Goal: Task Accomplishment & Management: Manage account settings

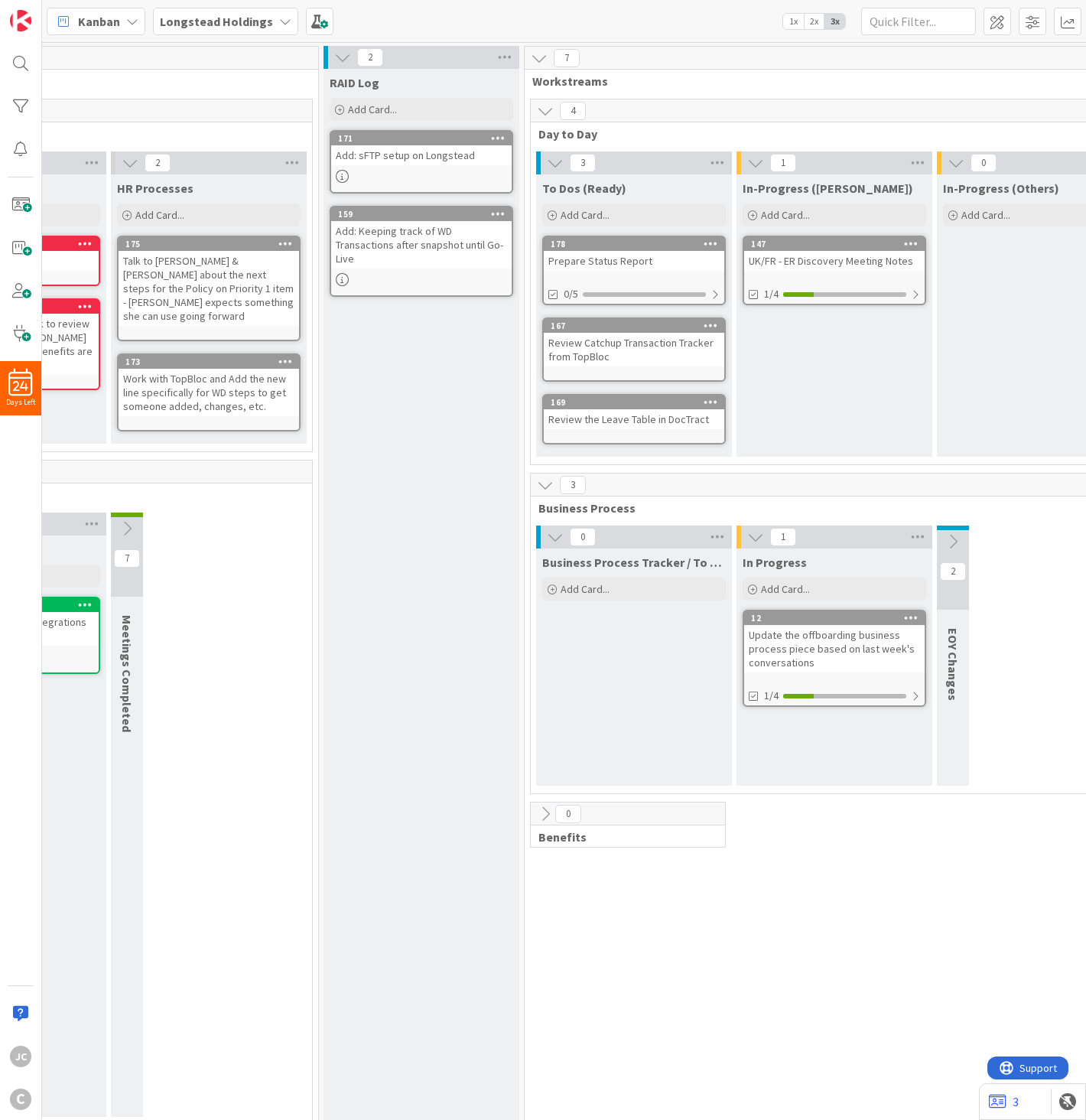
scroll to position [0, 355]
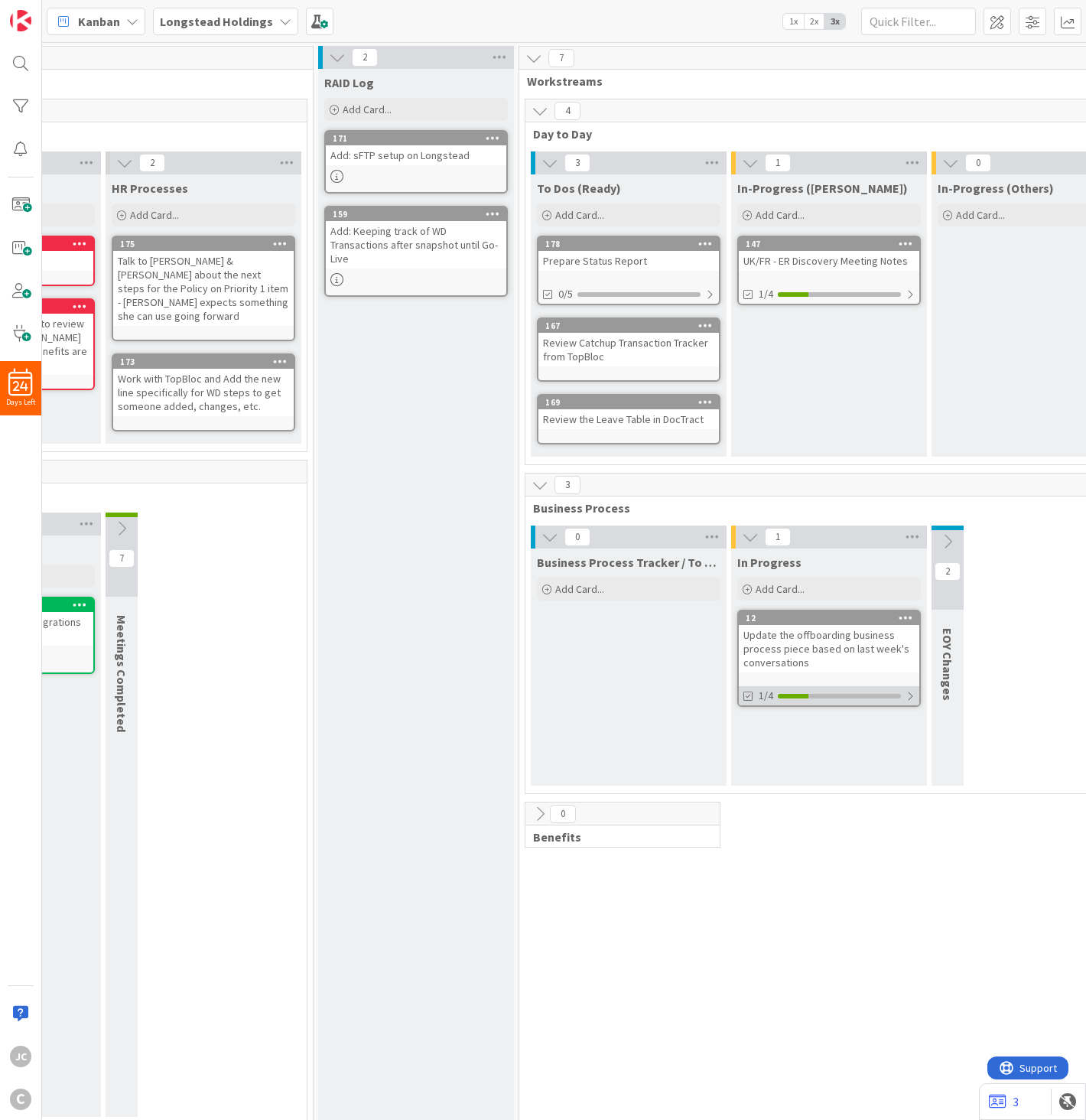
click at [909, 690] on div at bounding box center [910, 696] width 9 height 12
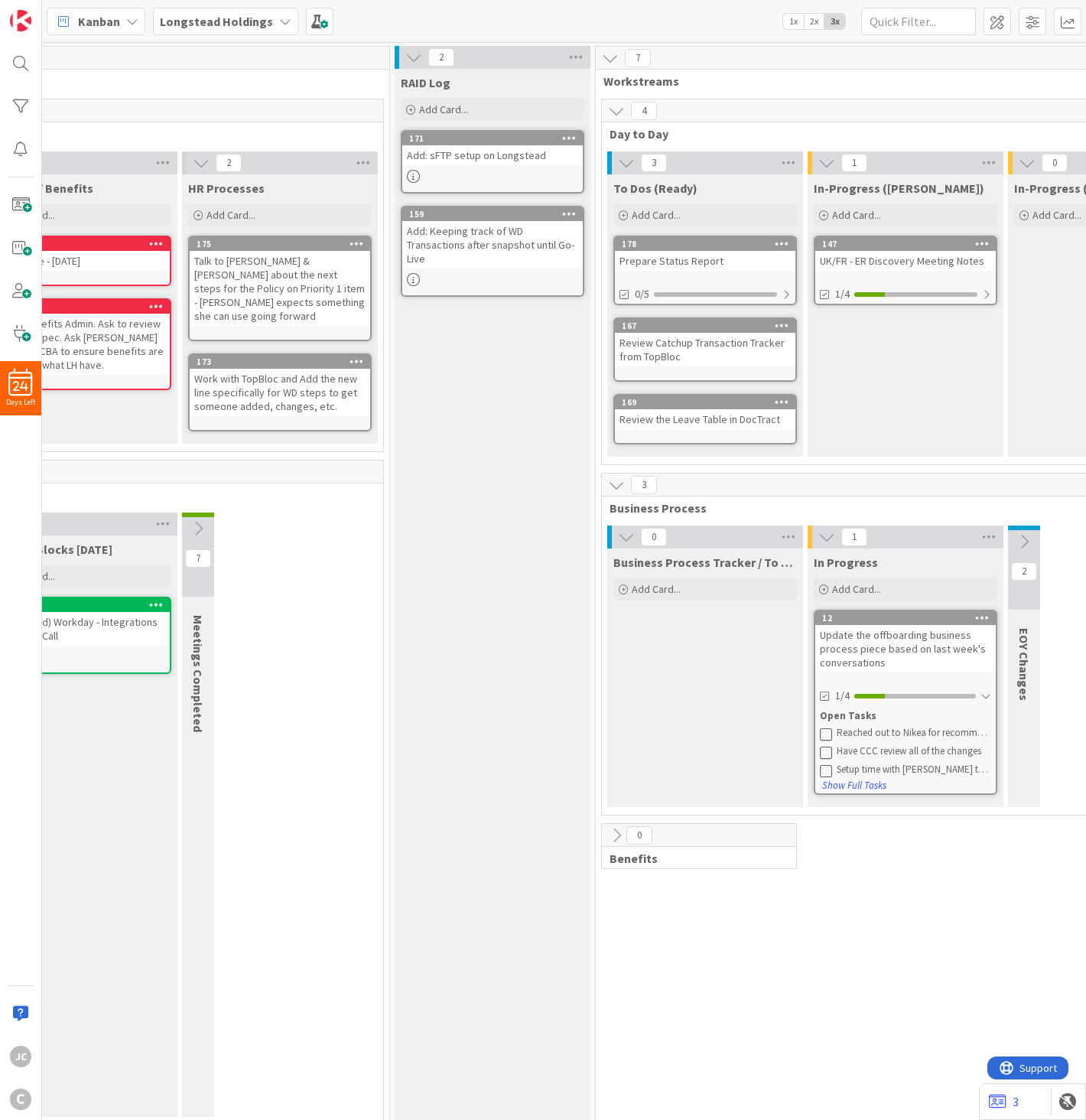
scroll to position [0, 0]
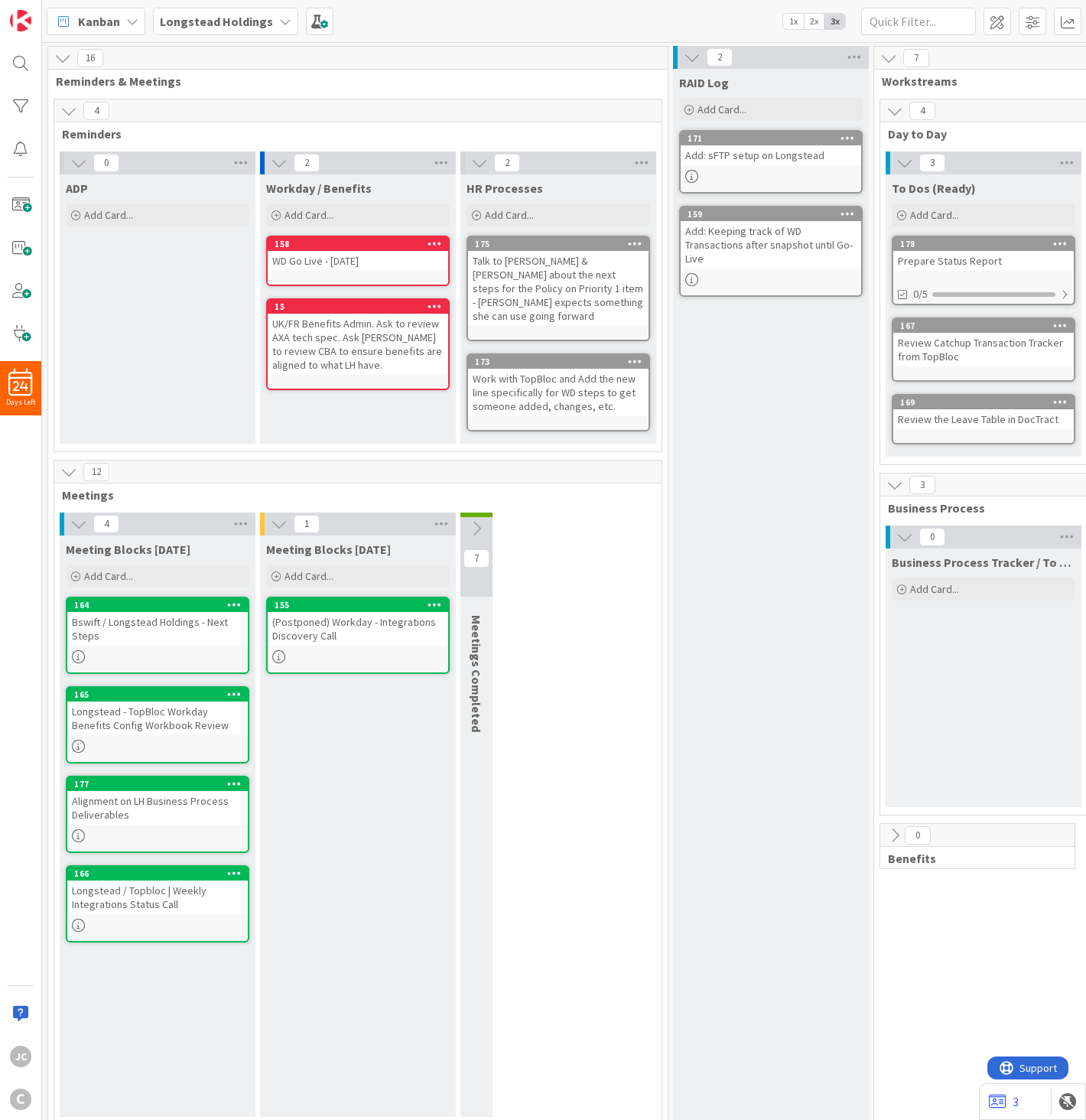
click at [457, 606] on div "1 Meeting Blocks [DATE] Add Card... 155 (Postponed) Workday - Integrations Disc…" at bounding box center [358, 818] width 201 height 612
click at [178, 619] on div "Bswift / Longstead Holdings - Next Steps" at bounding box center [157, 629] width 180 height 34
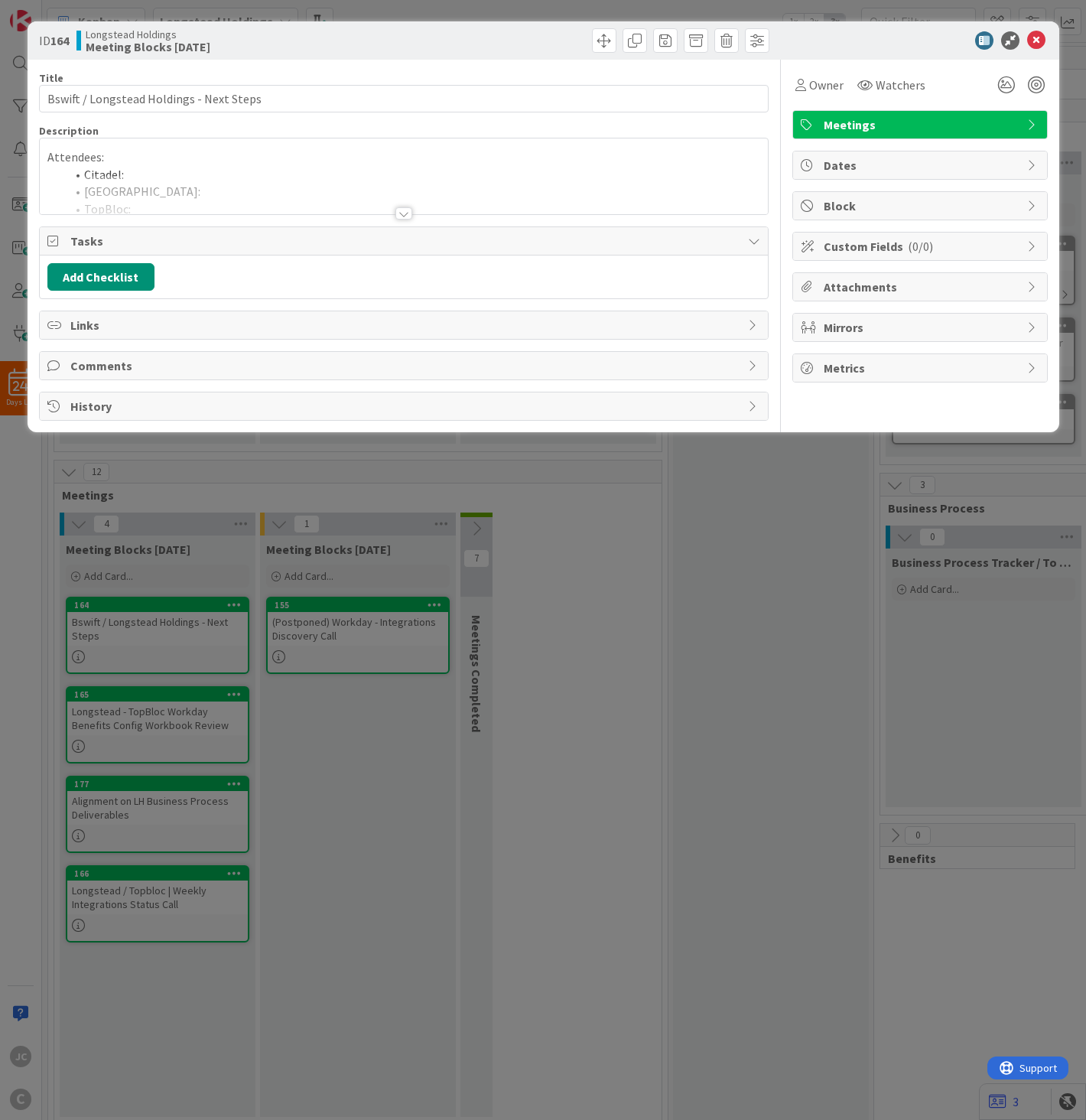
click at [177, 197] on div at bounding box center [404, 194] width 728 height 39
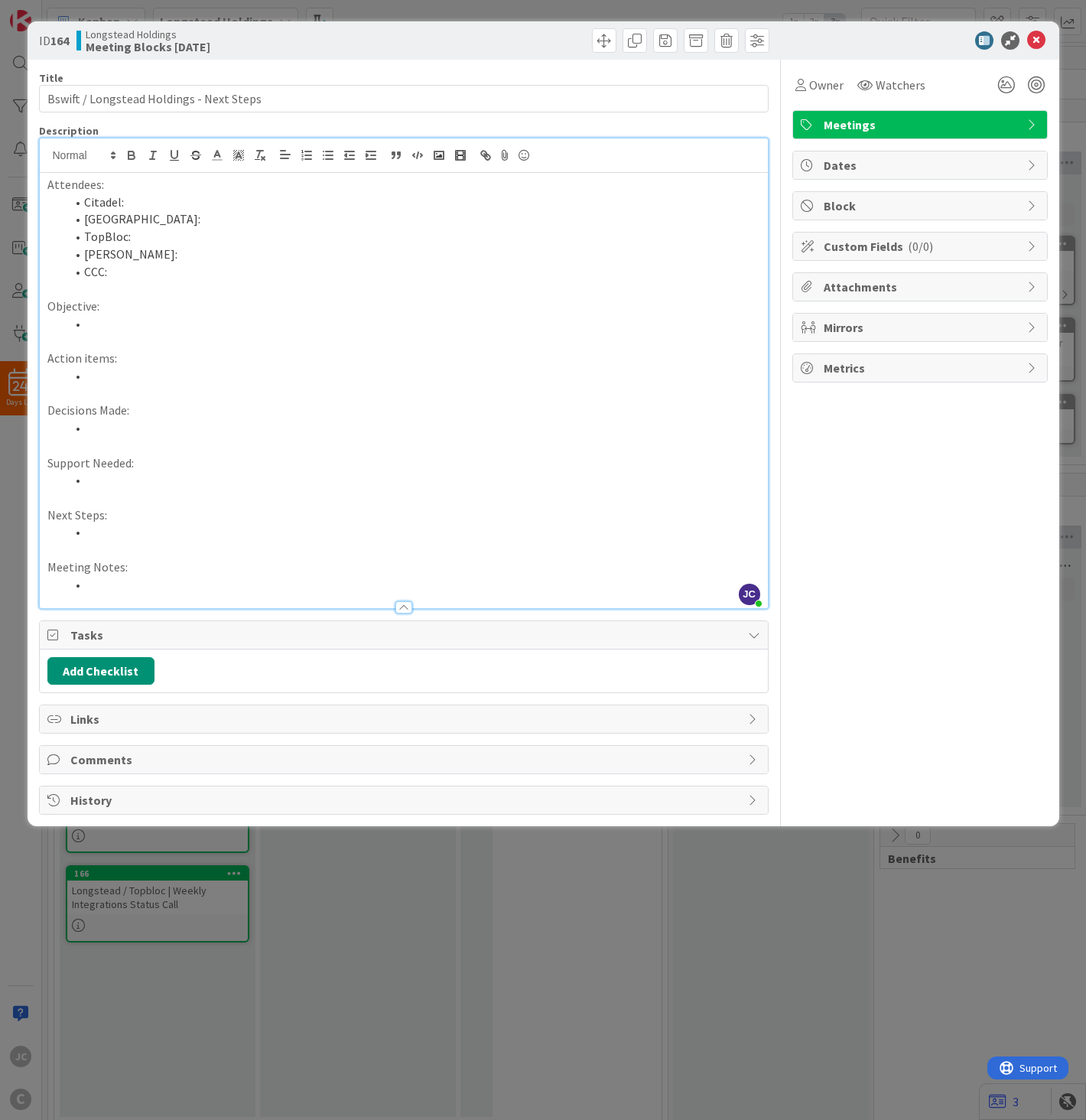
click at [230, 285] on p at bounding box center [404, 289] width 713 height 18
click at [242, 225] on li "[GEOGRAPHIC_DATA]:" at bounding box center [412, 220] width 694 height 18
click at [318, 199] on li "Citadel:" at bounding box center [412, 203] width 694 height 18
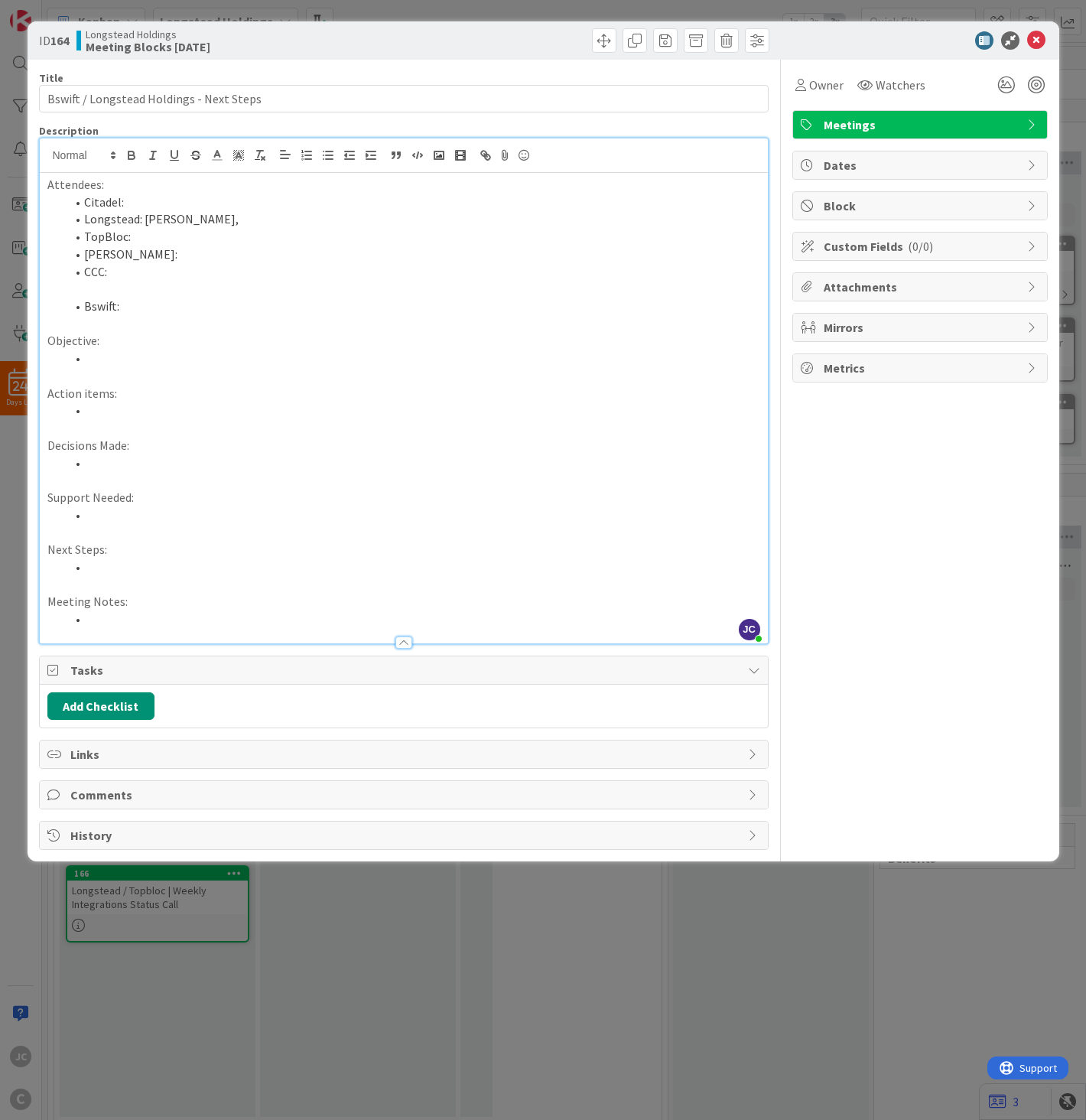
click at [271, 296] on p at bounding box center [404, 289] width 713 height 18
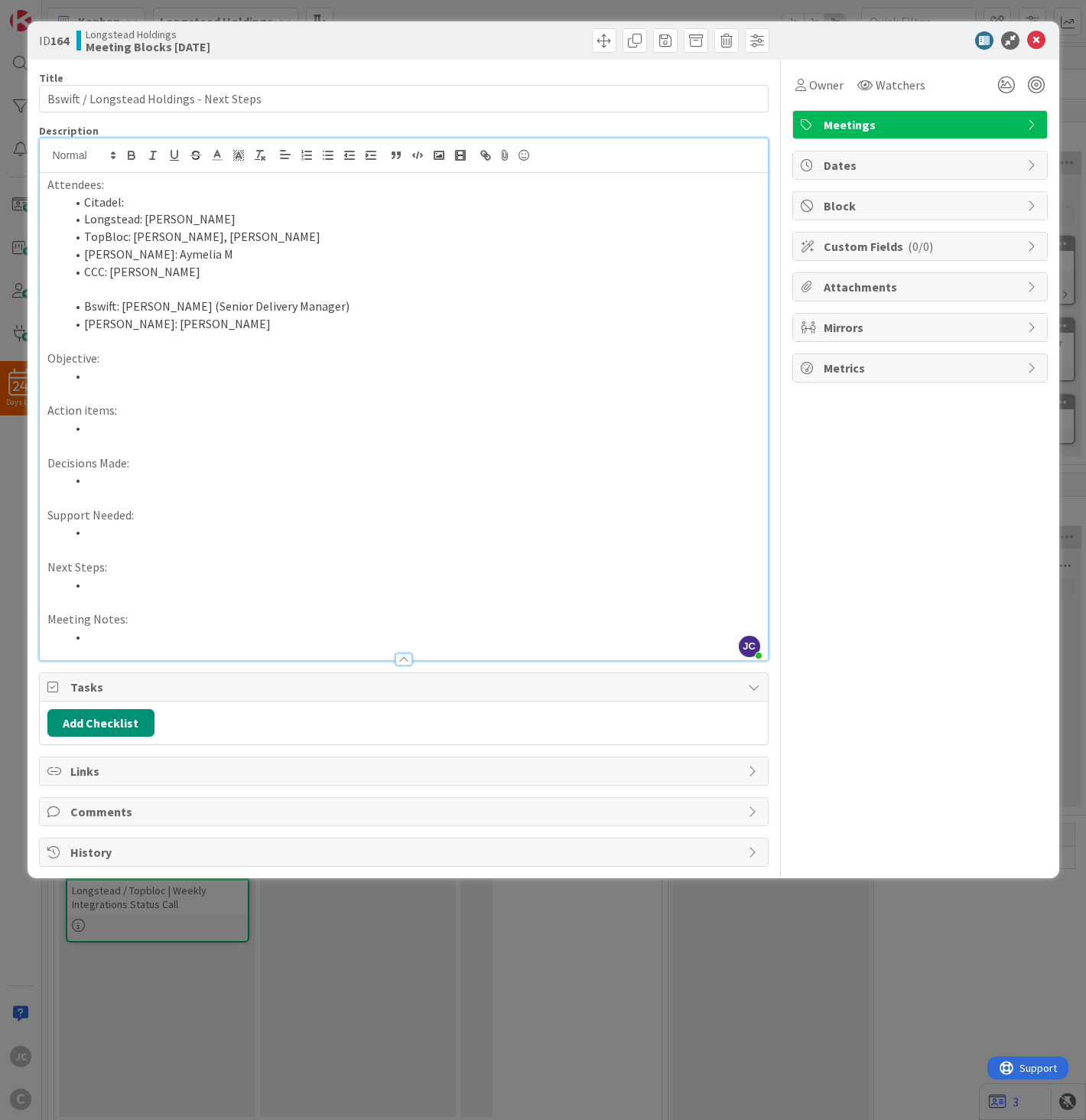
click at [244, 426] on li at bounding box center [412, 428] width 694 height 18
click at [260, 433] on li "11/10 Test File Date" at bounding box center [412, 428] width 694 height 18
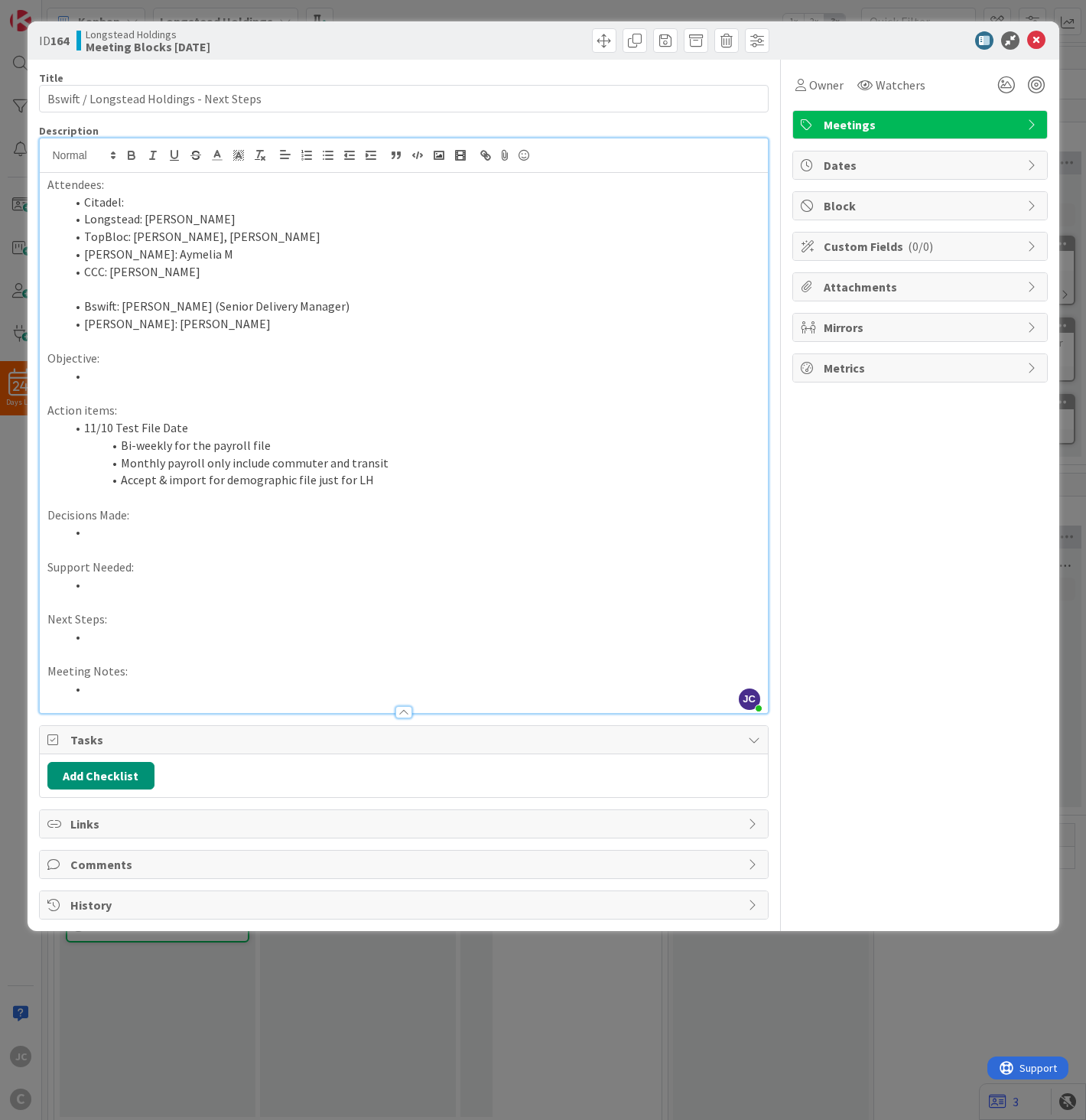
click at [443, 452] on li "Bi-weekly for the payroll file" at bounding box center [412, 446] width 694 height 18
click at [445, 453] on li "Bi-weekly for the payroll file" at bounding box center [412, 446] width 694 height 18
click at [406, 464] on li "Monthly payroll only include commuter and transit" at bounding box center [412, 463] width 694 height 18
click at [400, 485] on li "Accept & import for demographic file just for LH" at bounding box center [412, 480] width 694 height 18
click at [204, 323] on li "[PERSON_NAME]: [PERSON_NAME]" at bounding box center [412, 325] width 694 height 18
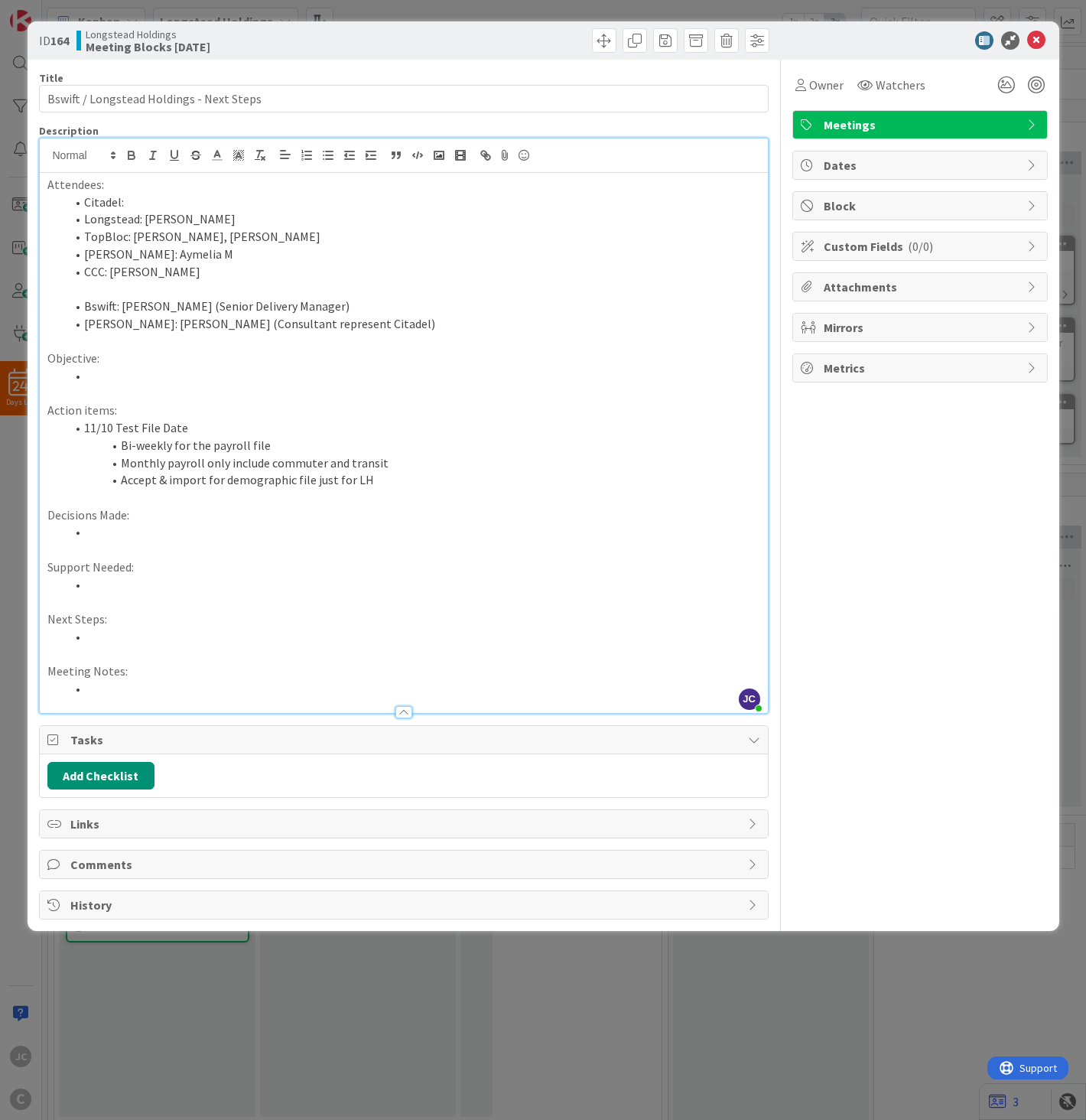
click at [445, 468] on li "Monthly payroll only include commuter and transit" at bounding box center [412, 463] width 694 height 18
click at [440, 480] on li "Accept & import for demographic file just for LH" at bounding box center [412, 480] width 694 height 18
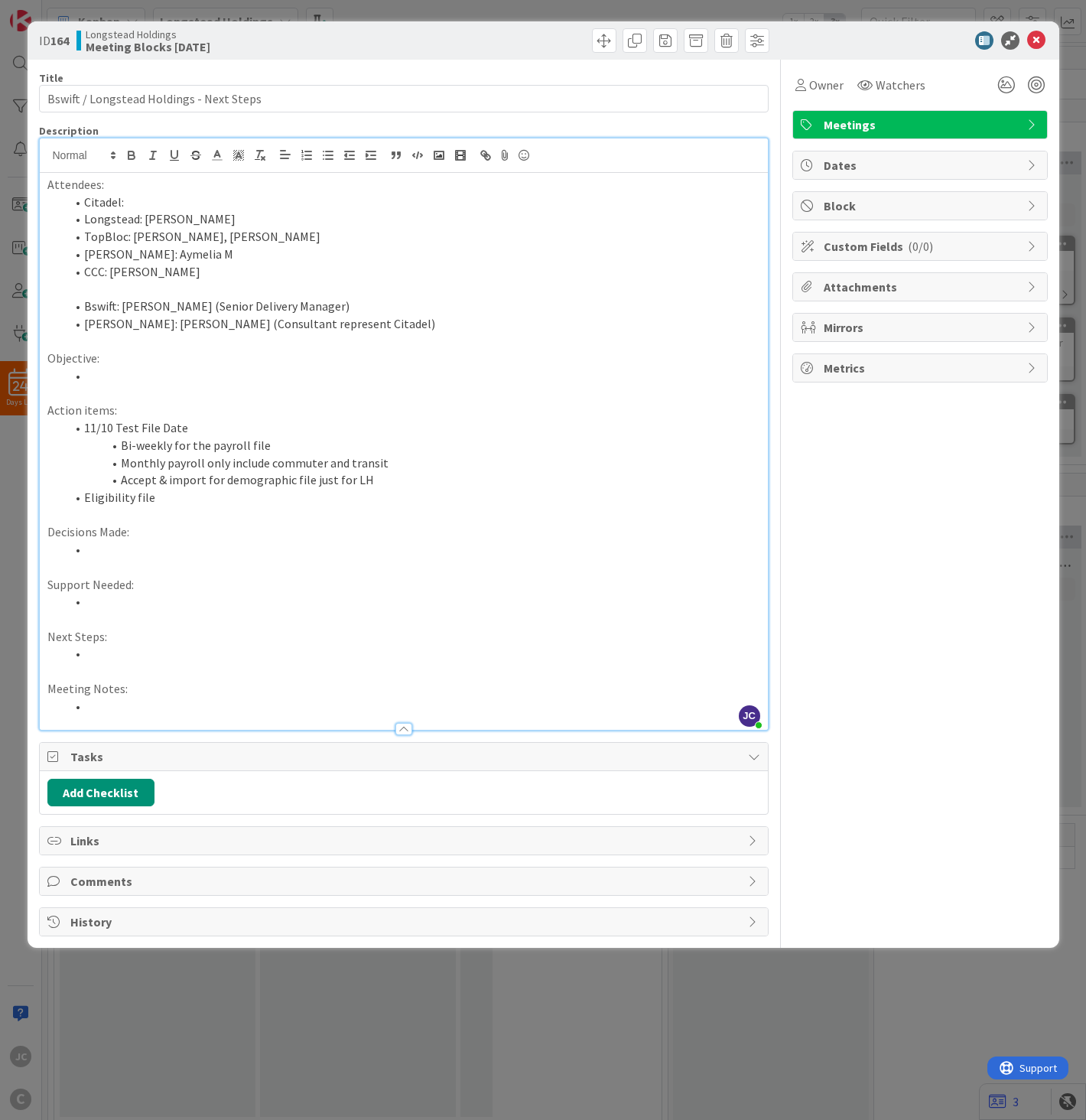
click at [210, 501] on li "Eligibility file" at bounding box center [412, 498] width 694 height 18
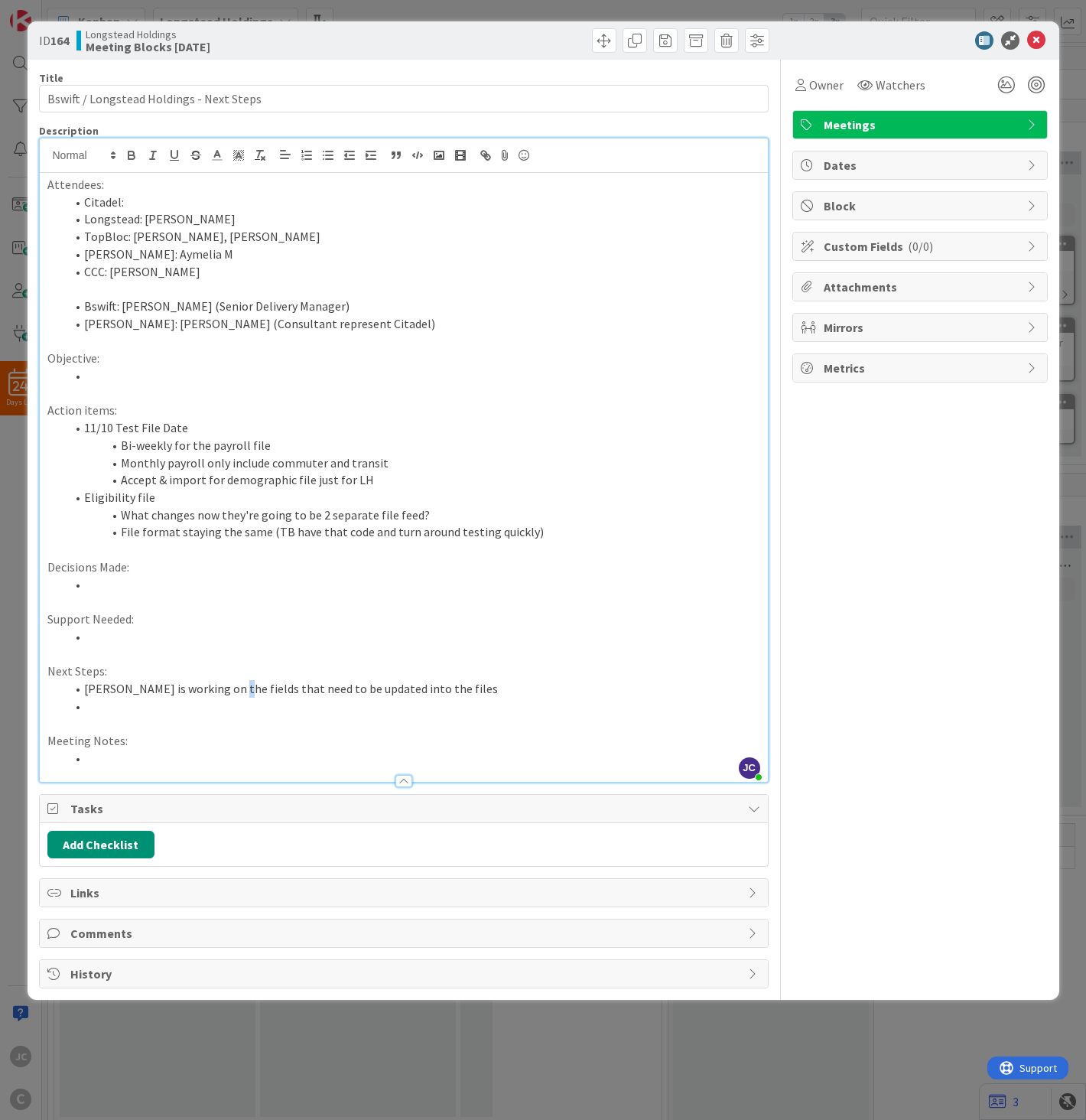
click at [233, 690] on li "[PERSON_NAME] is working on the fields that need to be updated into the files" at bounding box center [412, 689] width 694 height 18
click at [556, 532] on li "File format staying the same (TB have that code and turn around testing quickly)" at bounding box center [412, 532] width 694 height 18
click at [231, 493] on li "Eligibility file" at bounding box center [412, 498] width 694 height 18
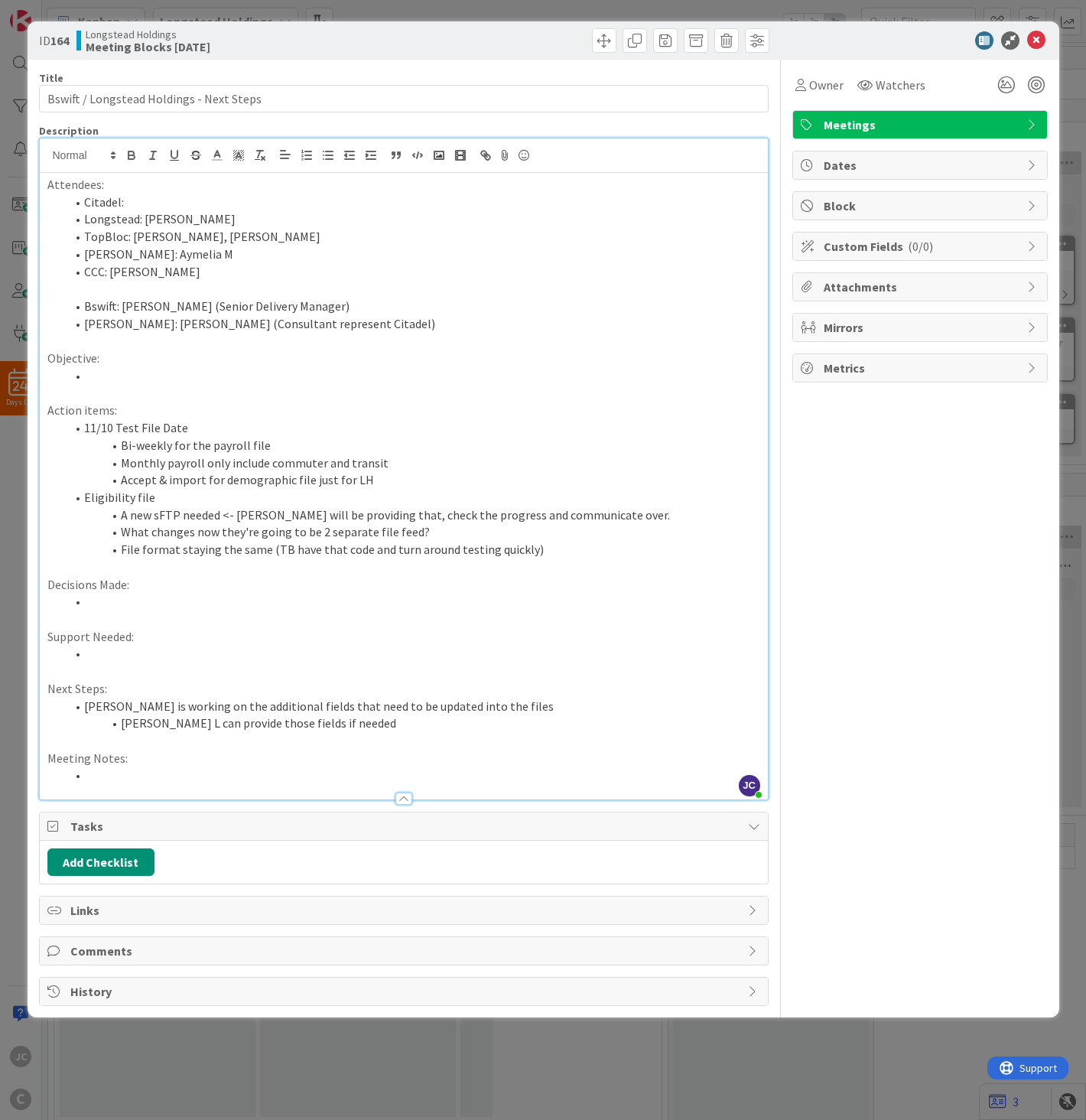
click at [377, 721] on li "[PERSON_NAME] L can provide those fields if needed" at bounding box center [412, 723] width 694 height 18
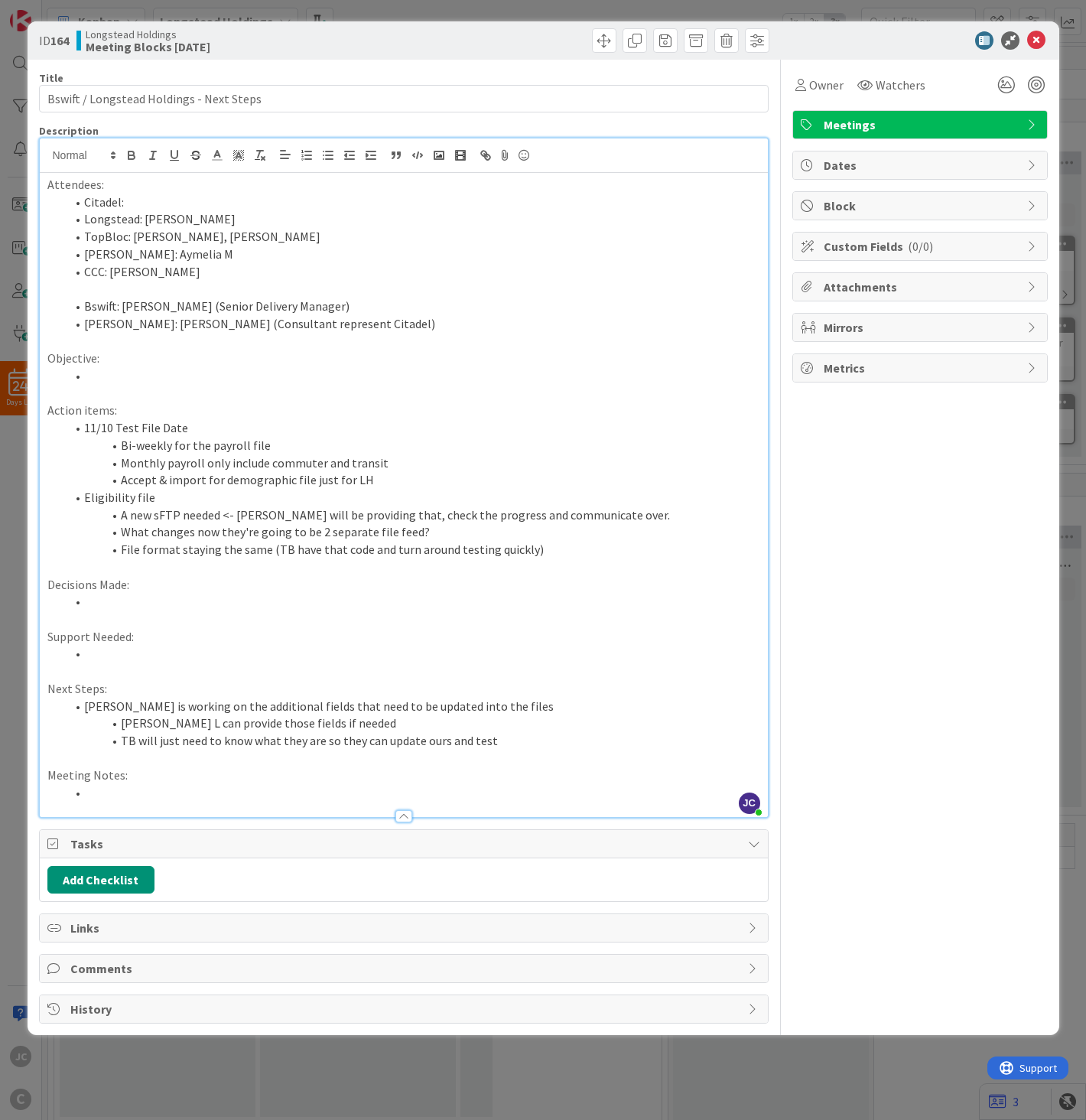
click at [572, 547] on li "File format staying the same (TB have that code and turn around testing quickly)" at bounding box center [412, 550] width 694 height 18
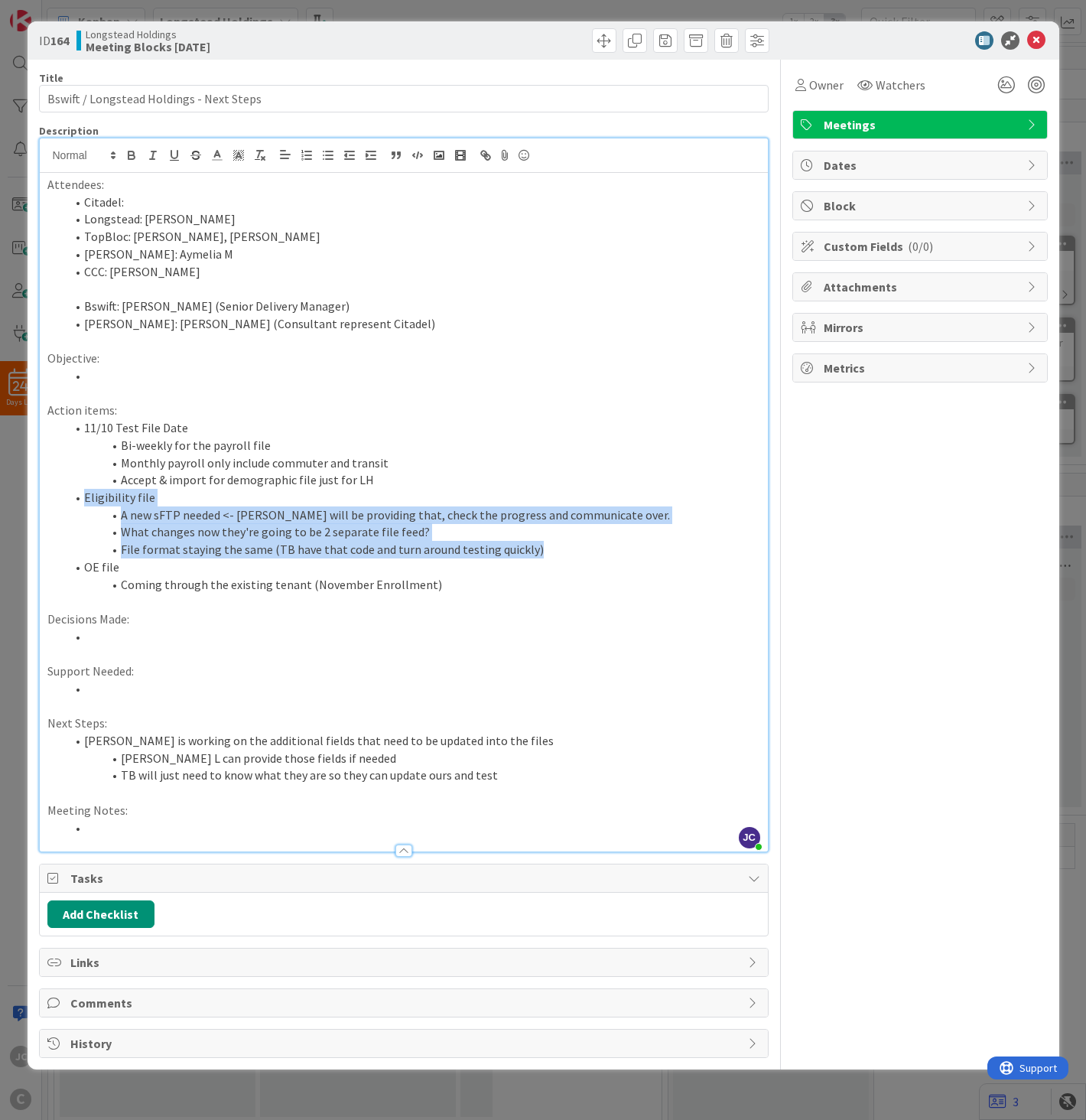
drag, startPoint x: 79, startPoint y: 494, endPoint x: 551, endPoint y: 552, distance: 475.6
click at [551, 552] on ol "11/10 Test File Date Bi-weekly for the payroll file Monthly payroll only includ…" at bounding box center [404, 507] width 713 height 174
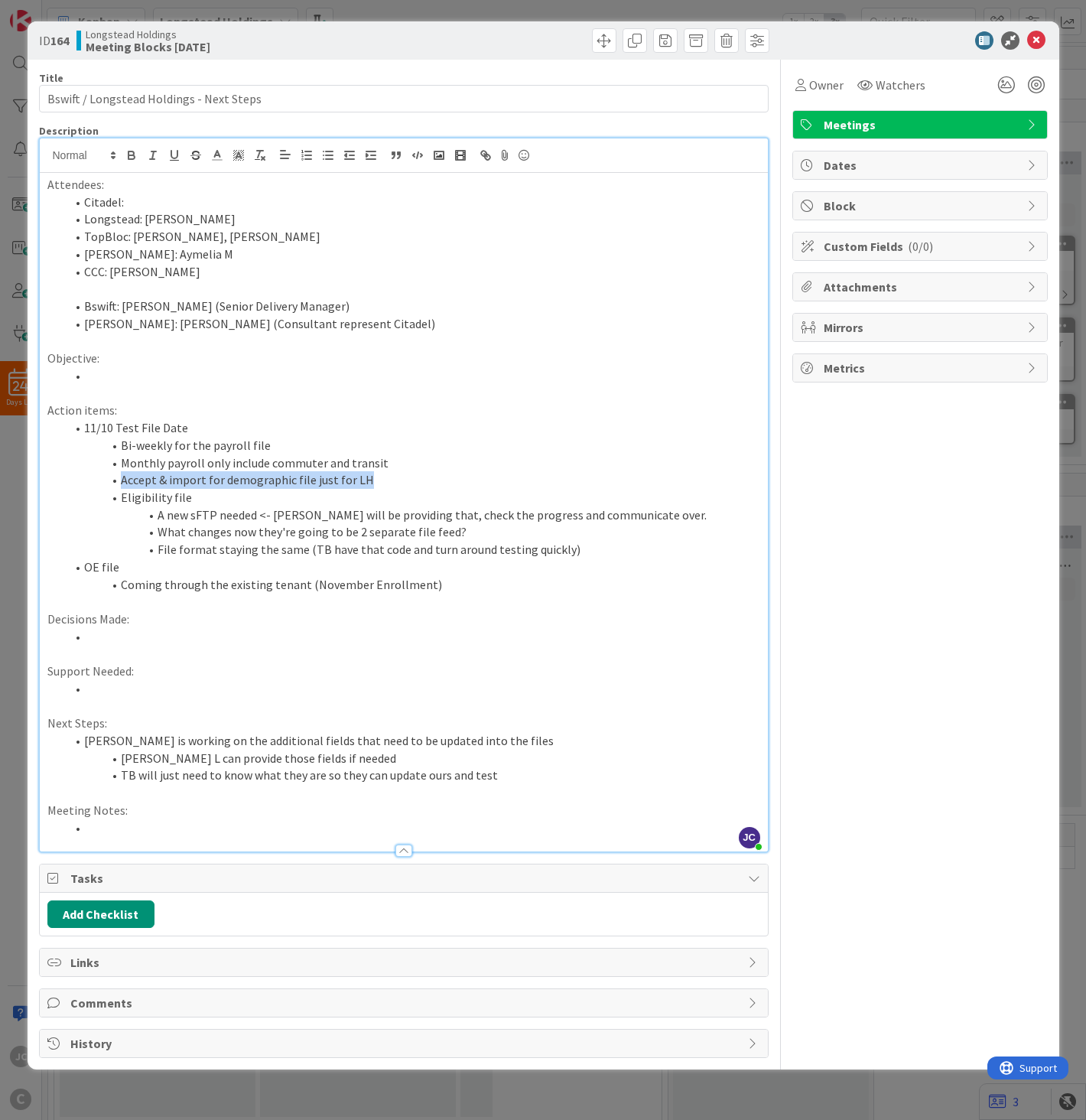
drag, startPoint x: 318, startPoint y: 476, endPoint x: 119, endPoint y: 476, distance: 199.0
click at [119, 476] on li "Accept & import for demographic file just for LH" at bounding box center [412, 480] width 694 height 18
click at [230, 493] on li "Eligibility file" at bounding box center [412, 498] width 694 height 18
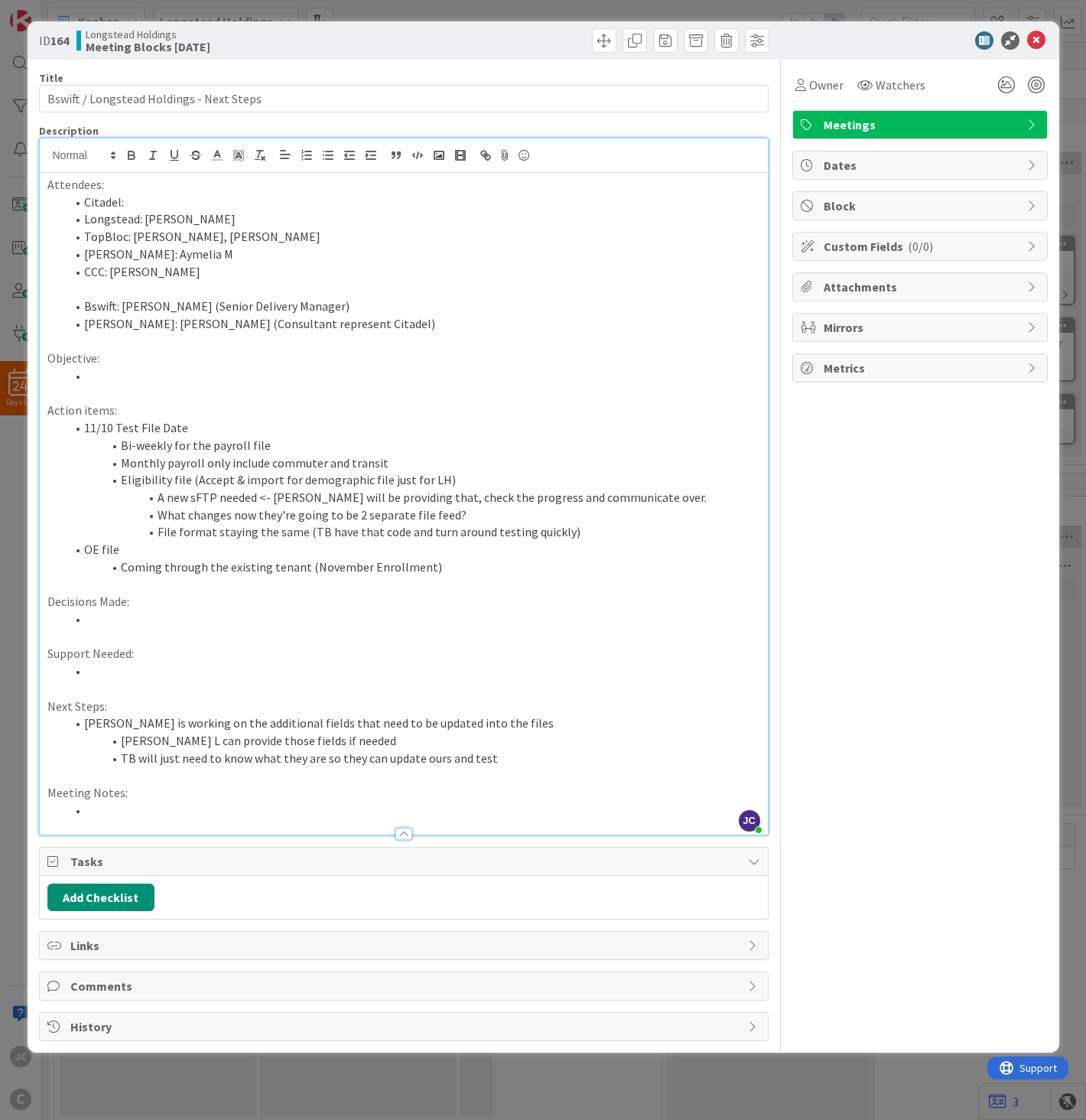
click at [392, 532] on li "File format staying the same (TB have that code and turn around testing quickly)" at bounding box center [412, 532] width 694 height 18
drag, startPoint x: 248, startPoint y: 501, endPoint x: 237, endPoint y: 498, distance: 11.4
click at [247, 501] on li "A new sFTP needed <- [PERSON_NAME] will be providing that, check the progress a…" at bounding box center [412, 498] width 694 height 18
click at [156, 474] on li "Eligibility file (Accept & import for demographic file just for LH)" at bounding box center [412, 480] width 694 height 18
click at [123, 481] on li "Eligibility file (Accept & import for demographic file just for LH)" at bounding box center [412, 480] width 694 height 18
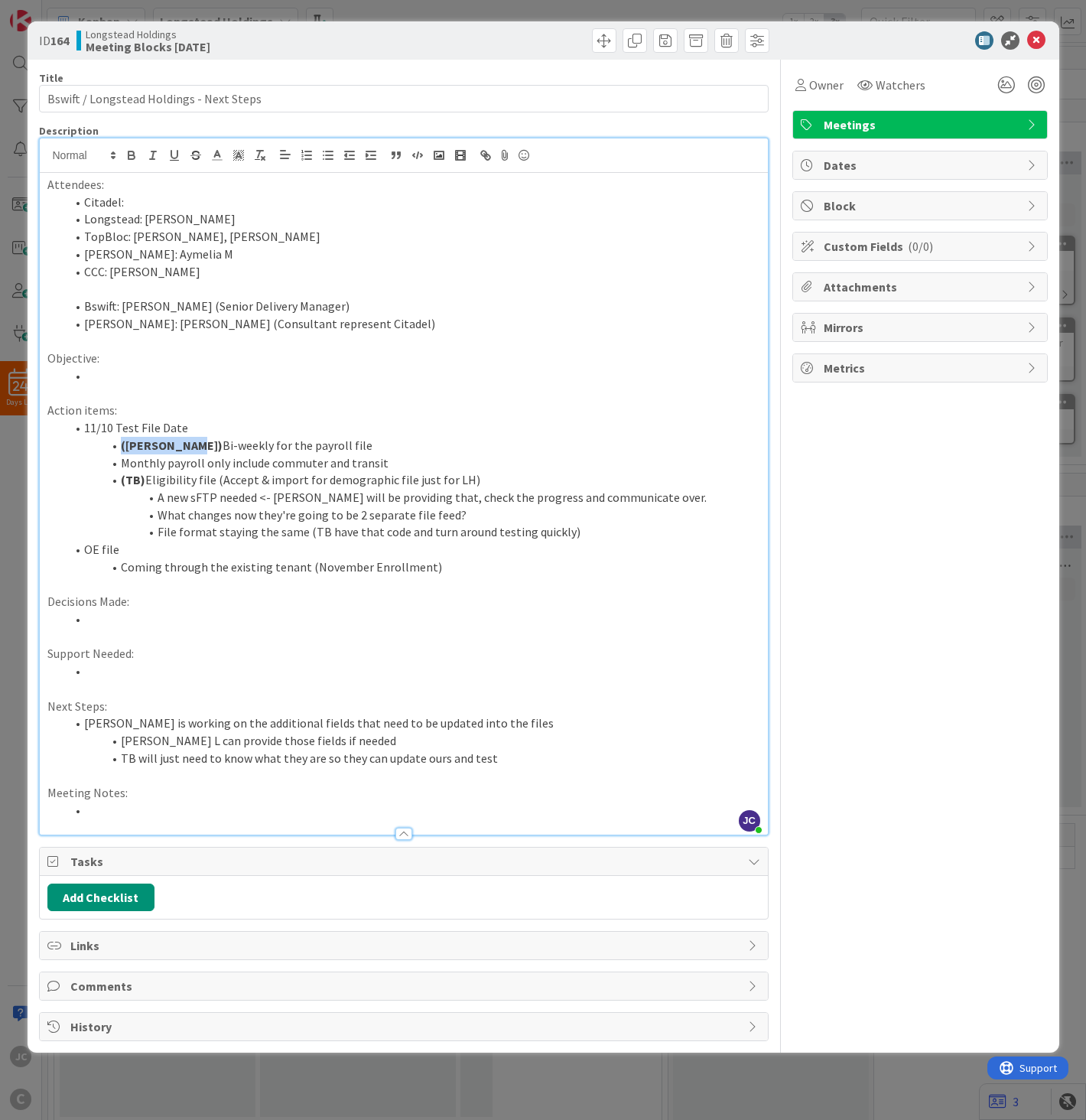
copy strong "([PERSON_NAME])"
click at [443, 438] on li "([PERSON_NAME]) Bi-weekly for the payroll file" at bounding box center [412, 446] width 694 height 18
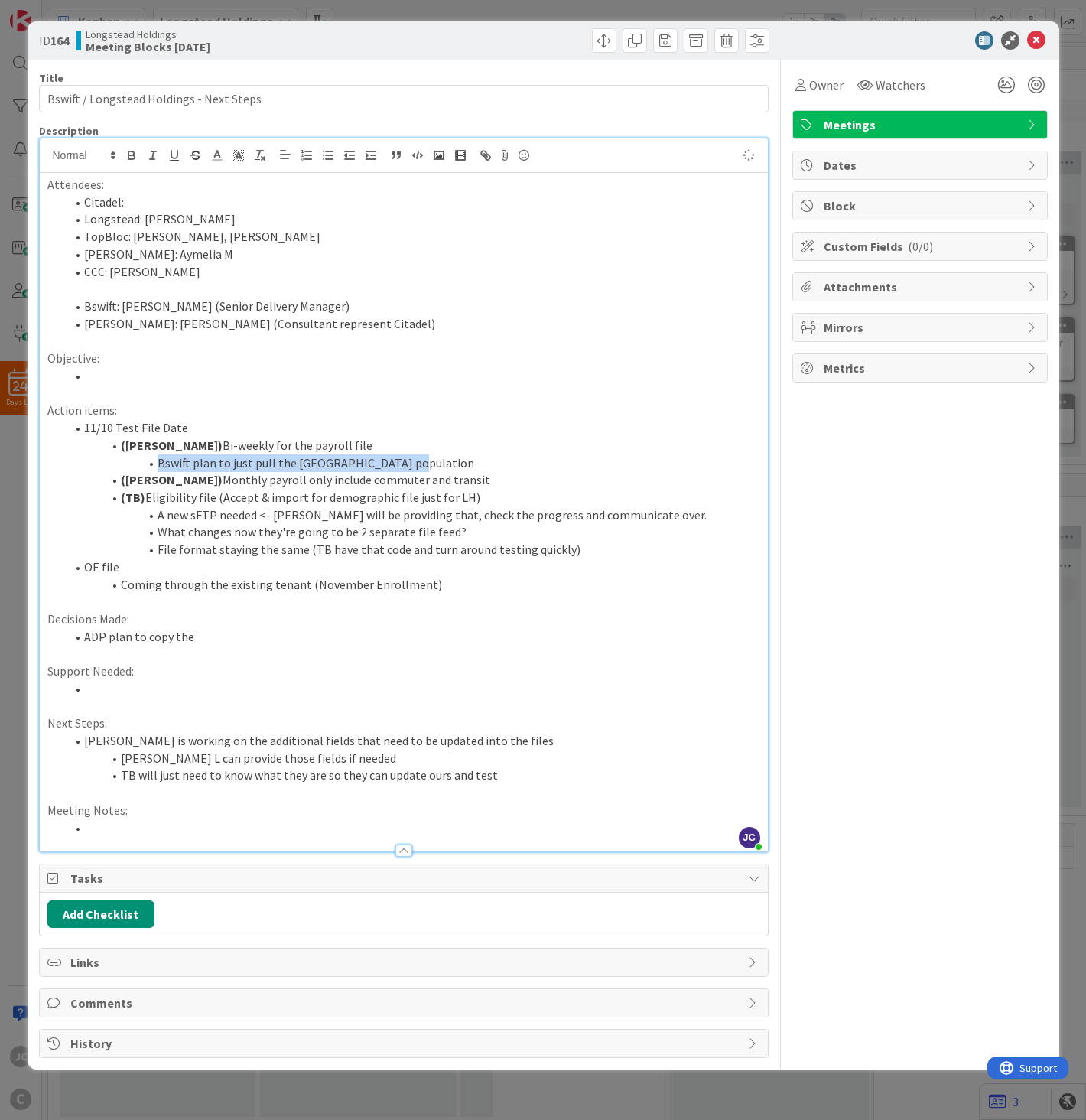
copy ol "Bswift plan to just pull the [GEOGRAPHIC_DATA] population"
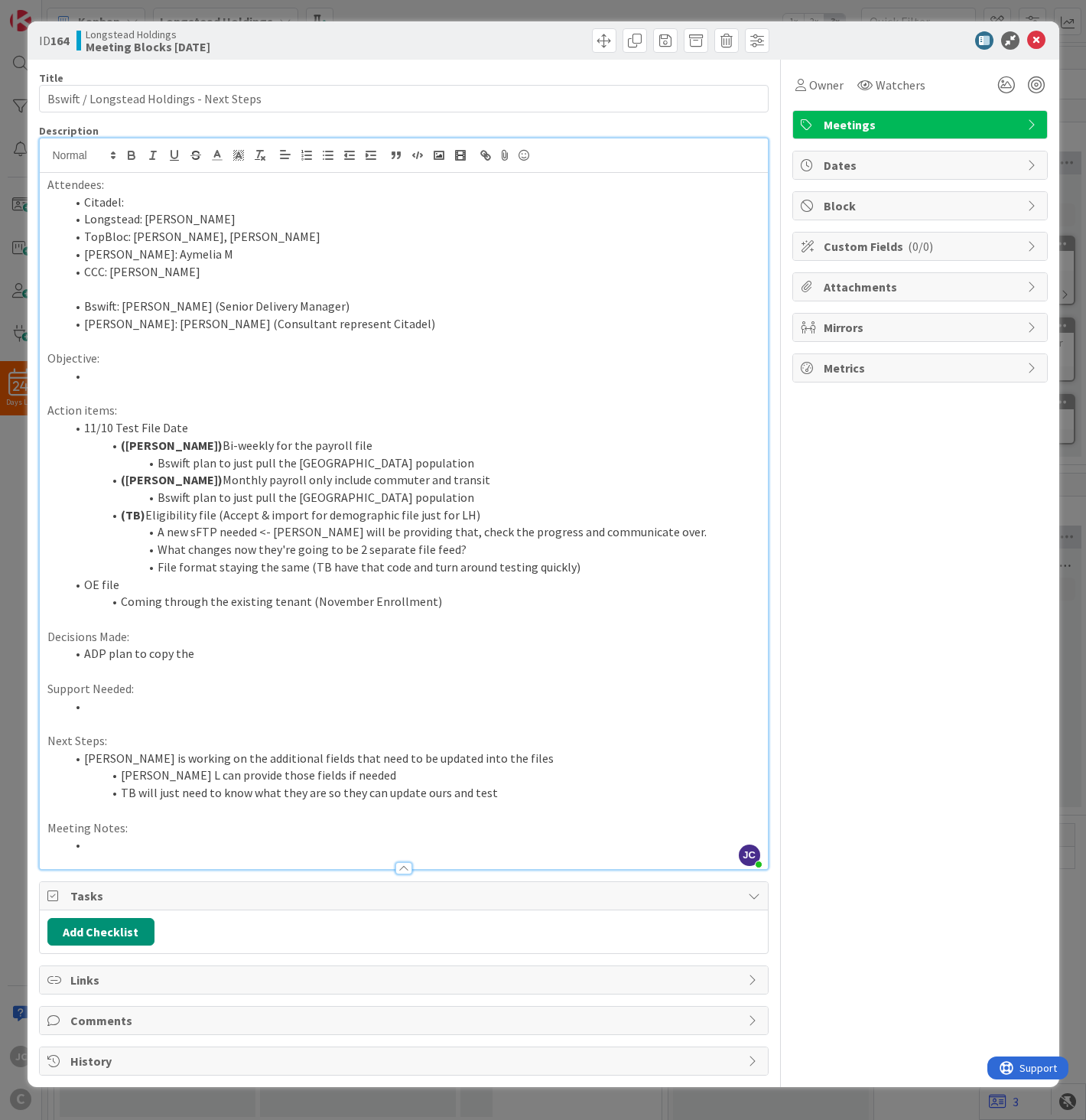
click at [212, 650] on li "ADP plan to copy the" at bounding box center [412, 654] width 694 height 18
click at [478, 475] on li "([PERSON_NAME]) Monthly payroll only include commuter and transit" at bounding box center [412, 480] width 694 height 18
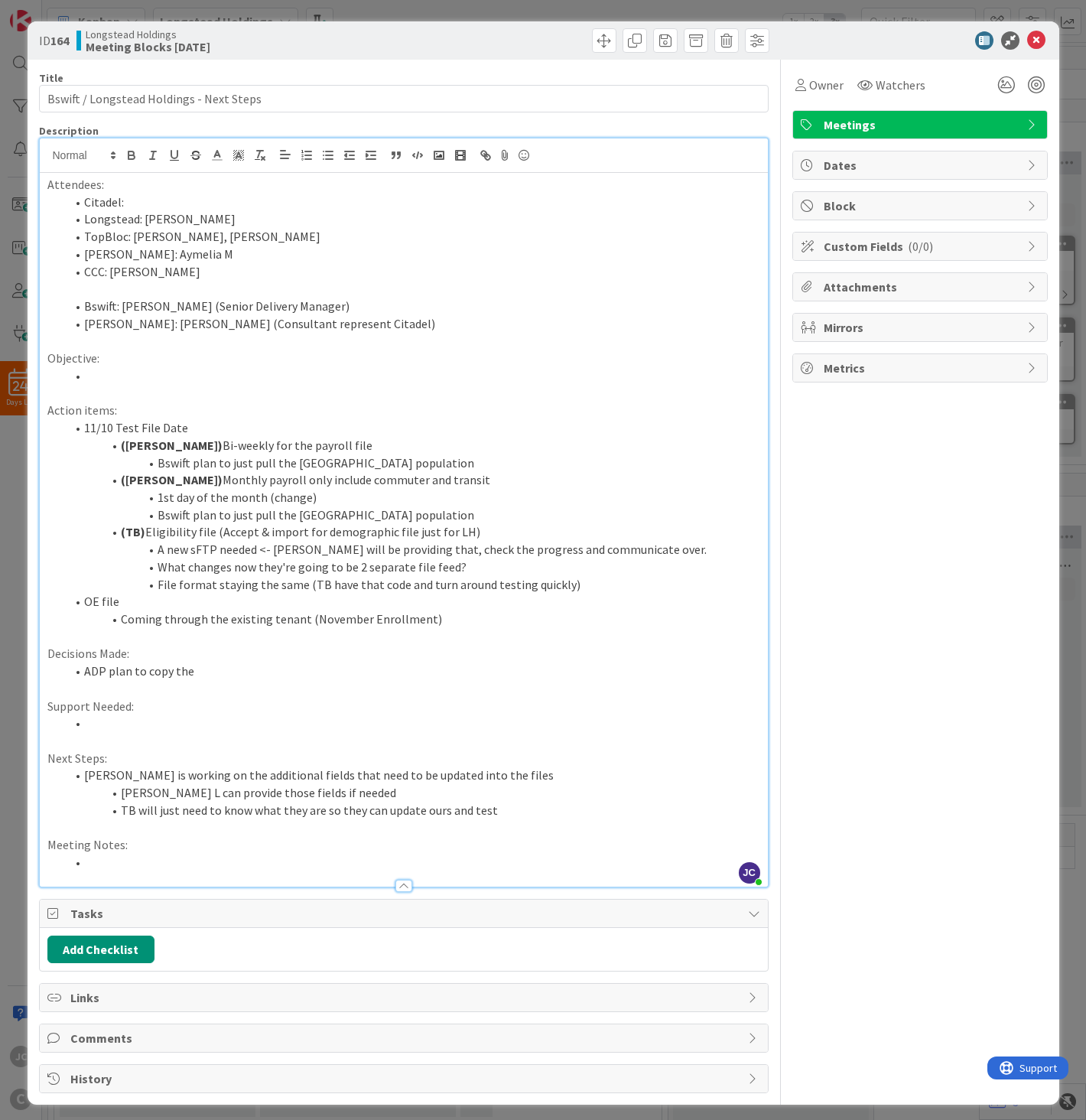
click at [237, 690] on p at bounding box center [404, 689] width 713 height 18
click at [241, 684] on p at bounding box center [404, 689] width 713 height 18
click at [254, 673] on li "ADP plan to copy the" at bounding box center [412, 672] width 694 height 18
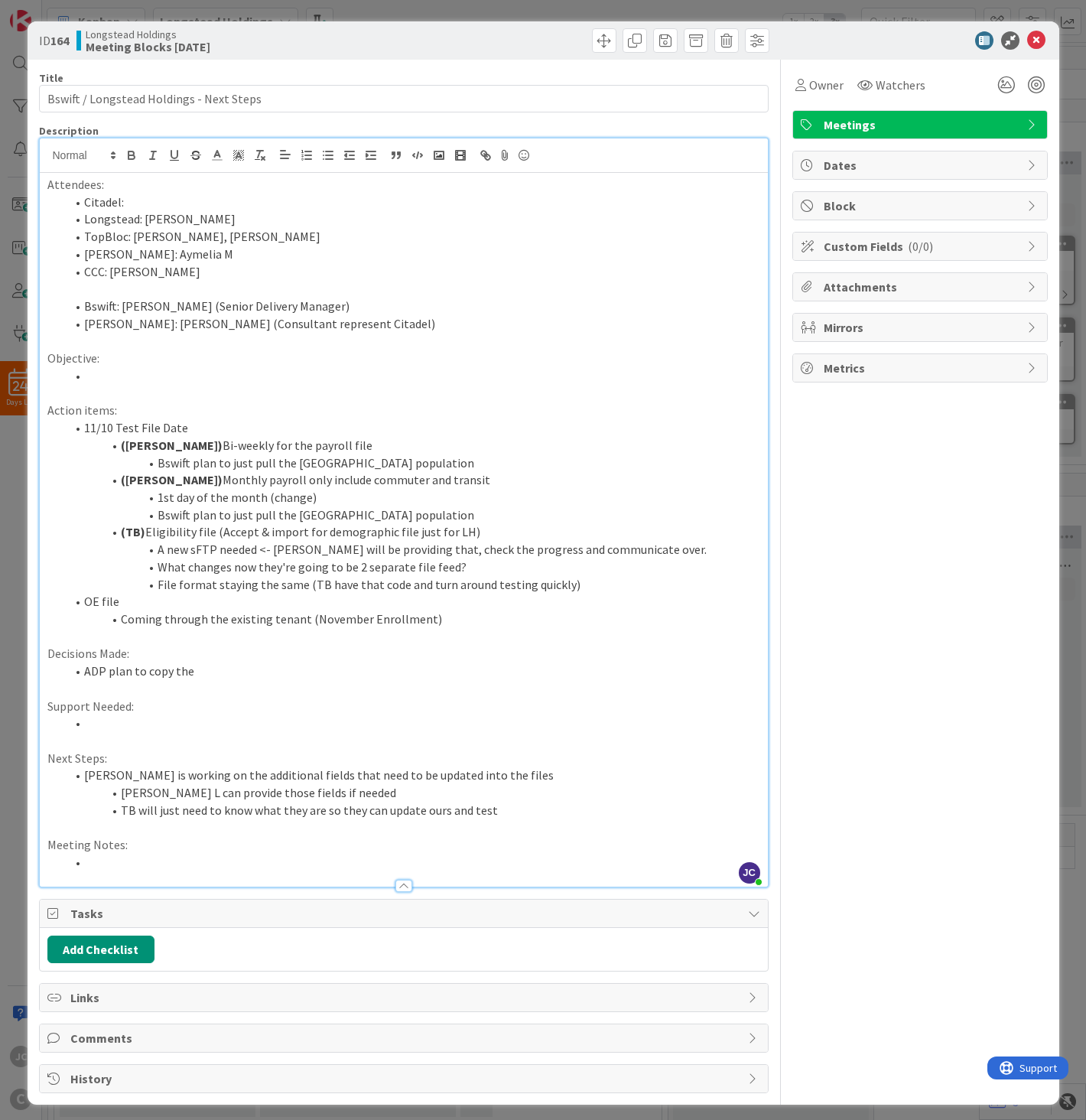
click at [322, 380] on li at bounding box center [412, 376] width 694 height 18
click at [426, 510] on li "Bswift plan to just pull the [GEOGRAPHIC_DATA] population" at bounding box center [412, 515] width 694 height 18
click at [226, 812] on li at bounding box center [412, 863] width 694 height 18
click at [237, 669] on li "ADP plan to copy the" at bounding box center [412, 672] width 694 height 18
click at [605, 588] on li "File format staying the same (TB have that code and turn around testing quickly)" at bounding box center [412, 585] width 694 height 18
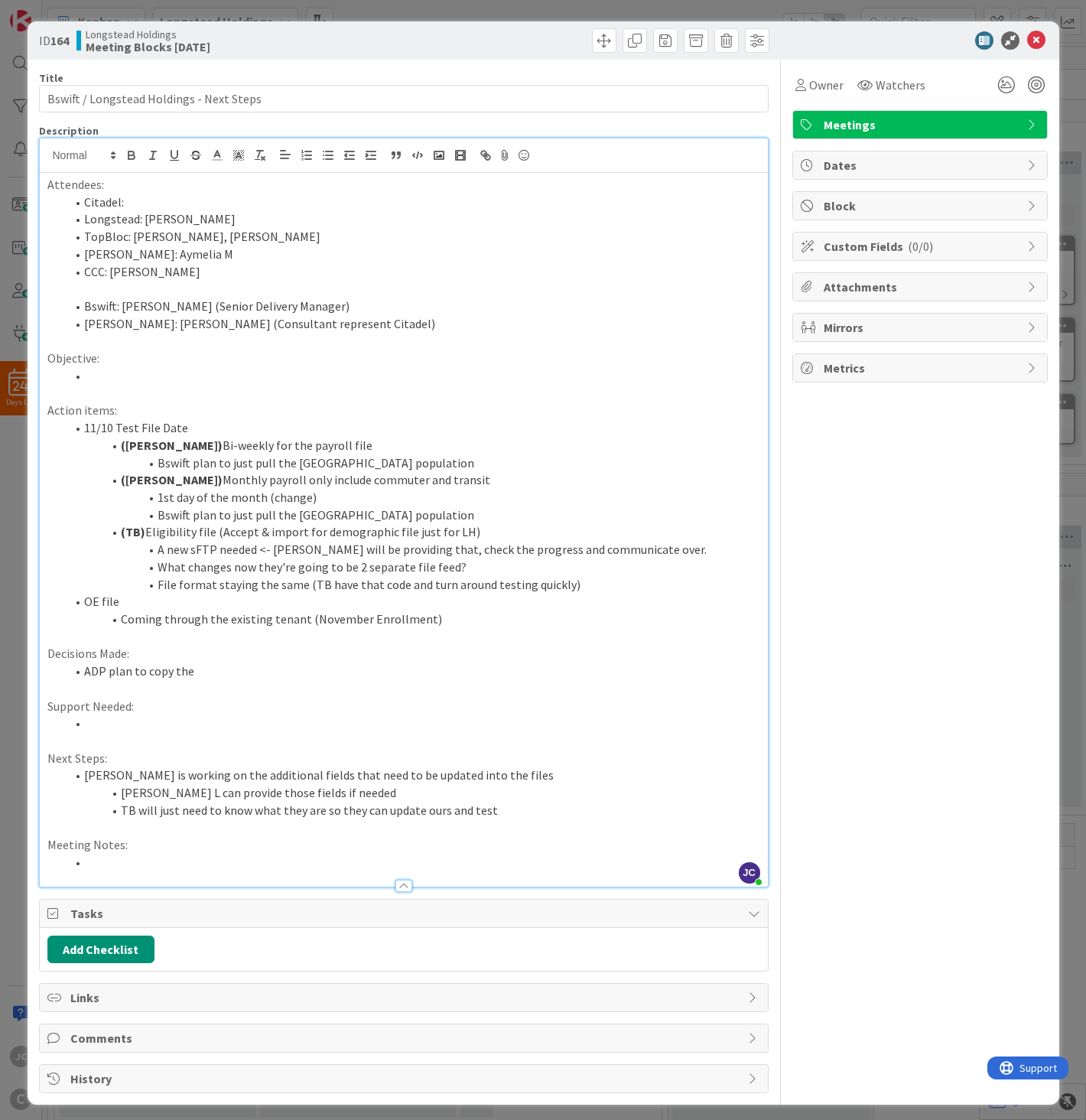
click at [575, 621] on li "Coming through the existing tenant (November Enrollment)" at bounding box center [412, 619] width 694 height 18
click at [577, 614] on li "Coming through the existing tenant (November Enrollment)" at bounding box center [412, 619] width 694 height 18
click at [591, 607] on li "OE file" at bounding box center [412, 602] width 694 height 18
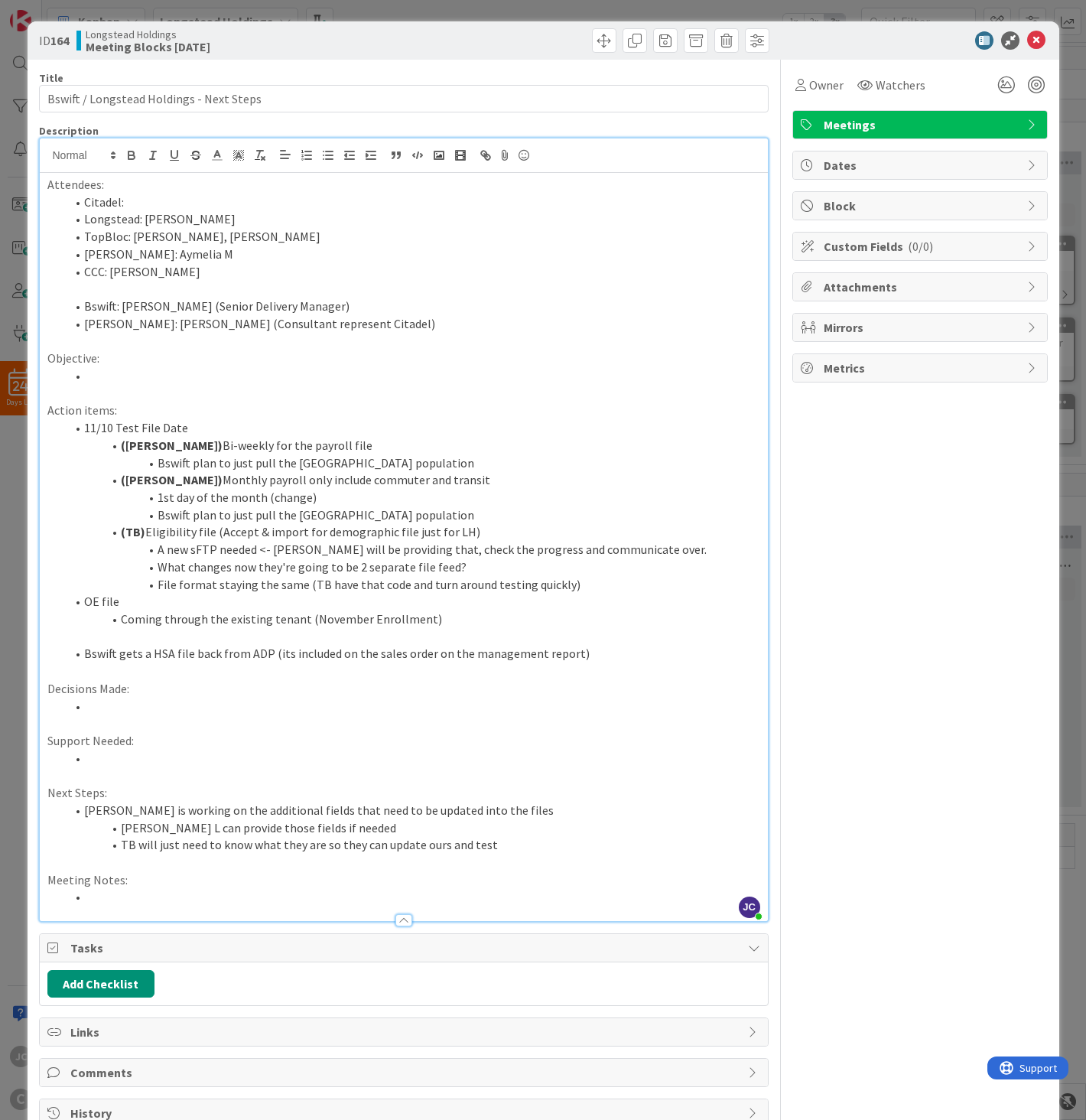
click at [602, 654] on li "Bswift gets a HSA file back from ADP (its included on the sales order on the ma…" at bounding box center [412, 654] width 694 height 18
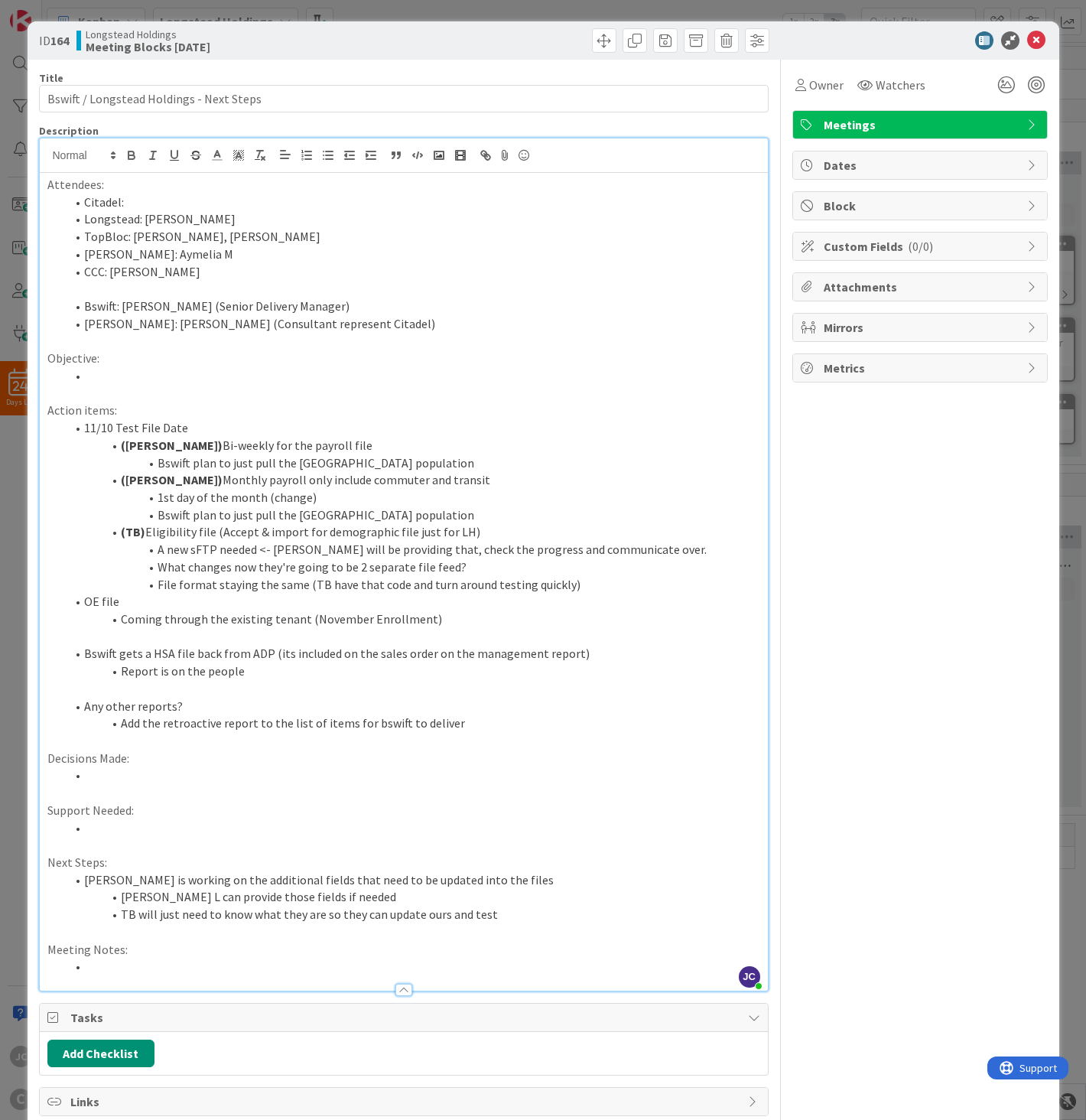
click at [442, 508] on li "Bswift plan to just pull the [GEOGRAPHIC_DATA] population" at bounding box center [412, 515] width 694 height 18
click at [488, 543] on li "A new sFTP needed <- [PERSON_NAME] will be providing that, check the progress a…" at bounding box center [412, 550] width 694 height 18
click at [488, 547] on li "A new sFTP needed <- [PERSON_NAME] will be providing that, check the progress a…" at bounding box center [412, 550] width 694 height 18
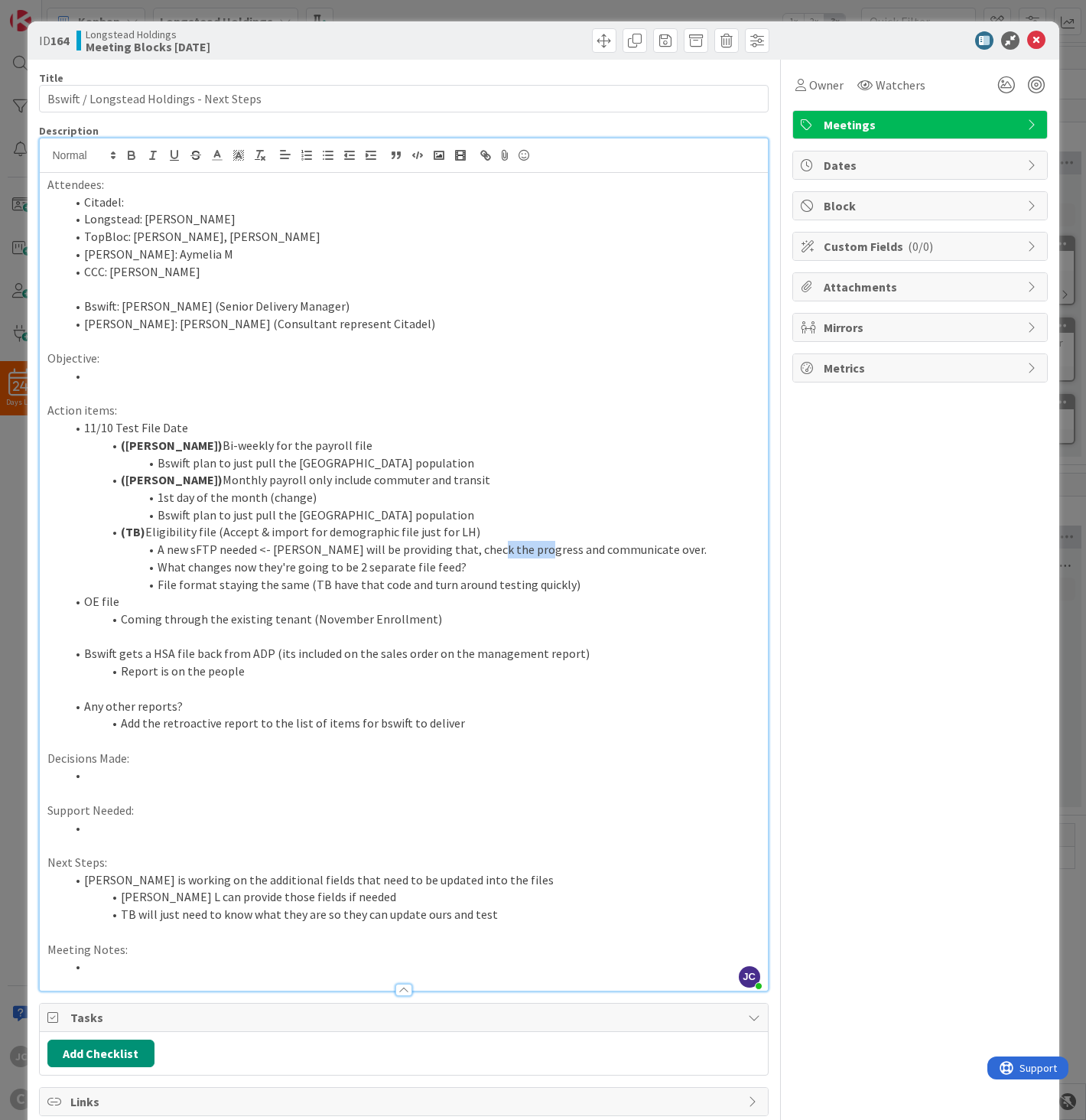
click at [488, 547] on li "A new sFTP needed <- [PERSON_NAME] will be providing that, check the progress a…" at bounding box center [412, 550] width 694 height 18
click at [220, 812] on li at bounding box center [412, 967] width 694 height 18
click at [580, 812] on li "TB will just need to know what they are so they can update ours and test" at bounding box center [412, 915] width 694 height 18
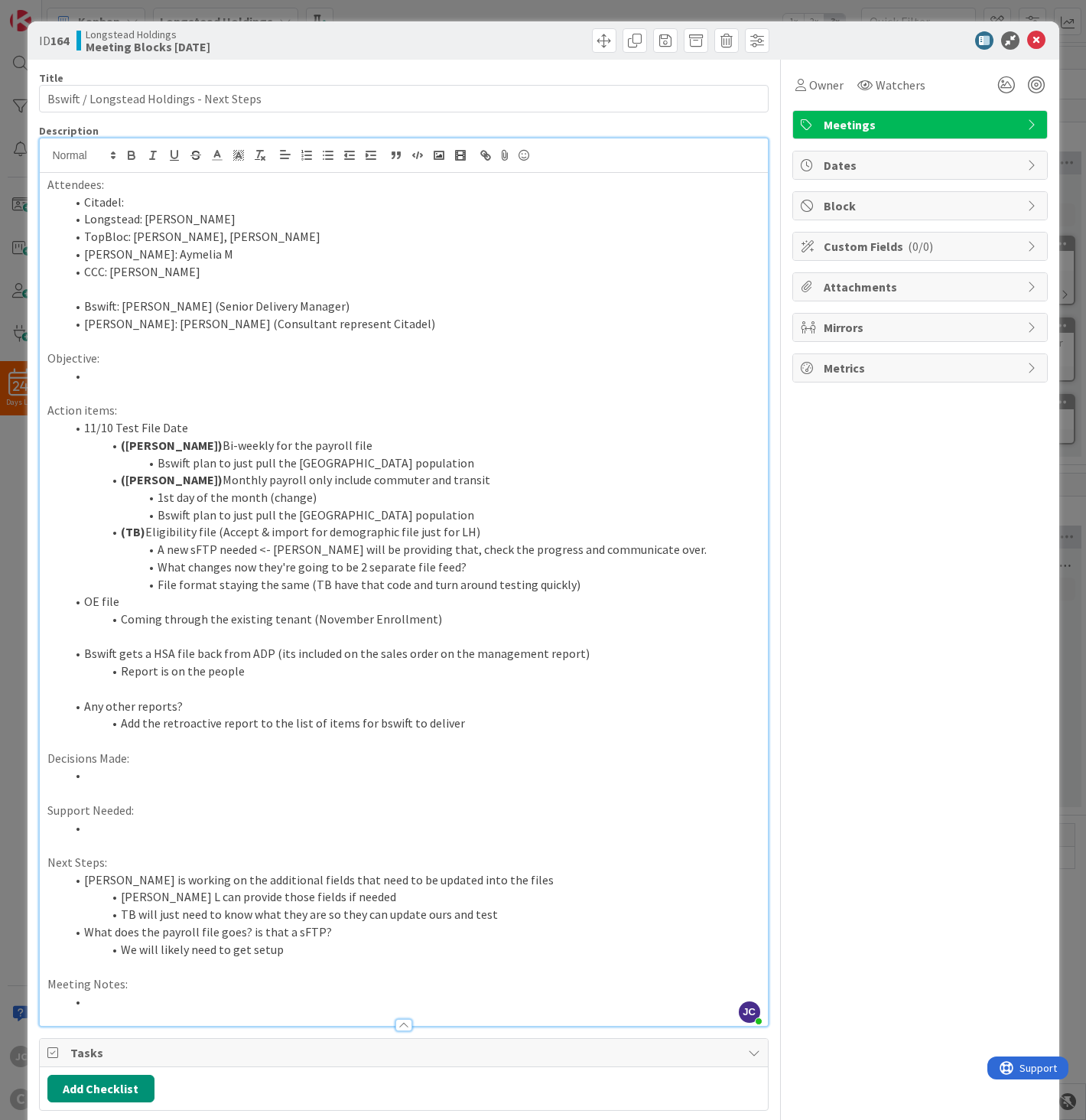
click at [210, 812] on li "TB will just need to know what they are so they can update ours and test" at bounding box center [412, 915] width 694 height 18
click at [219, 812] on li "What does the payroll file goes? is that a sFTP?" at bounding box center [412, 932] width 694 height 18
click at [495, 475] on li "([PERSON_NAME]) Monthly payroll only include commuter and transit" at bounding box center [412, 480] width 694 height 18
click at [498, 457] on li "Bswift plan to just pull the [GEOGRAPHIC_DATA] population" at bounding box center [412, 463] width 694 height 18
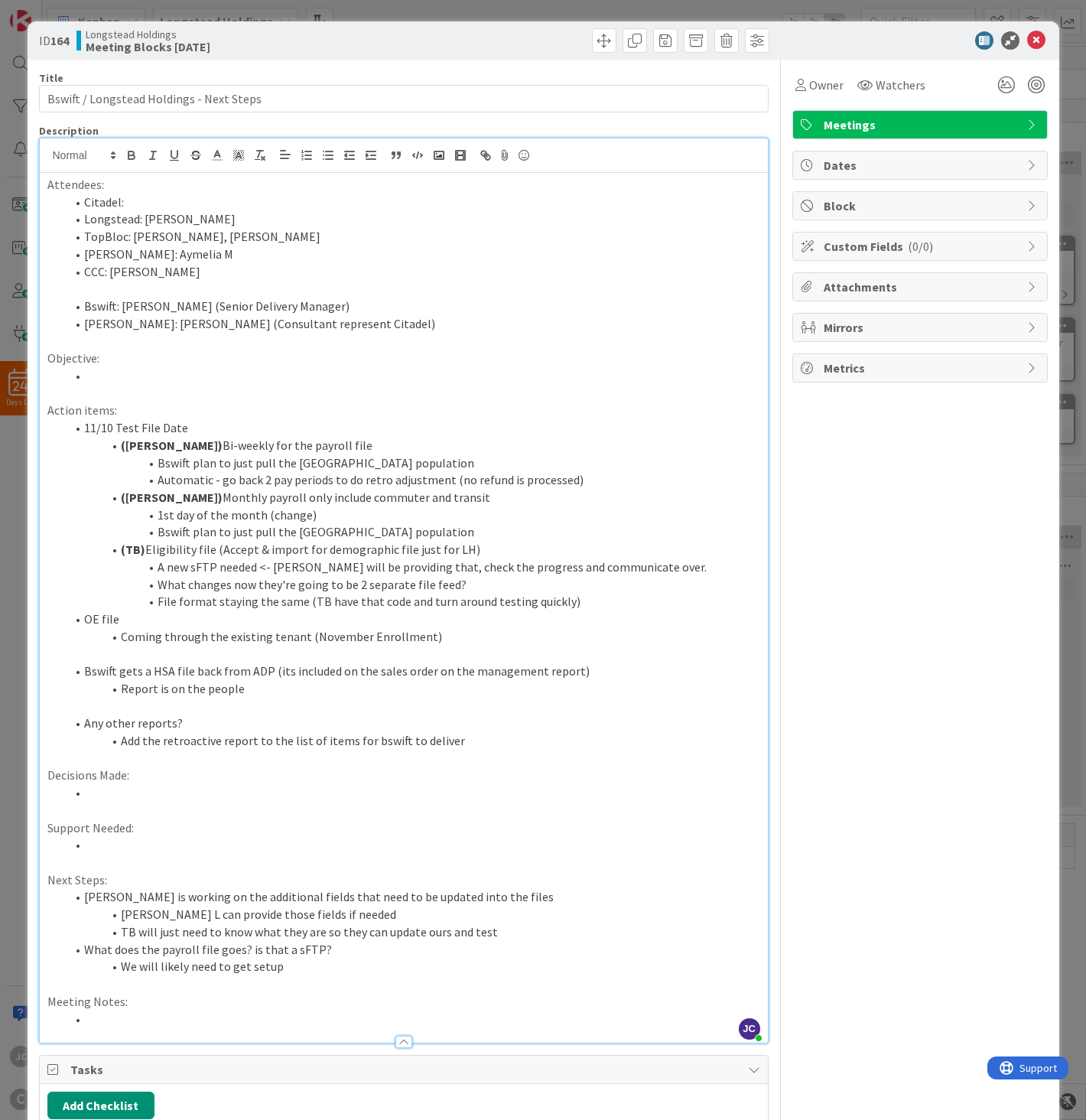
click at [531, 727] on li "Any other reports?" at bounding box center [412, 723] width 694 height 18
click at [482, 535] on li "Bswift plan to just pull the [GEOGRAPHIC_DATA] population" at bounding box center [412, 532] width 694 height 18
click at [491, 501] on li "([PERSON_NAME]) Monthly payroll only include commuter and transit" at bounding box center [412, 498] width 694 height 18
click at [406, 812] on li "We will likely need to get setup" at bounding box center [412, 967] width 694 height 18
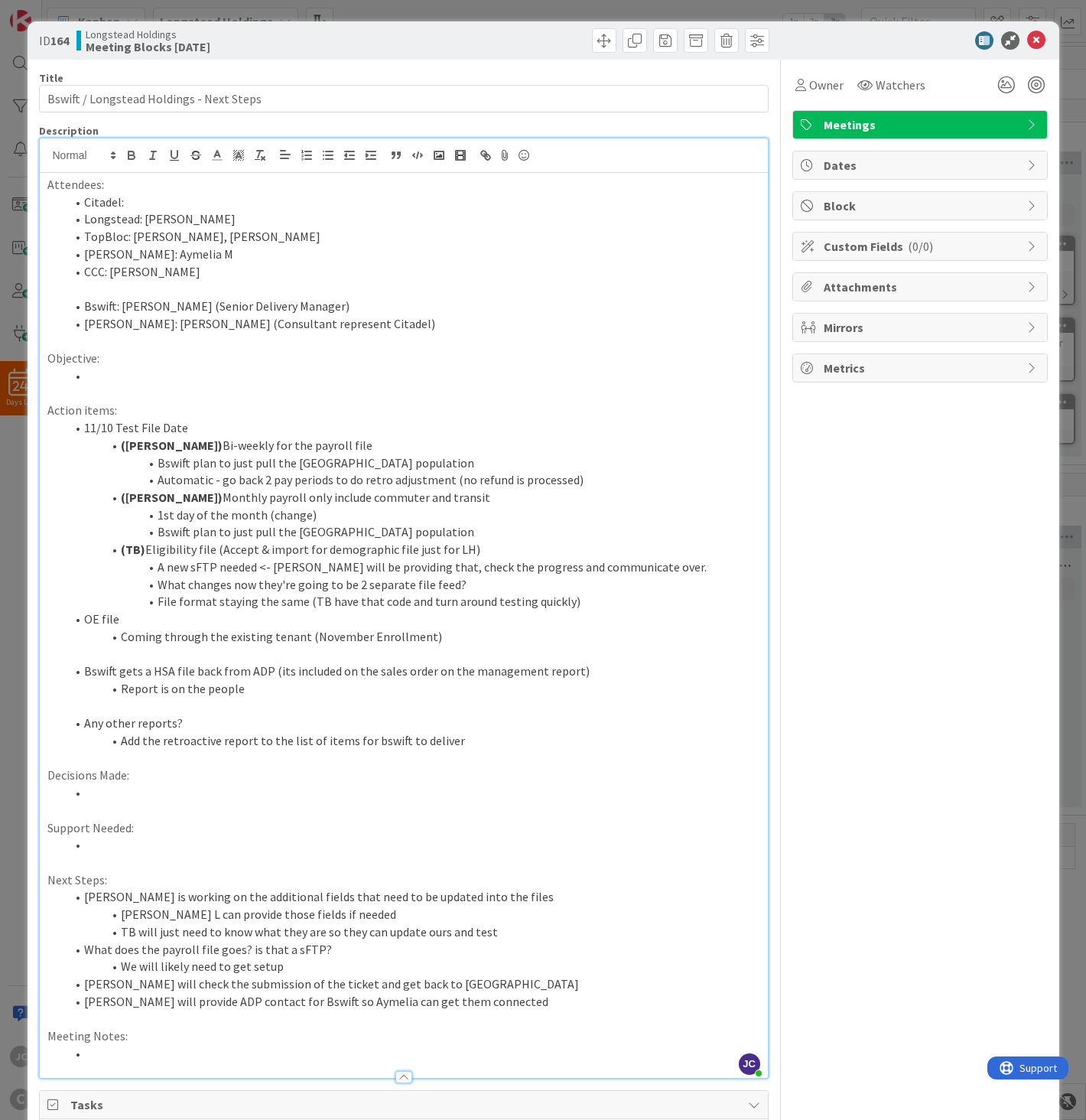
click at [562, 812] on li "[PERSON_NAME] will provide ADP contact for Bswift so Aymelia can get them conne…" at bounding box center [412, 1002] width 694 height 18
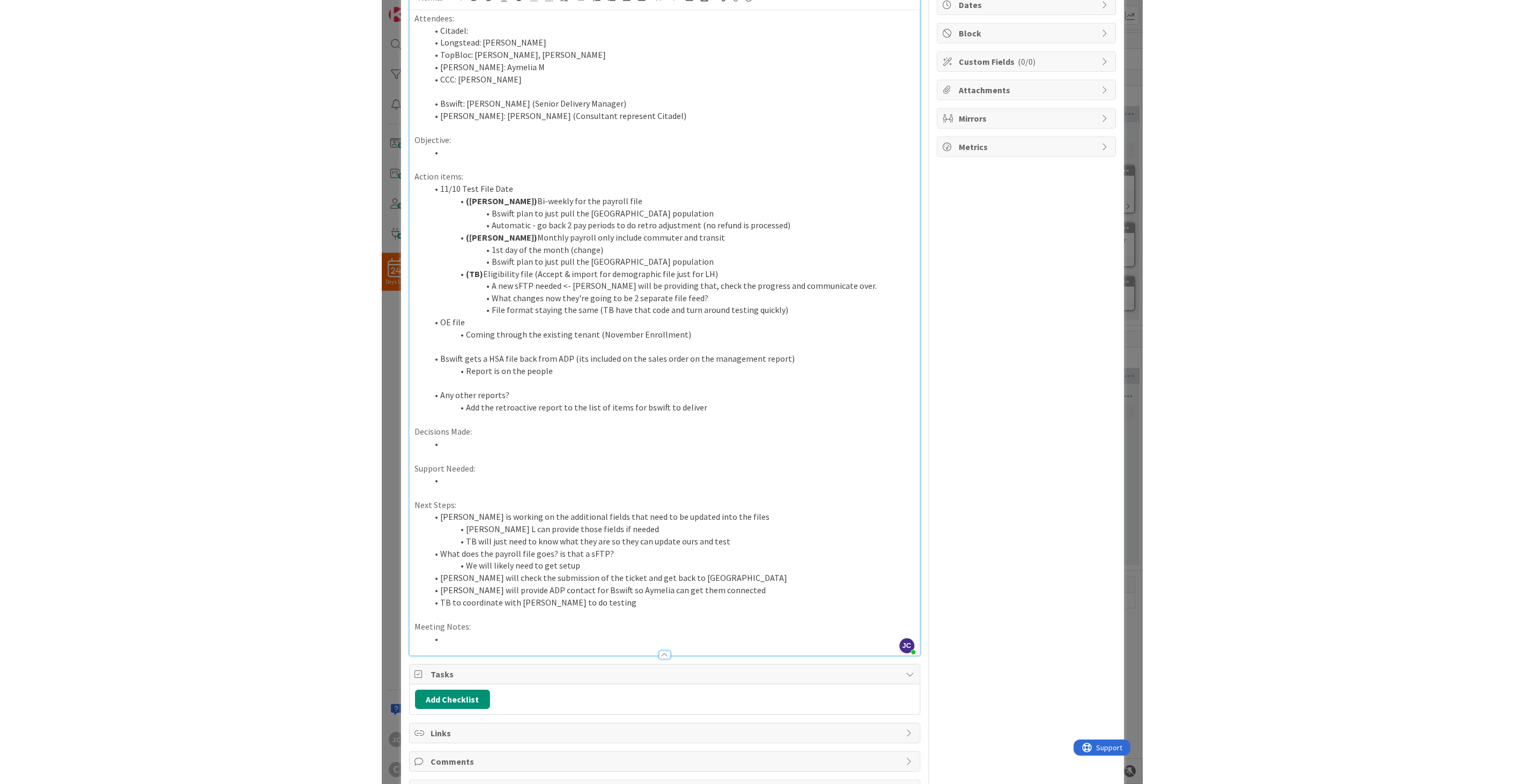
scroll to position [92, 0]
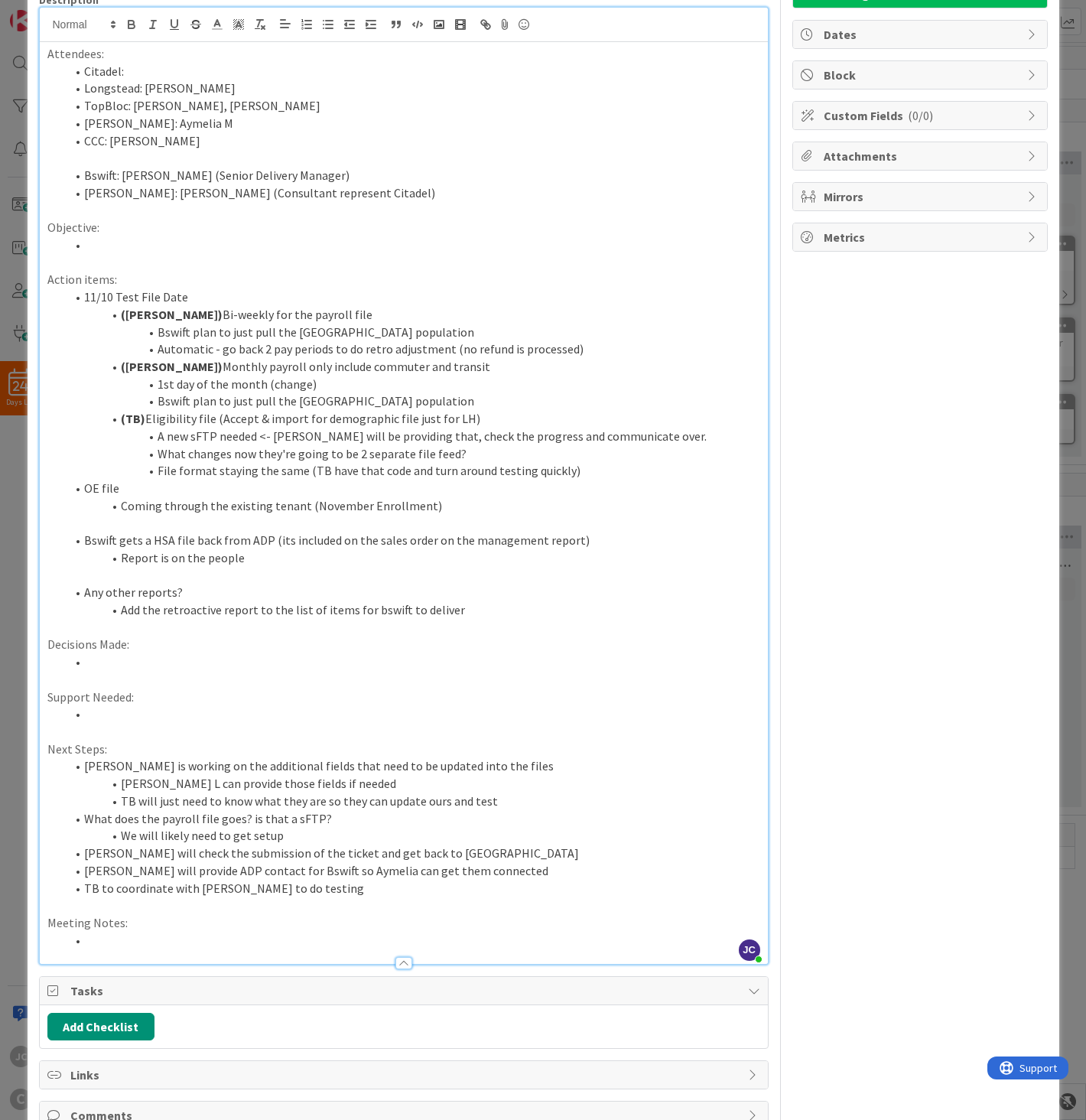
click at [562, 792] on li "[PERSON_NAME] L can provide those fields if needed" at bounding box center [412, 784] width 694 height 18
click at [545, 796] on li "TB will just need to know what they are so they can update ours and test" at bounding box center [412, 801] width 694 height 18
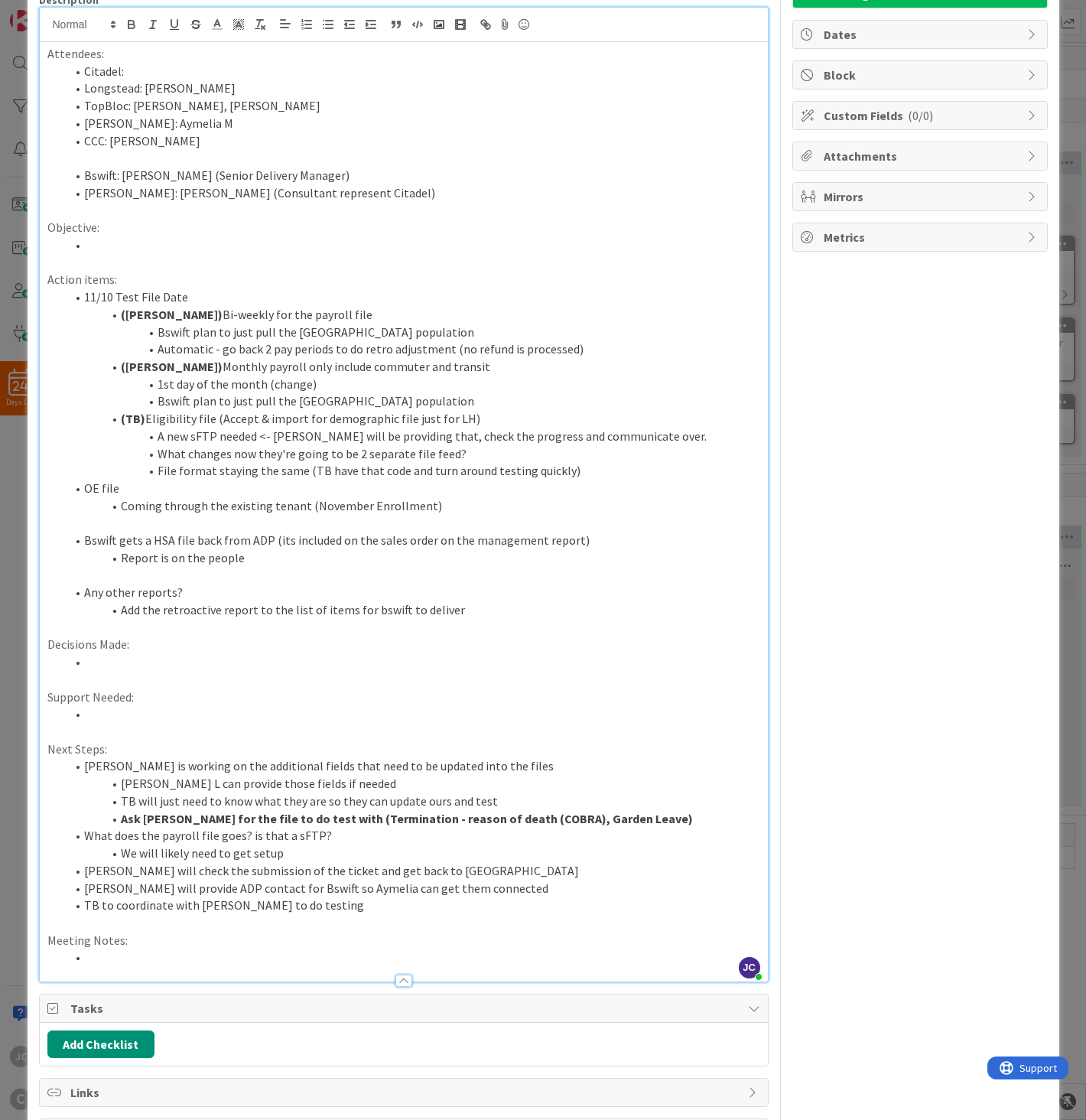
click at [361, 812] on li "What does the payroll file goes? is that a sFTP?" at bounding box center [412, 836] width 694 height 18
click at [488, 812] on li "What does the payroll file goes? is that a sFTP?" at bounding box center [412, 836] width 694 height 18
click at [495, 812] on li "We will likely need to get setup" at bounding box center [412, 854] width 694 height 18
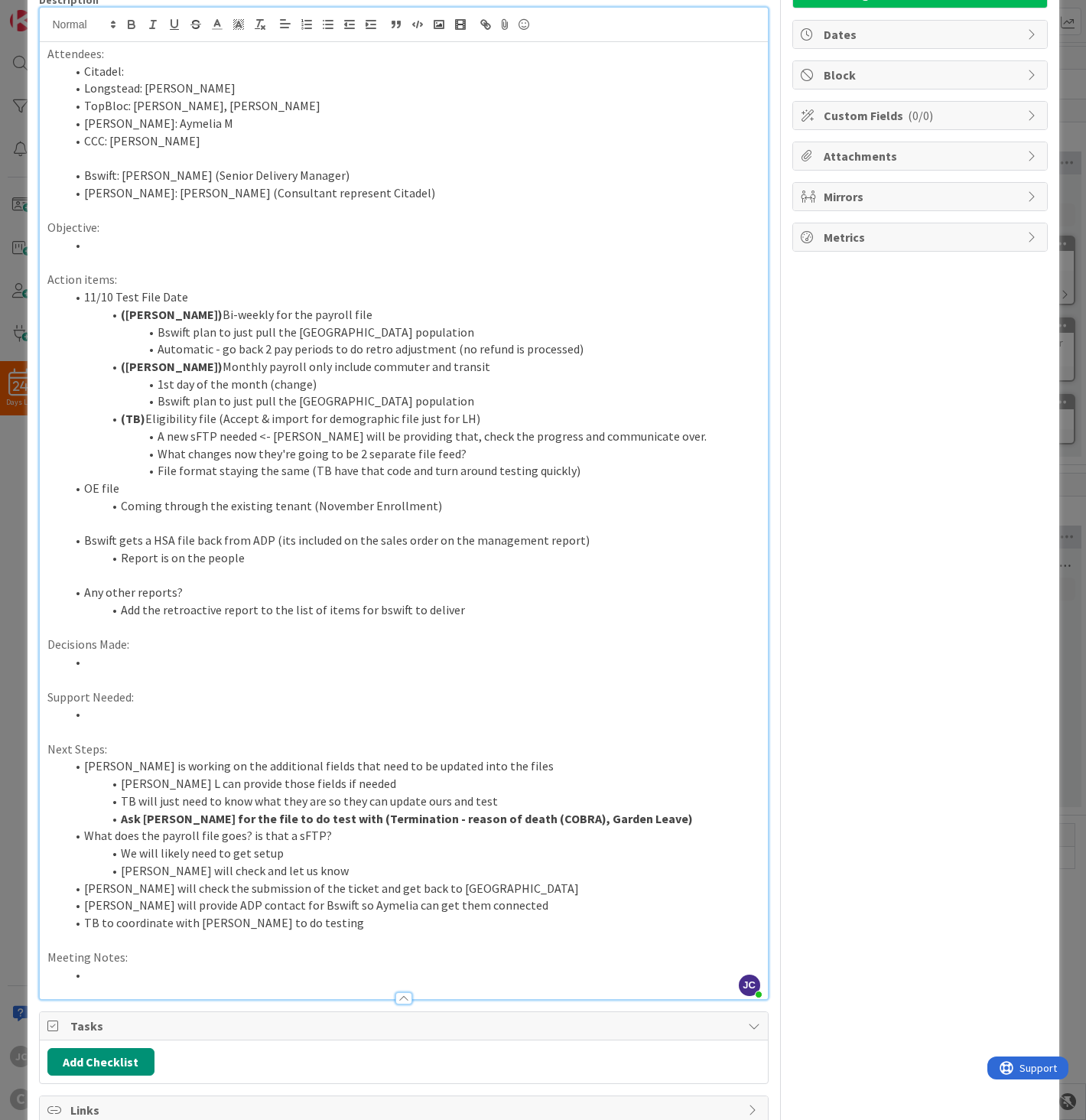
drag, startPoint x: 491, startPoint y: 423, endPoint x: 528, endPoint y: 402, distance: 42.5
click at [494, 421] on li "(TB) Eligibility file (Accept & import for demographic file just for LH)" at bounding box center [412, 419] width 694 height 18
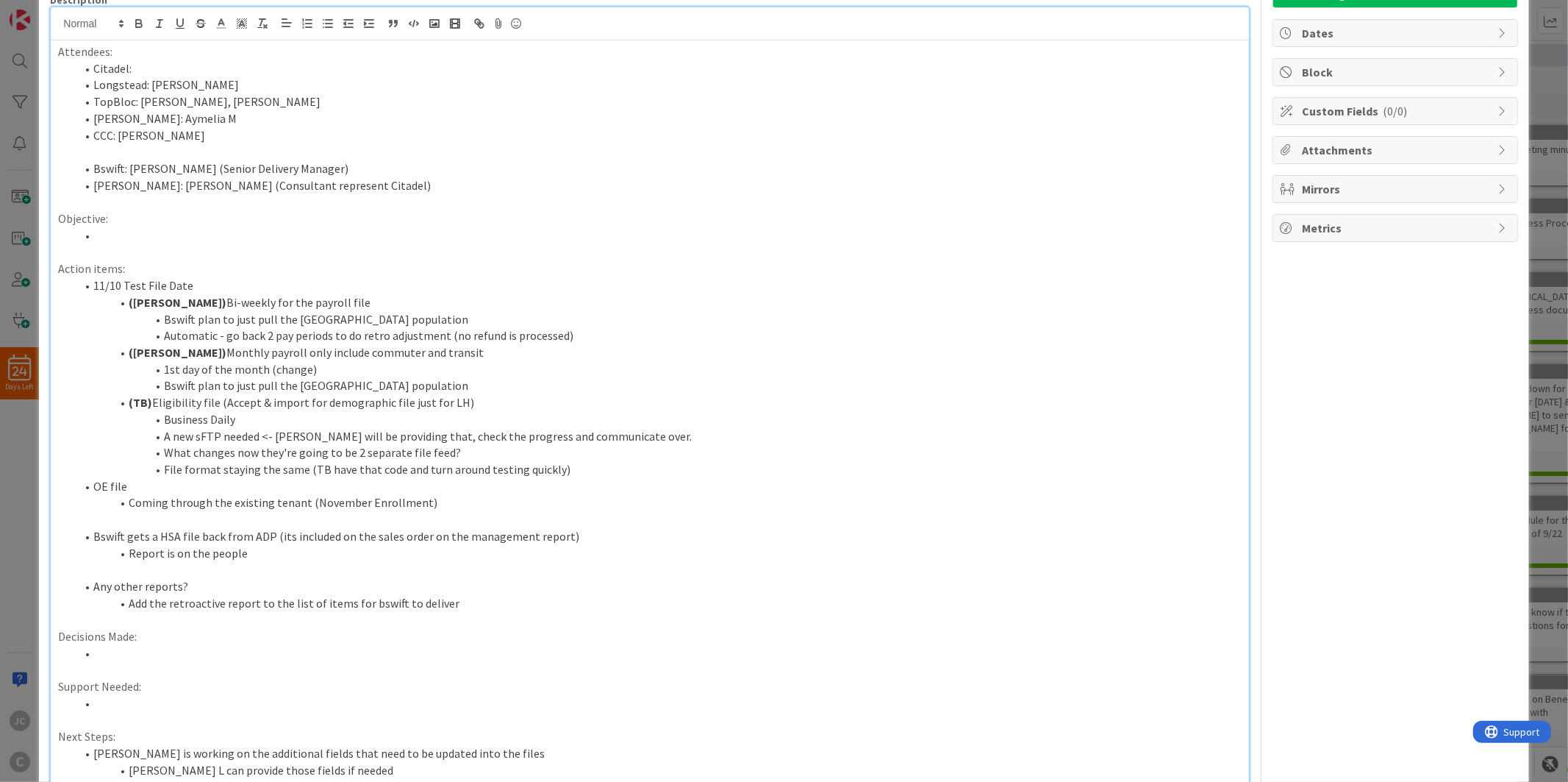
click at [77, 401] on li "(TB) Eligibility file (Accept & import for demographic file just for LH)" at bounding box center [659, 402] width 1166 height 17
click at [108, 391] on li "Bswift plan to just pull the [GEOGRAPHIC_DATA] population" at bounding box center [659, 386] width 1166 height 17
click at [398, 458] on li "What changes now they're going to be 2 separate file feed?" at bounding box center [659, 453] width 1166 height 17
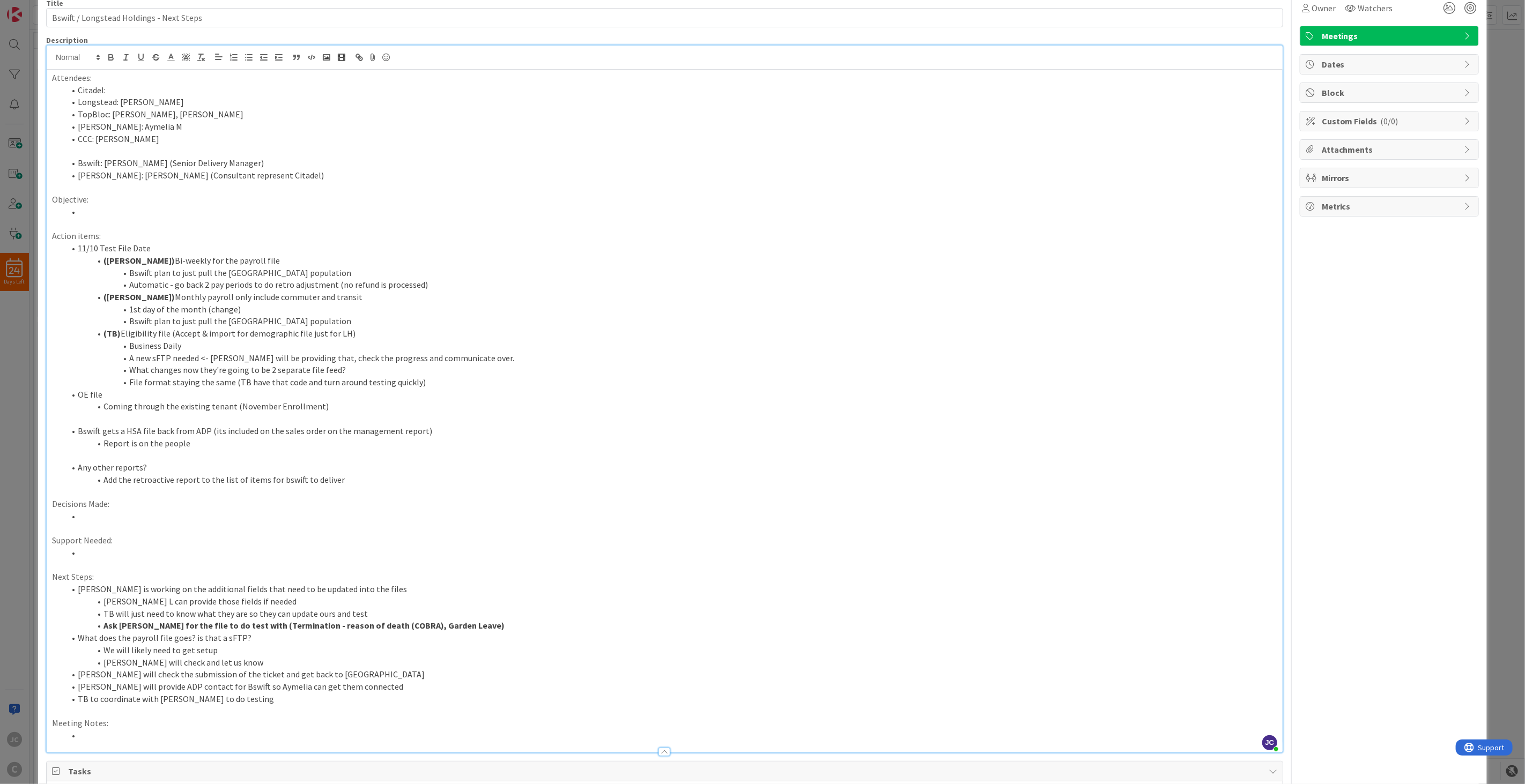
scroll to position [0, 0]
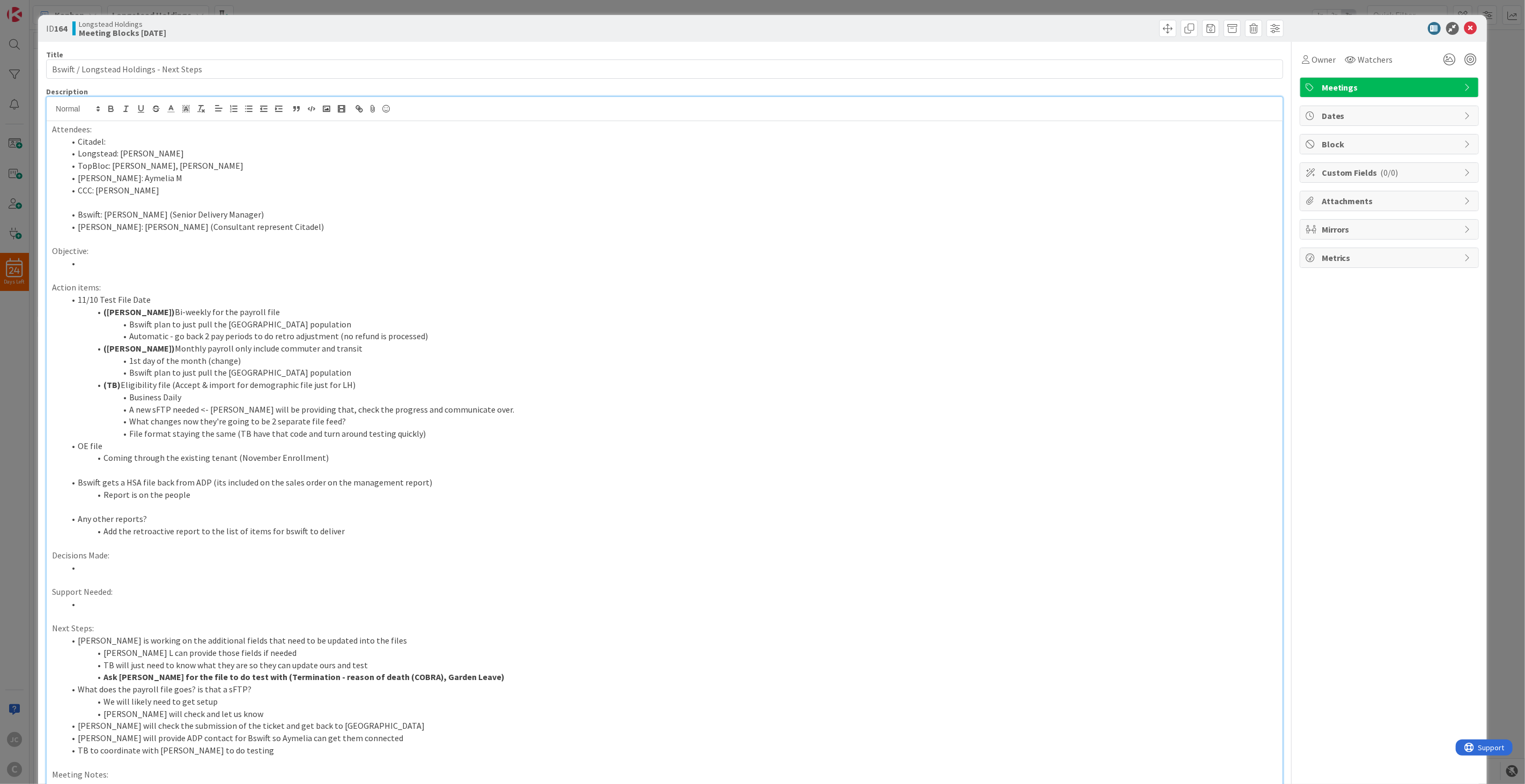
click at [6, 381] on div "ID 164 Longstead Holdings Meeting Blocks [DATE] Title 40 / 128 Bswift / Longste…" at bounding box center [762, 392] width 1525 height 784
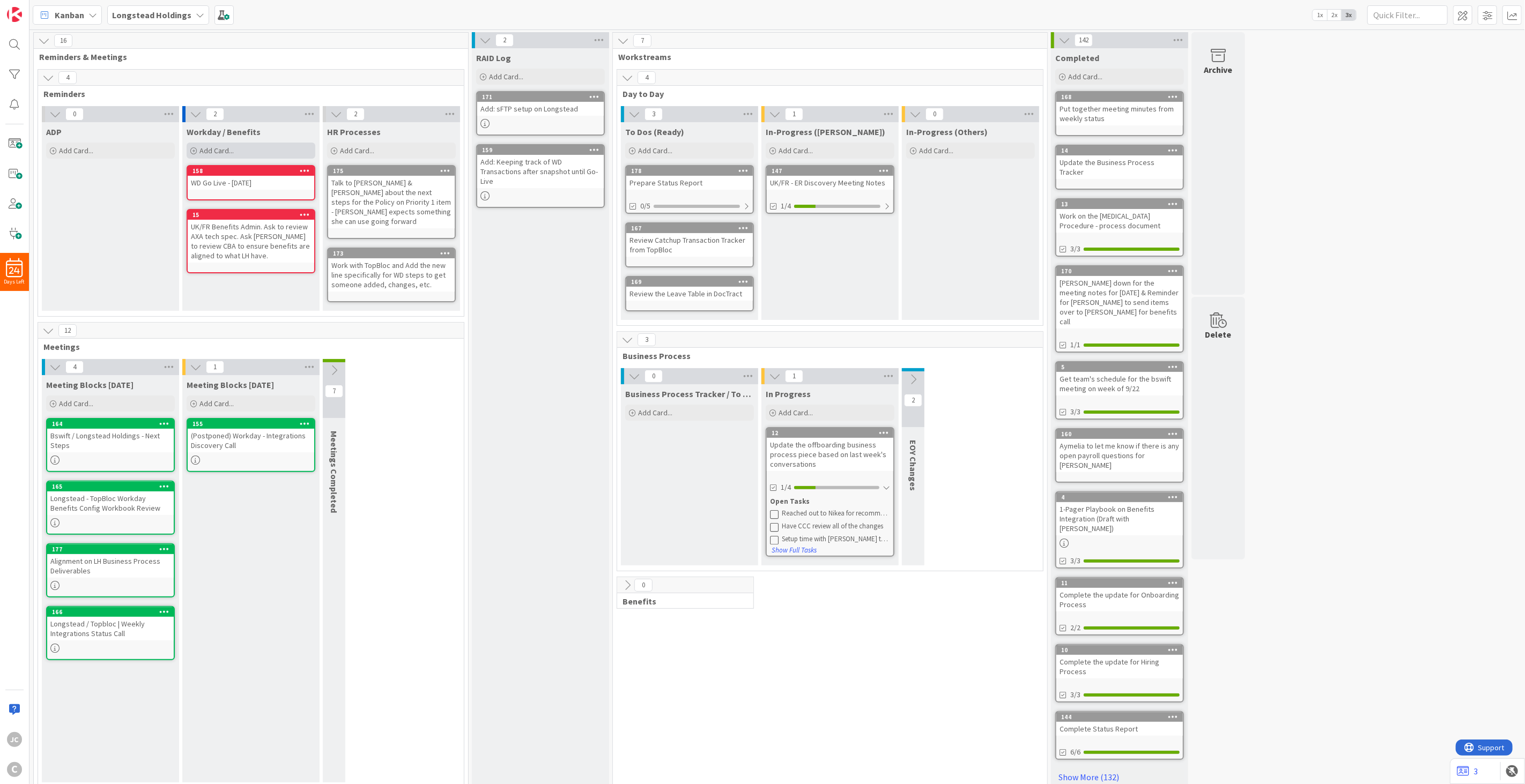
click at [255, 150] on div "Add Card..." at bounding box center [251, 150] width 129 height 16
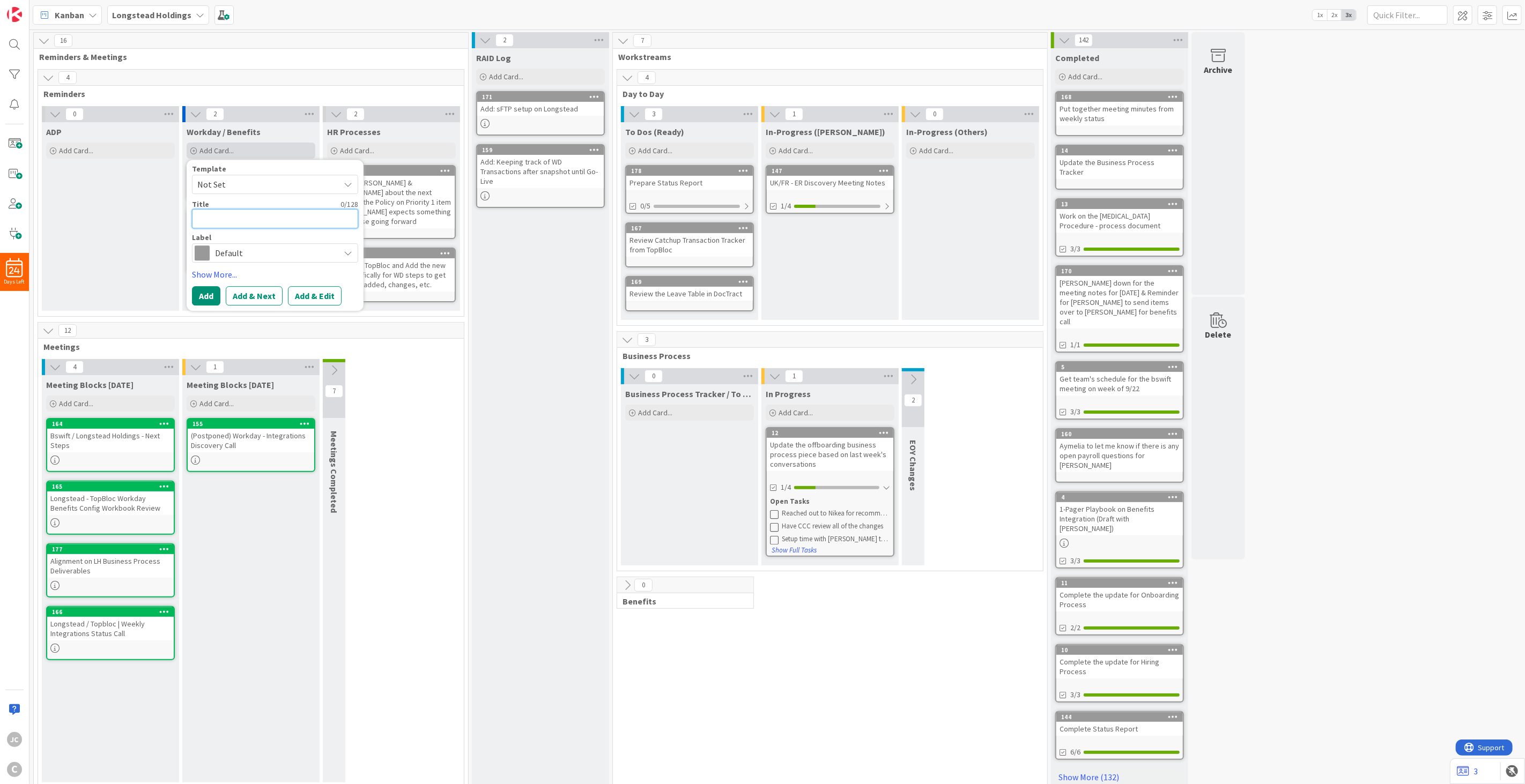
type textarea "x"
type textarea "L"
type textarea "x"
type textarea "LK"
type textarea "x"
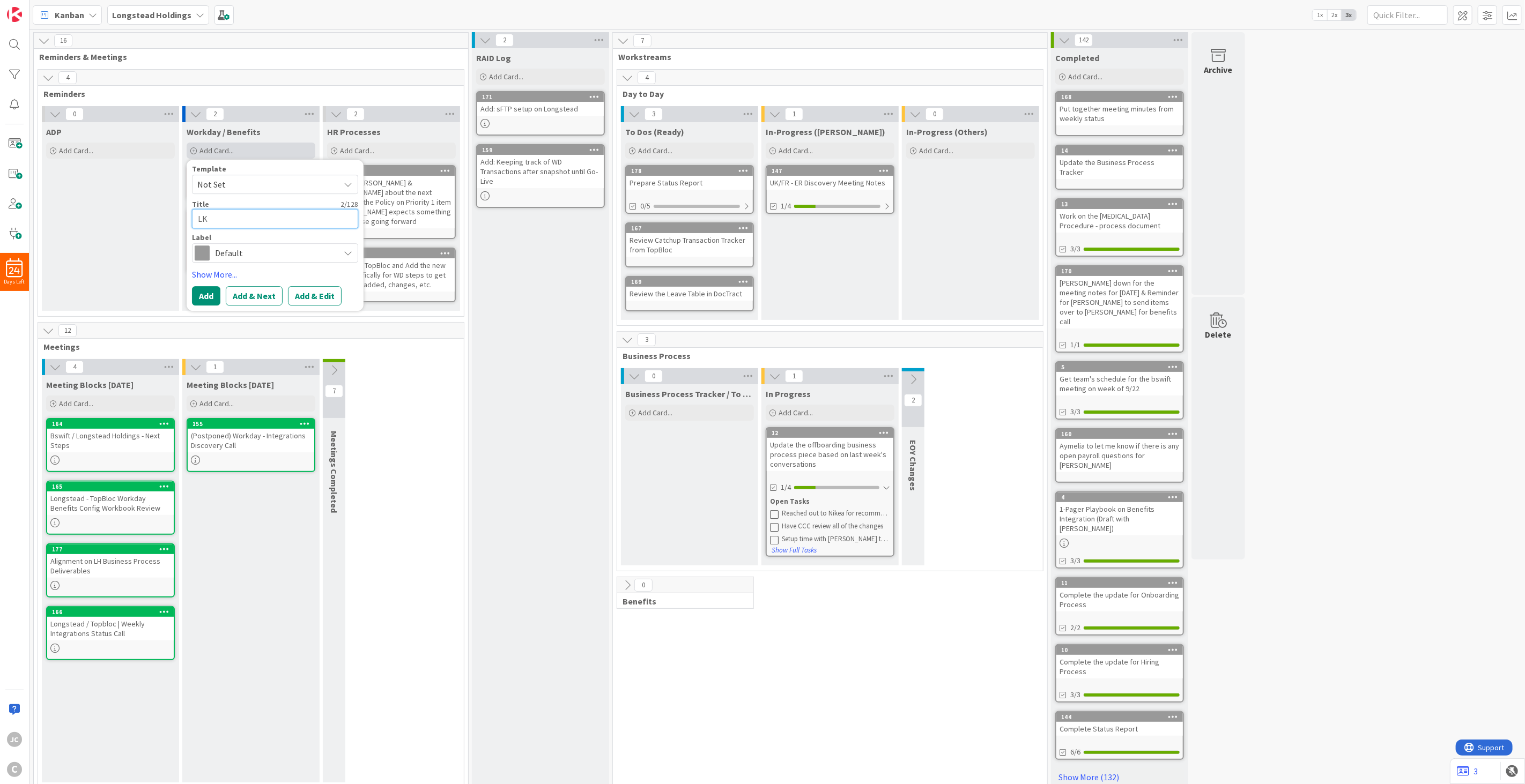
type textarea "L"
type textarea "x"
type textarea "Li"
type textarea "x"
type textarea "Lis"
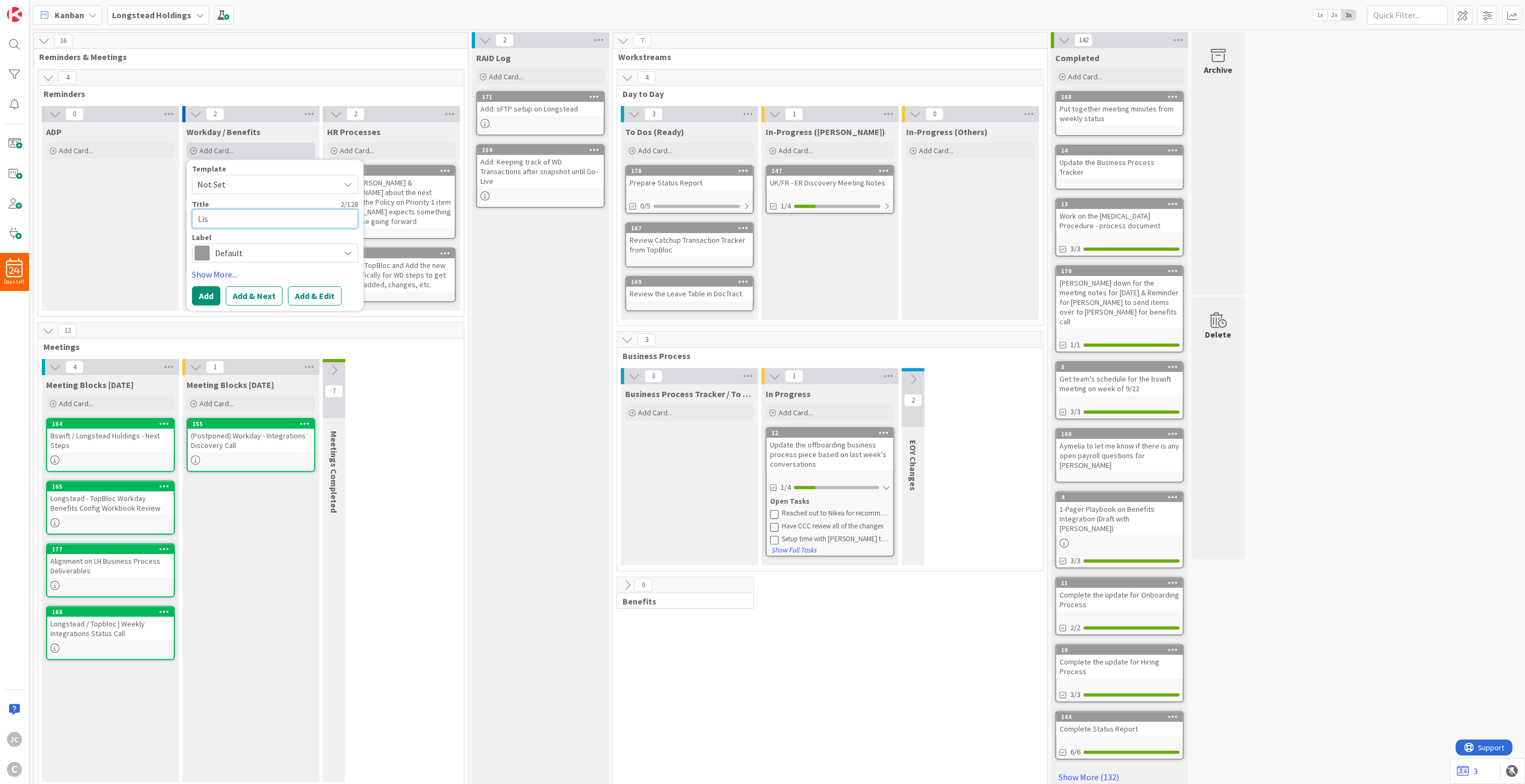
type textarea "x"
type textarea "List"
type textarea "x"
type textarea "List o"
type textarea "x"
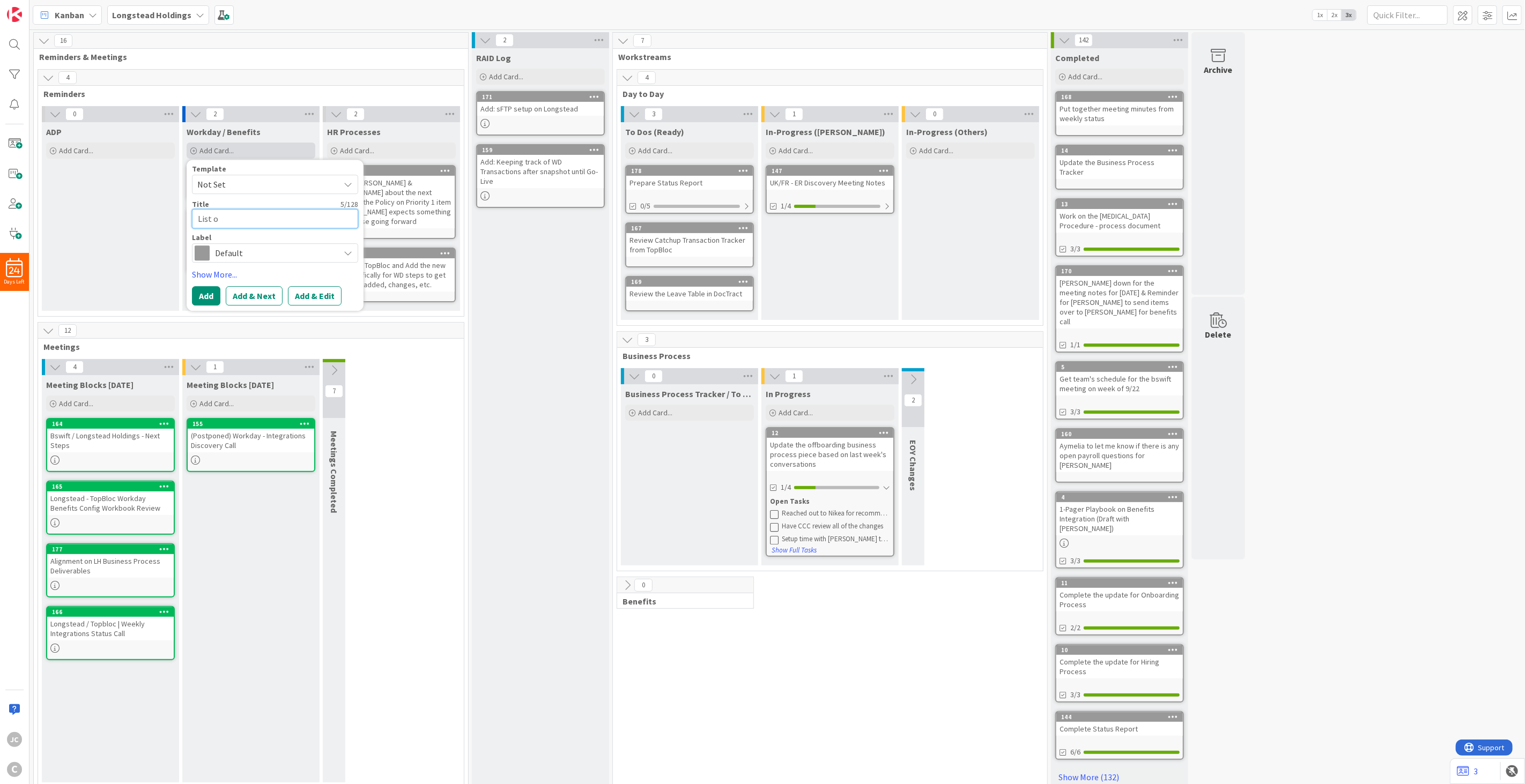
type textarea "List of"
type textarea "x"
type textarea "List of"
type textarea "x"
type textarea "List of I"
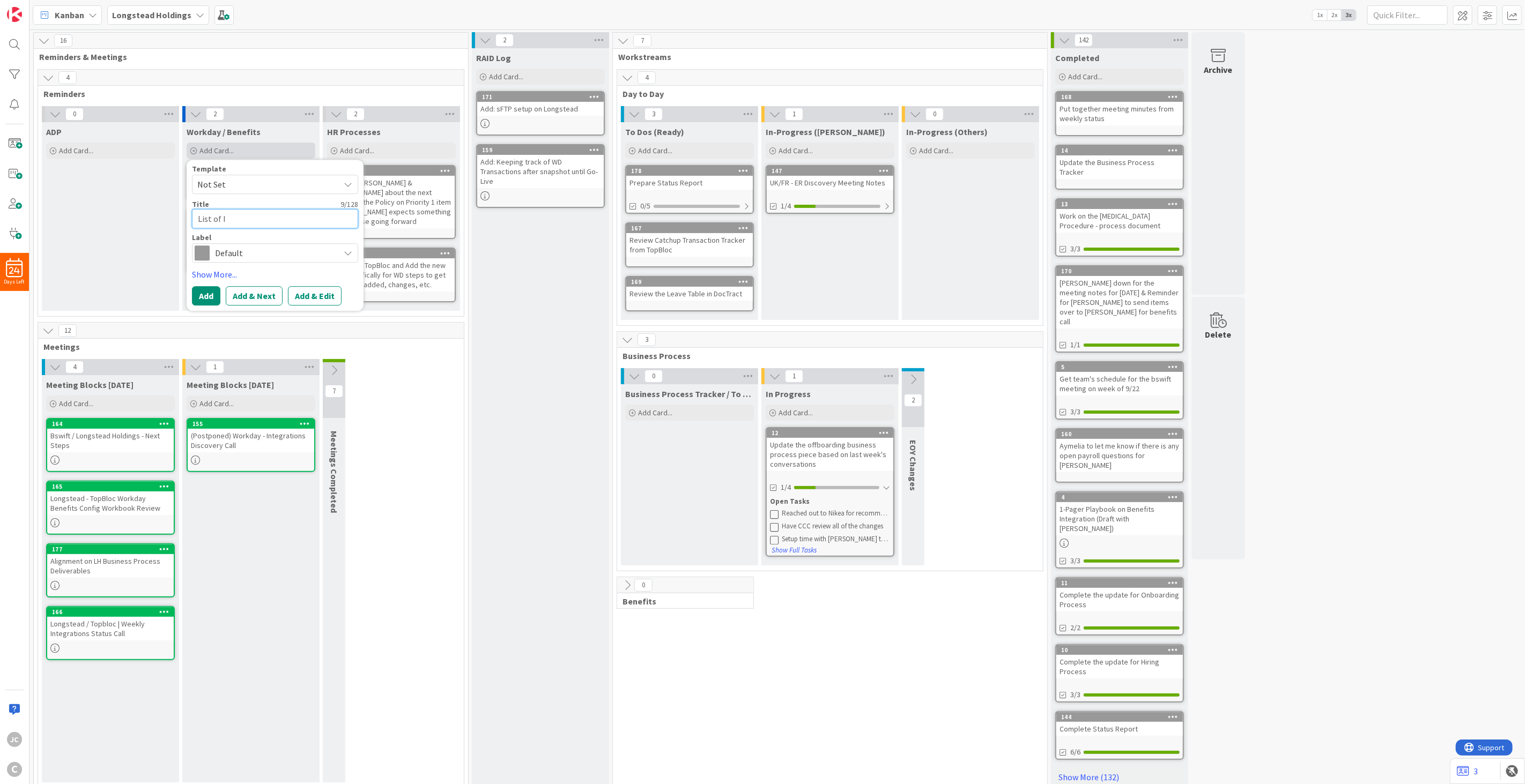
type textarea "x"
type textarea "List of In"
type textarea "x"
type textarea "List of Int"
type textarea "x"
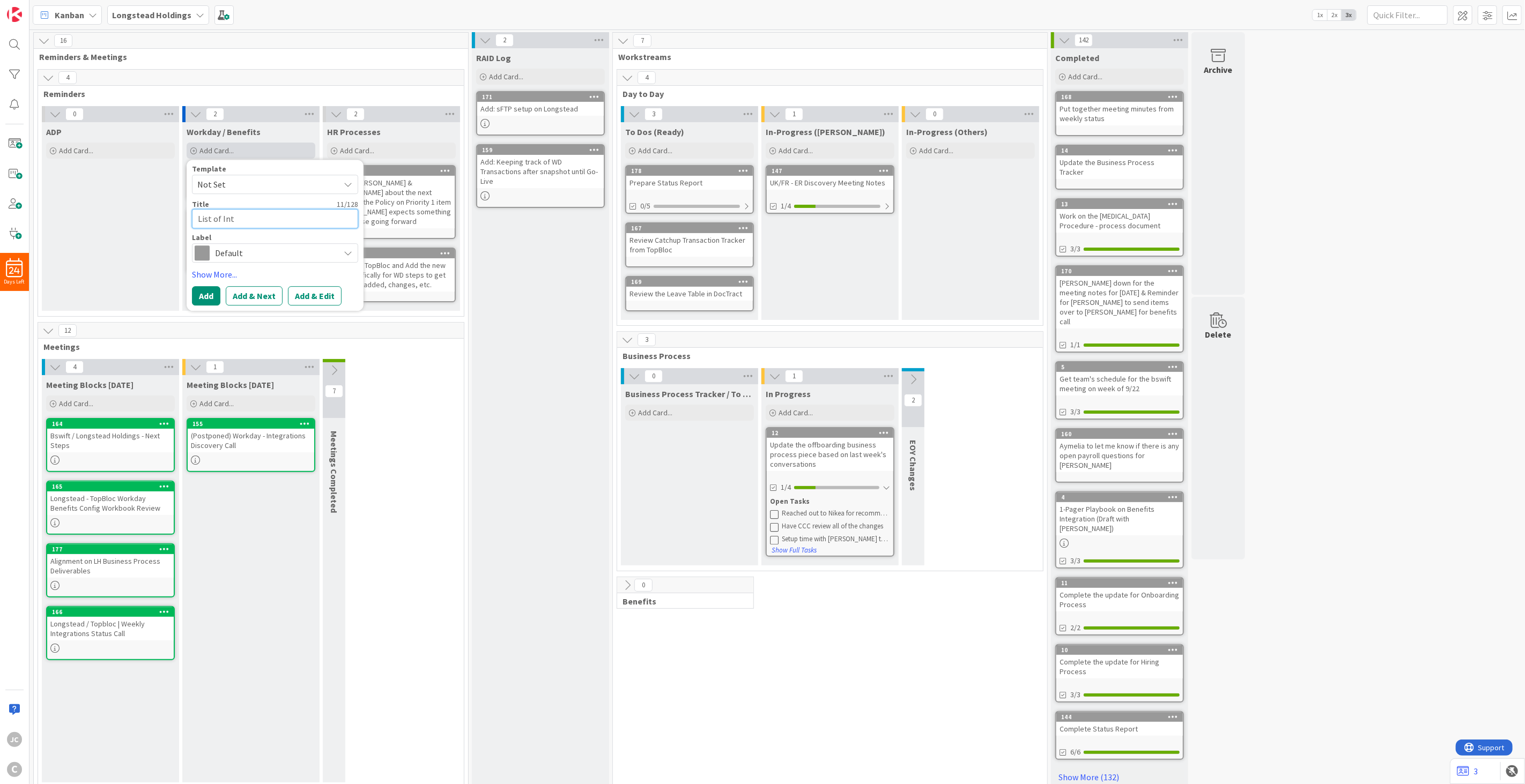
type textarea "List of Inte"
type textarea "x"
type textarea "List of Integ"
type textarea "x"
type textarea "List of Integr"
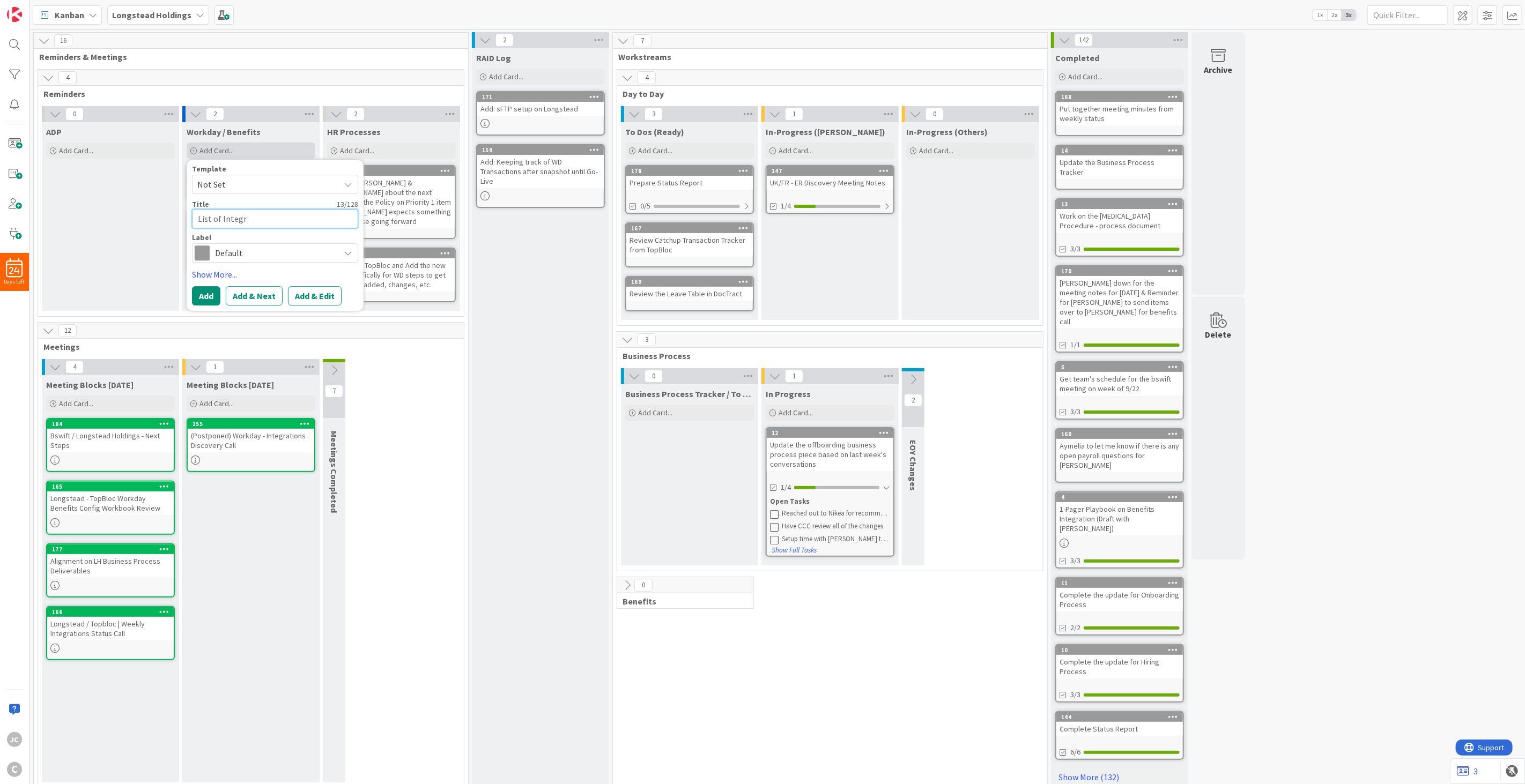
type textarea "x"
type textarea "List of Integra"
type textarea "x"
type textarea "List of Integrat"
type textarea "x"
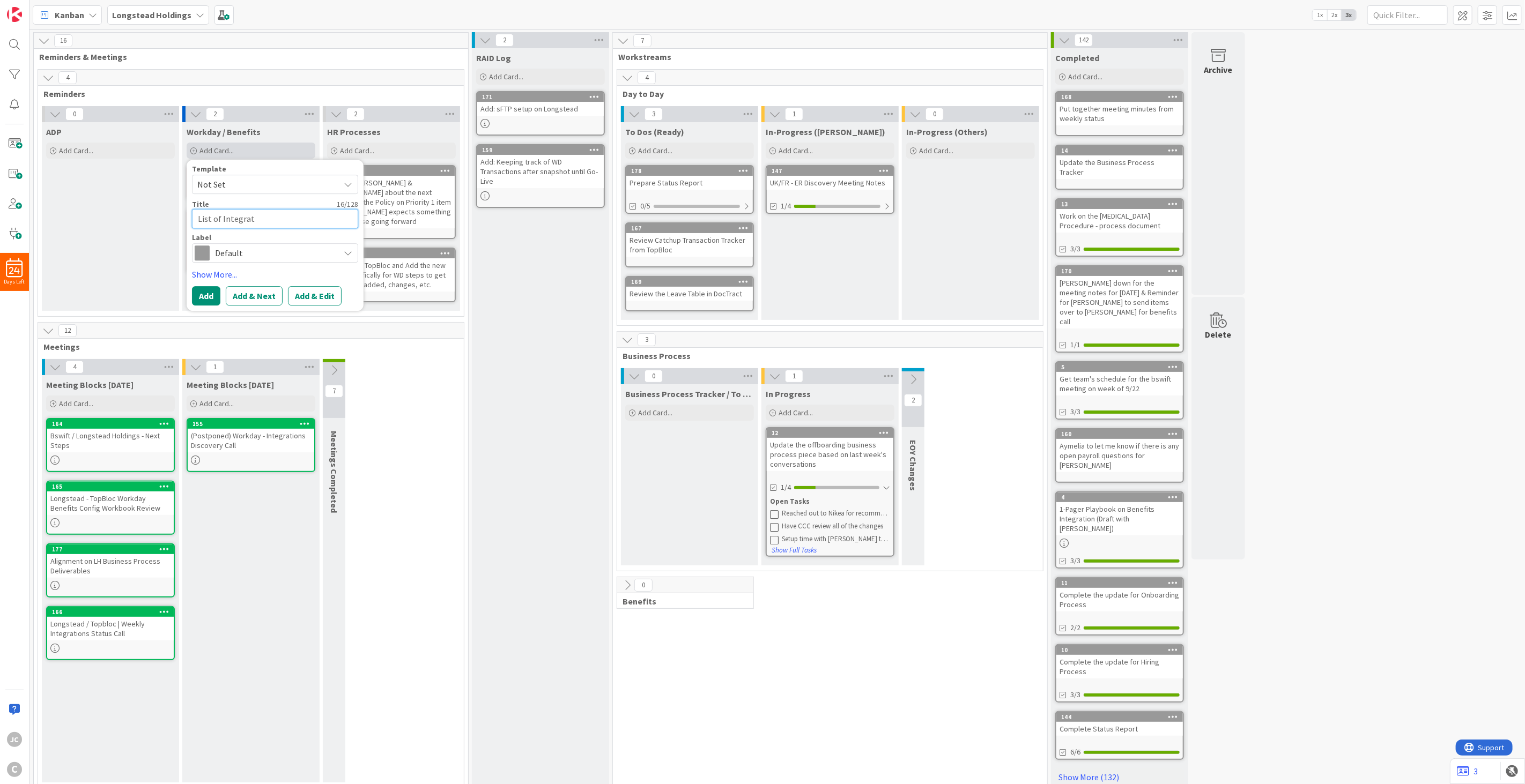
type textarea "List of Integrati"
type textarea "x"
type textarea "List of Integratio"
type textarea "x"
type textarea "List of Integration"
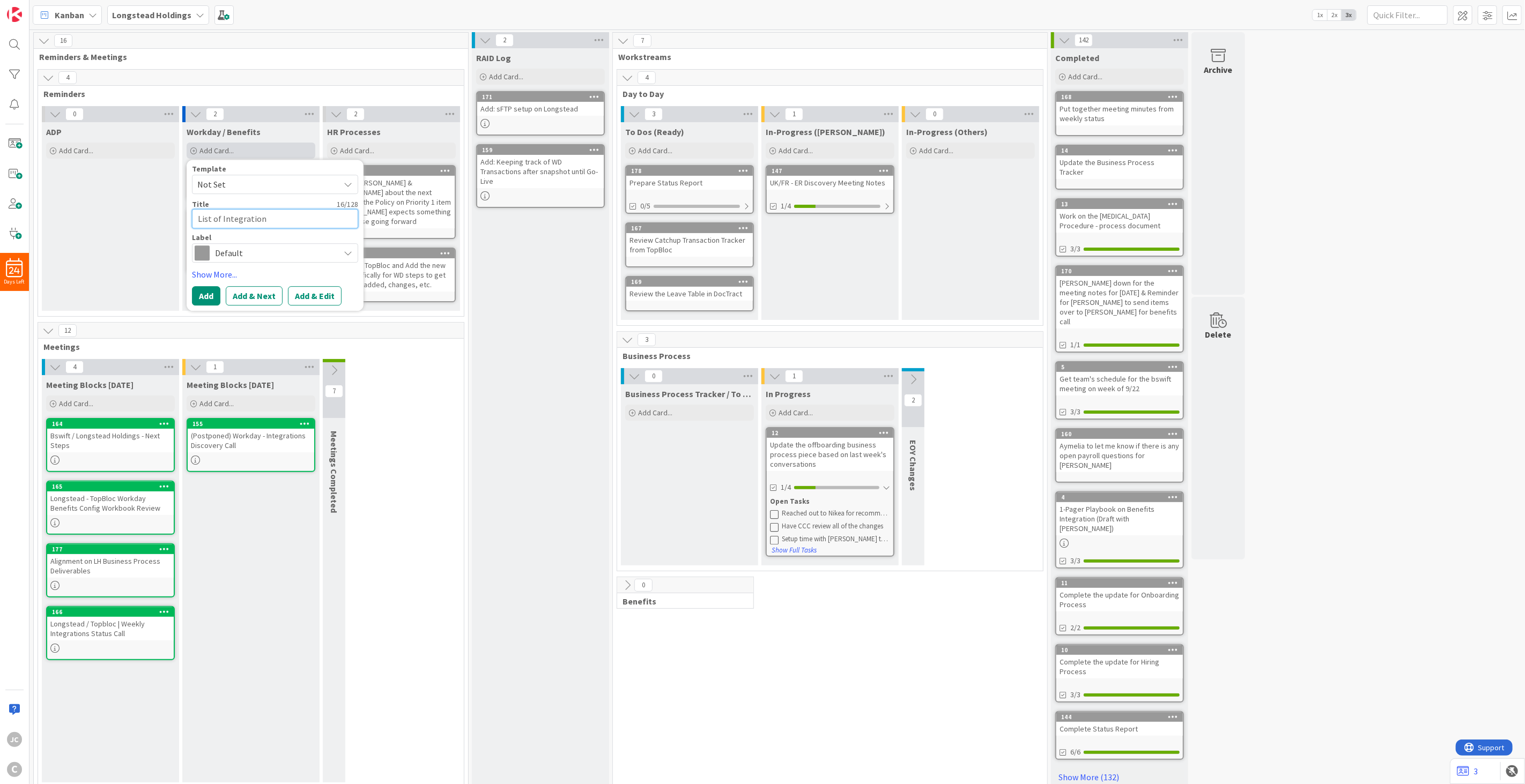
type textarea "x"
type textarea "List of Integration"
type textarea "x"
type textarea "List of Integrations"
type textarea "x"
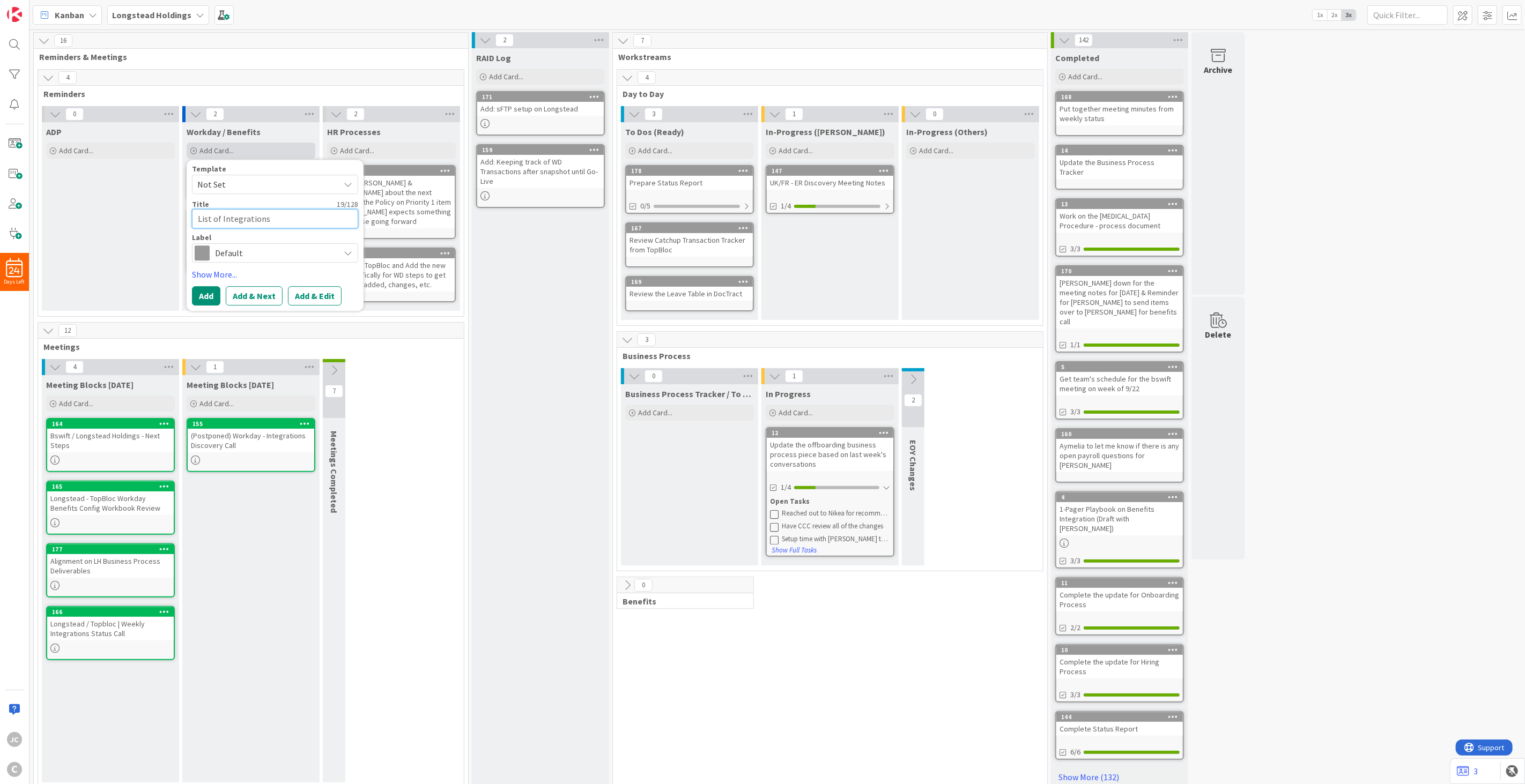
type textarea "List of Integrations"
type textarea "x"
type textarea "List of Integrations f"
type textarea "x"
type textarea "List of Integrations fo"
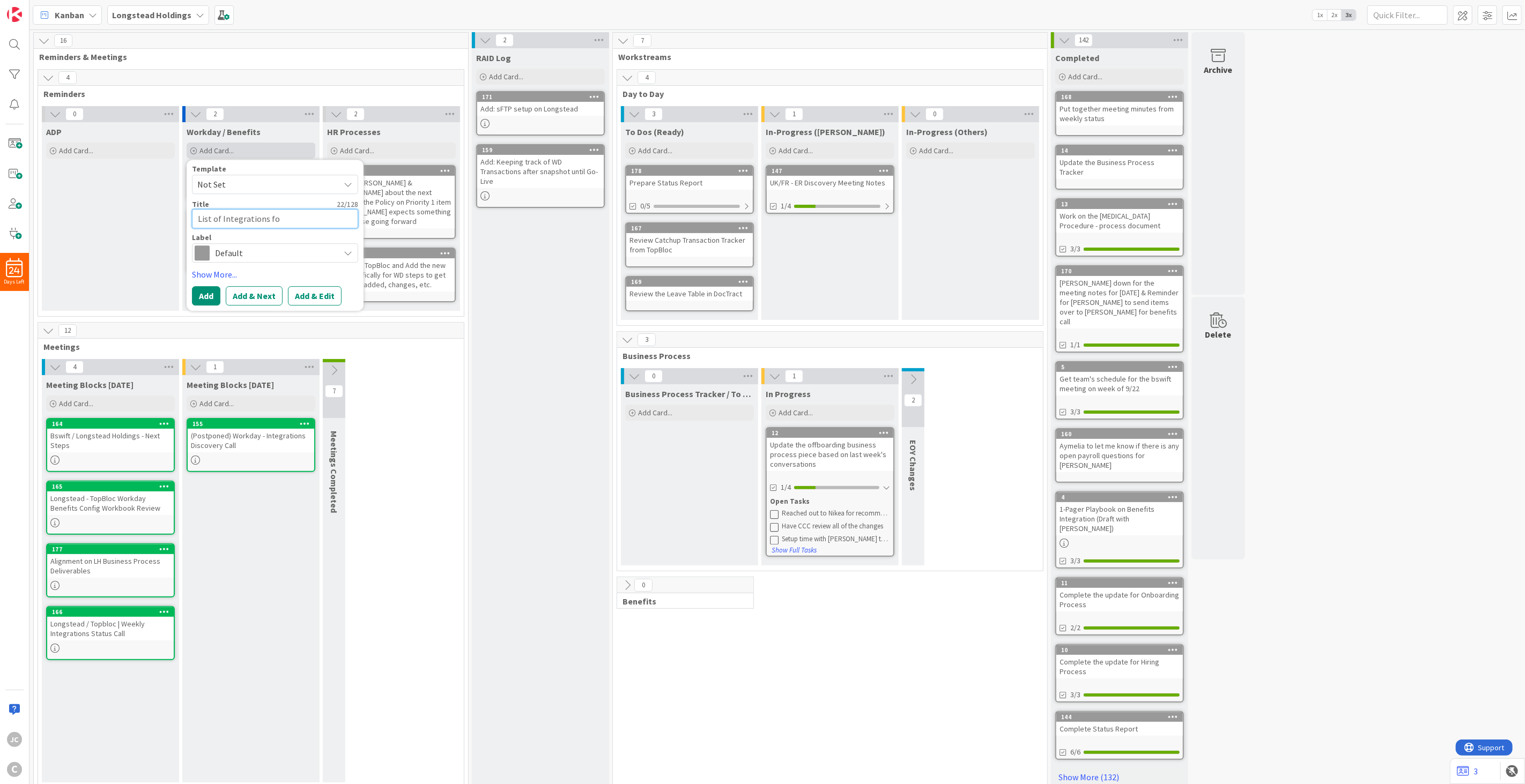
type textarea "x"
type textarea "List of Integrations for"
type textarea "x"
type textarea "List of Integrations for F"
type textarea "x"
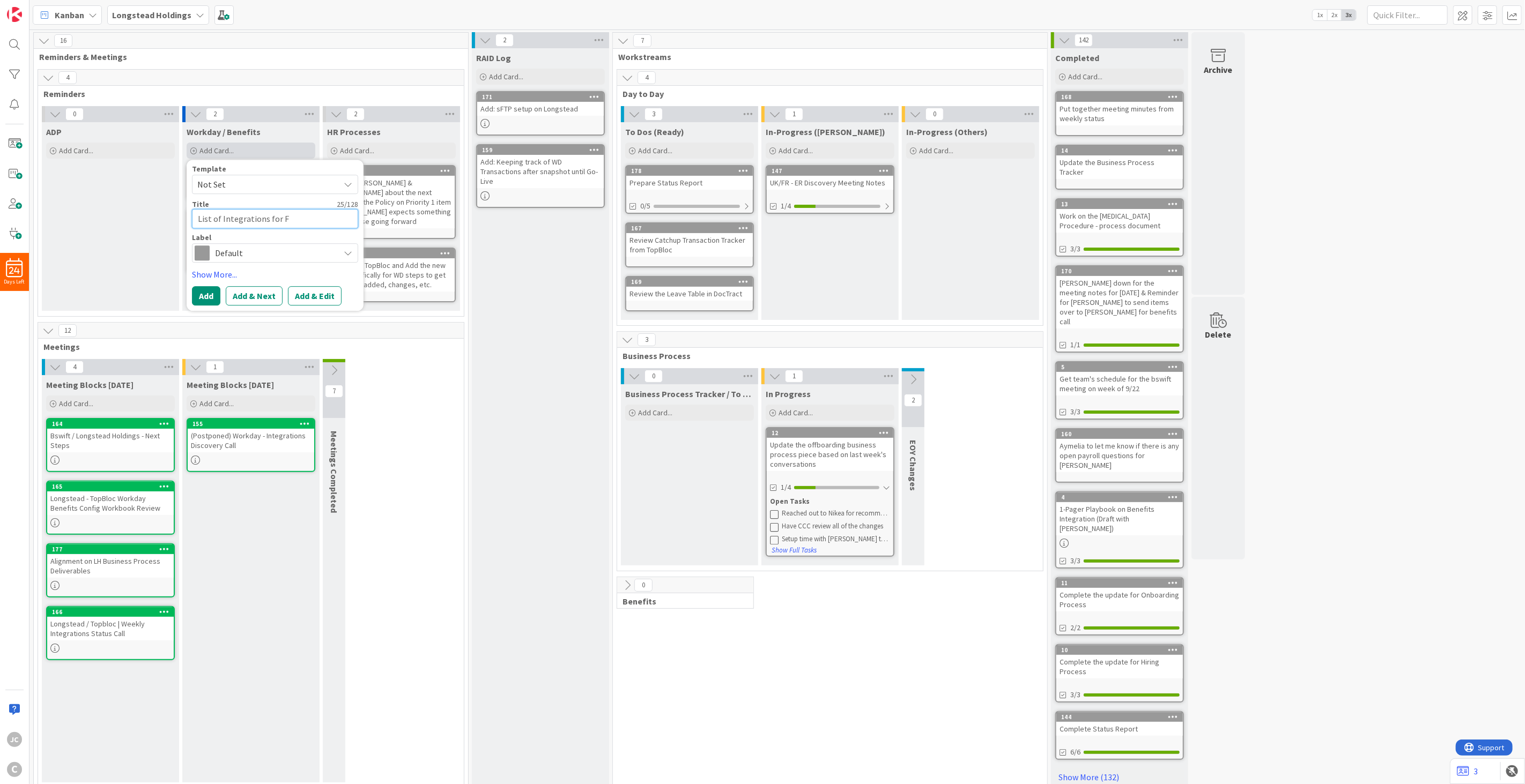
type textarea "List of Integrations for Fr"
type textarea "x"
type textarea "List of Integrations for Fri"
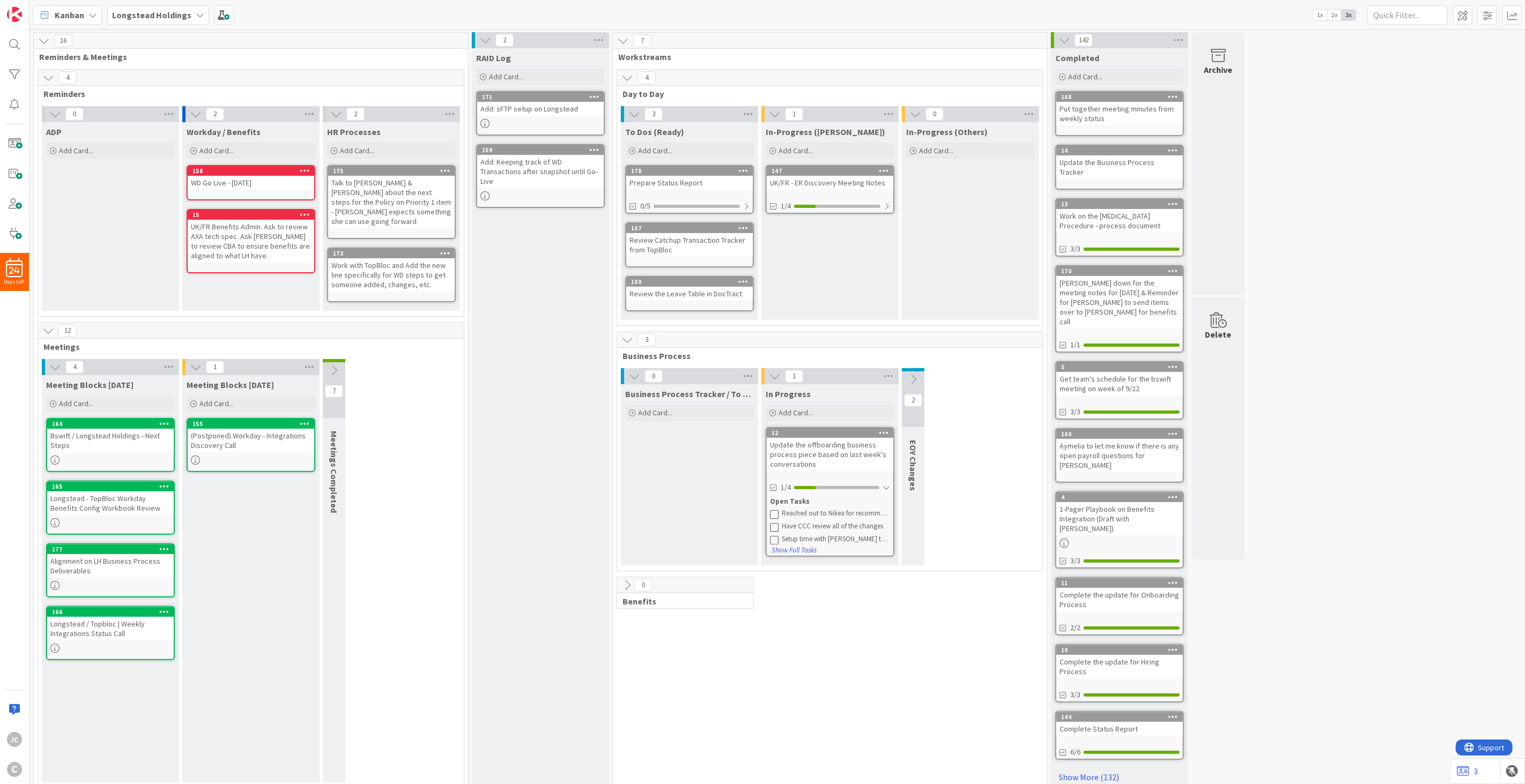
click at [533, 409] on div "RAID Log Add Card... 171 Add: sFTP setup on Longstead 159 Add: Keeping track of…" at bounding box center [540, 421] width 137 height 746
click at [629, 569] on icon at bounding box center [627, 585] width 12 height 12
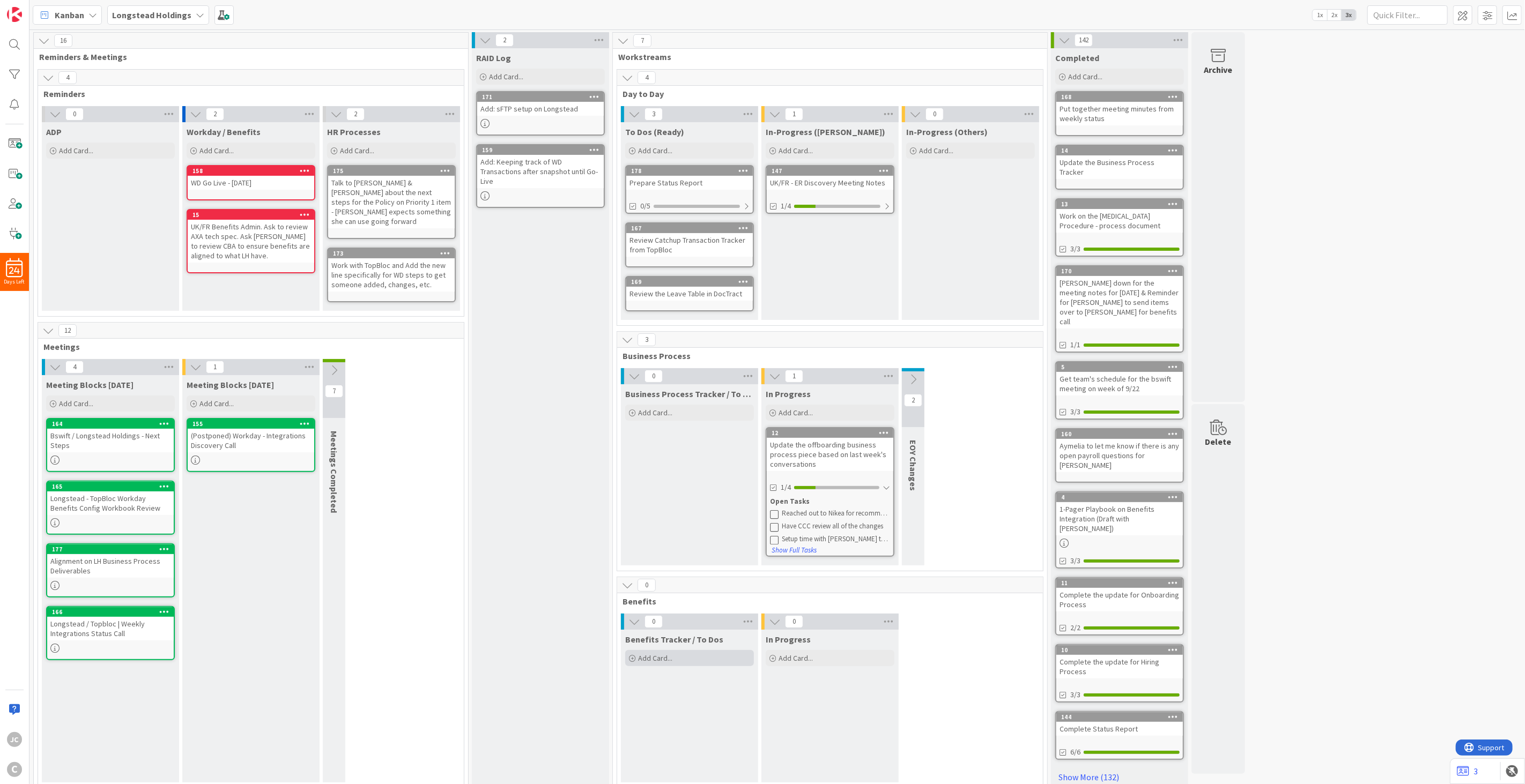
click at [701, 569] on div "Add Card..." at bounding box center [690, 658] width 129 height 16
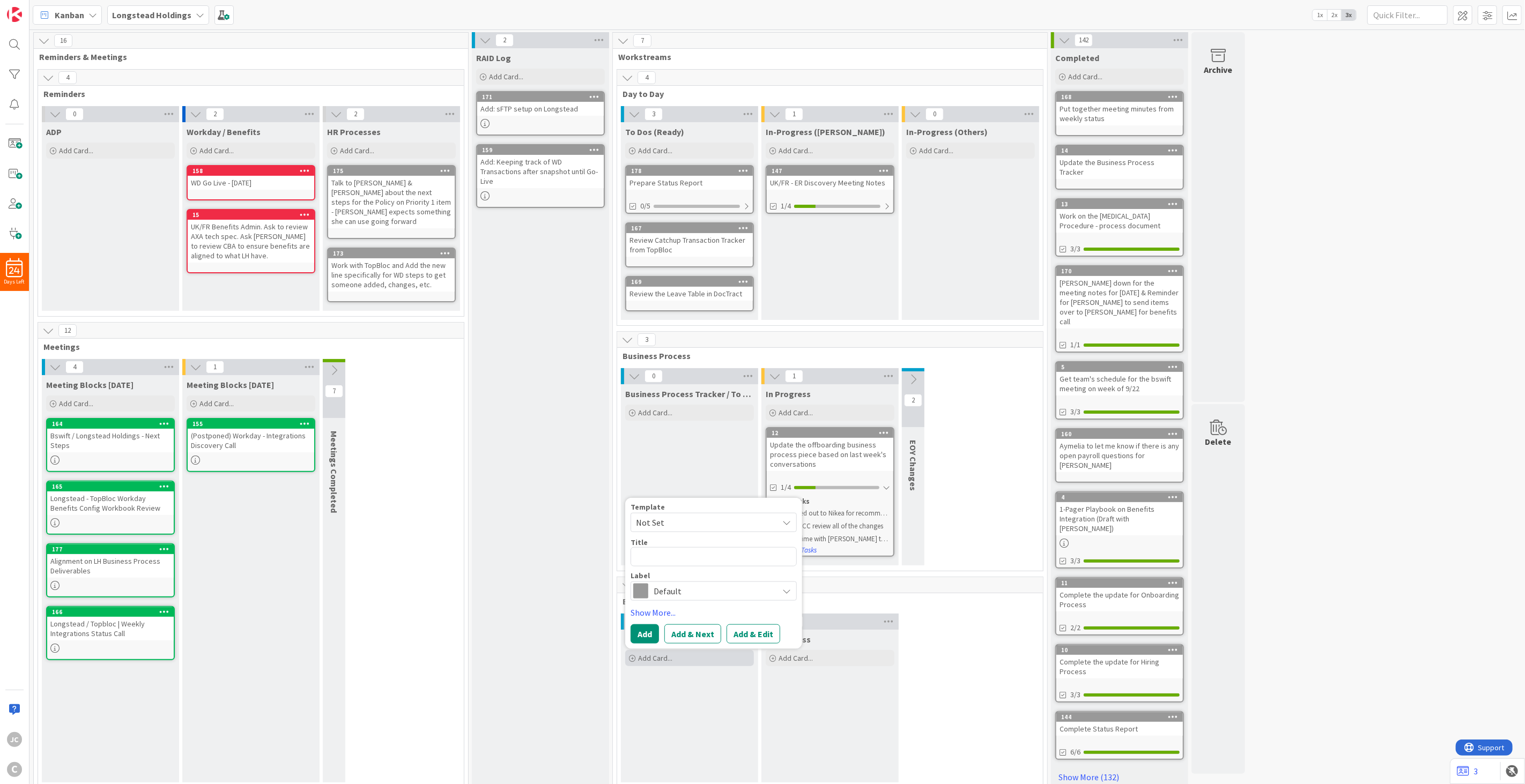
type textarea "x"
type textarea "U"
type textarea "x"
type textarea "Up"
type textarea "x"
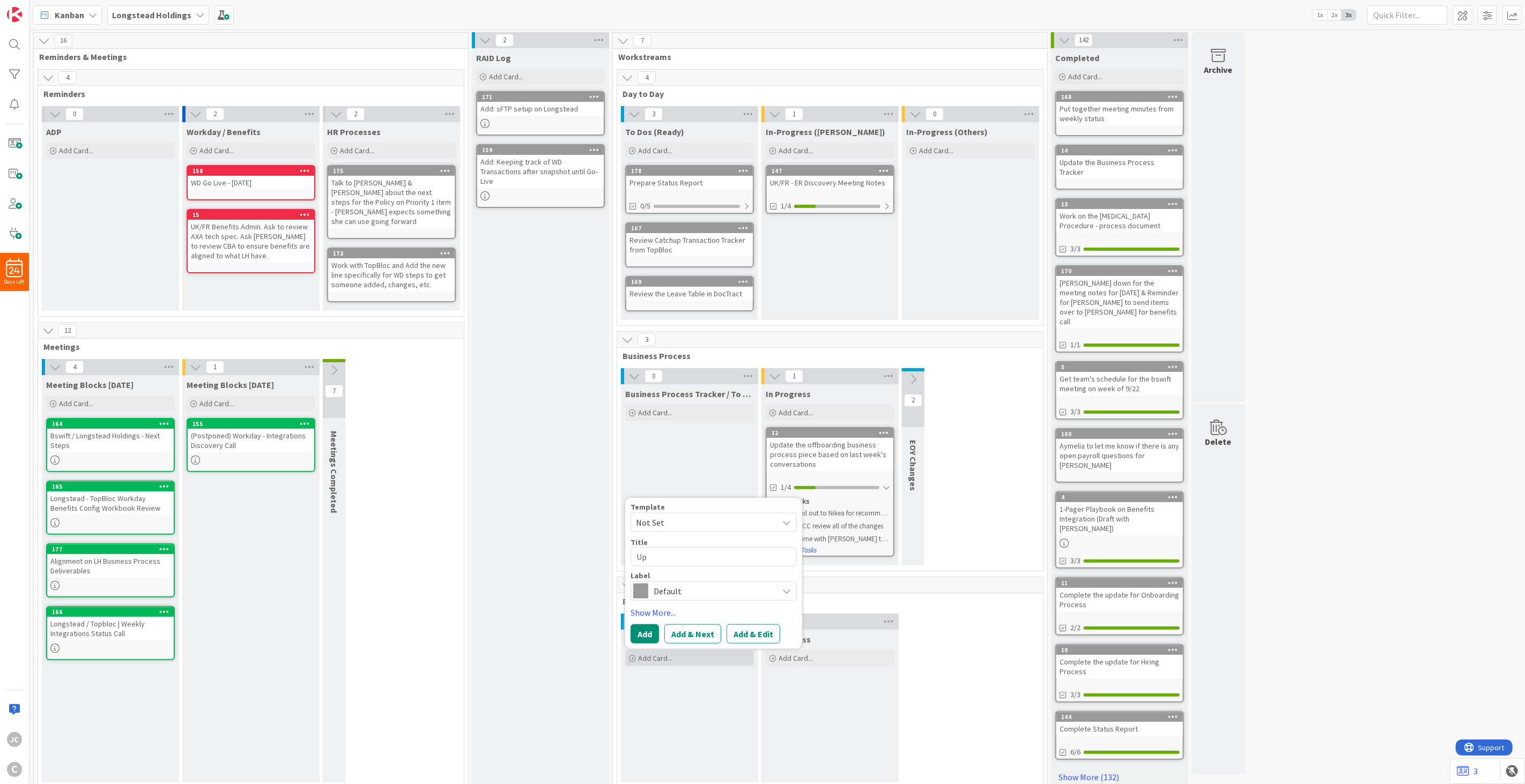
type textarea "Upd"
type textarea "x"
type textarea "Upda"
type textarea "x"
type textarea "Updat"
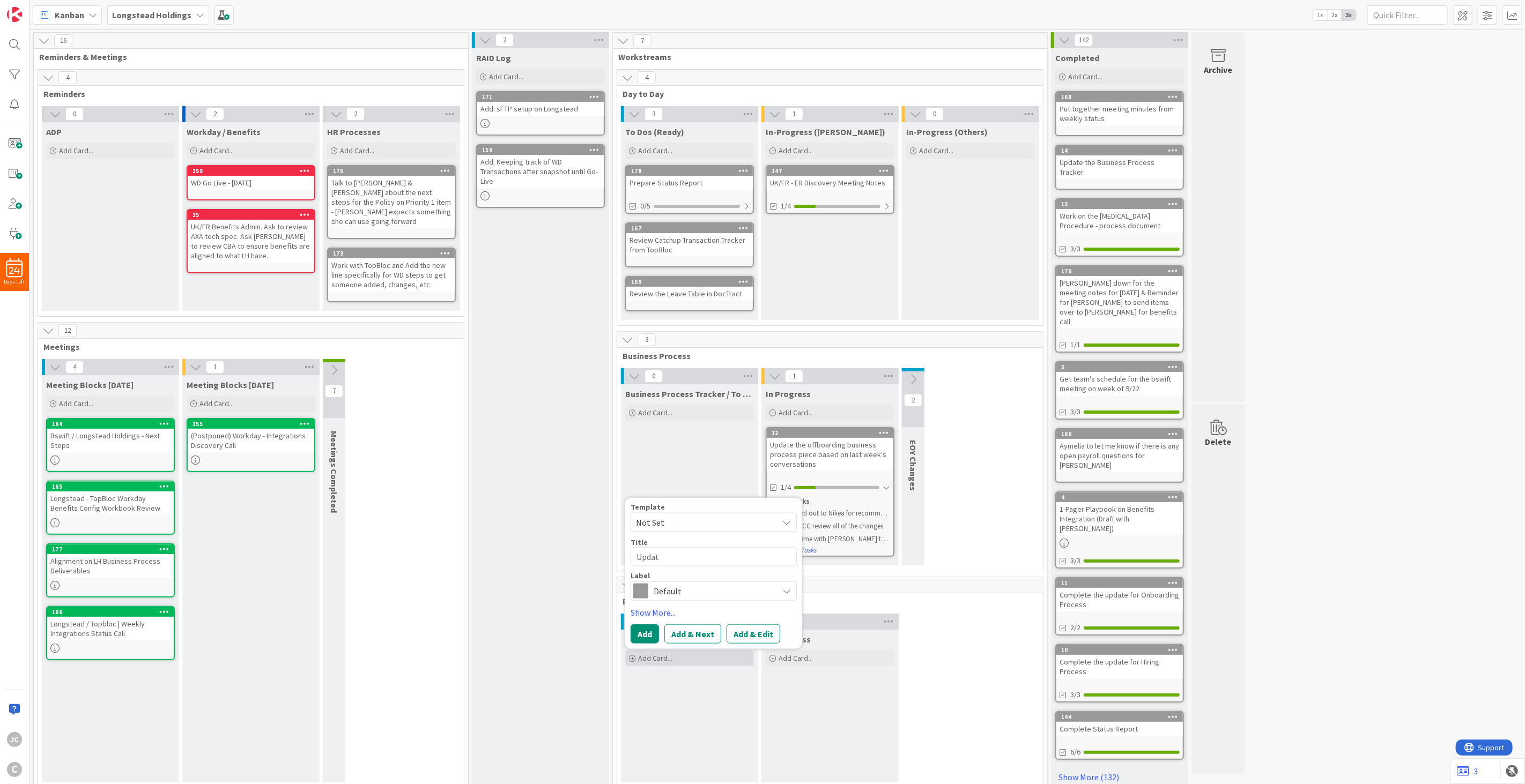
type textarea "x"
type textarea "Update"
type textarea "x"
type textarea "Update"
type textarea "x"
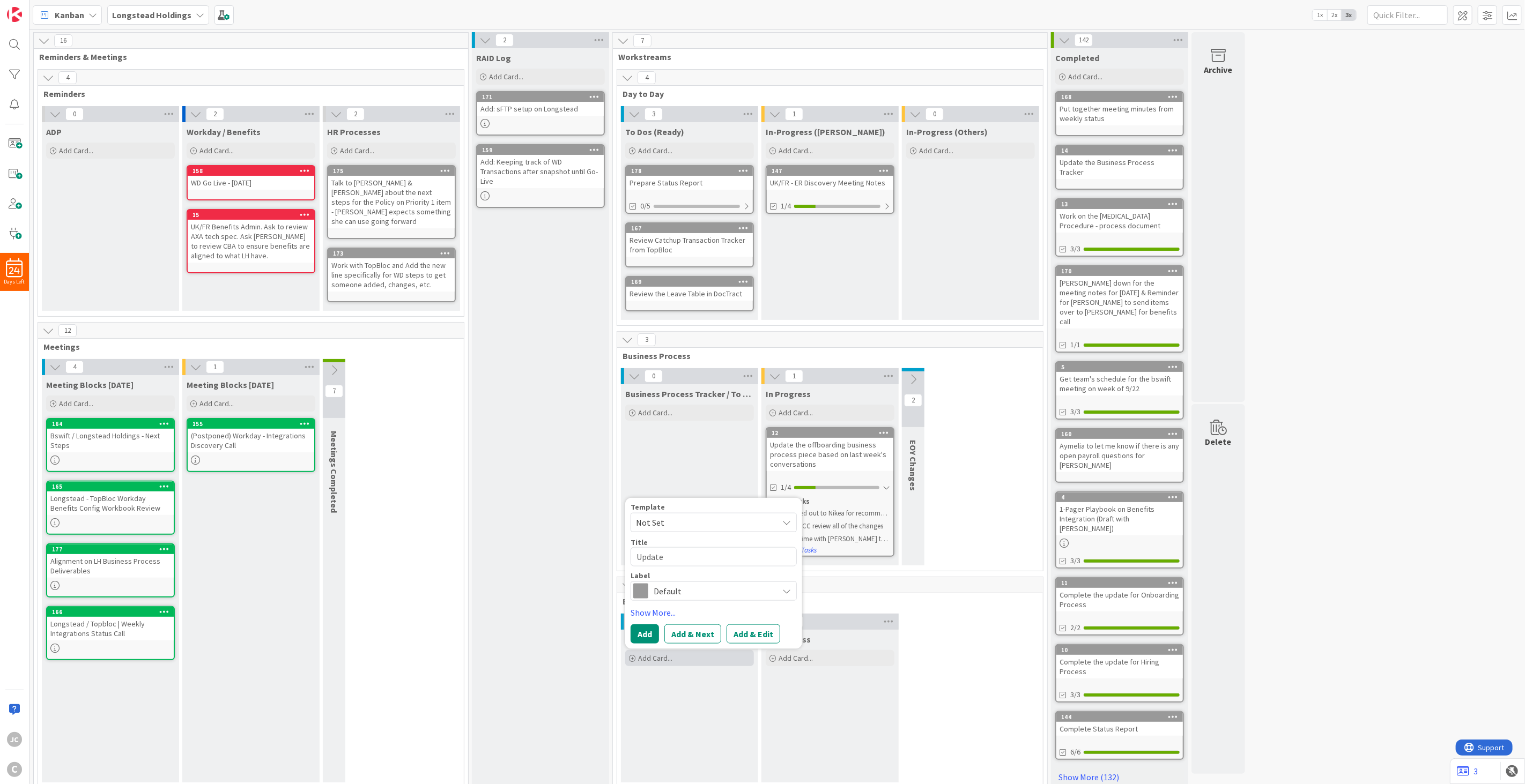
type textarea "Update B"
type textarea "x"
type textarea "Update Bs"
type textarea "x"
type textarea "Update Bsw"
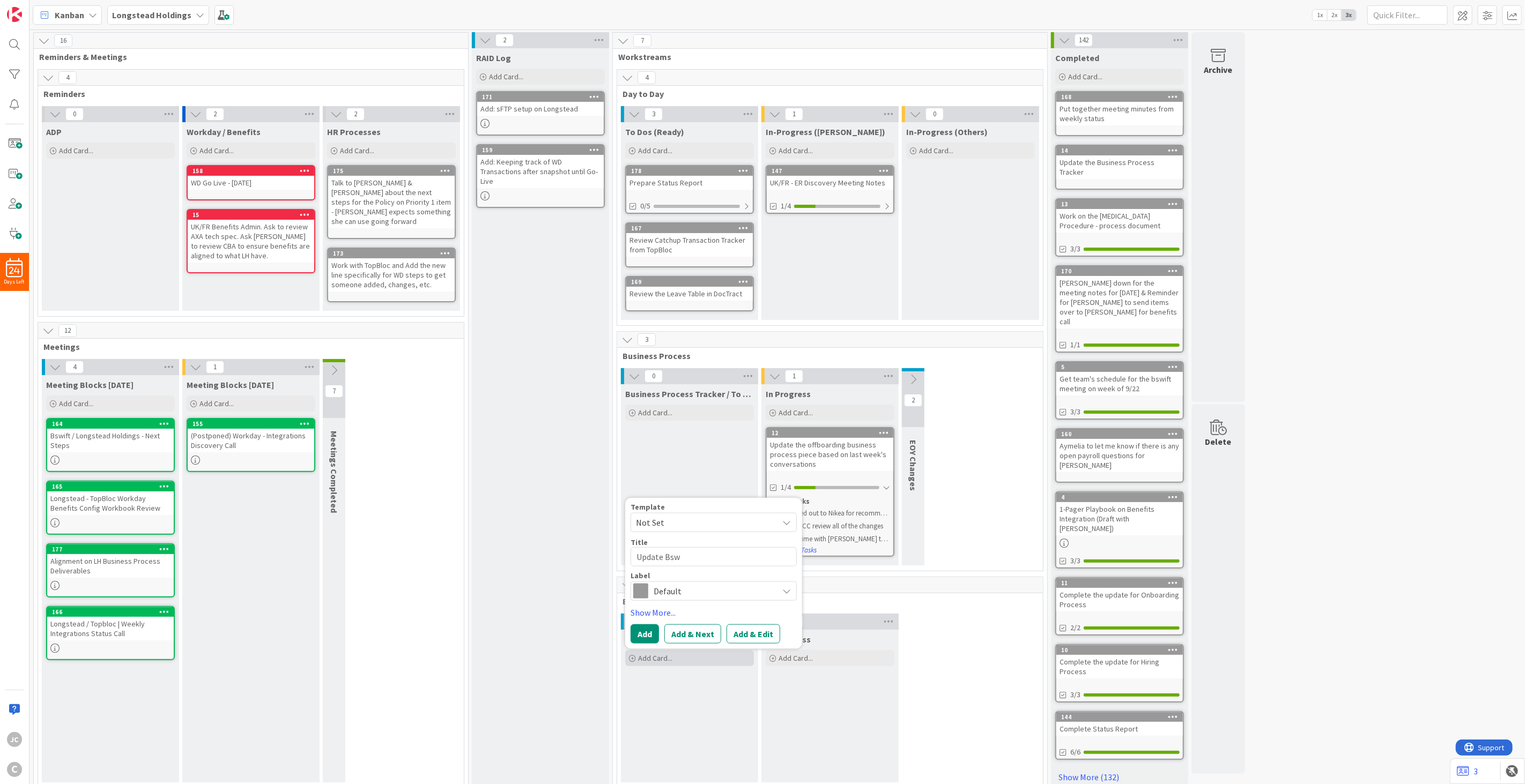
type textarea "x"
type textarea "Update Bswi"
type textarea "x"
type textarea "Update Bswif"
type textarea "x"
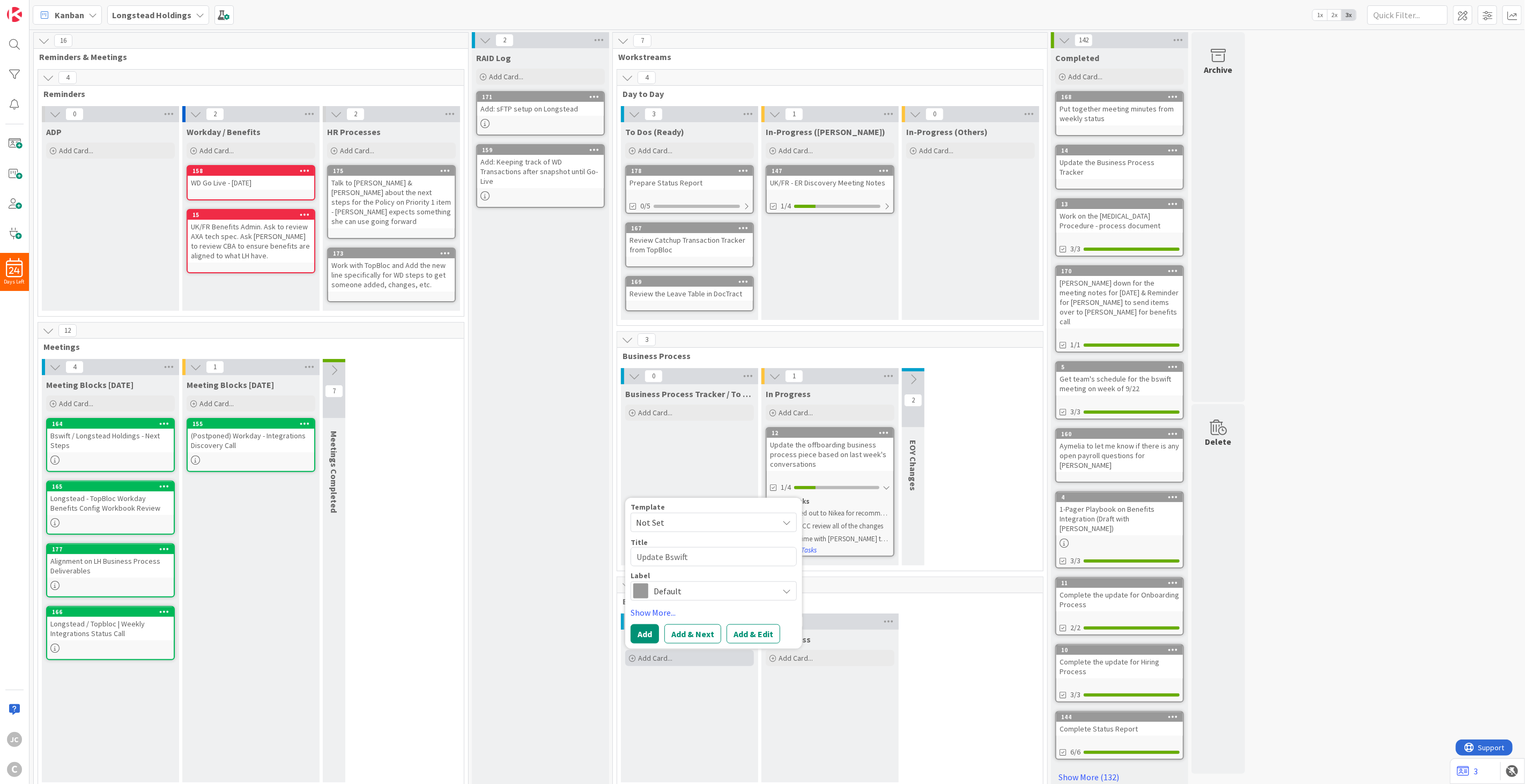
type textarea "Update Bswift"
type textarea "x"
type textarea "Update Bswift i"
type textarea "x"
type textarea "Update Bswift in"
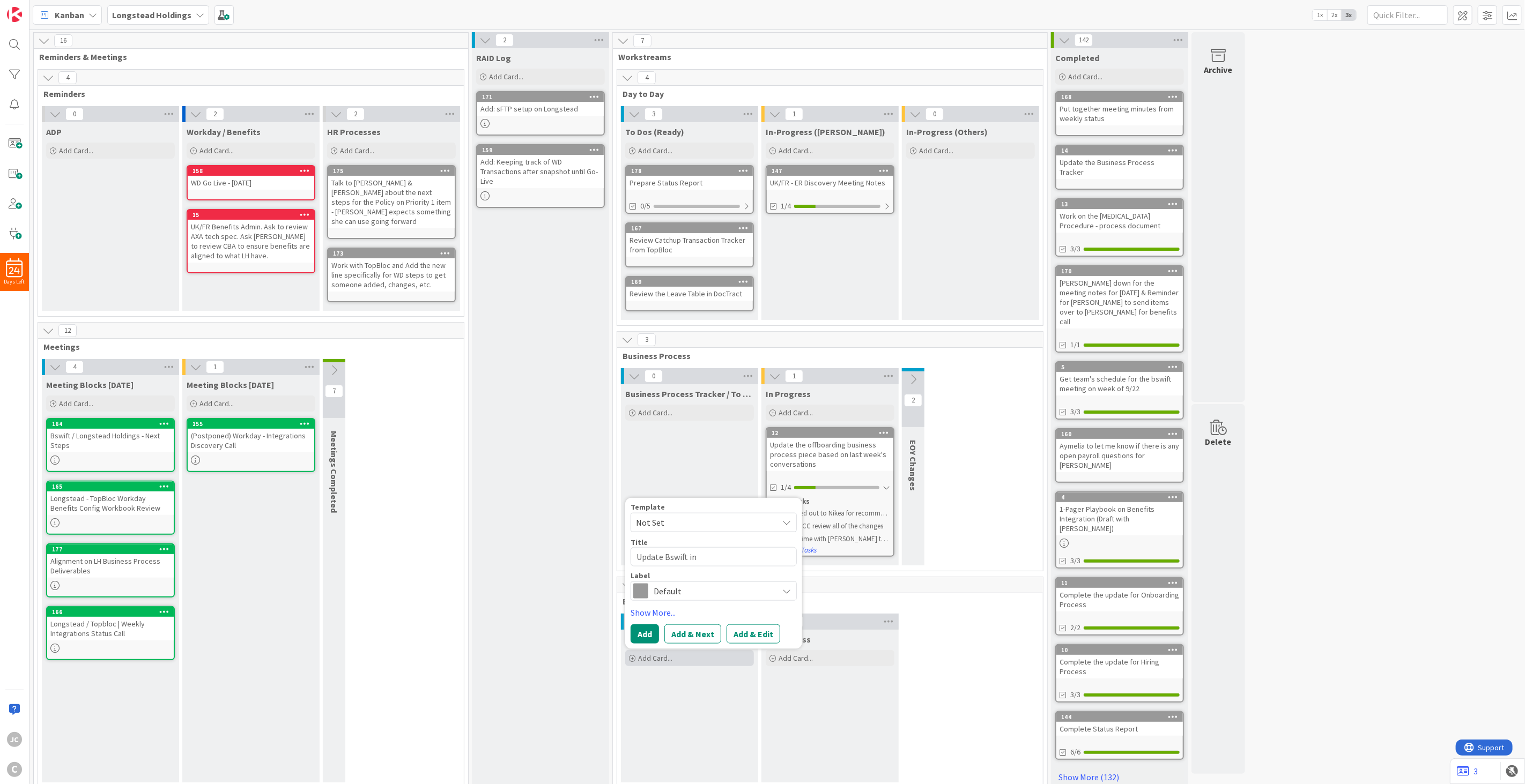
type textarea "x"
type textarea "Update Bswift in"
type textarea "x"
type textarea "Update Bswift in I"
type textarea "x"
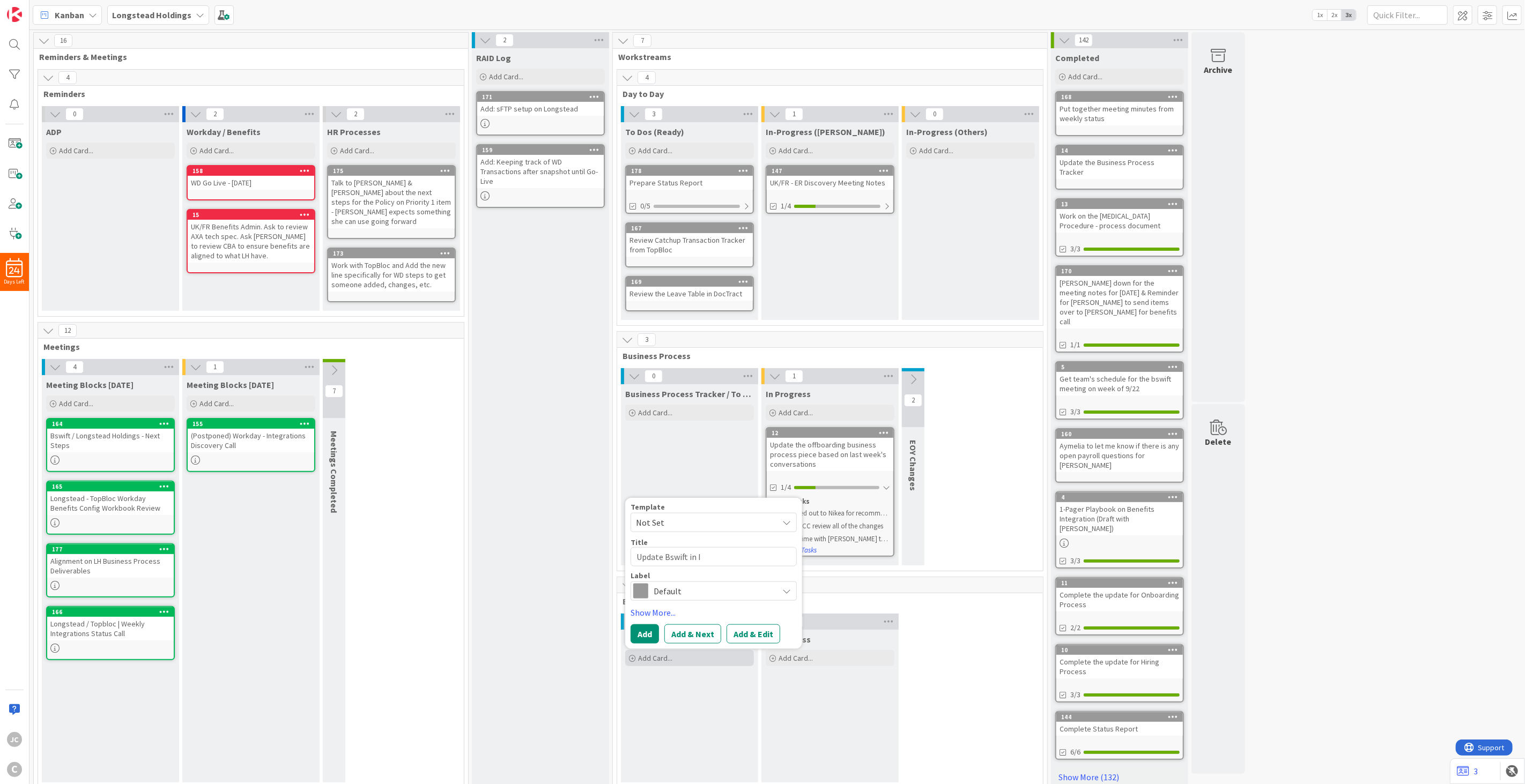
type textarea "Update Bswift in In"
type textarea "x"
type textarea "Update Bswift in Int"
type textarea "x"
type textarea "Update Bswift in Inte"
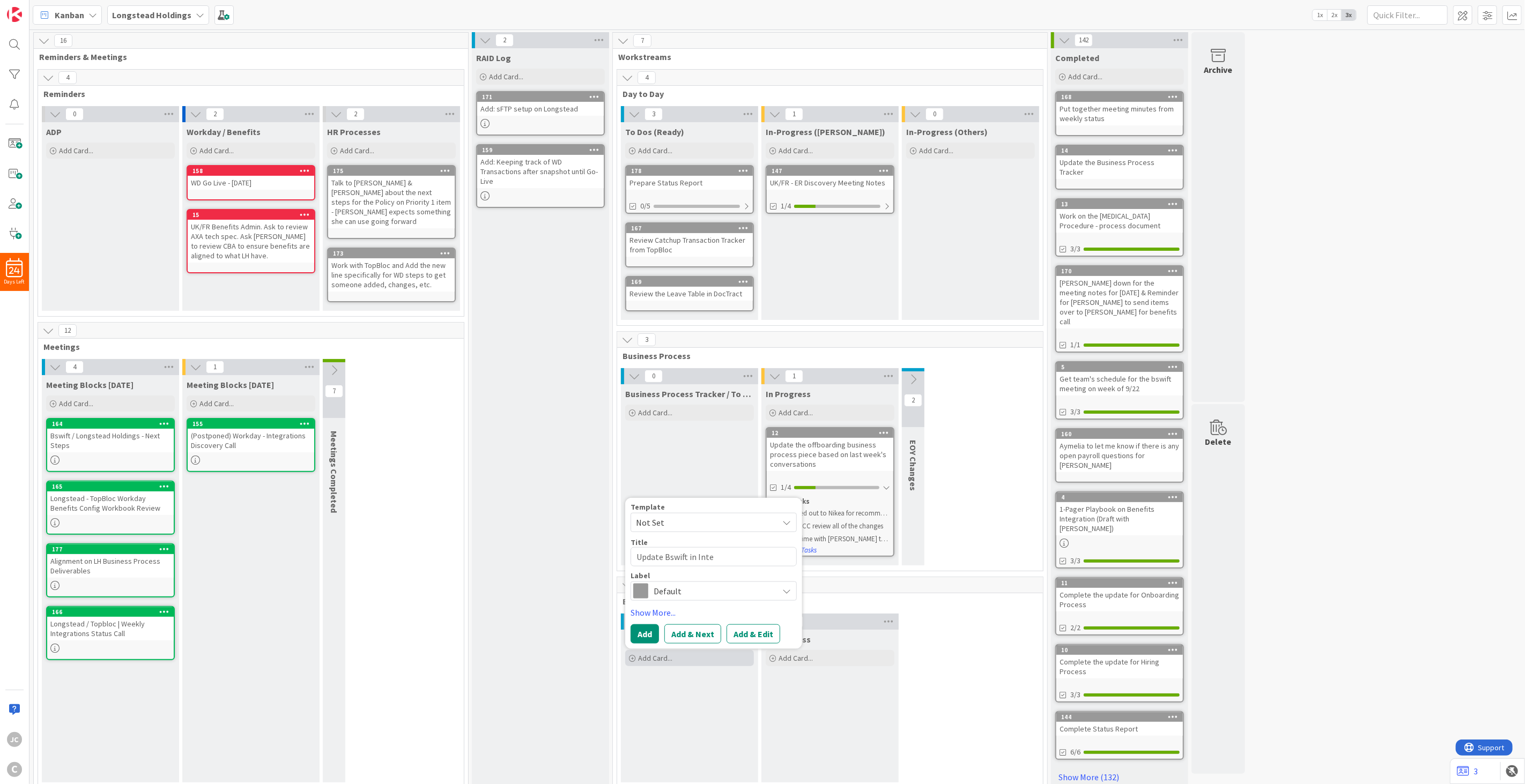
type textarea "x"
type textarea "Update Bswift in Interg"
type textarea "x"
type textarea "Update Bswift in Intergr"
type textarea "x"
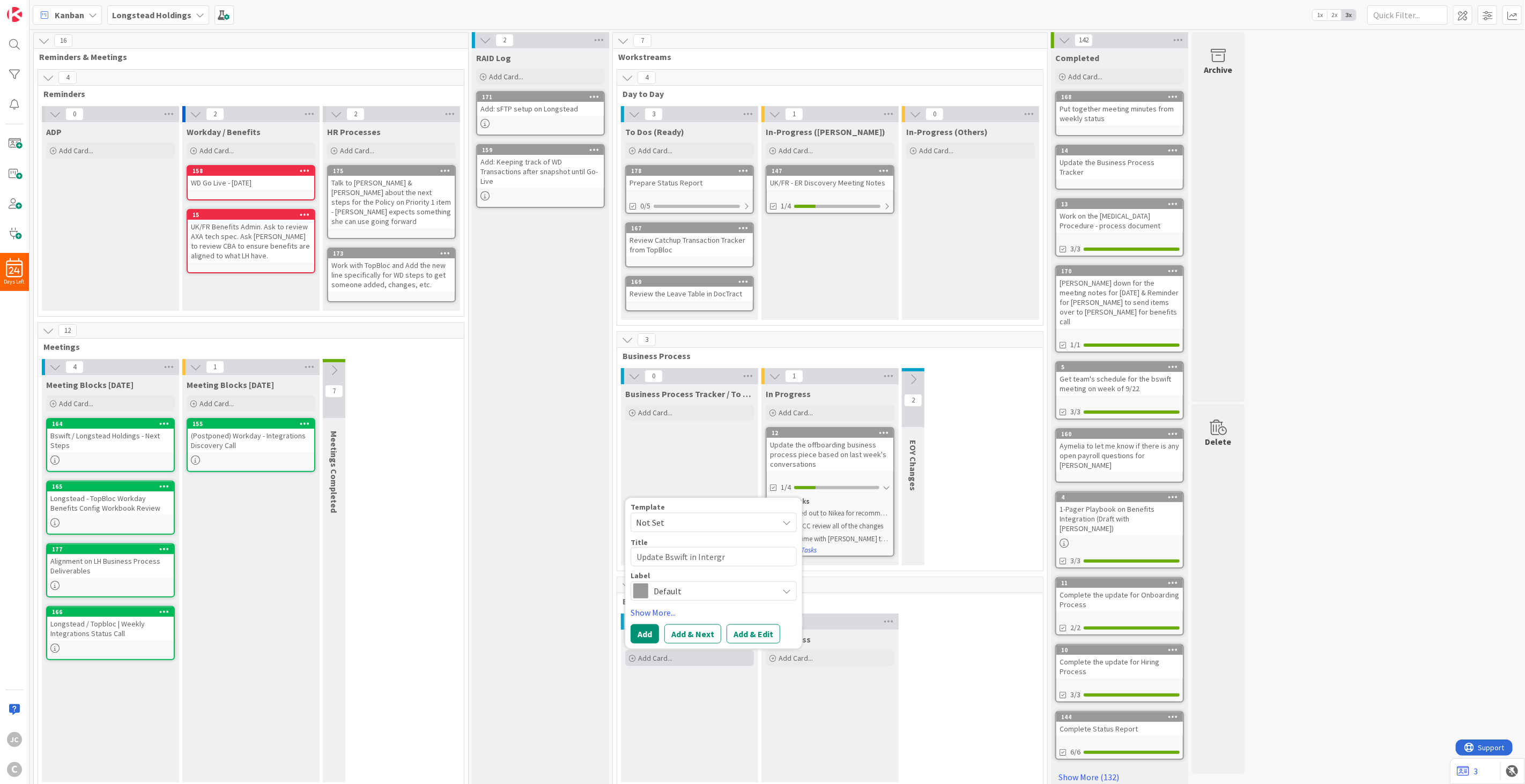
type textarea "Update Bswift in Interg"
type textarea "x"
type textarea "Update Bswift in Inter"
type textarea "x"
type textarea "Update Bswift in Inte"
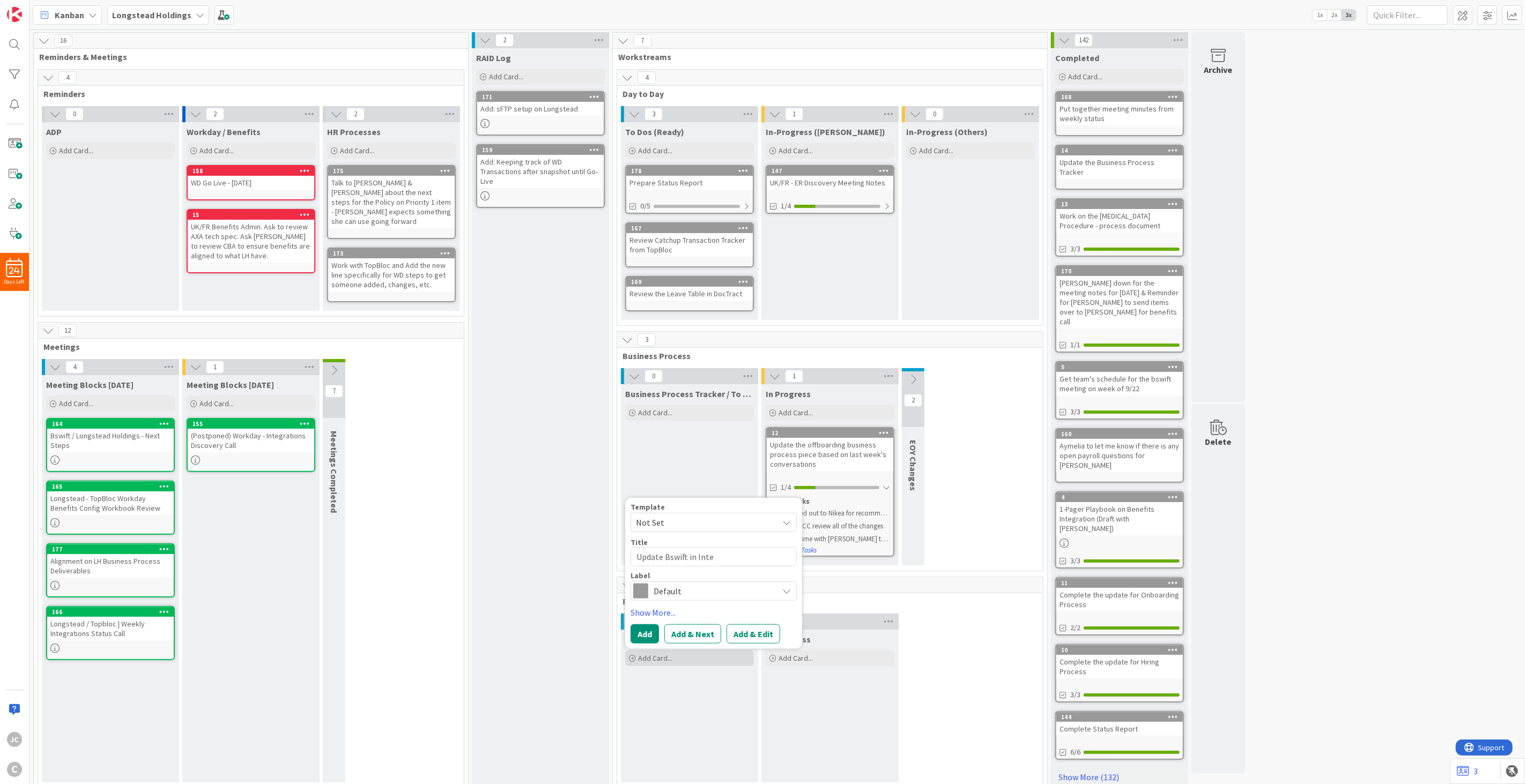
type textarea "x"
type textarea "Update Bswift in Int"
type textarea "x"
type textarea "Update Bswift in In"
type textarea "x"
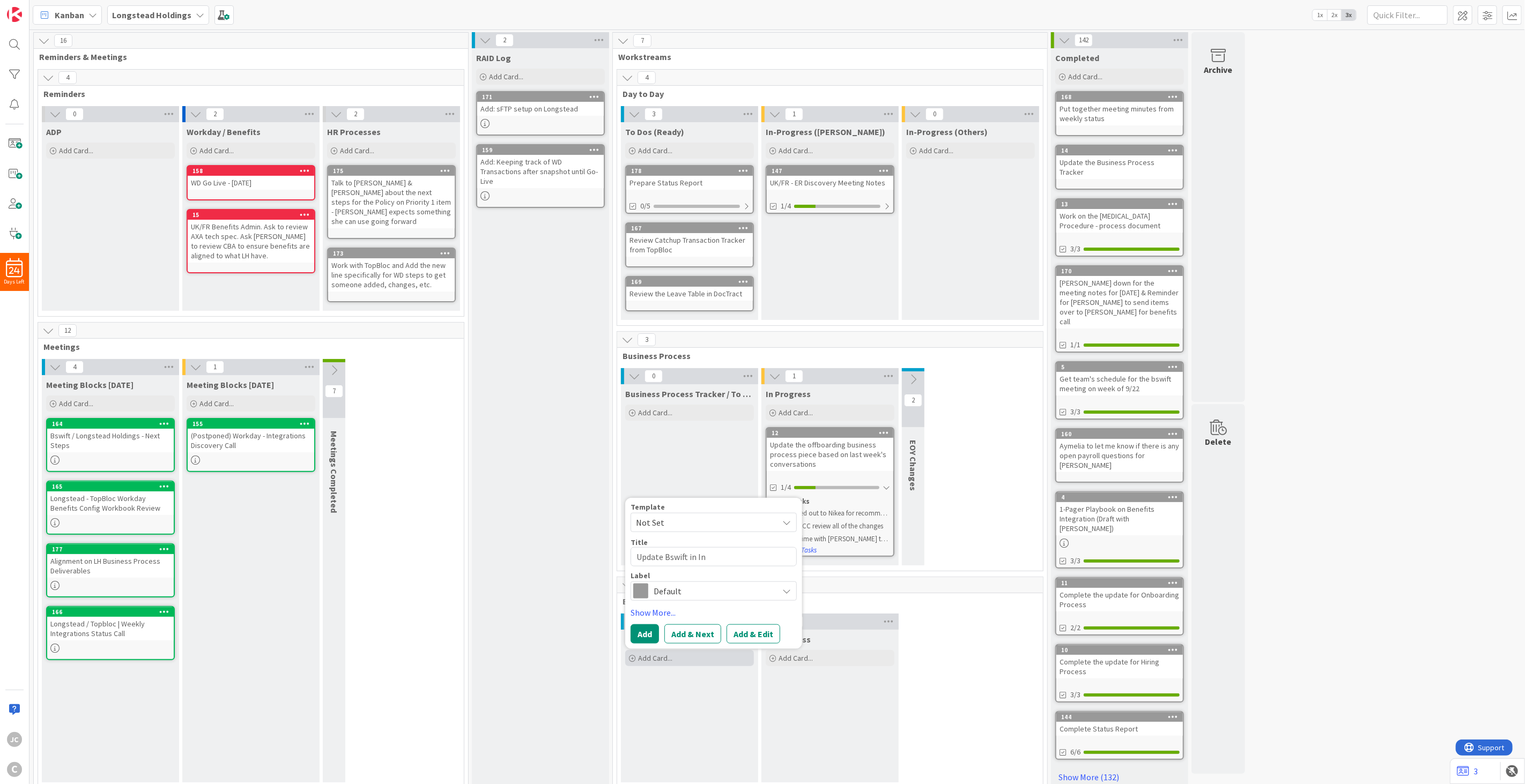
type textarea "Update Bswift in I"
type textarea "x"
type textarea "Update Bswift in"
type textarea "x"
type textarea "Update Bswift in"
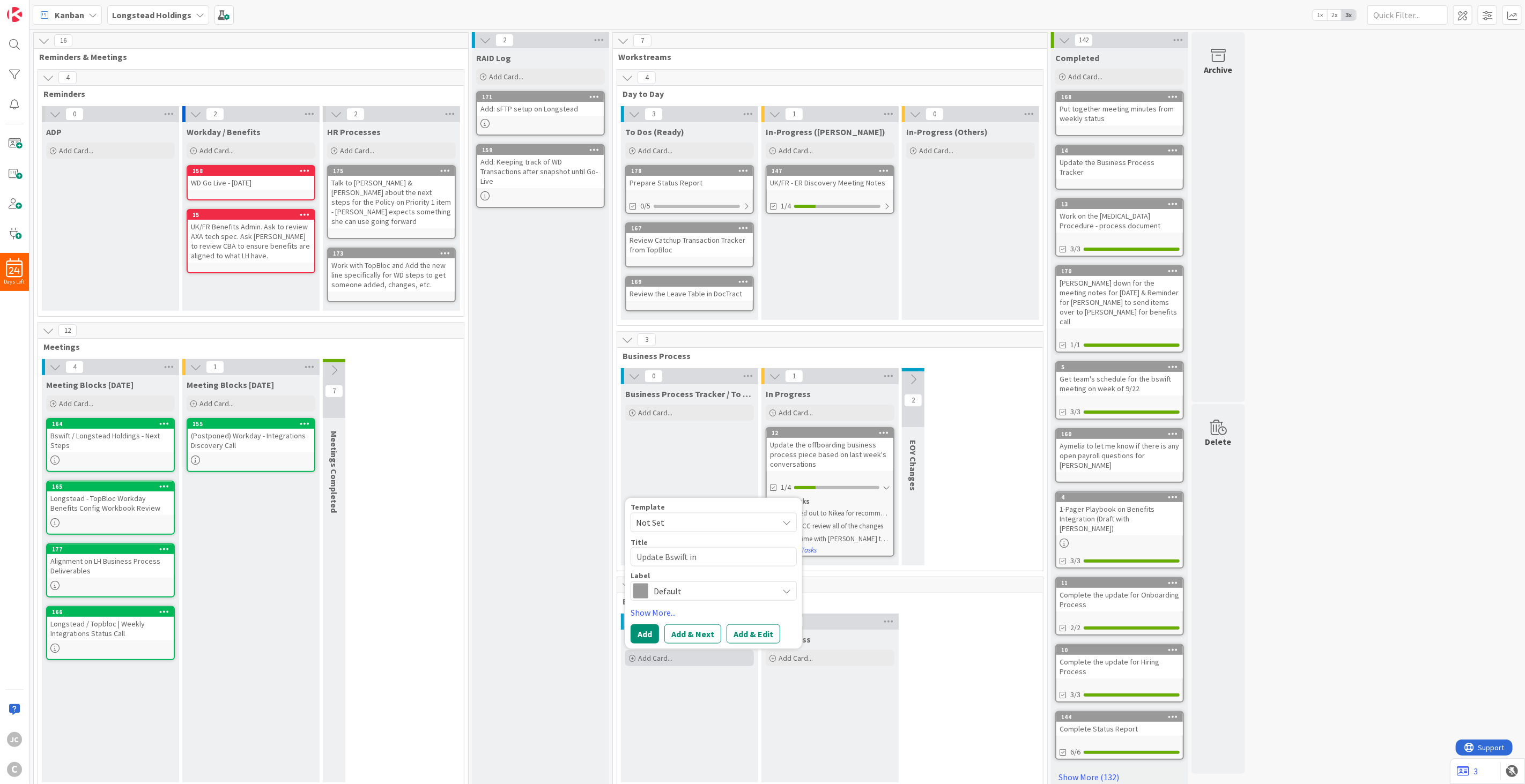
type textarea "x"
type textarea "Update Bswift i"
type textarea "x"
type textarea "Update Bswift"
type textarea "x"
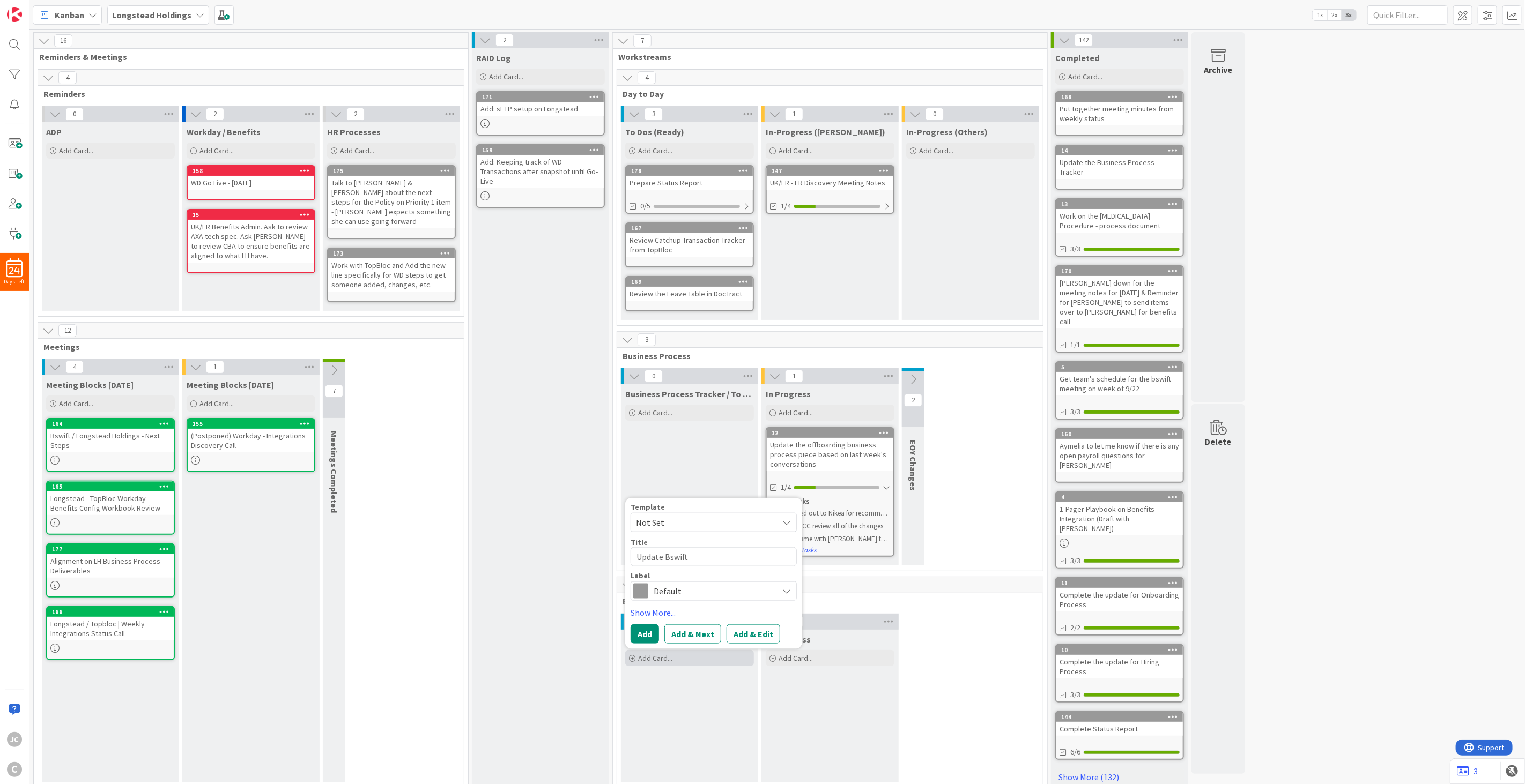
type textarea "Update Bswift ("
type textarea "x"
type textarea "Update Bswift"
type textarea "x"
type textarea "Update Bswift"
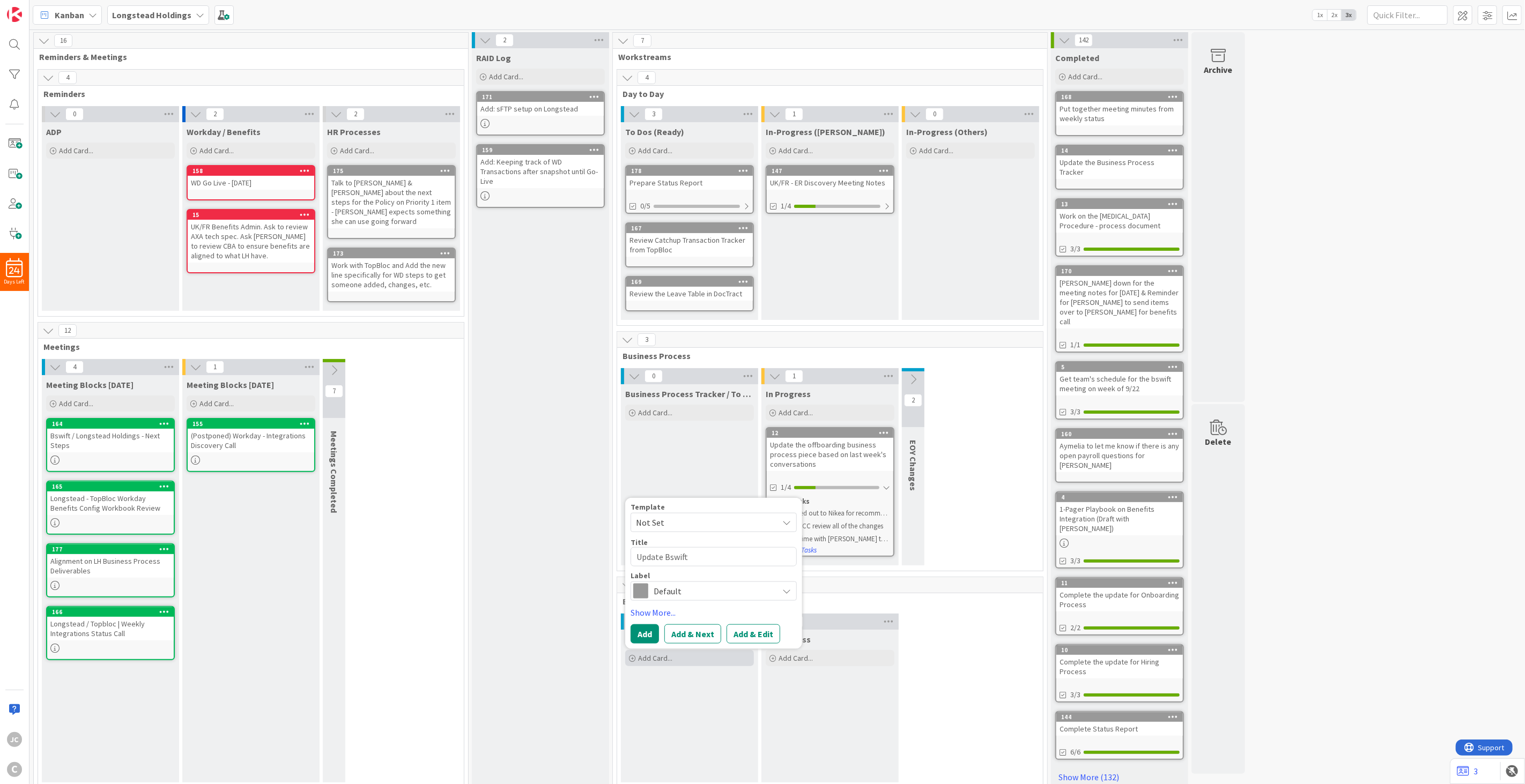
type textarea "x"
type textarea "Update Bswift"
type textarea "x"
type textarea "Update Bswift r"
type textarea "x"
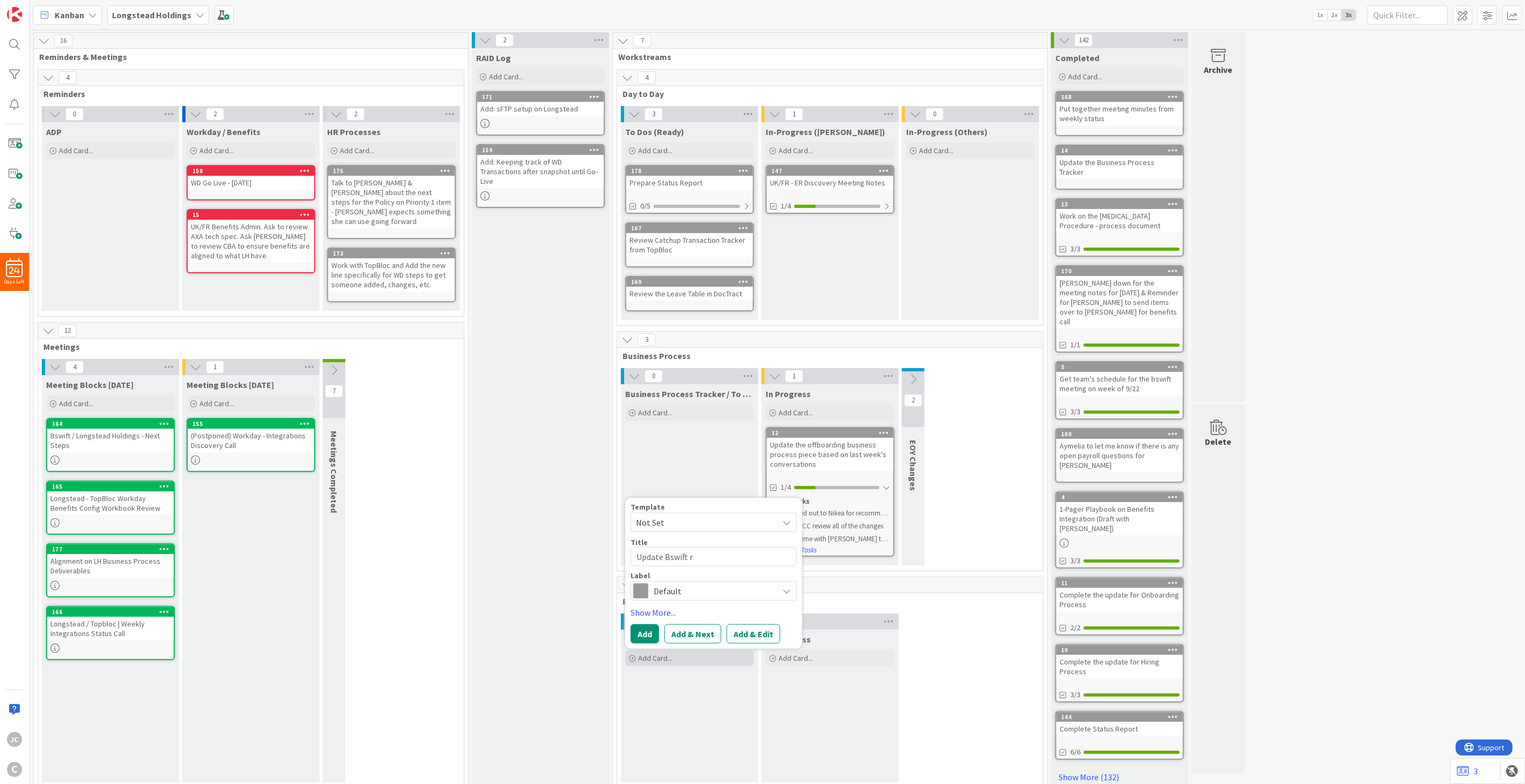
type textarea "Update Bswift ro"
type textarea "x"
type textarea "Update Bswift row"
type textarea "x"
type textarea "Update Bswift row w"
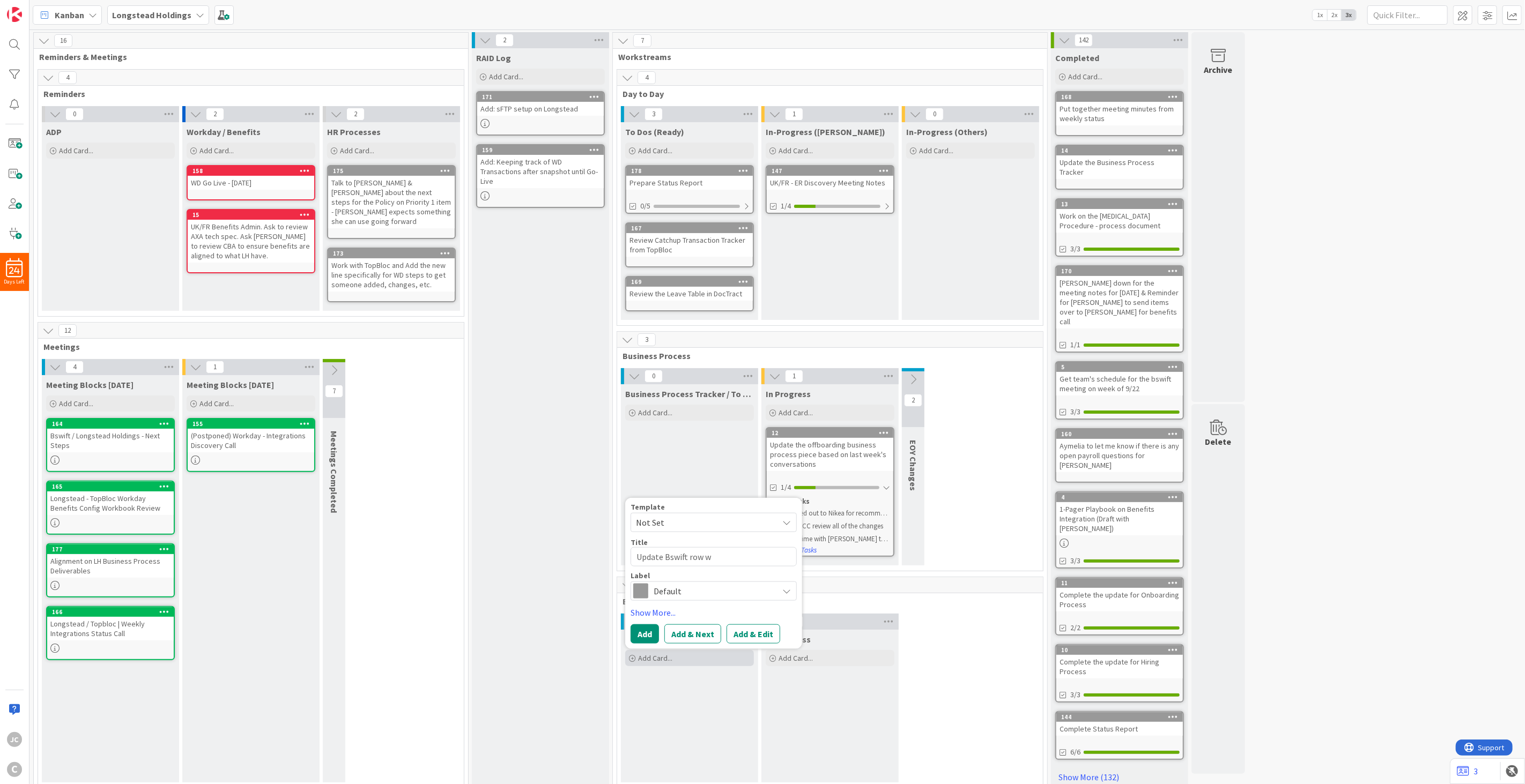
type textarea "x"
type textarea "Update Bswift row wit"
type textarea "x"
type textarea "Update Bswift row with"
type textarea "x"
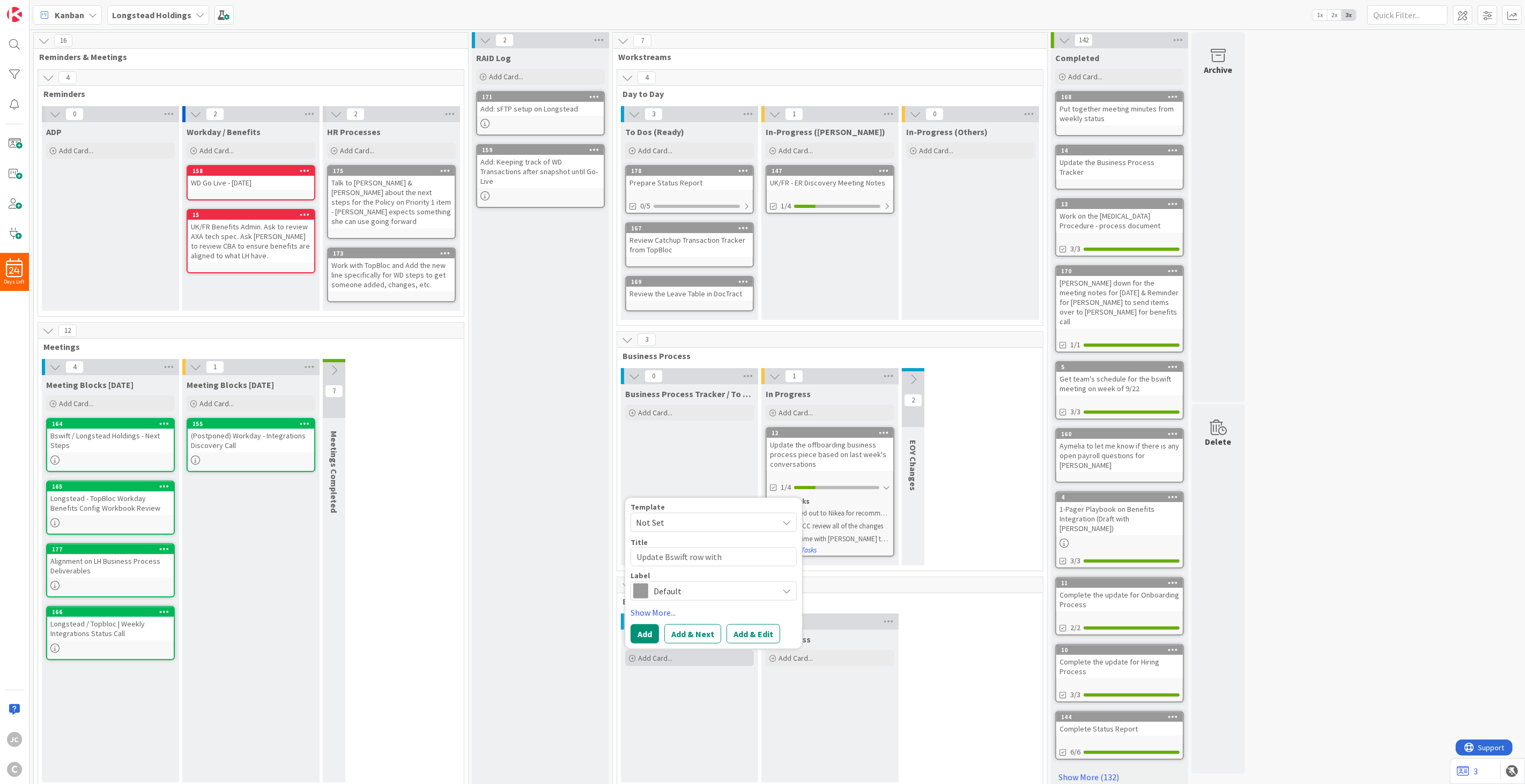
type textarea "Update Bswift row with"
type textarea "x"
type textarea "Update Bswift row with m"
type textarea "x"
type textarea "Update Bswift row with me"
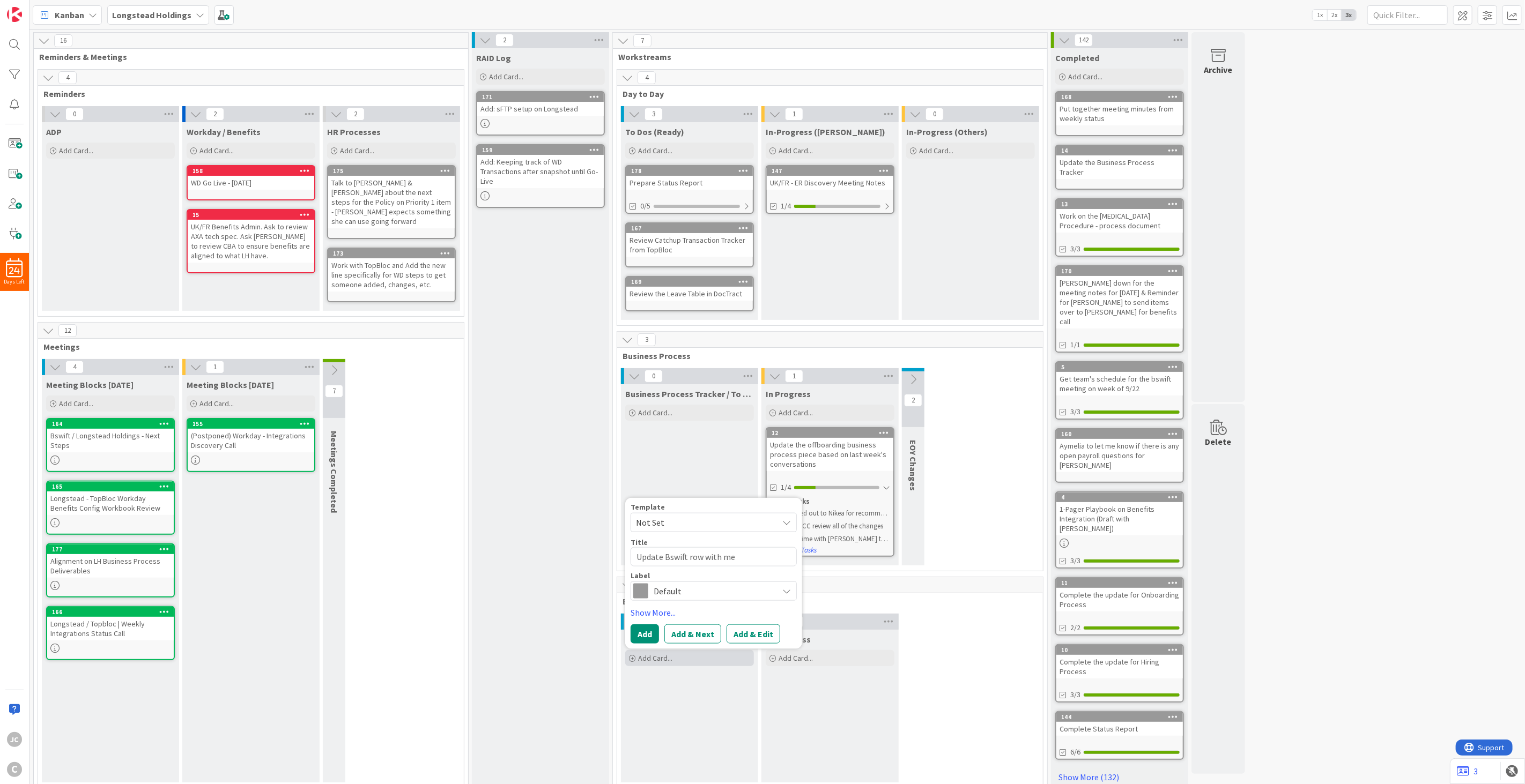
type textarea "x"
type textarea "Update Bswift row with mee"
type textarea "x"
type textarea "Update Bswift row with meet"
type textarea "x"
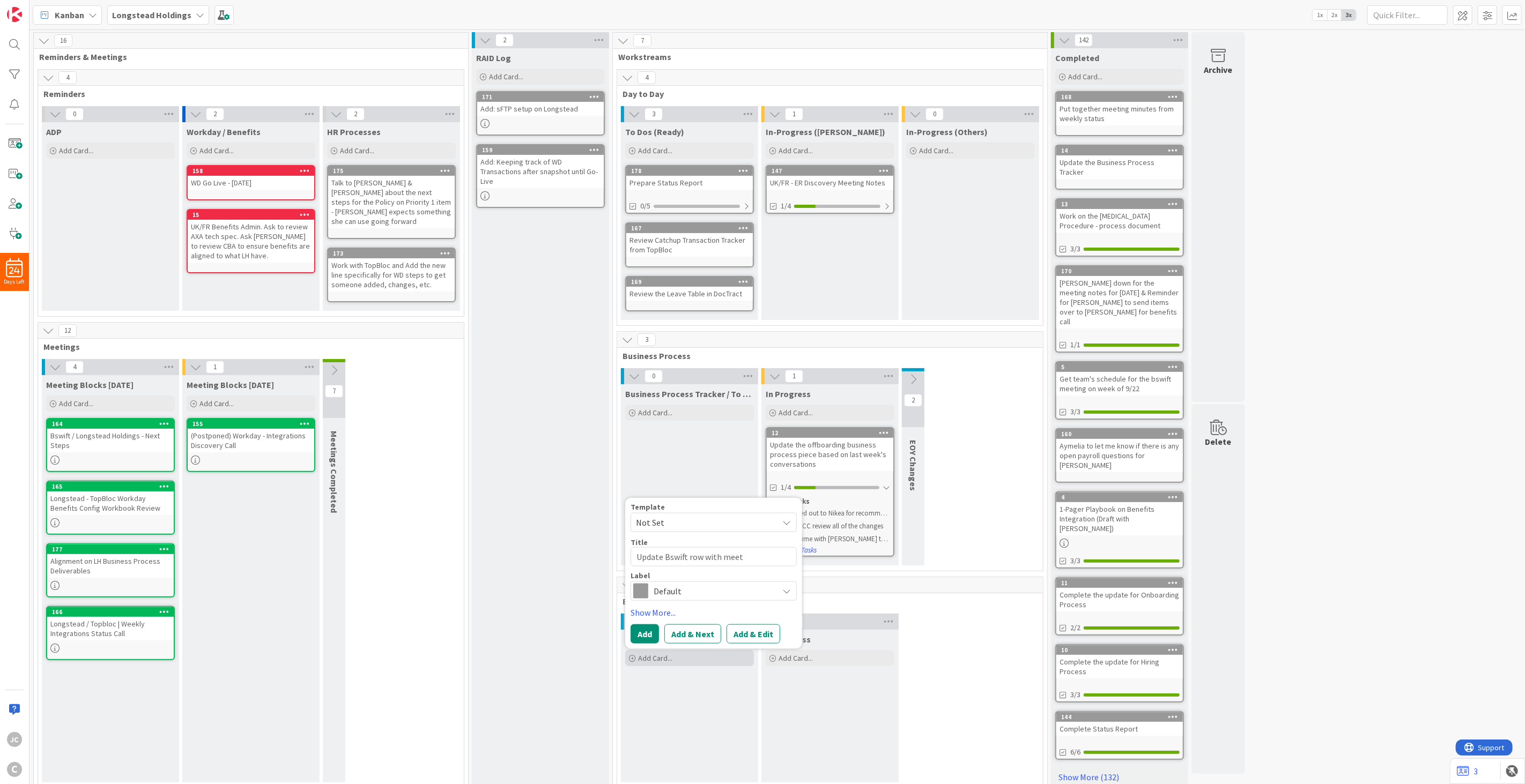
type textarea "Update Bswift row with meeti"
type textarea "x"
type textarea "Update Bswift row with meeting"
type textarea "x"
type textarea "Update Bswift row with meeting"
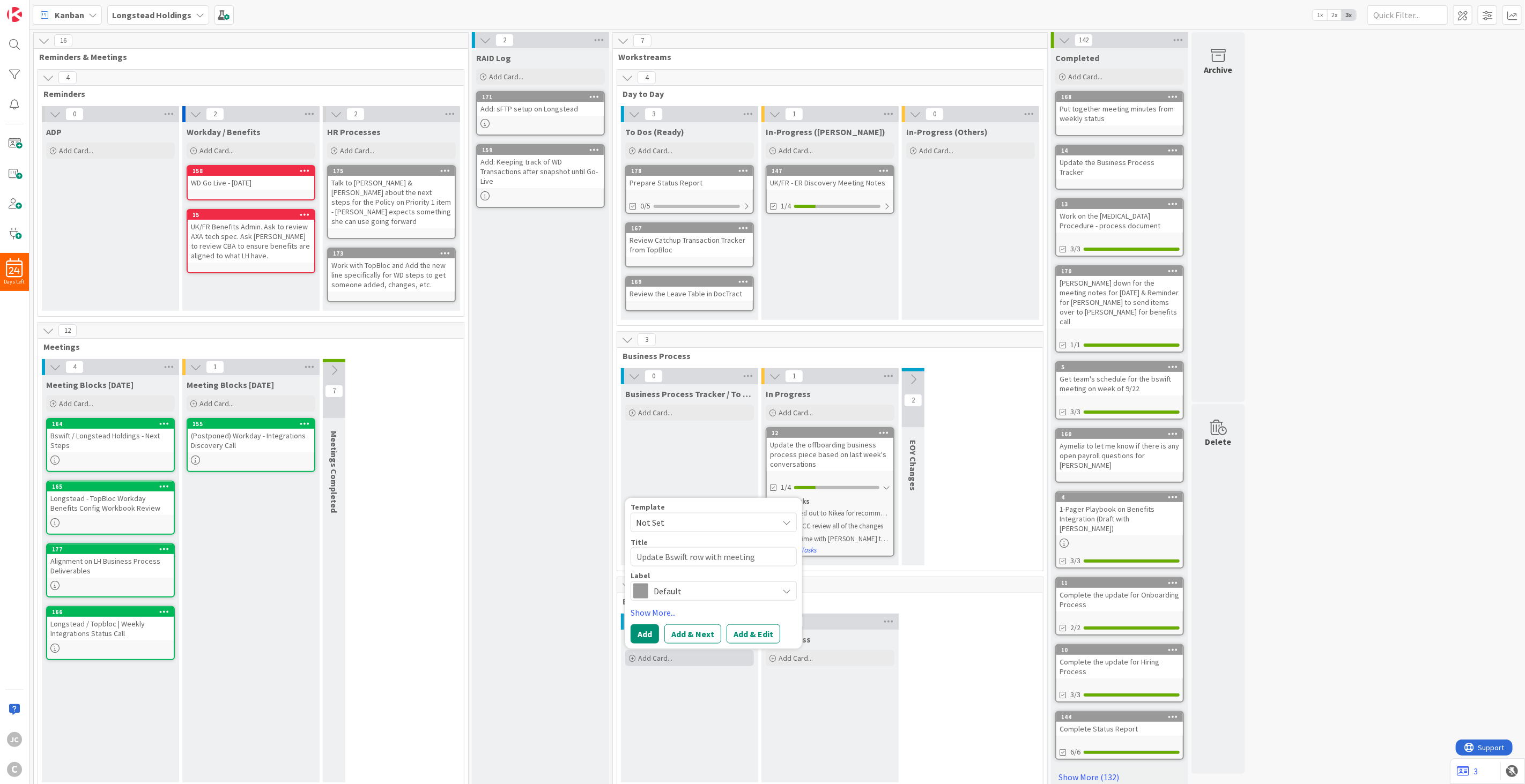
type textarea "x"
type textarea "Update Bswift row with meeting n"
type textarea "x"
type textarea "Update Bswift row with meeting no"
type textarea "x"
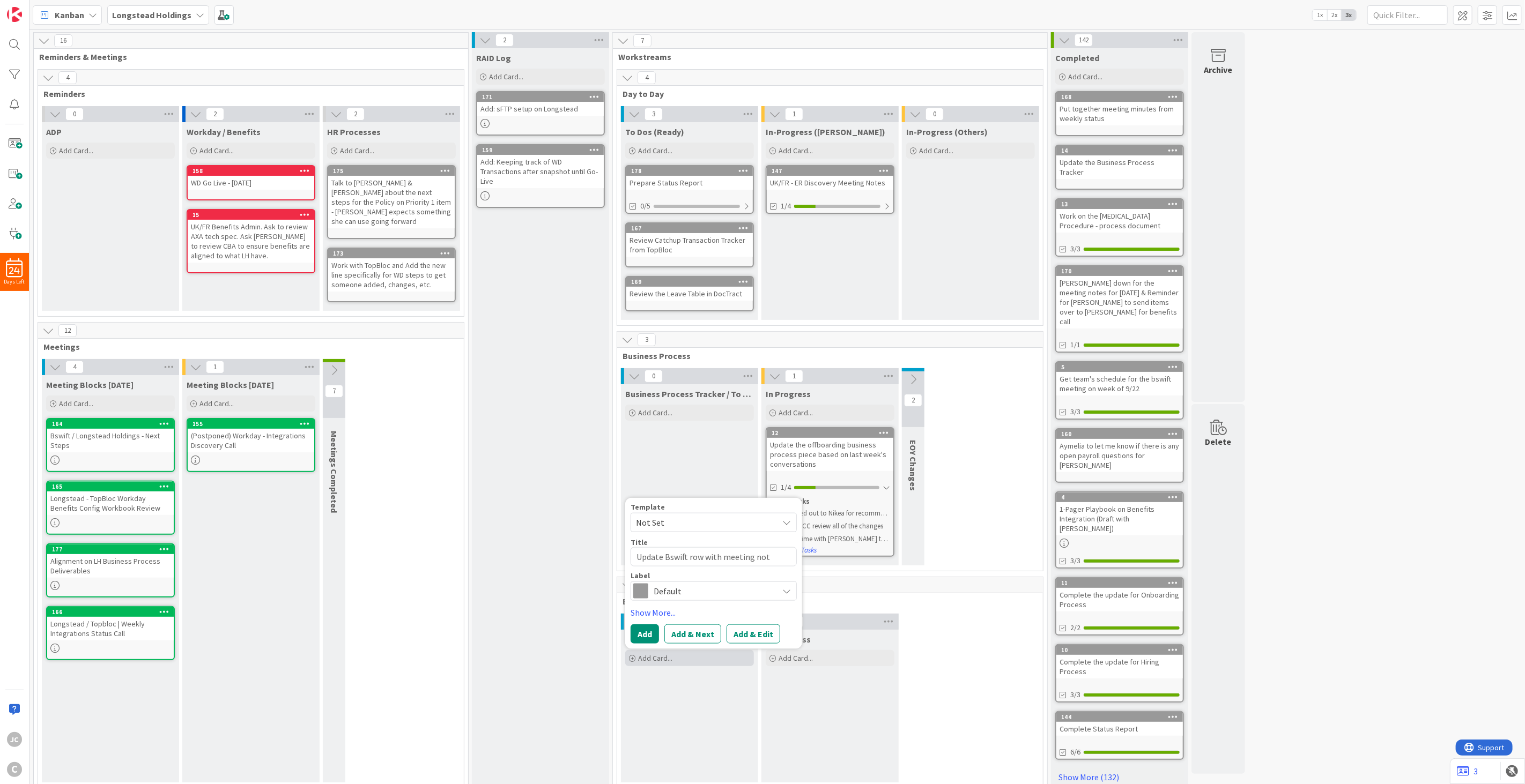
type textarea "Update Bswift row with meeting note"
type textarea "x"
type textarea "Update Bswift row with meeting notes"
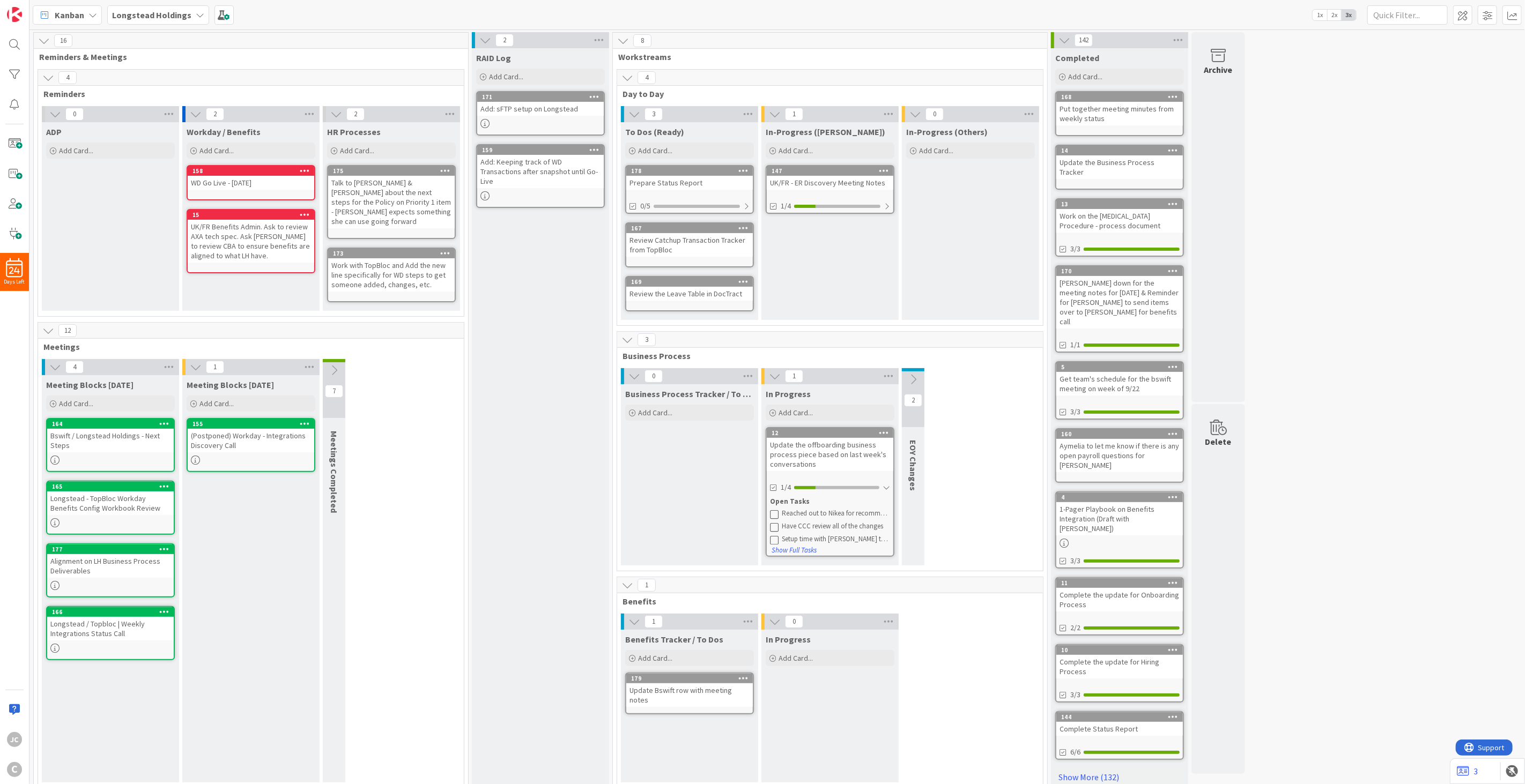
click at [731, 569] on div "Benefits Tracker / To Dos Add Card... Template Not Set Title 0 / 128 Label Defa…" at bounding box center [689, 706] width 137 height 153
click at [893, 202] on div "1/4" at bounding box center [830, 206] width 126 height 13
click at [890, 206] on div at bounding box center [886, 207] width 8 height 8
click at [304, 216] on icon at bounding box center [304, 214] width 10 height 8
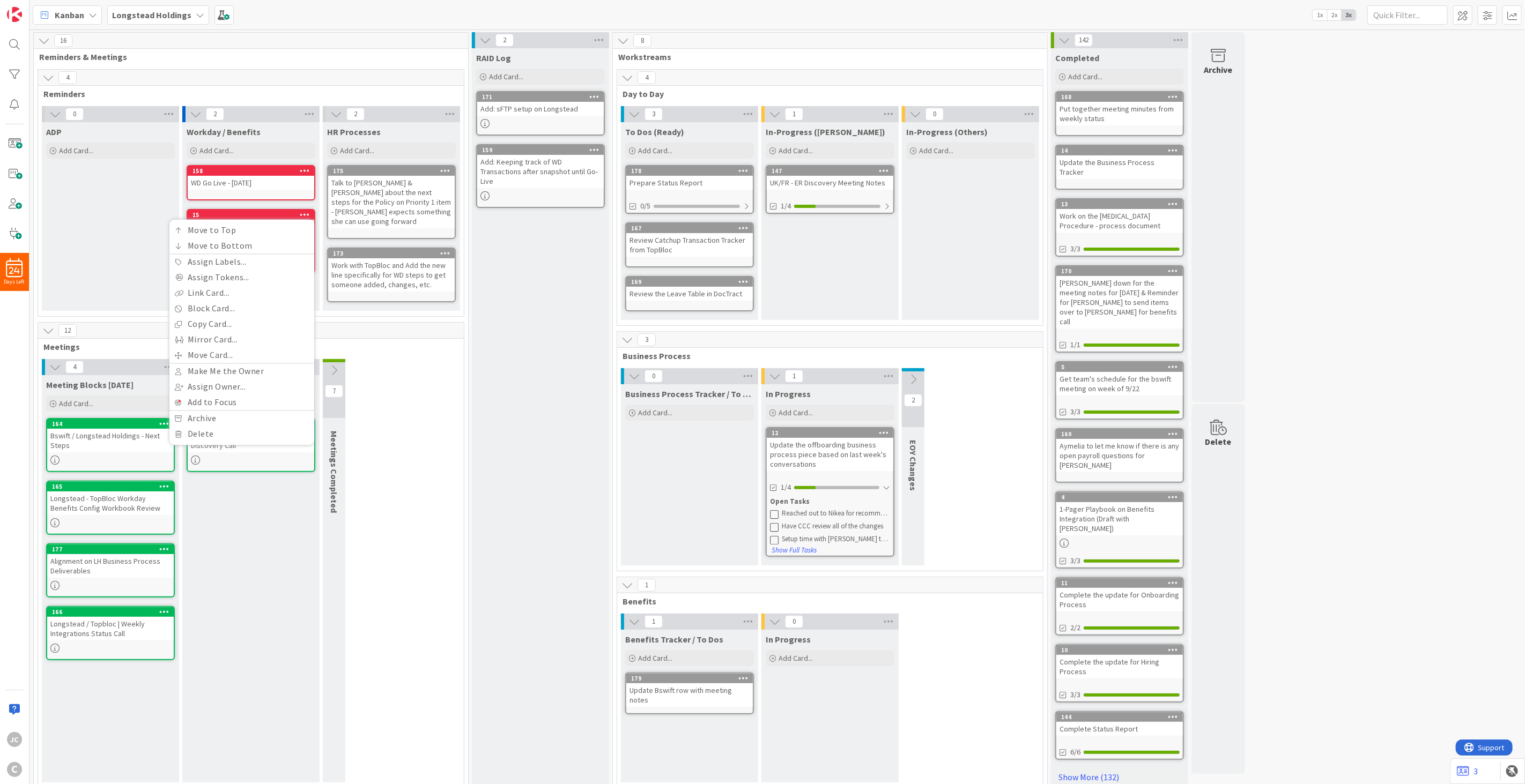
click at [268, 207] on div "Workday / Benefits Add Card... Template Not Set Title 0 / 128 Label Default Sho…" at bounding box center [251, 216] width 137 height 189
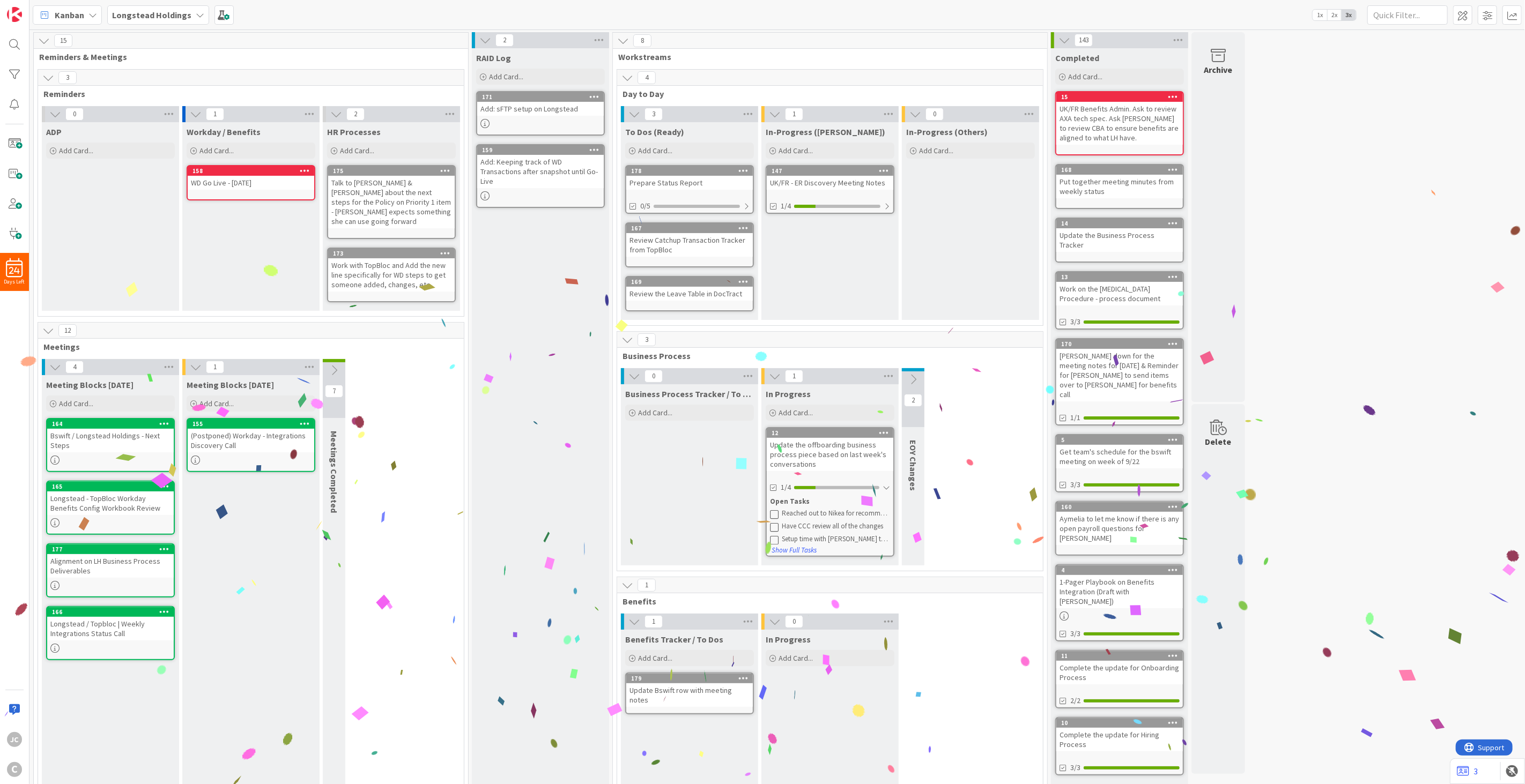
click at [304, 244] on div "Workday / Benefits Add Card... Template Not Set Title 0 / 128 Label Default Sho…" at bounding box center [251, 216] width 137 height 189
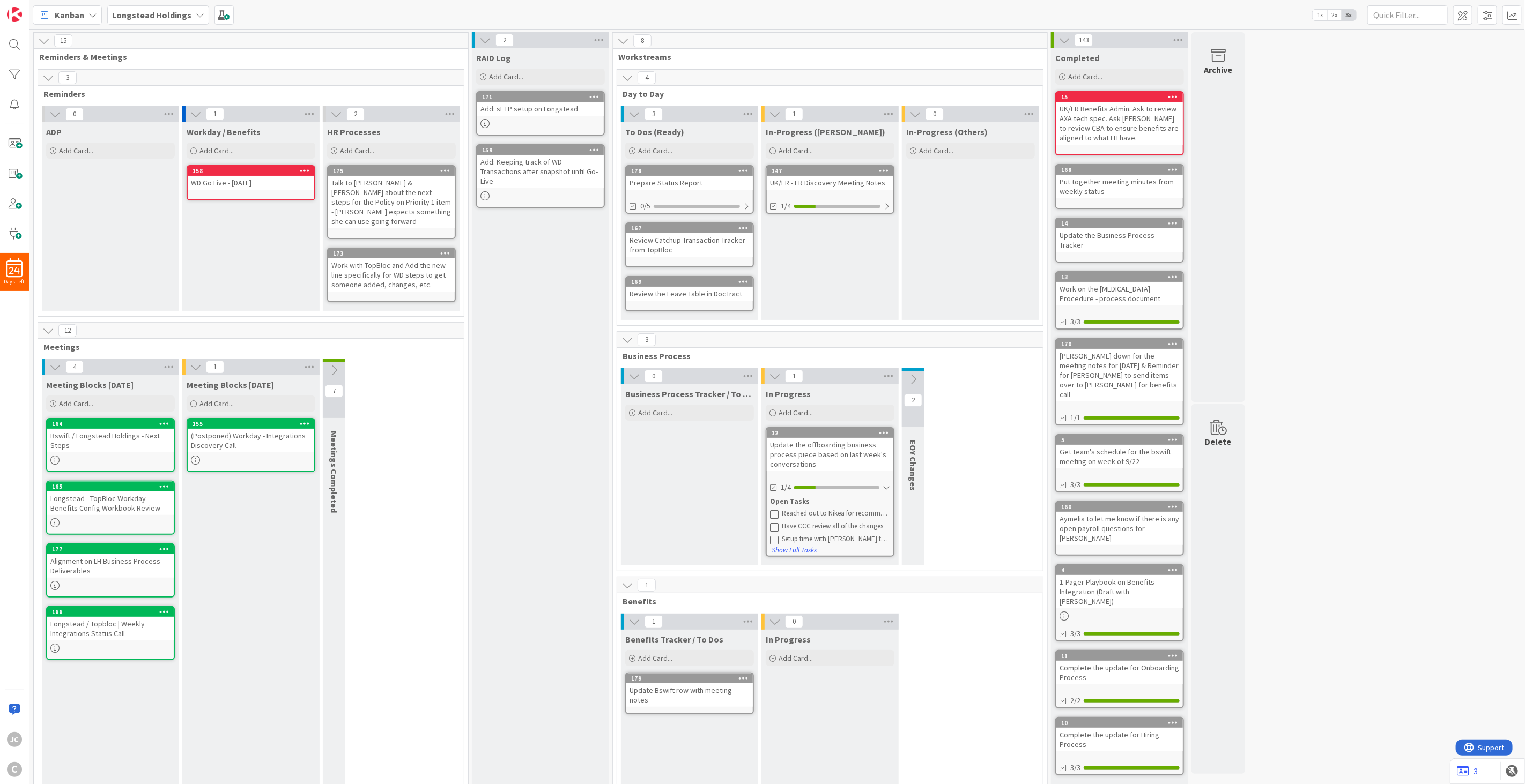
click at [513, 236] on div "RAID Log Add Card... 171 Add: sFTP setup on Longstead 159 Add: Keeping track of…" at bounding box center [540, 429] width 137 height 762
click at [105, 429] on div "Bswift / Longstead Holdings - Next Steps" at bounding box center [110, 441] width 126 height 24
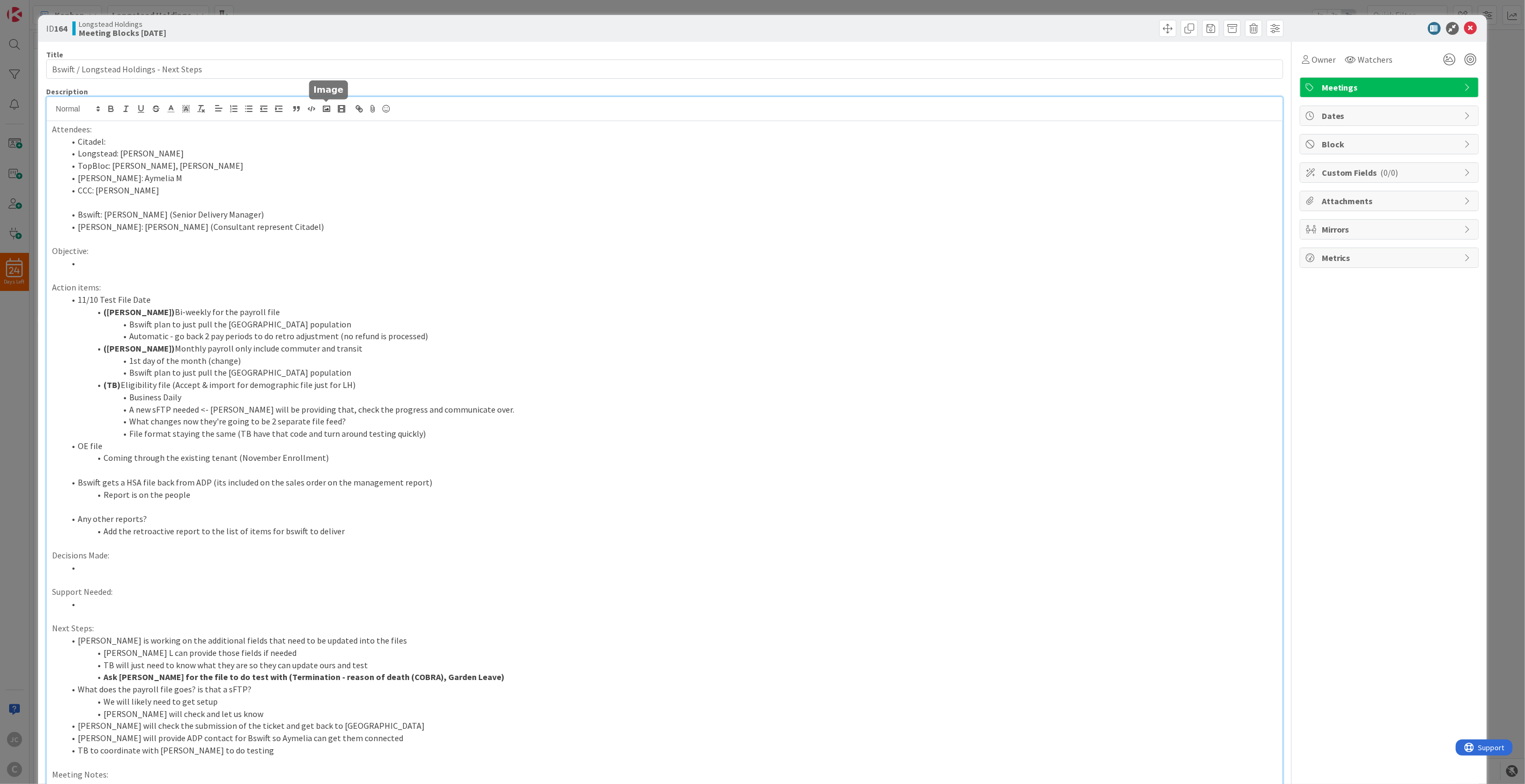
click at [325, 114] on div "Attendees: Citadel: Longstead: [PERSON_NAME]: [PERSON_NAME], [PERSON_NAME]: Aym…" at bounding box center [664, 451] width 1236 height 707
click at [21, 397] on div "ID 164 Longstead Holdings Meeting Blocks [DATE] Title 40 / 128 Bswift / Longste…" at bounding box center [762, 392] width 1525 height 784
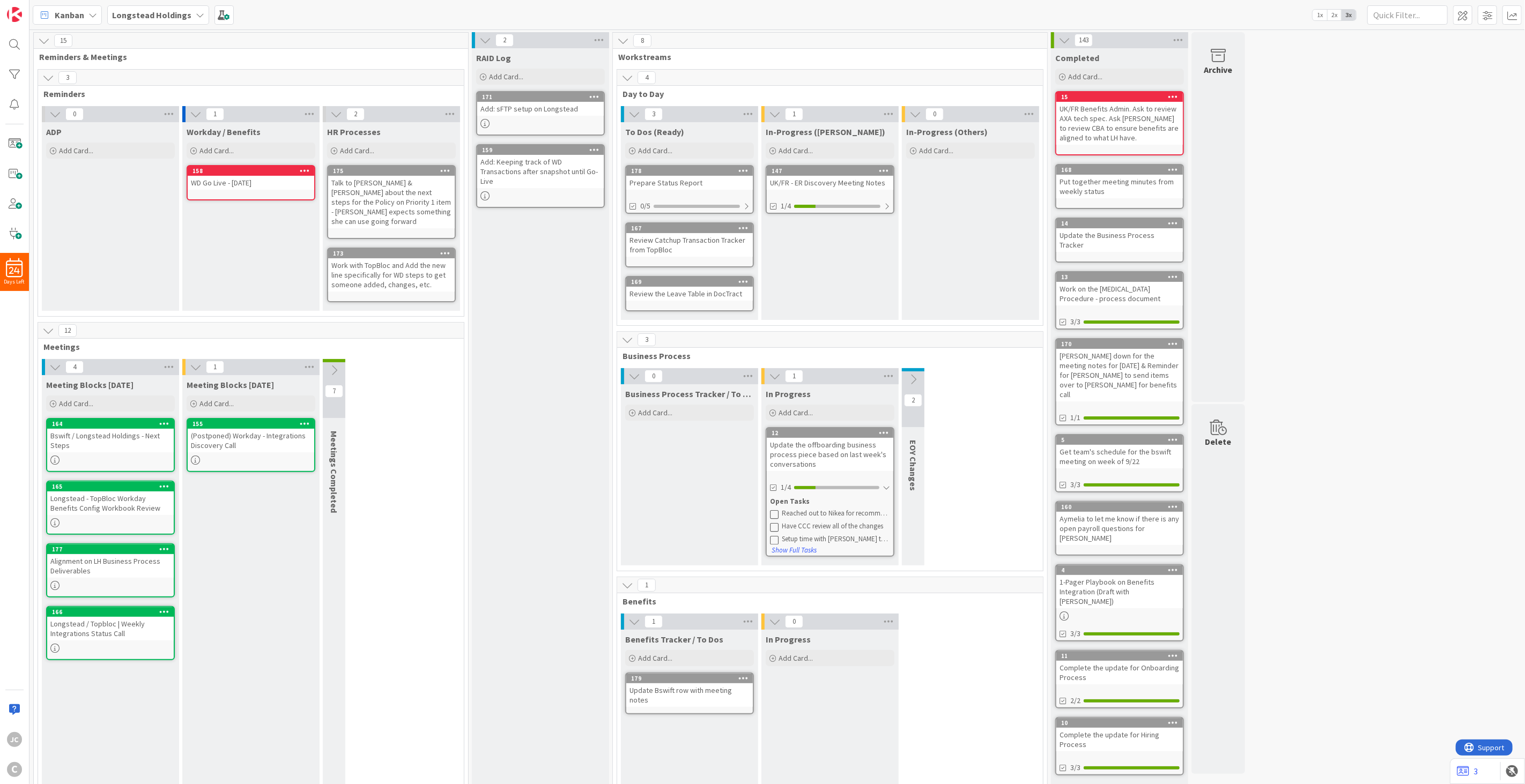
click at [342, 363] on button at bounding box center [334, 370] width 22 height 16
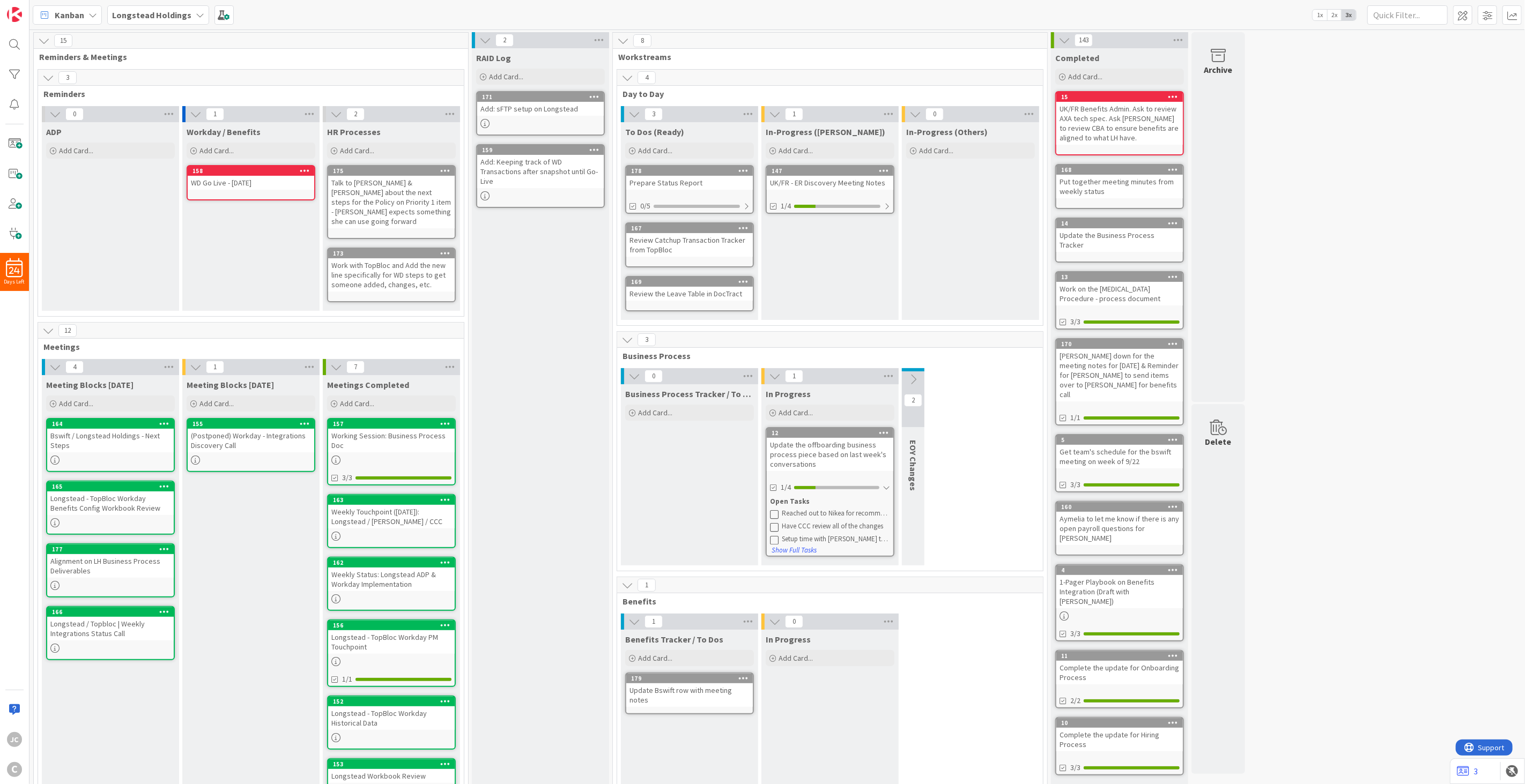
click at [146, 495] on div "Longstead - TopBloc Workday Benefits Config Workbook Review" at bounding box center [110, 503] width 126 height 24
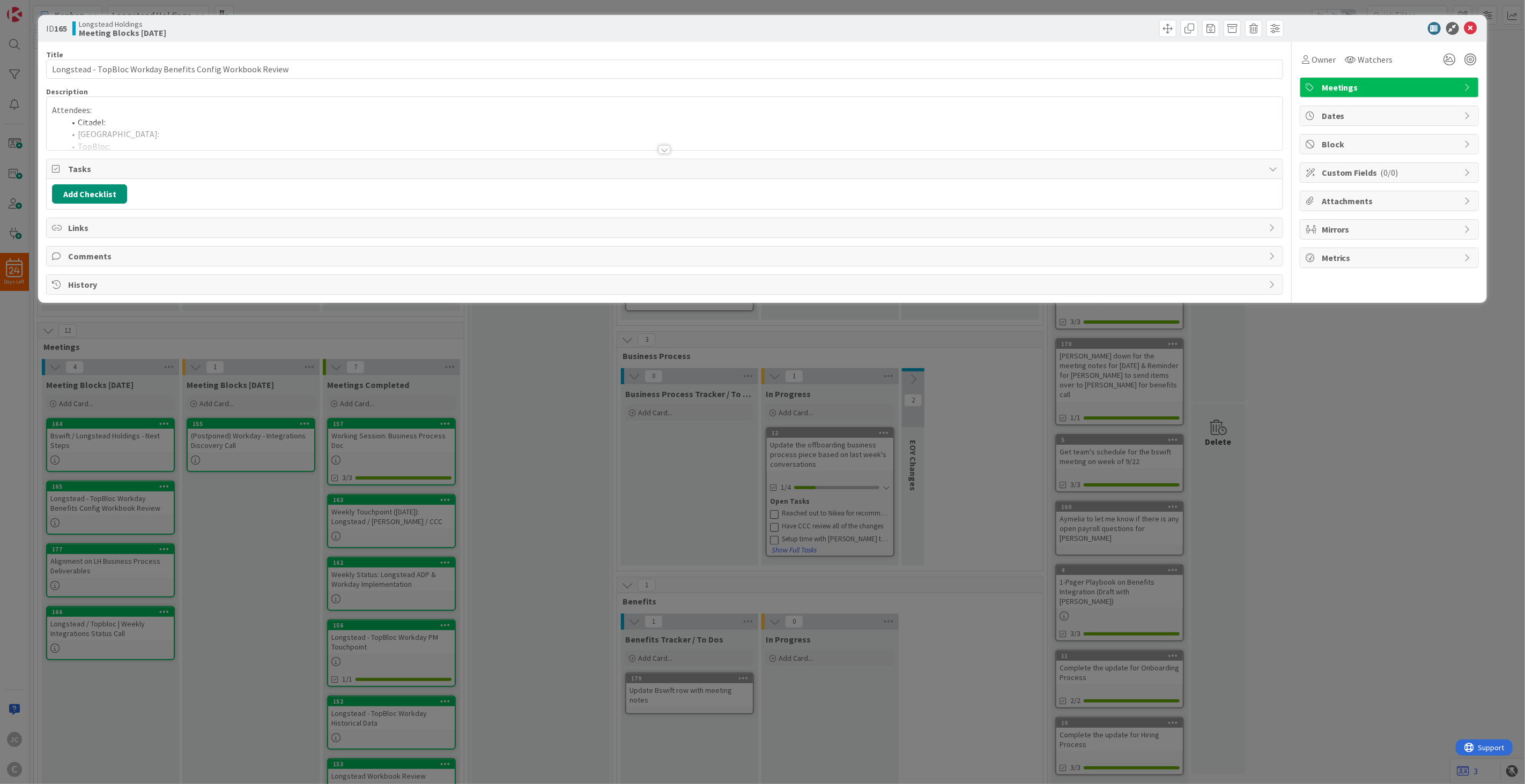
click at [250, 137] on div at bounding box center [664, 136] width 1236 height 27
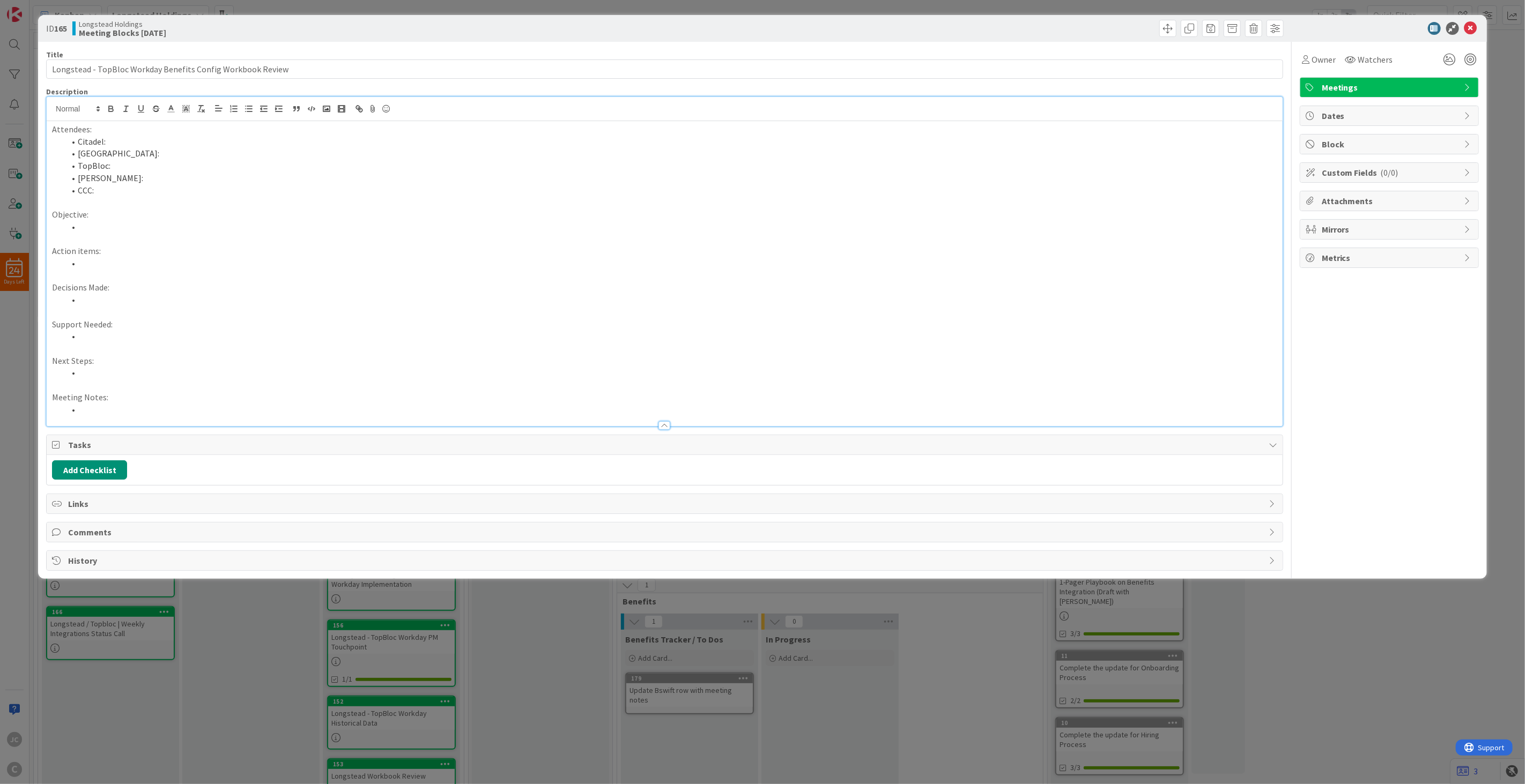
click at [177, 195] on li "CCC:" at bounding box center [671, 191] width 1212 height 12
click at [181, 151] on li "Longstead: [PERSON_NAME]" at bounding box center [671, 154] width 1212 height 12
click at [185, 175] on li "[PERSON_NAME]:" at bounding box center [671, 178] width 1212 height 12
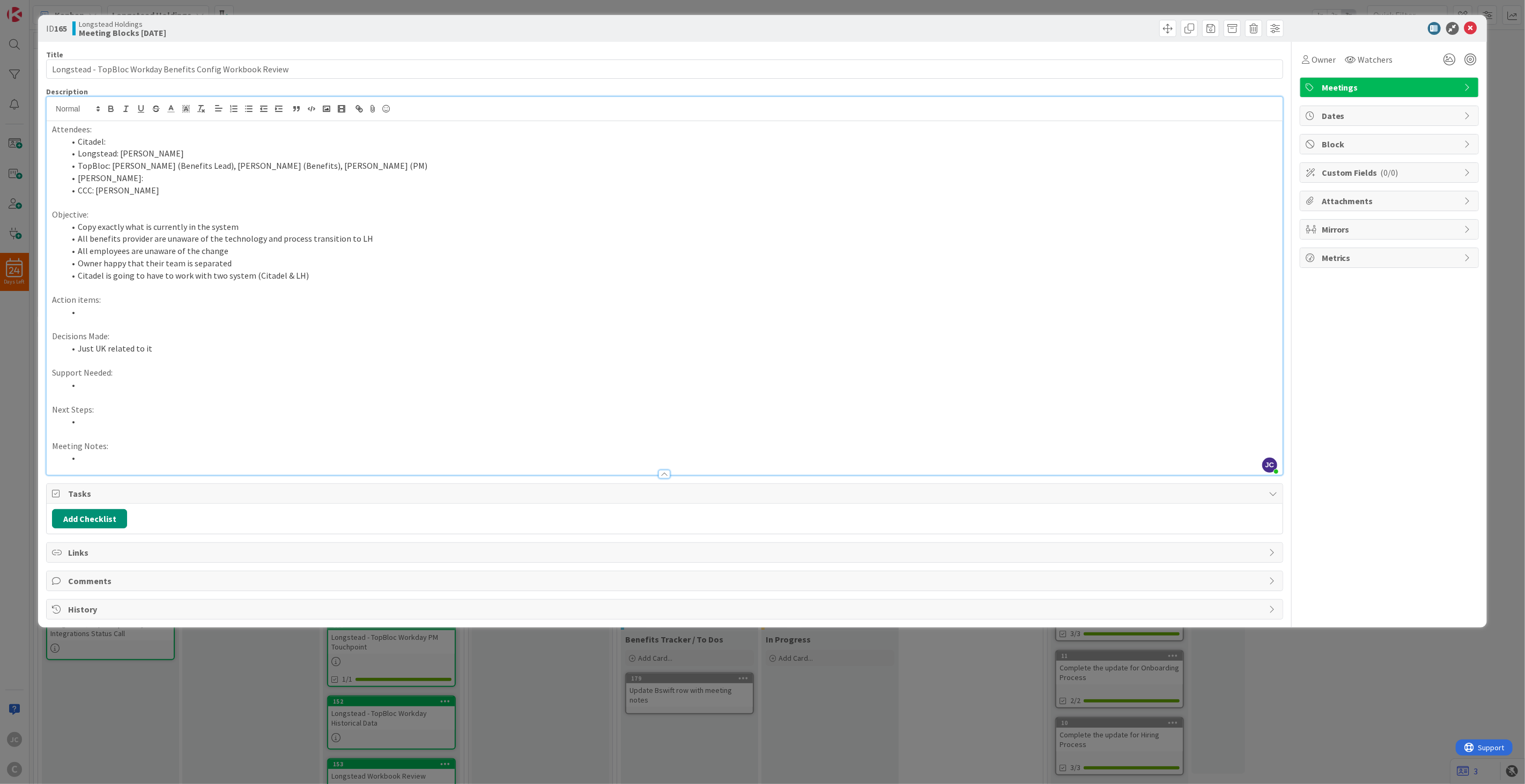
click at [169, 451] on p "Meeting Notes:" at bounding box center [664, 446] width 1225 height 12
click at [195, 458] on li at bounding box center [671, 458] width 1212 height 12
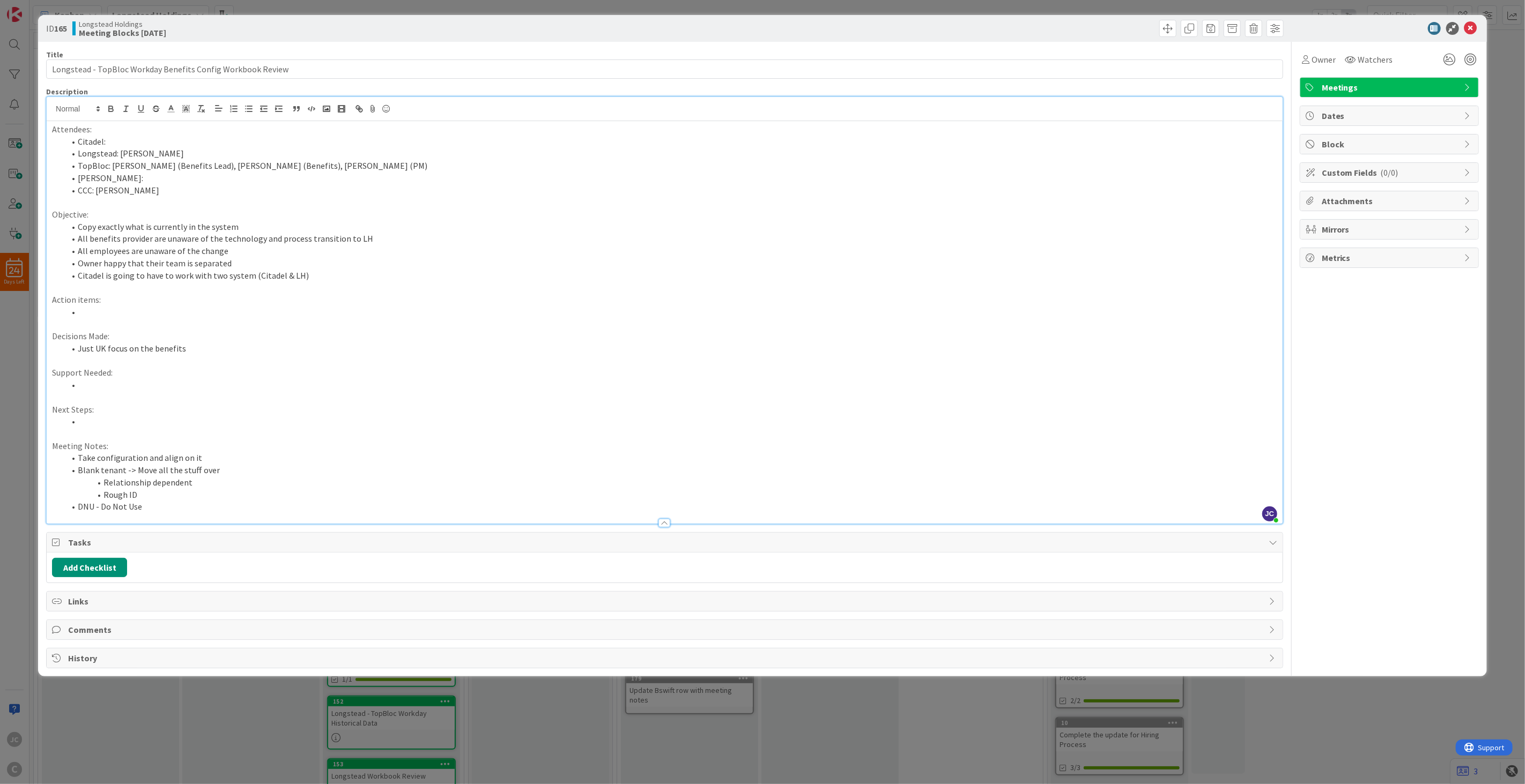
click at [141, 416] on li at bounding box center [671, 421] width 1212 height 12
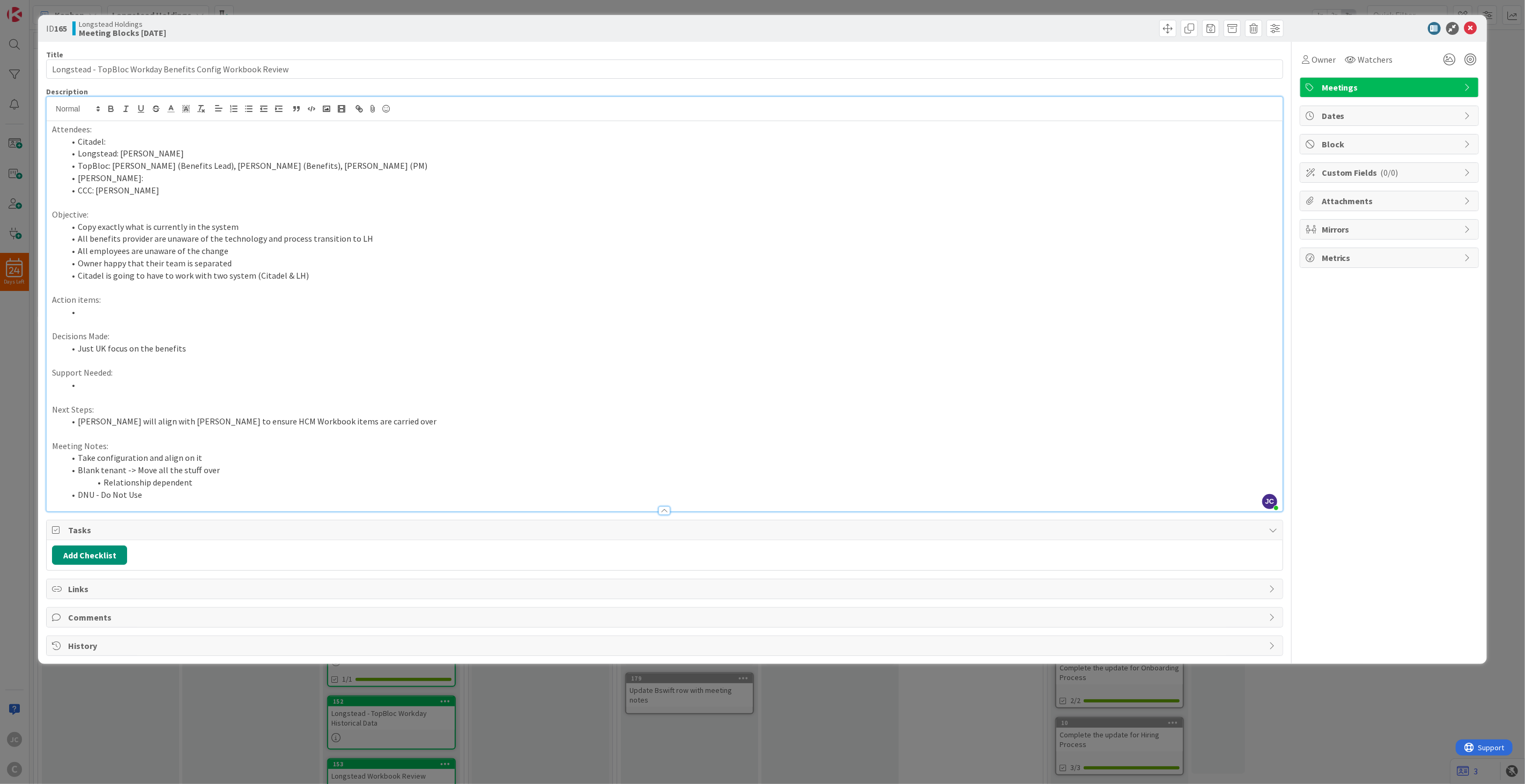
click at [255, 467] on li "Blank tenant -> Move all the stuff over" at bounding box center [671, 471] width 1212 height 12
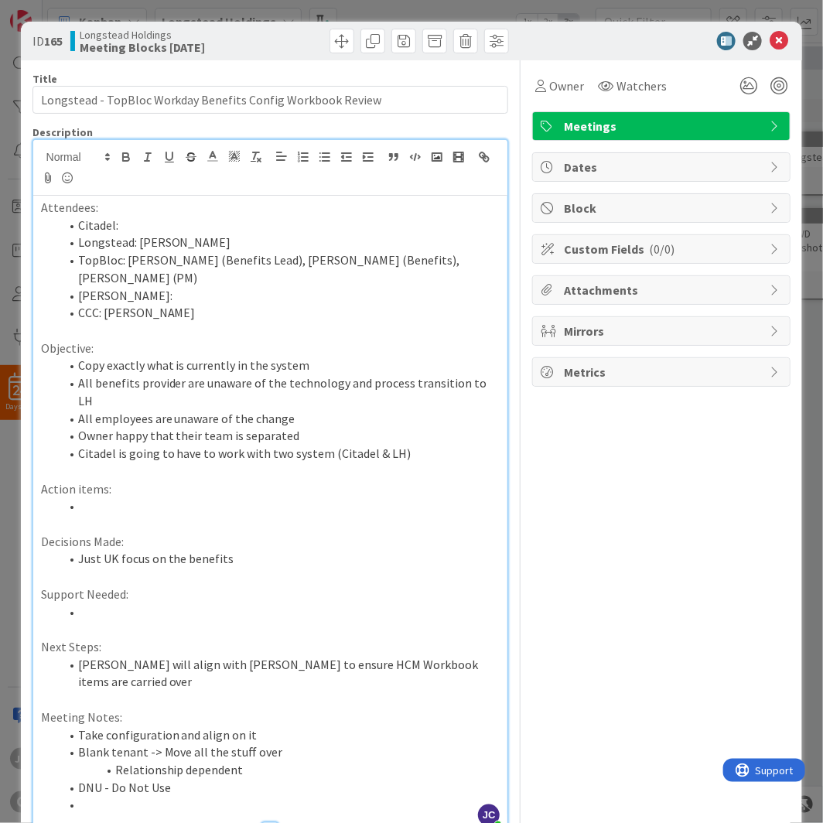
click at [249, 550] on li "Just UK focus on the benefits" at bounding box center [280, 559] width 441 height 18
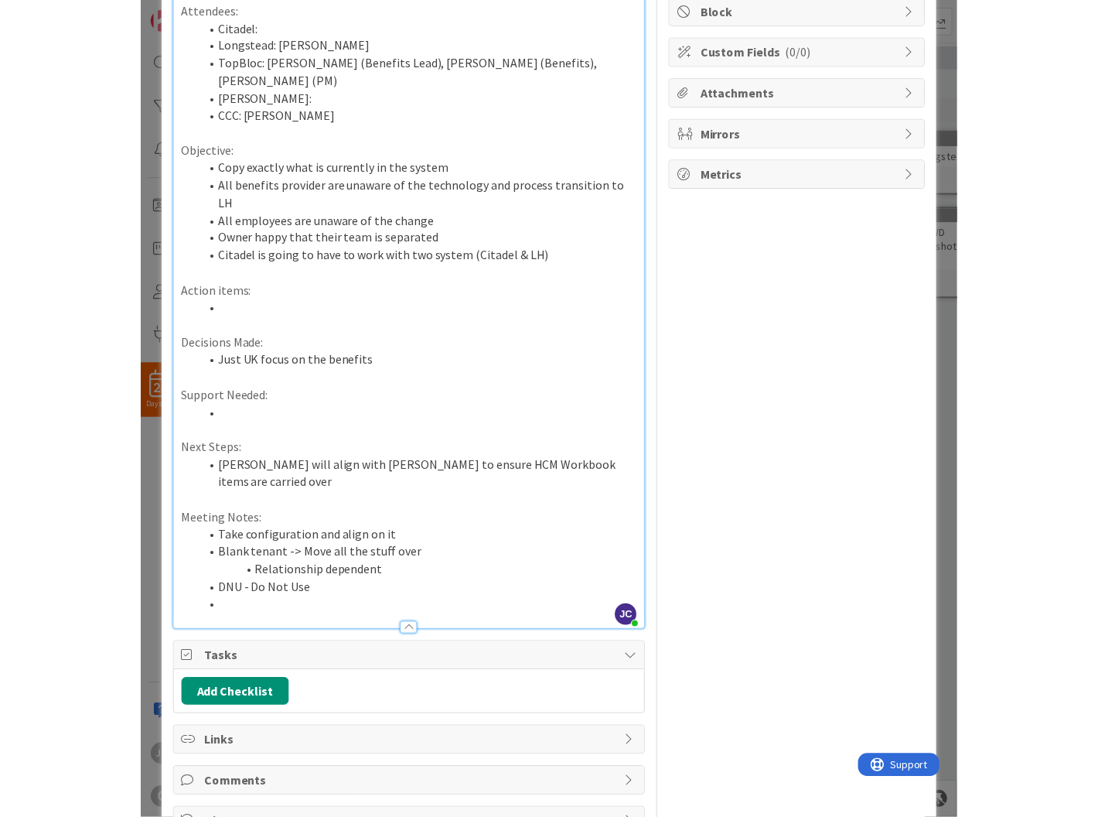
scroll to position [25, 0]
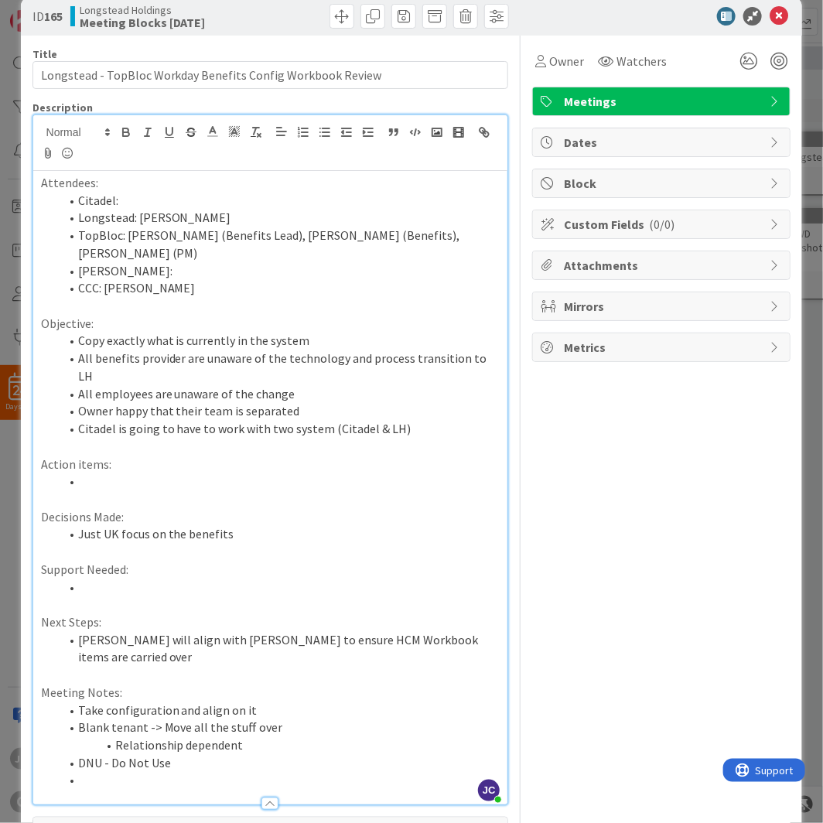
click at [145, 771] on li at bounding box center [280, 780] width 441 height 18
click at [236, 472] on li at bounding box center [280, 481] width 441 height 18
click at [147, 771] on li at bounding box center [280, 780] width 441 height 18
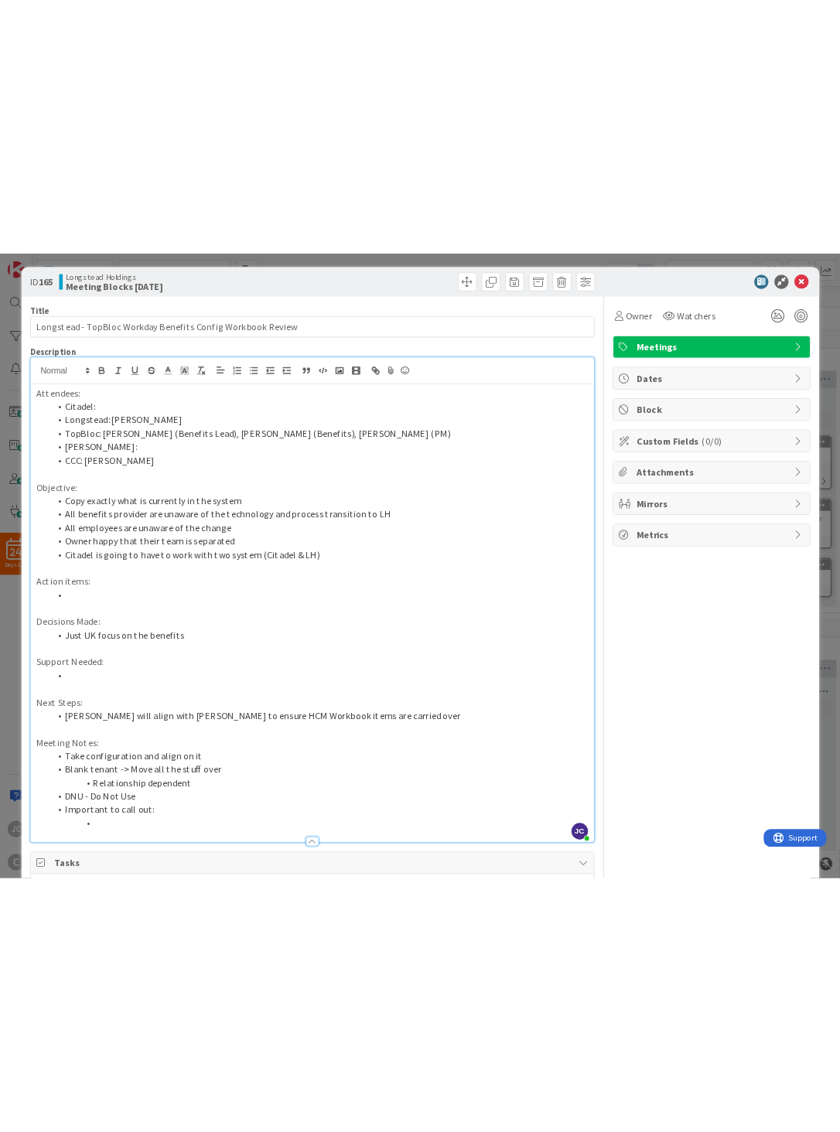
scroll to position [0, 0]
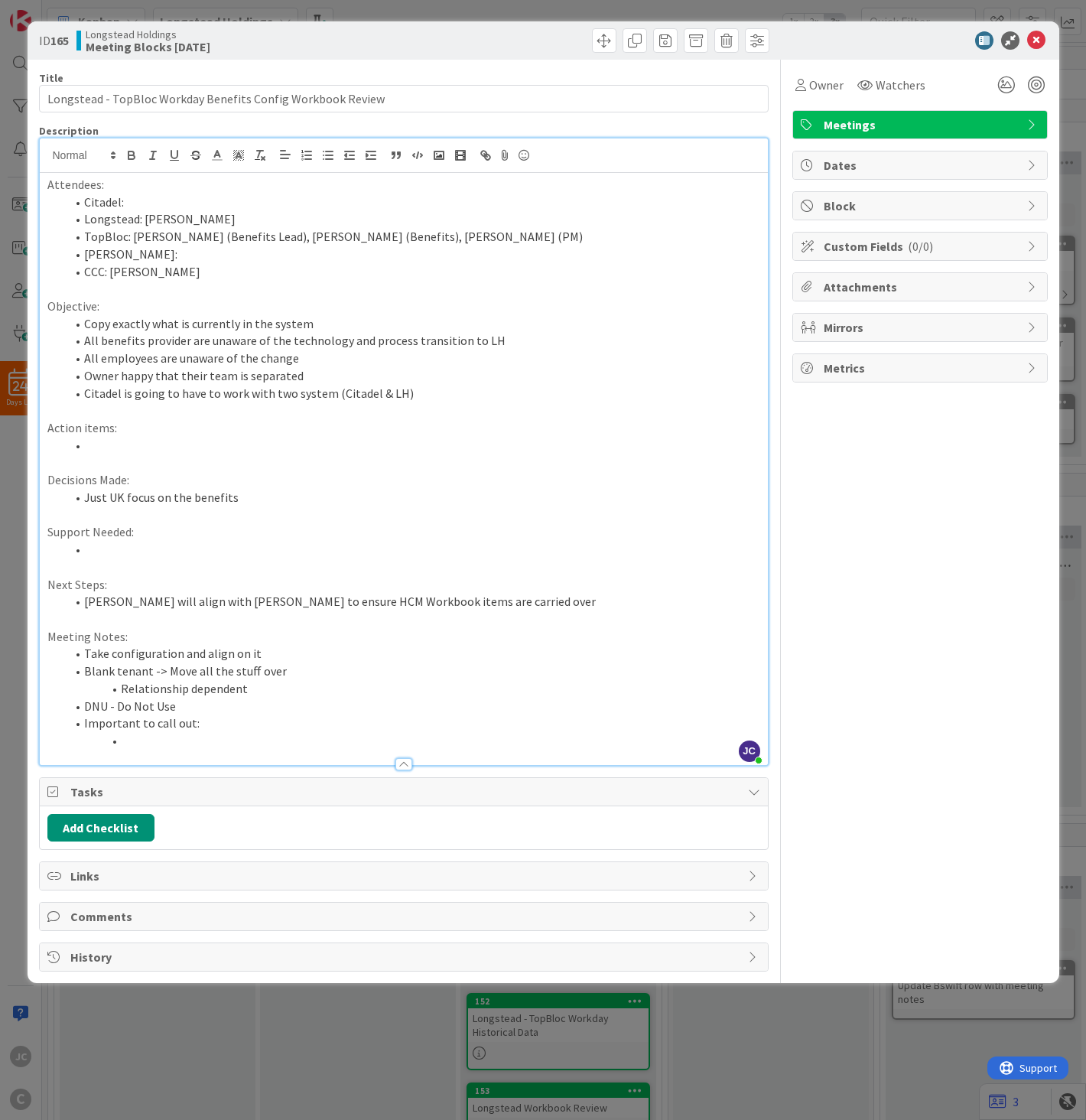
click at [184, 394] on li "Citadel is going to have to work with two system (Citadel & LH)" at bounding box center [412, 394] width 694 height 18
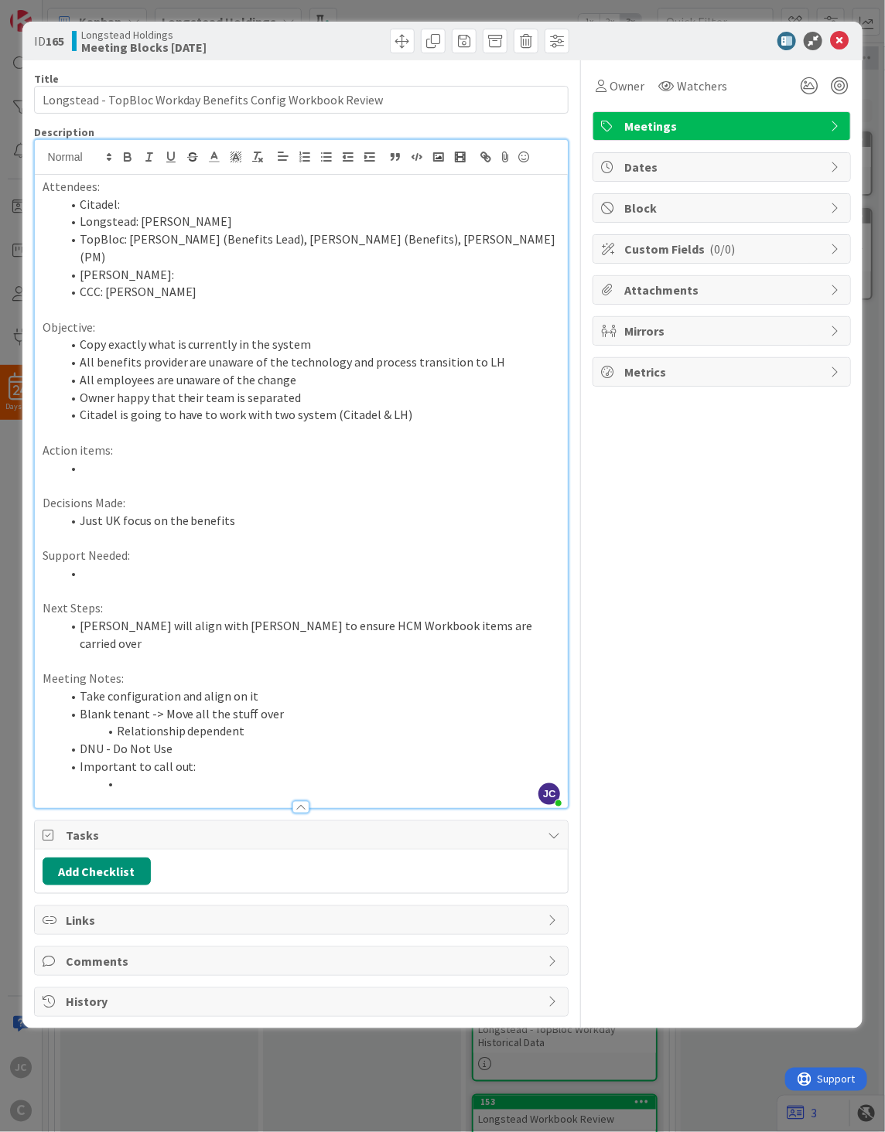
click at [137, 775] on li at bounding box center [311, 784] width 500 height 18
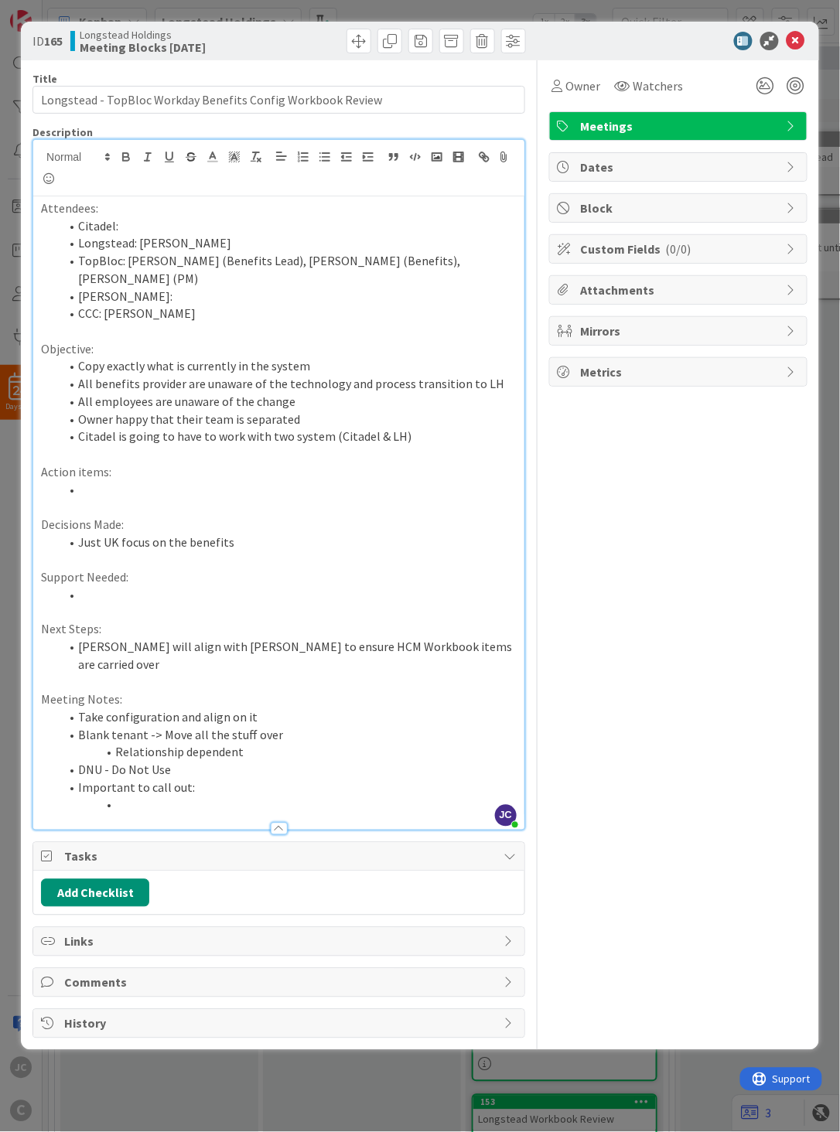
click at [220, 481] on li at bounding box center [288, 490] width 457 height 18
click at [379, 445] on p at bounding box center [279, 454] width 476 height 18
click at [498, 445] on p at bounding box center [279, 454] width 476 height 18
click at [297, 586] on li at bounding box center [288, 595] width 457 height 18
click at [460, 428] on li "Citadel is going to have to work with two system (Citadel & LH)" at bounding box center [288, 437] width 457 height 18
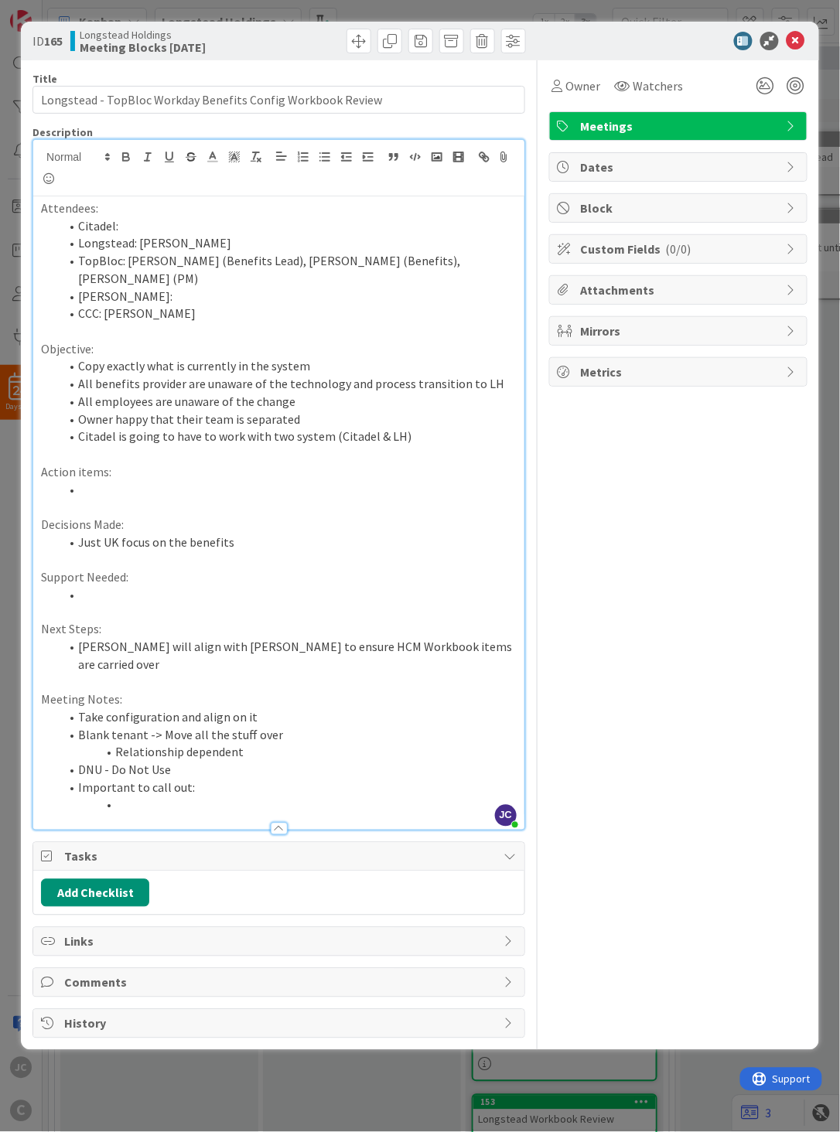
click at [307, 762] on li "DNU - Do Not Use" at bounding box center [288, 771] width 457 height 18
click at [232, 813] on div at bounding box center [278, 821] width 491 height 16
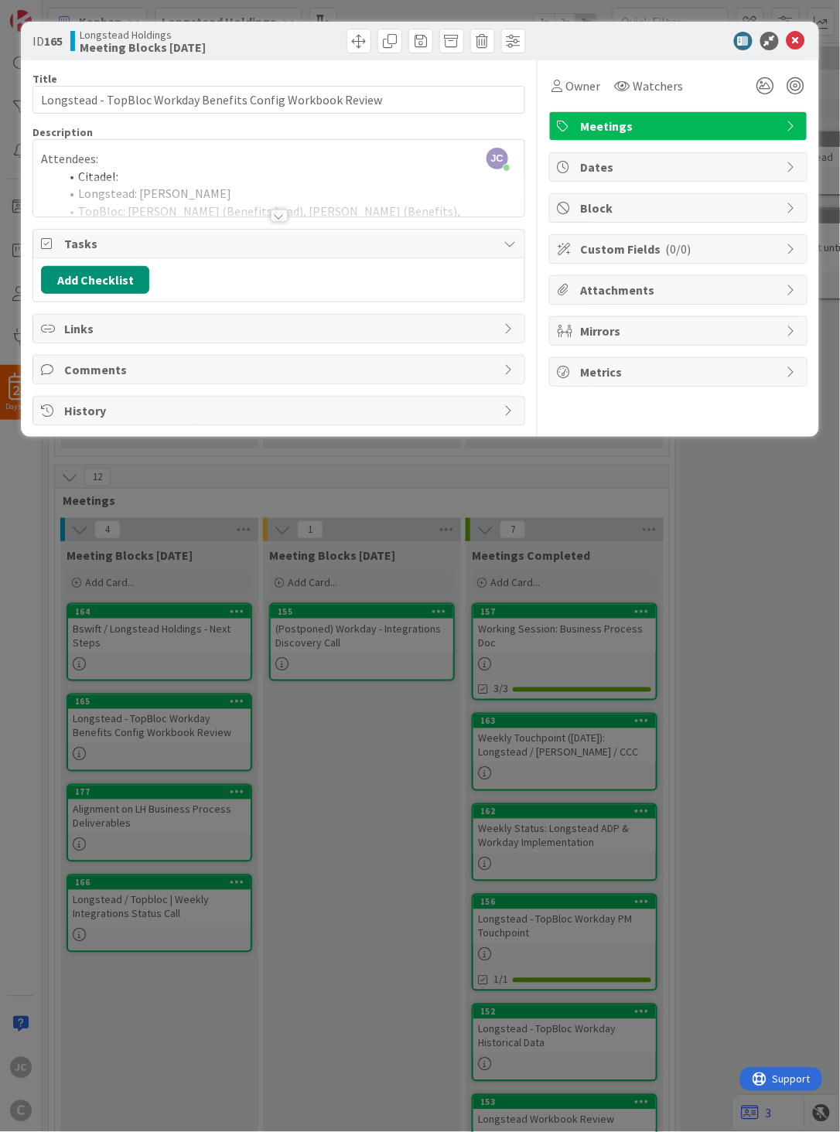
click at [274, 226] on div "Title 59 / 128 Longstead - TopBloc Workday Benefits Config Workbook Review Desc…" at bounding box center [278, 242] width 493 height 365
click at [277, 212] on div at bounding box center [279, 216] width 17 height 12
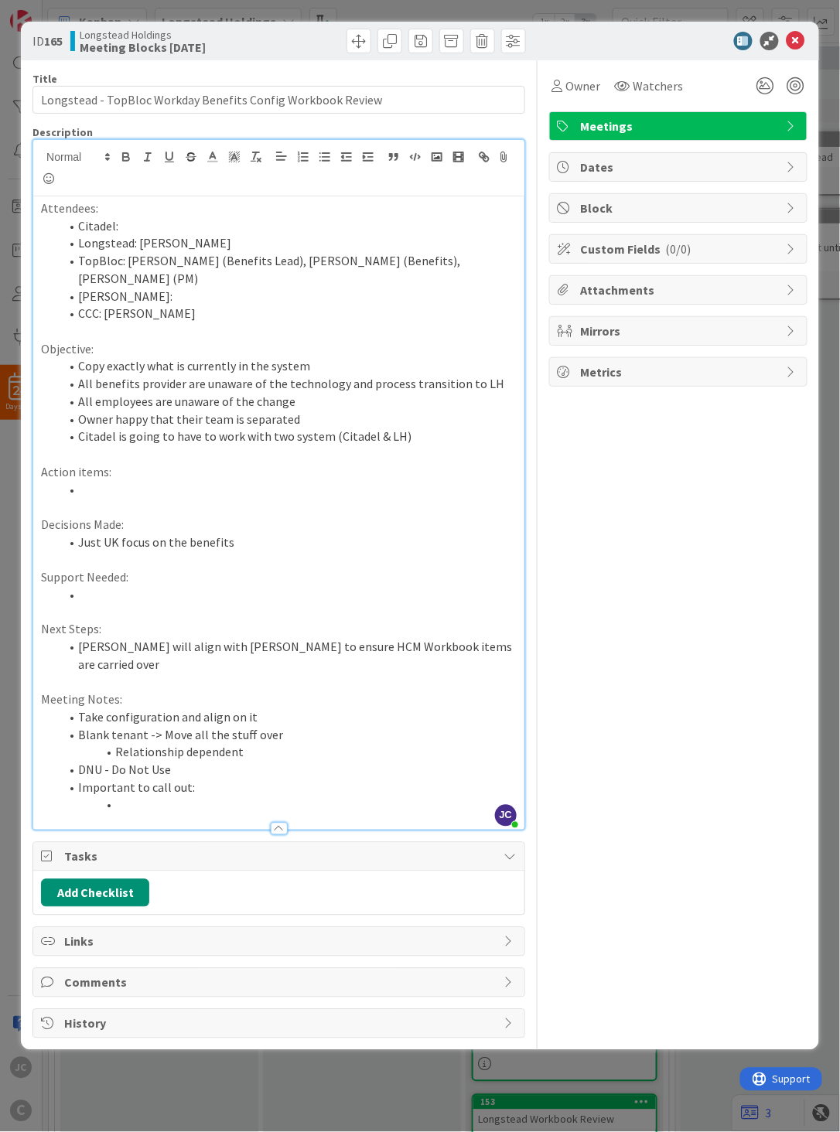
click at [161, 796] on li at bounding box center [288, 805] width 457 height 18
click at [490, 639] on li "[PERSON_NAME] will align with [PERSON_NAME] to ensure HCM Workbook items are ca…" at bounding box center [288, 656] width 457 height 35
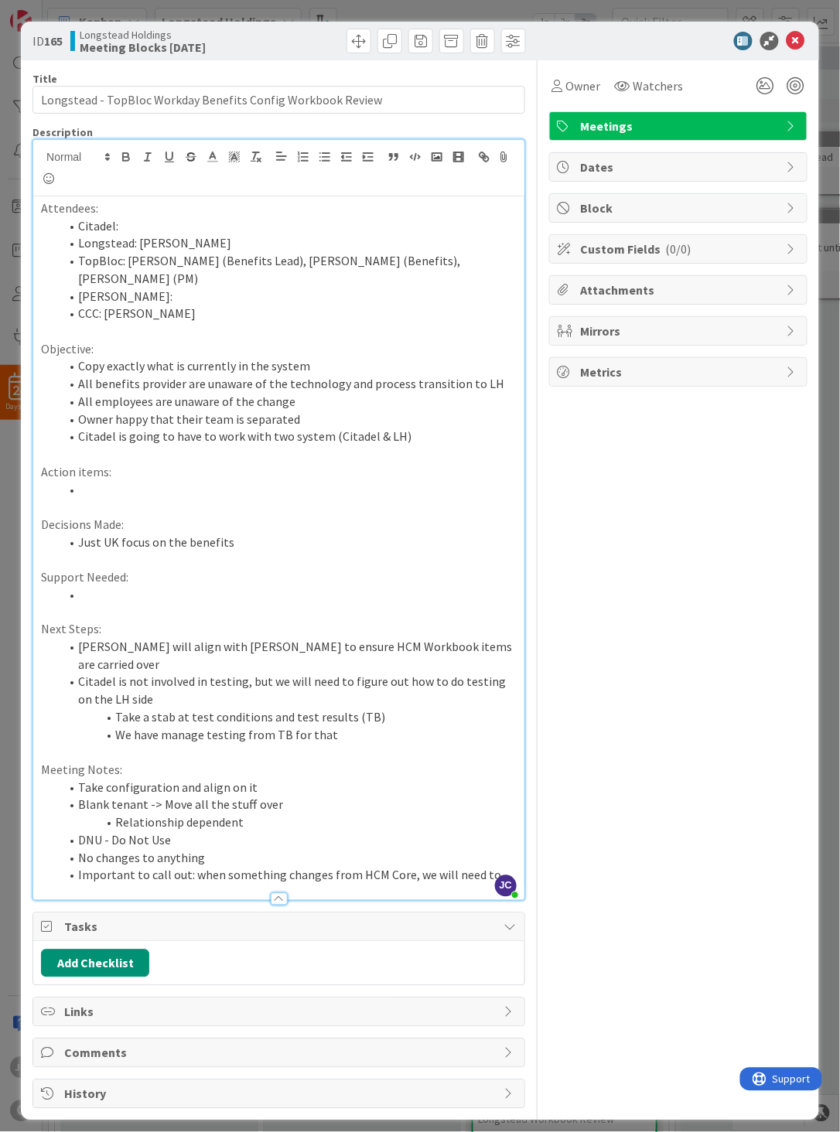
click at [371, 821] on li "Important to call out: when something changes from HCM Core, we will need to" at bounding box center [288, 876] width 457 height 18
click at [457, 821] on li "Important to call out: when something changes from HCM Core, we will need to" at bounding box center [288, 876] width 457 height 18
click at [495, 821] on div "[PERSON_NAME] [PERSON_NAME] joined 18 m ago" at bounding box center [506, 886] width 22 height 22
click at [472, 821] on li "Important to call out: when something changes from HCM Core, we will need to" at bounding box center [288, 876] width 457 height 18
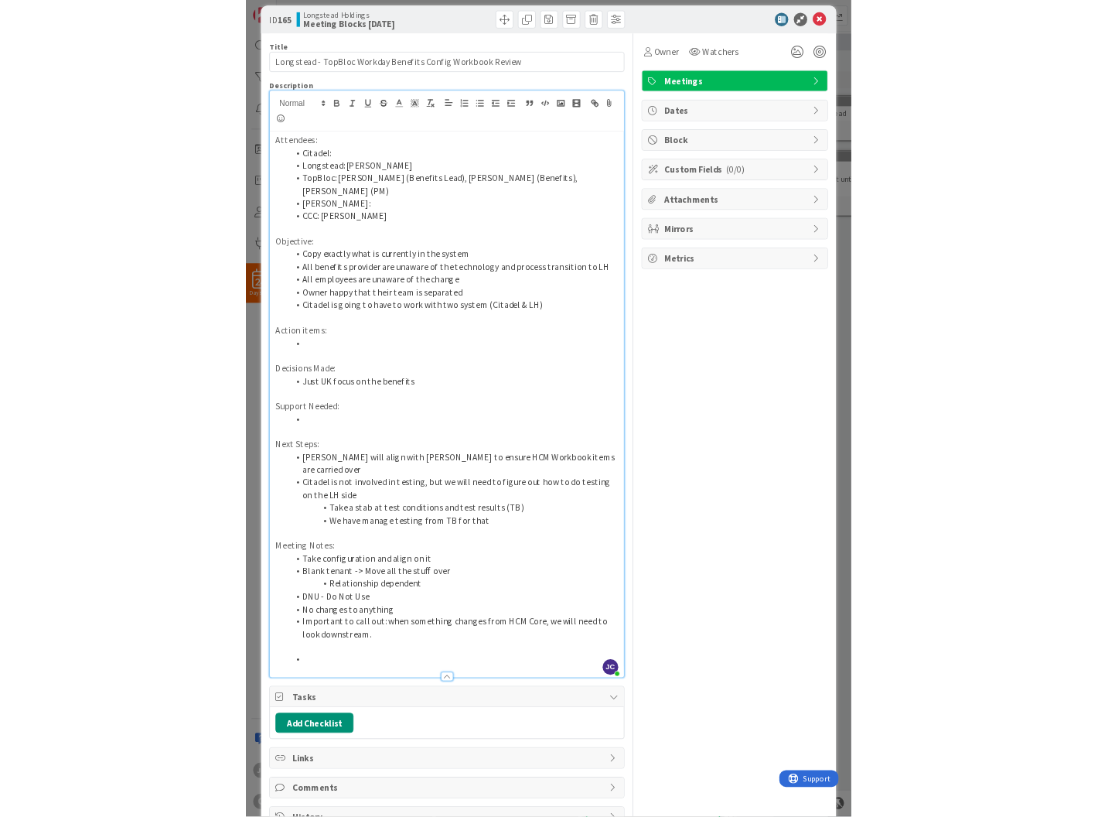
scroll to position [28, 0]
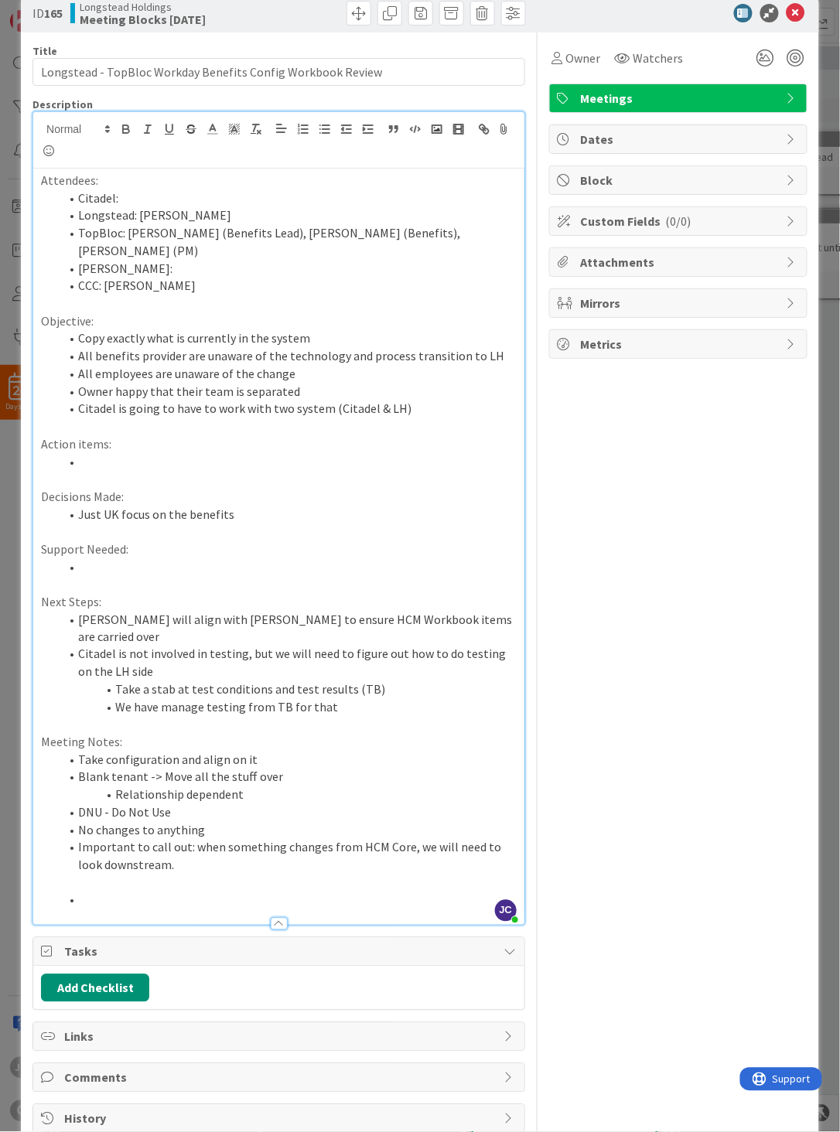
click at [179, 821] on li at bounding box center [288, 901] width 457 height 18
click at [251, 506] on li "Just UK focus on the benefits" at bounding box center [288, 515] width 457 height 18
drag, startPoint x: 165, startPoint y: 868, endPoint x: 80, endPoint y: 870, distance: 85.1
click at [80, 821] on li "Scope -> If it is" at bounding box center [288, 901] width 457 height 18
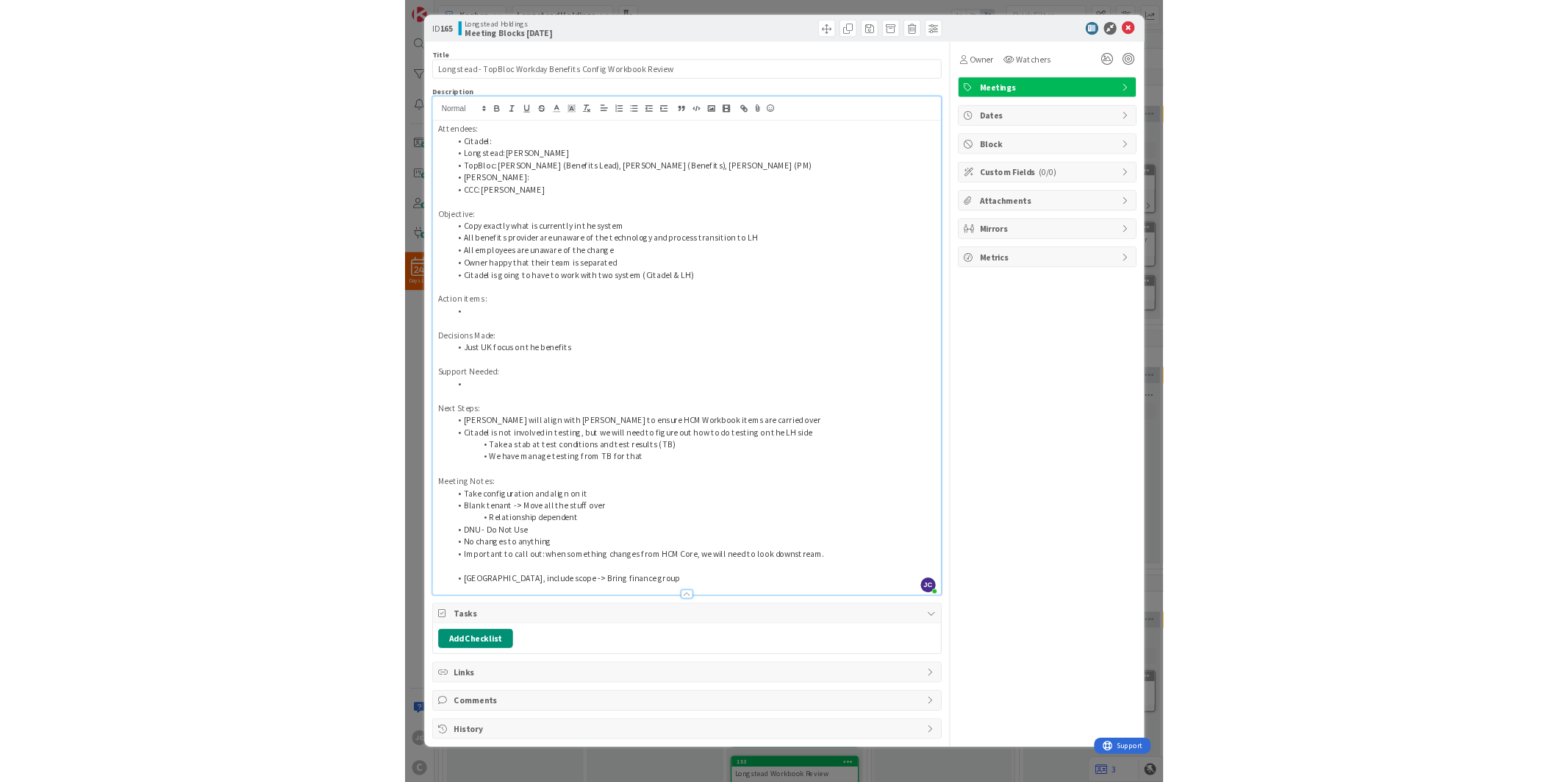
scroll to position [0, 0]
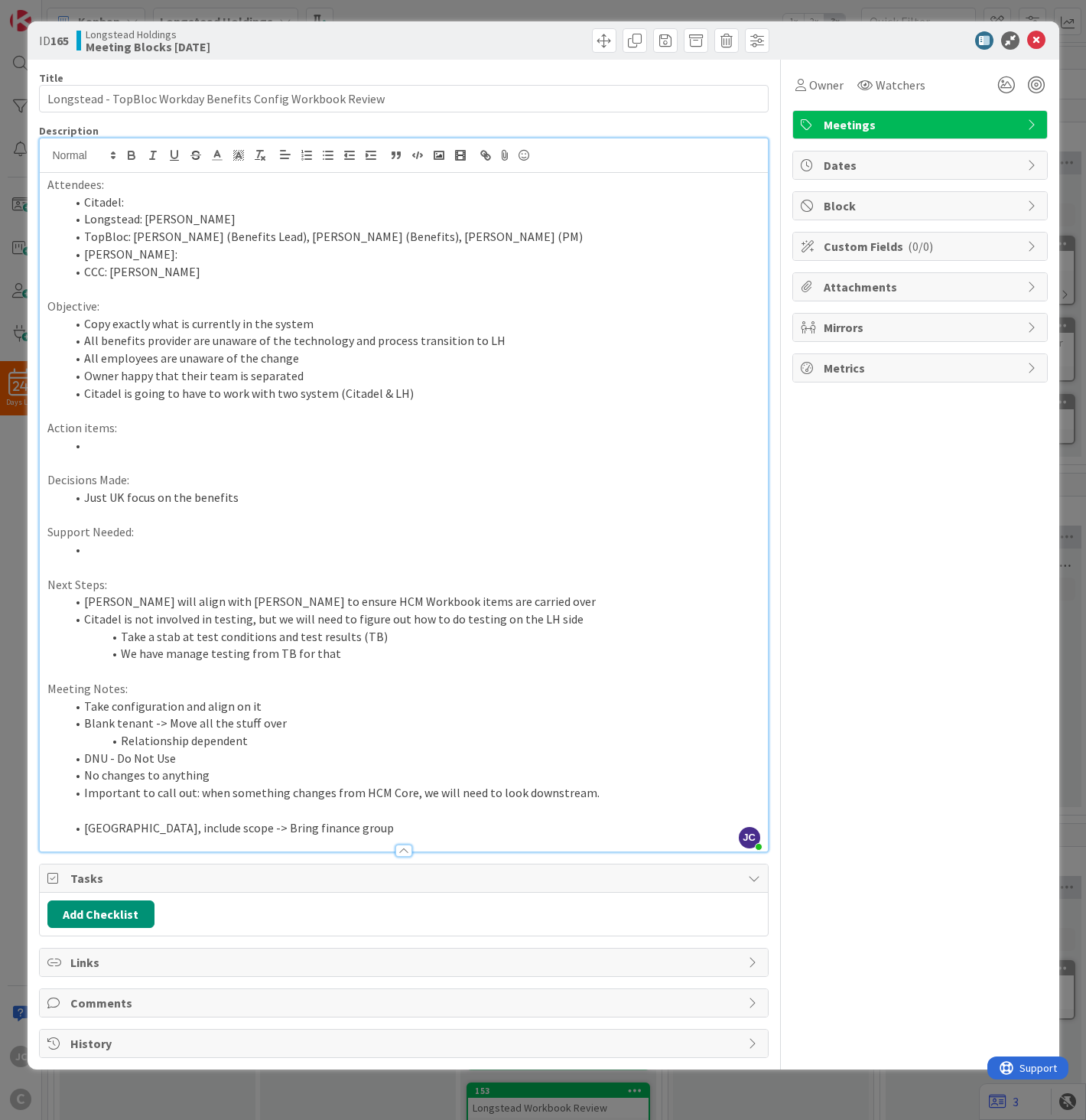
click at [906, 697] on div "Owner Watchers Meetings Dates Block Custom Fields ( 0/0 ) Attachments Mirrors M…" at bounding box center [920, 558] width 255 height 998
click at [616, 620] on li "Citadel is not involved in testing, but we will need to figure out how to do te…" at bounding box center [412, 619] width 694 height 18
click at [543, 653] on li "We have manage testing from TB for that" at bounding box center [412, 654] width 694 height 18
click at [513, 812] on li "[GEOGRAPHIC_DATA], include scope -> Bring finance group" at bounding box center [412, 828] width 694 height 18
click at [372, 484] on p "Decisions Made:" at bounding box center [404, 480] width 713 height 18
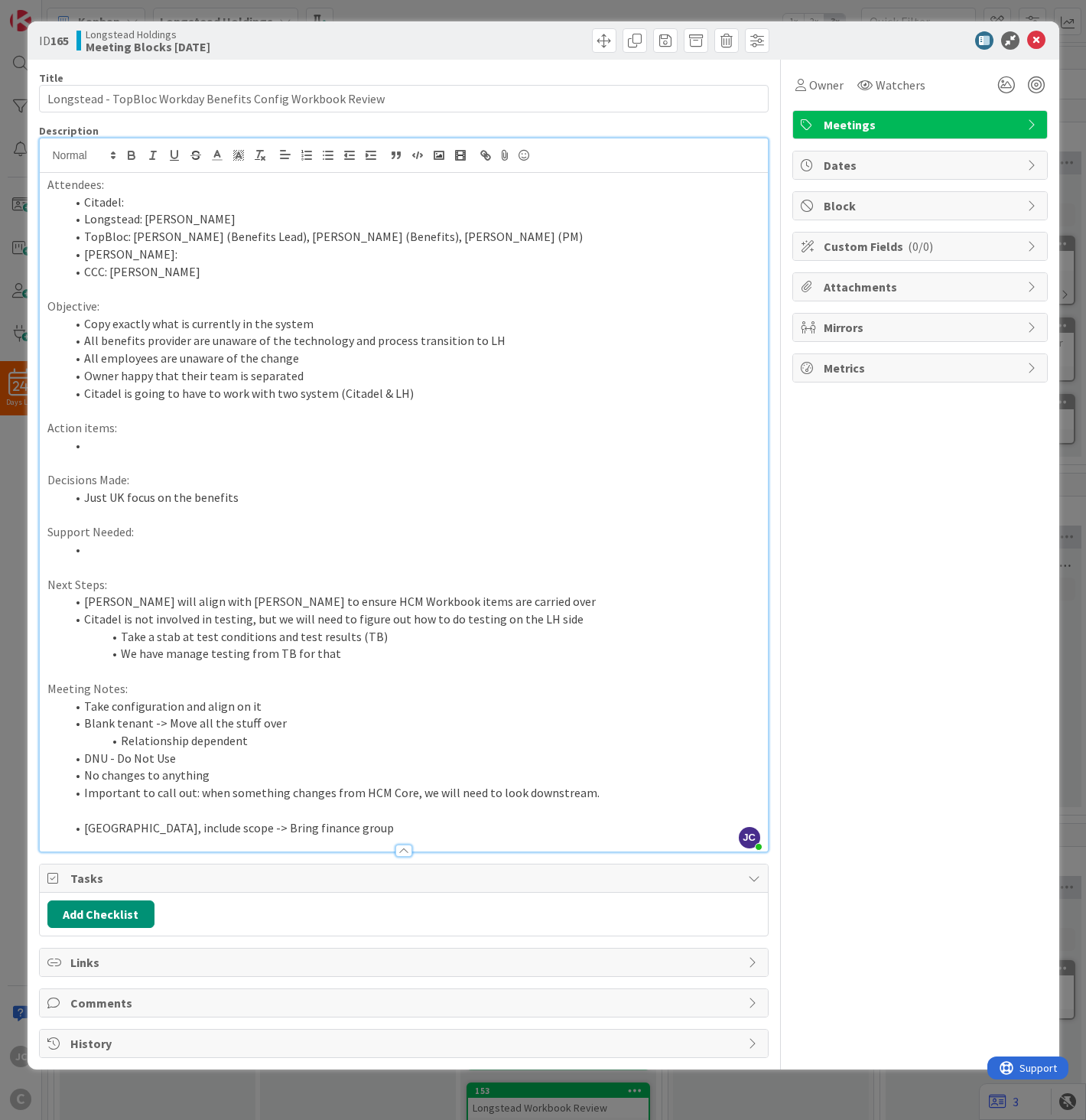
drag, startPoint x: 377, startPoint y: 596, endPoint x: 386, endPoint y: 613, distance: 19.2
click at [377, 597] on li "[PERSON_NAME] will align with [PERSON_NAME] to ensure HCM Workbook items are ca…" at bounding box center [412, 602] width 694 height 18
click at [421, 655] on li "We have manage testing from TB for that" at bounding box center [412, 654] width 694 height 18
click at [440, 763] on li "DNU - Do Not Use" at bounding box center [412, 759] width 694 height 18
click at [470, 812] on p at bounding box center [404, 810] width 713 height 18
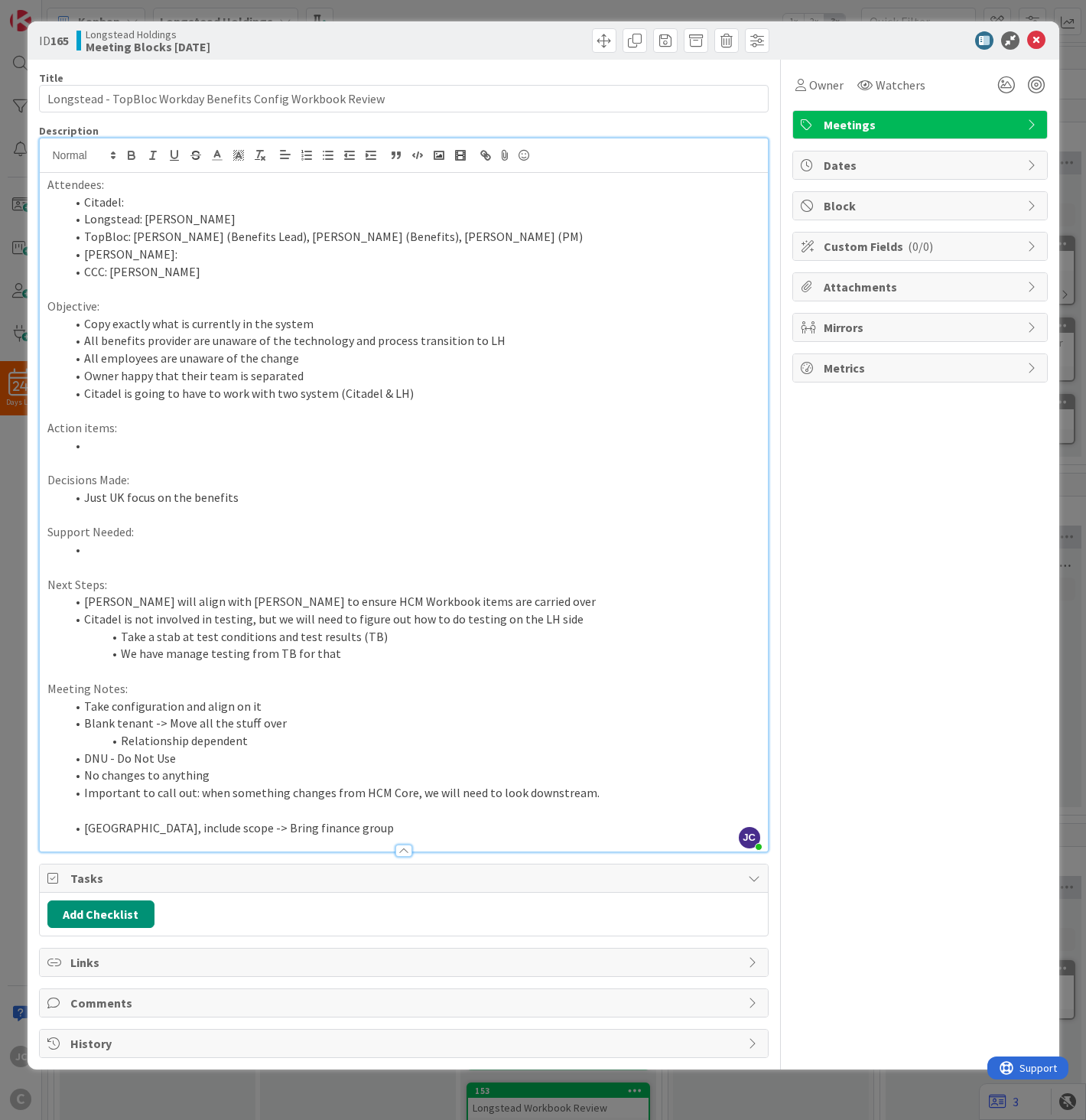
click at [529, 812] on div at bounding box center [404, 843] width 728 height 16
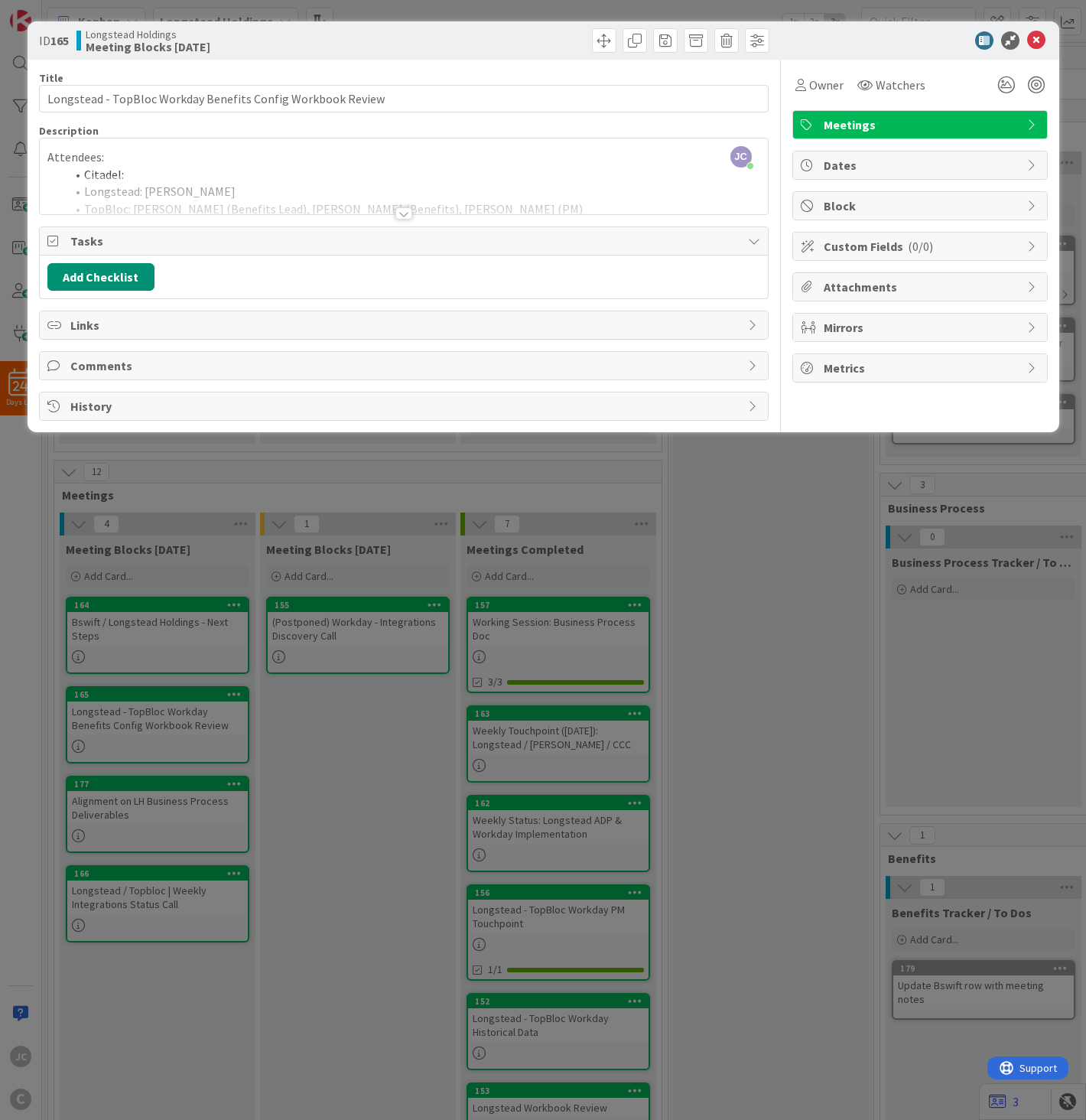
click at [402, 208] on div at bounding box center [404, 214] width 17 height 12
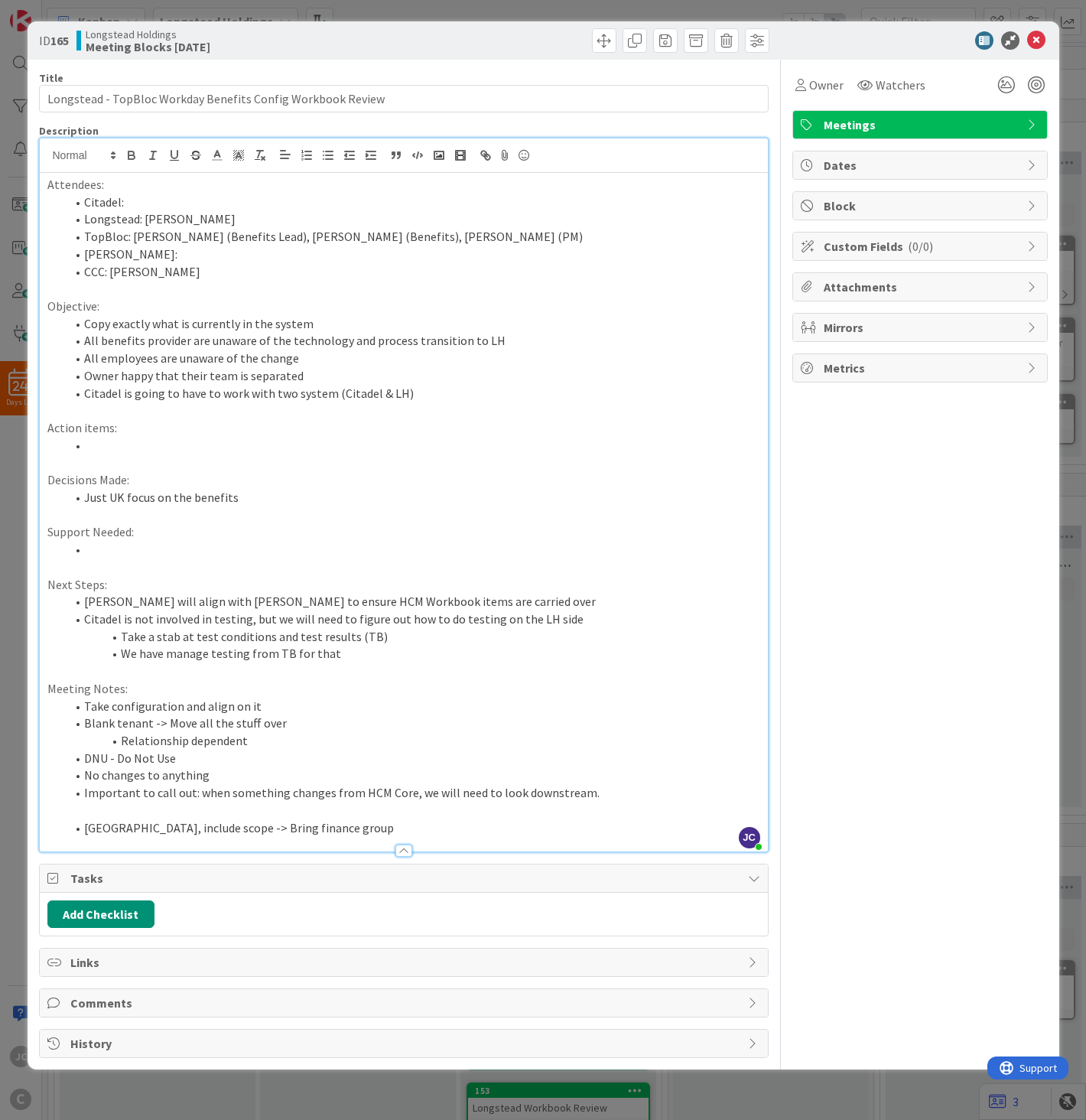
click at [541, 812] on li "[GEOGRAPHIC_DATA], include scope -> Bring finance group" at bounding box center [412, 828] width 694 height 18
click at [483, 666] on p at bounding box center [404, 672] width 713 height 18
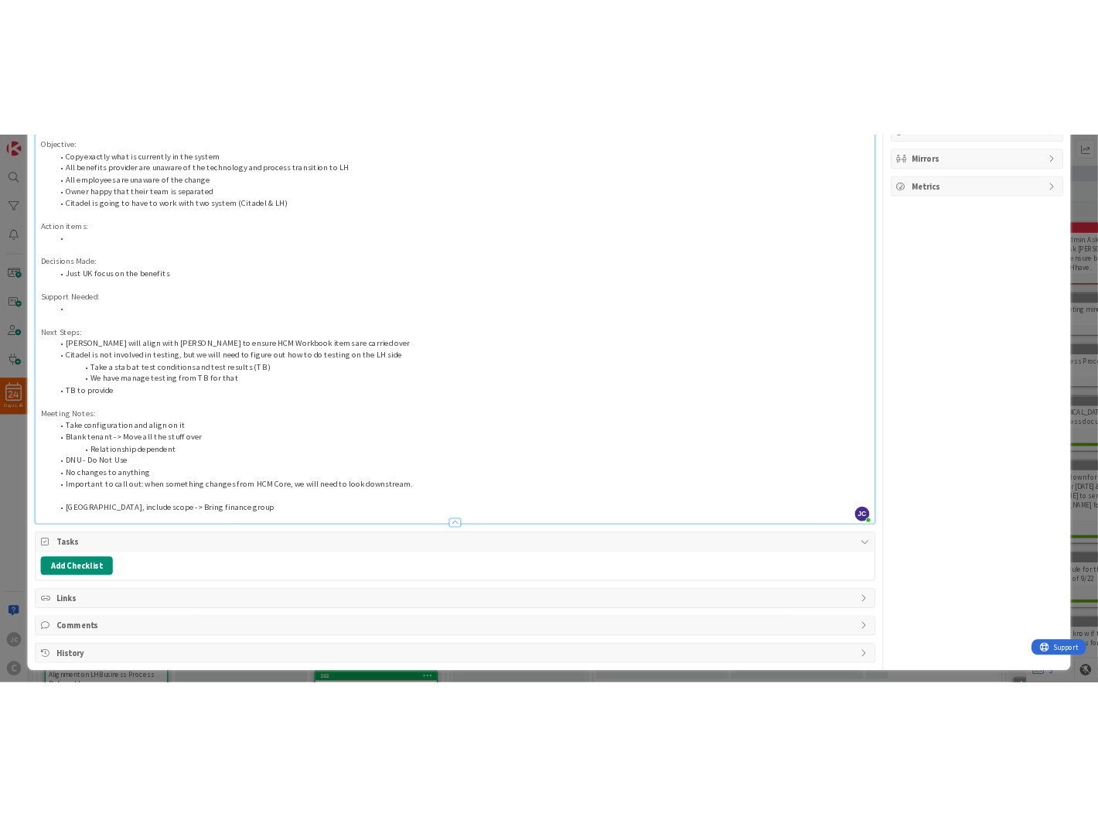
scroll to position [299, 0]
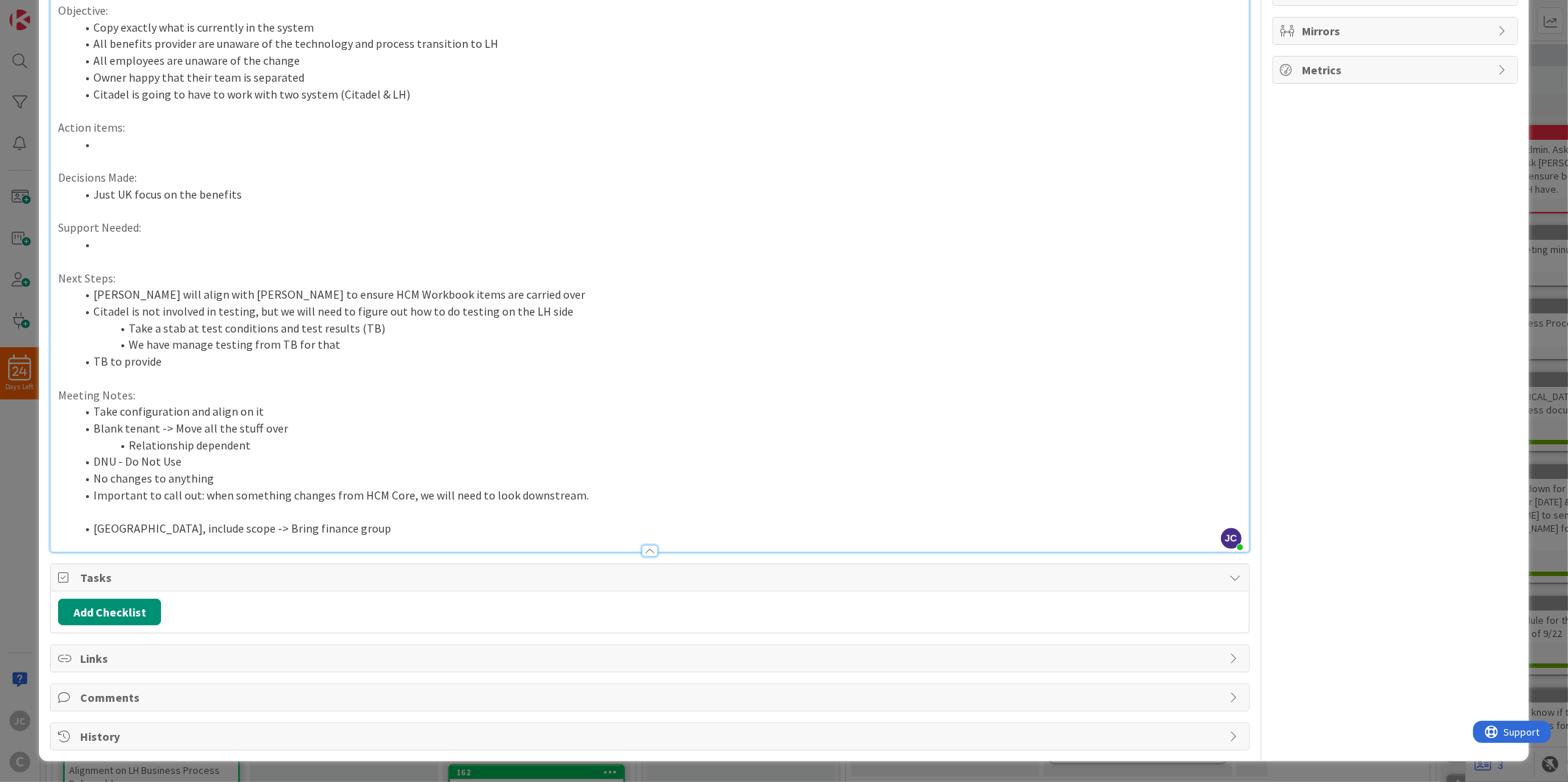
click at [349, 520] on li "[GEOGRAPHIC_DATA], include scope -> Bring finance group" at bounding box center [659, 529] width 1166 height 17
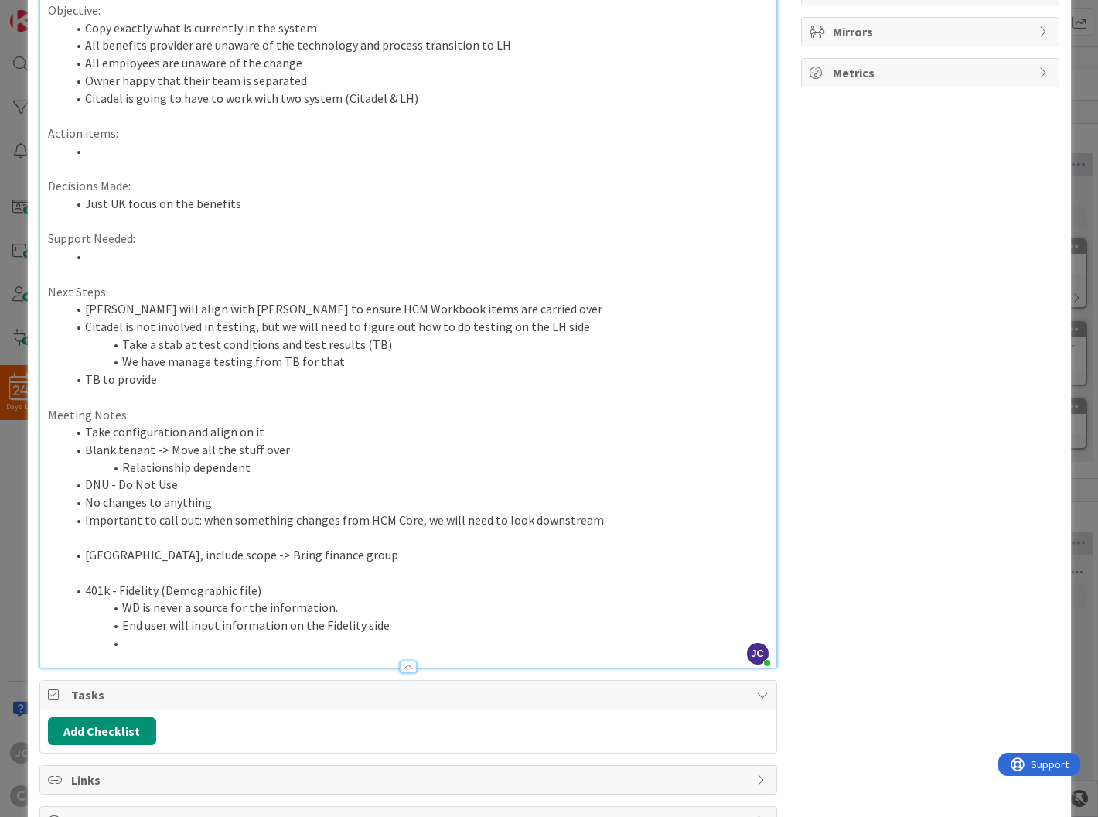
click at [155, 647] on li at bounding box center [417, 643] width 702 height 18
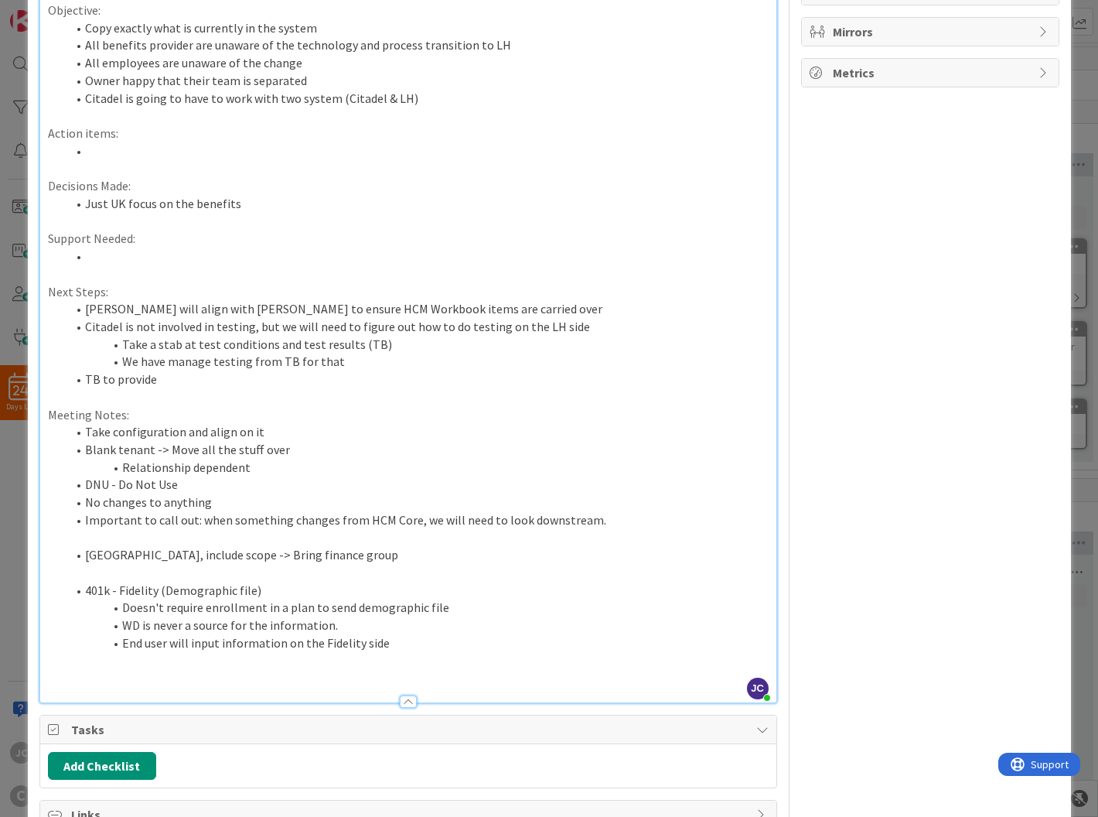
drag, startPoint x: 515, startPoint y: 684, endPoint x: 528, endPoint y: 659, distance: 28.0
click at [515, 684] on p at bounding box center [408, 678] width 721 height 18
click at [535, 650] on li "End user will input information on the Fidelity side" at bounding box center [417, 643] width 702 height 18
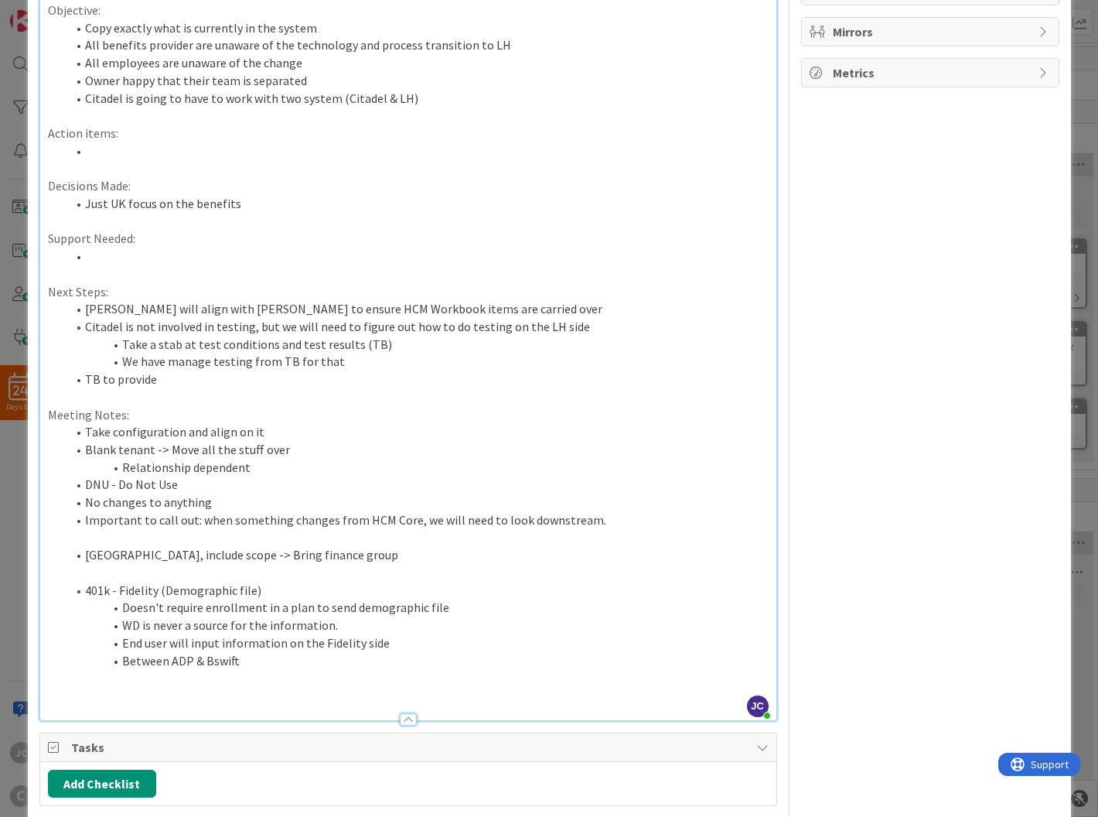
click at [273, 670] on p at bounding box center [408, 678] width 721 height 18
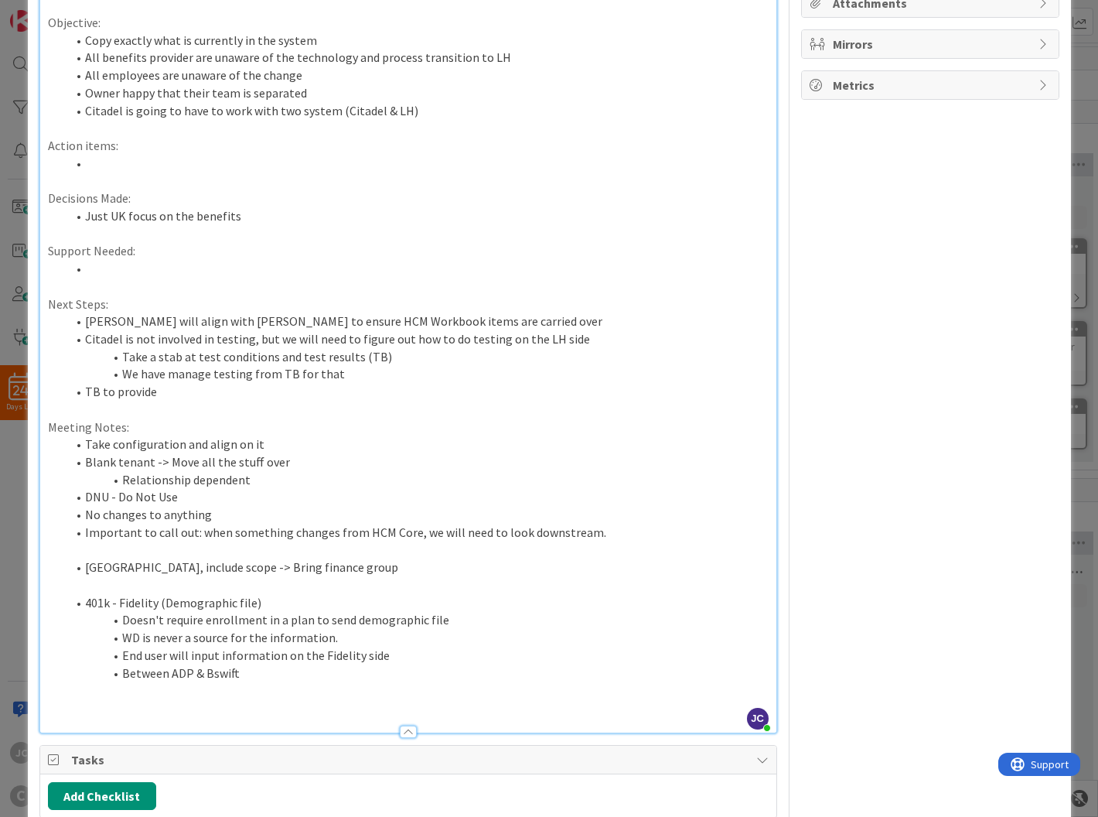
scroll to position [445, 0]
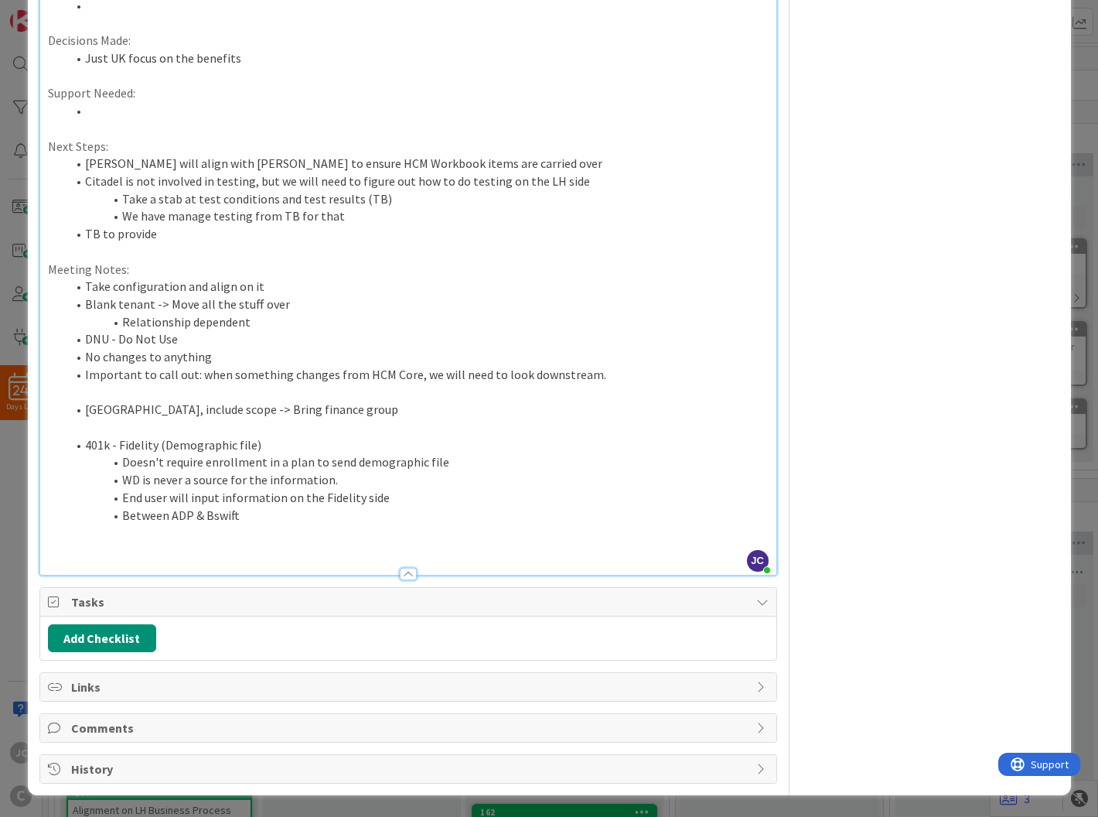
click at [465, 511] on li "Between ADP & Bswift" at bounding box center [417, 515] width 702 height 18
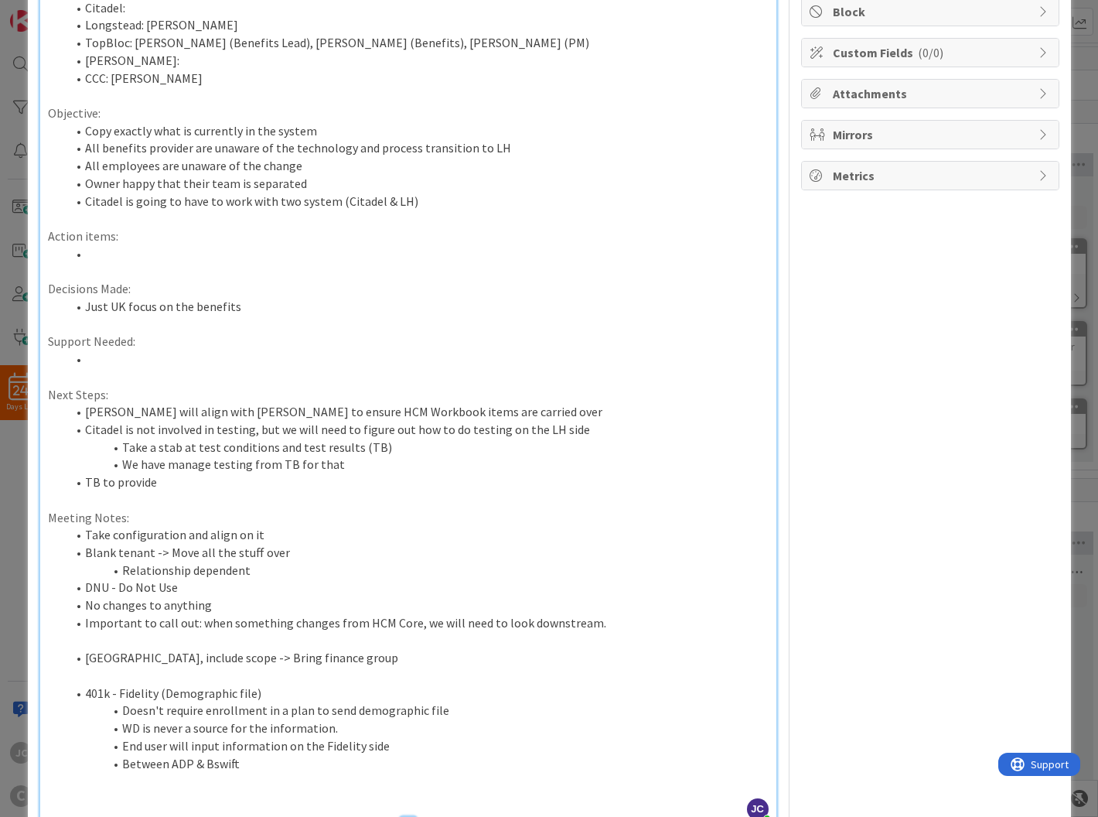
scroll to position [187, 0]
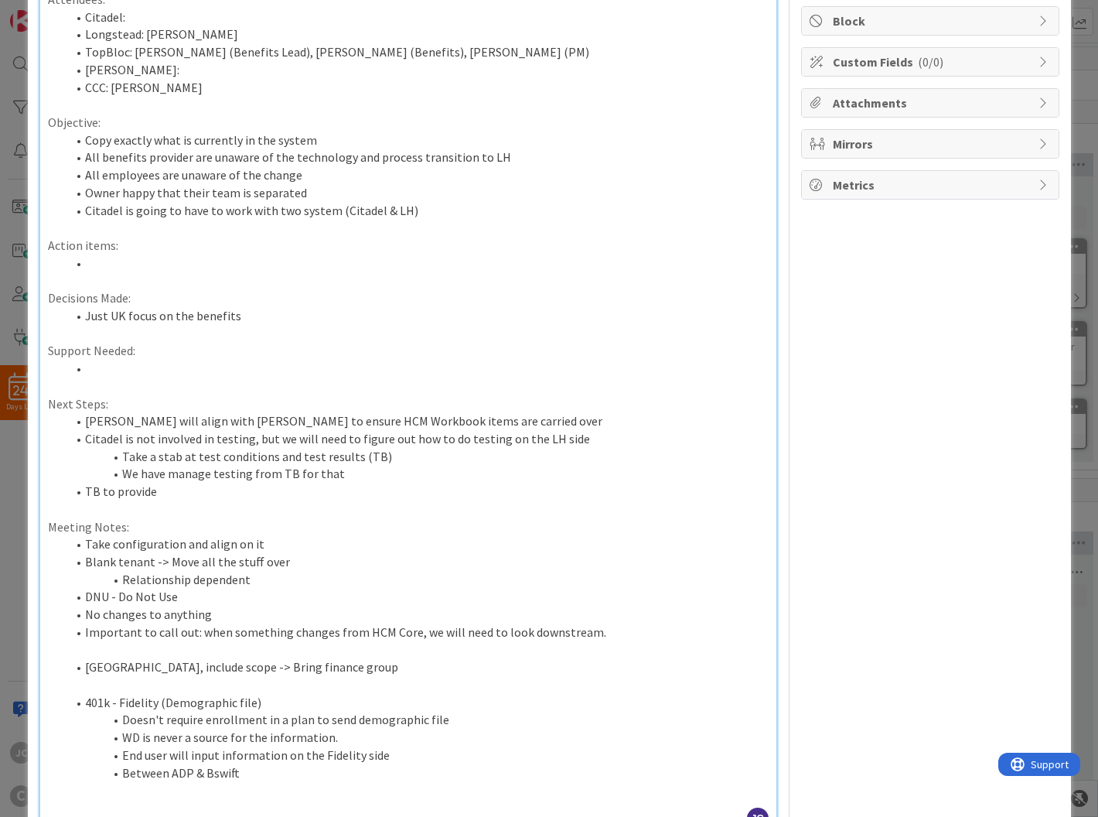
click at [527, 420] on li "[PERSON_NAME] will align with [PERSON_NAME] to ensure HCM Workbook items are ca…" at bounding box center [417, 421] width 702 height 18
click at [438, 477] on li "We have manage testing from TB for that" at bounding box center [417, 474] width 702 height 18
click at [416, 489] on li "TB to provide" at bounding box center [417, 492] width 702 height 18
click at [858, 451] on div "Owner Watchers Meetings Dates Block Custom Fields ( 0/0 ) Attachments Mirrors M…" at bounding box center [930, 457] width 258 height 1168
click at [499, 497] on li "TB to provide the screenshots for Retirement Savings Plan & Health Care Plan" at bounding box center [417, 492] width 702 height 18
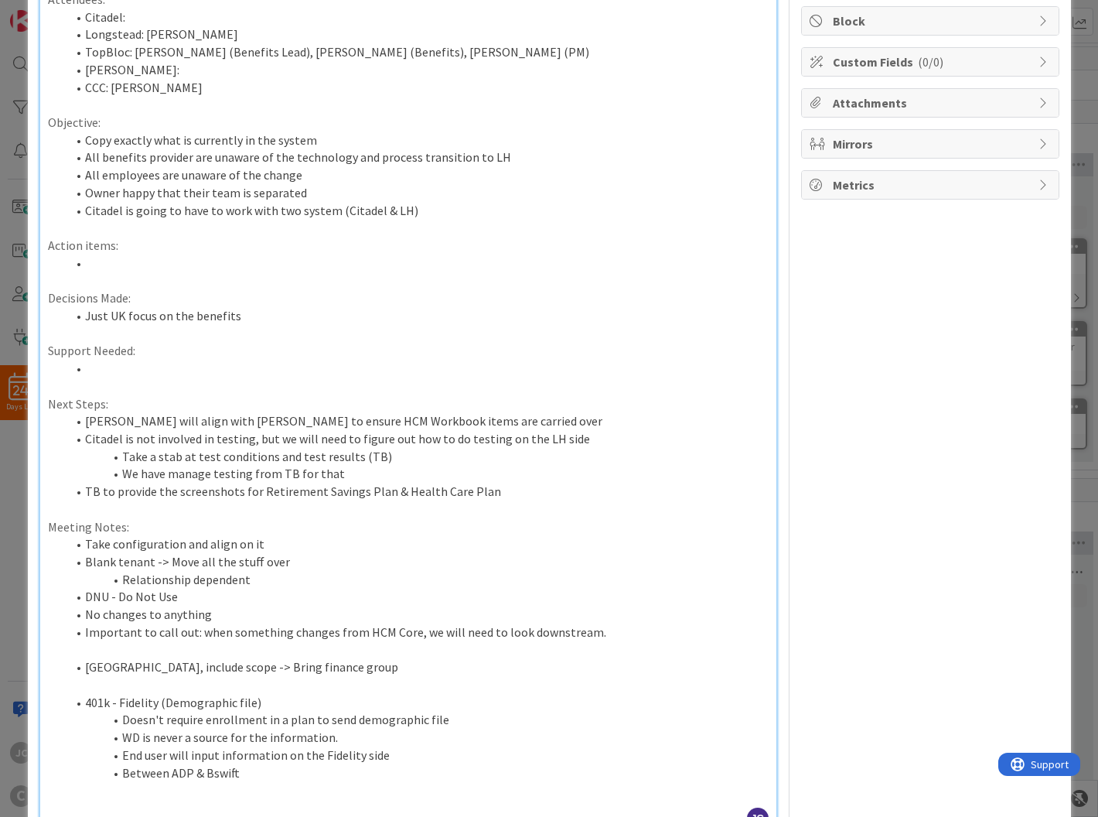
click at [373, 611] on li "No changes to anything" at bounding box center [417, 614] width 702 height 18
click at [12, 475] on div "ID 165 Longstead Holdings Meeting Blocks [DATE] Title 59 / 128 Longstead - TopB…" at bounding box center [549, 408] width 1098 height 817
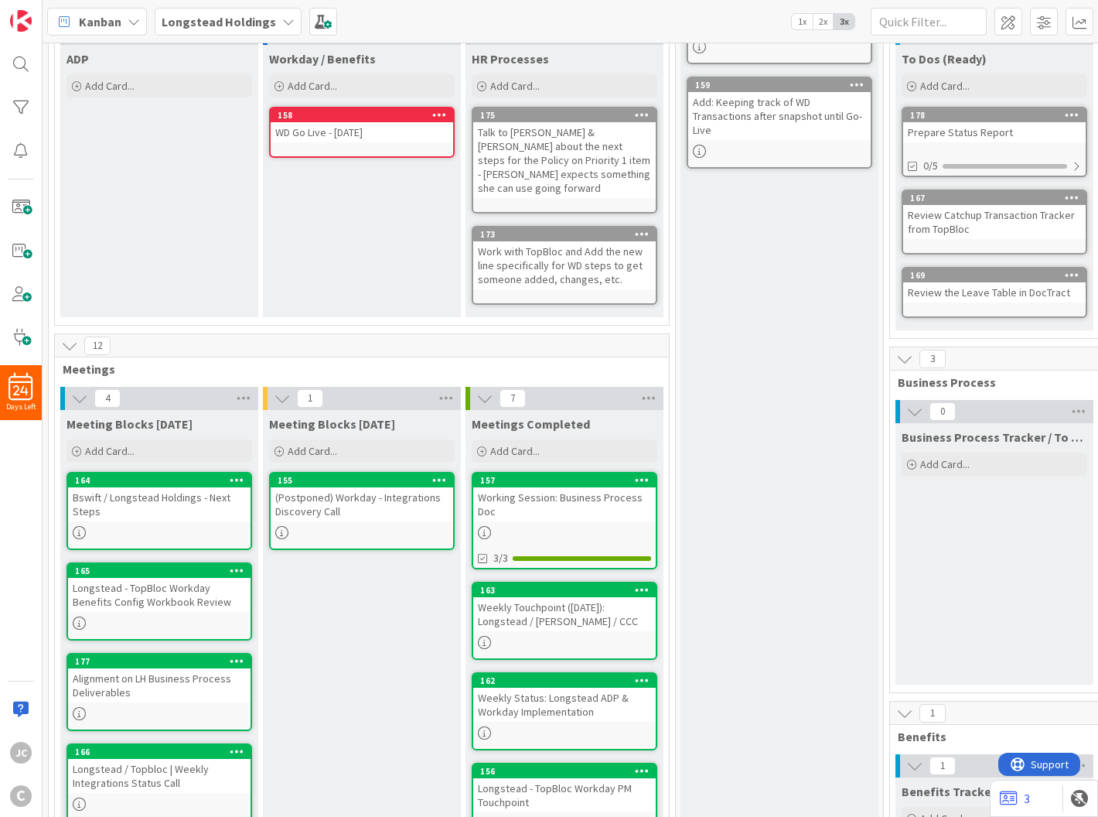
scroll to position [172, 0]
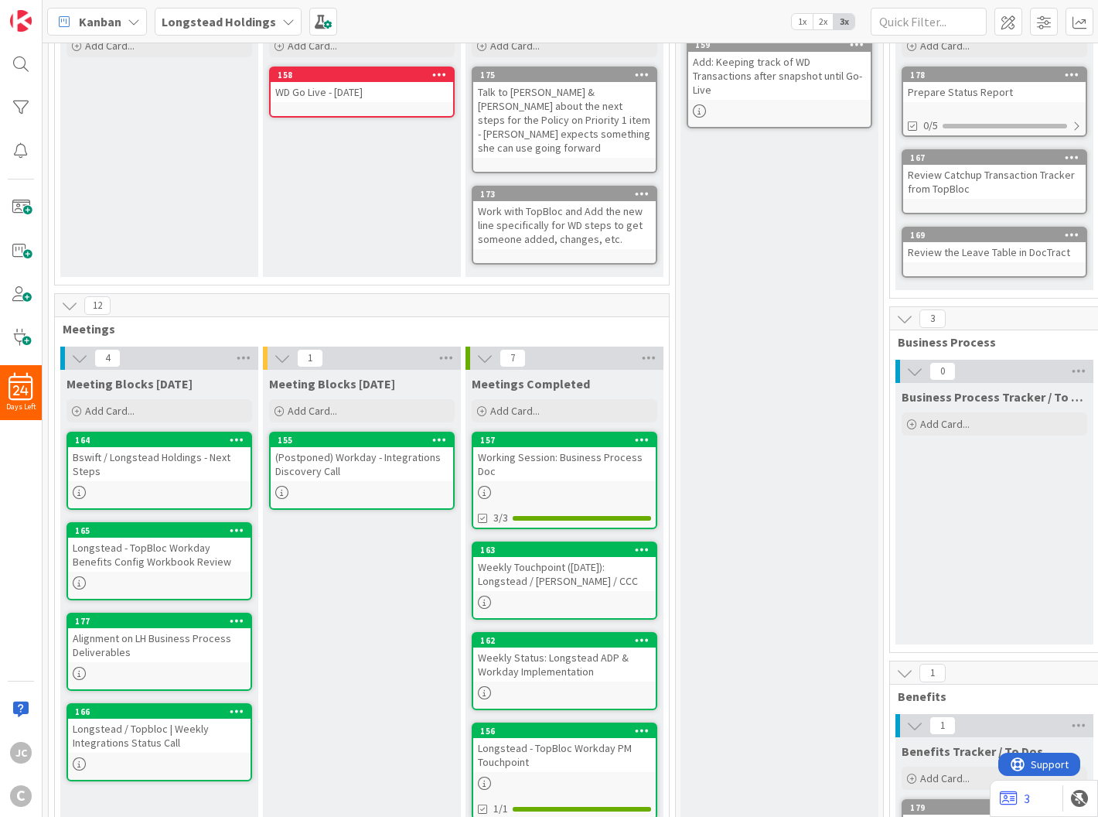
click at [179, 537] on div "Longstead - TopBloc Workday Benefits Config Workbook Review" at bounding box center [159, 554] width 182 height 34
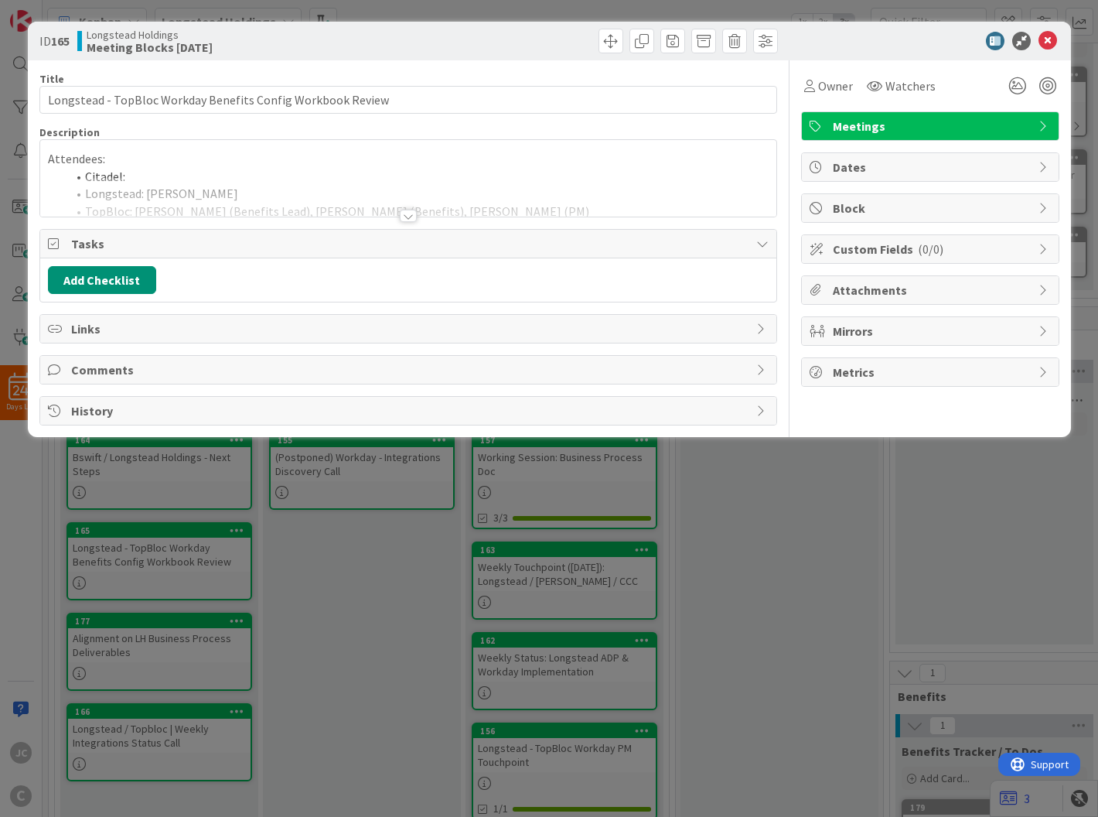
click at [421, 211] on div at bounding box center [408, 196] width 736 height 39
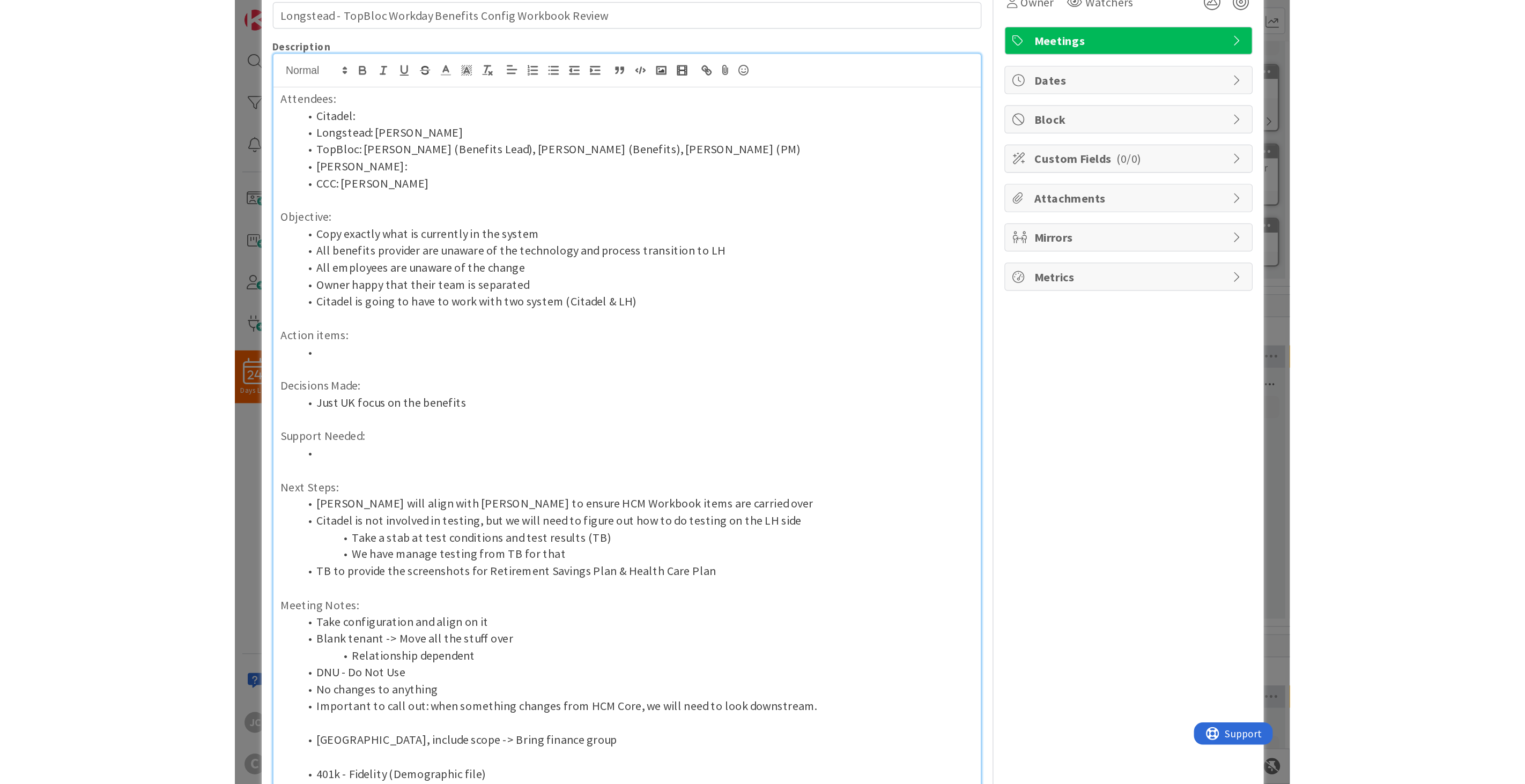
scroll to position [102, 0]
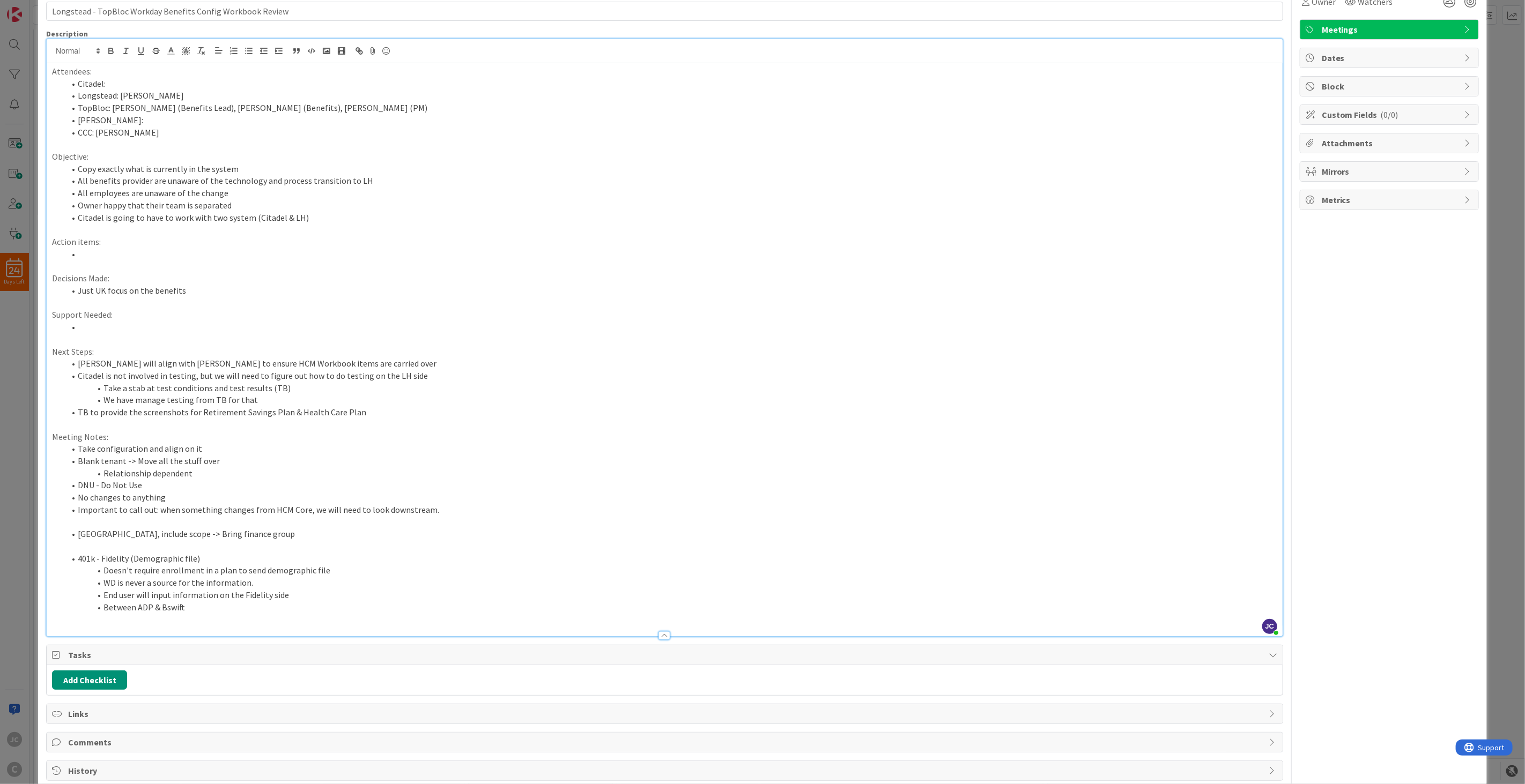
click at [19, 537] on div "ID 165 Longstead Holdings Meeting Blocks [DATE] Title 59 / 128 Longstead - TopB…" at bounding box center [762, 392] width 1525 height 784
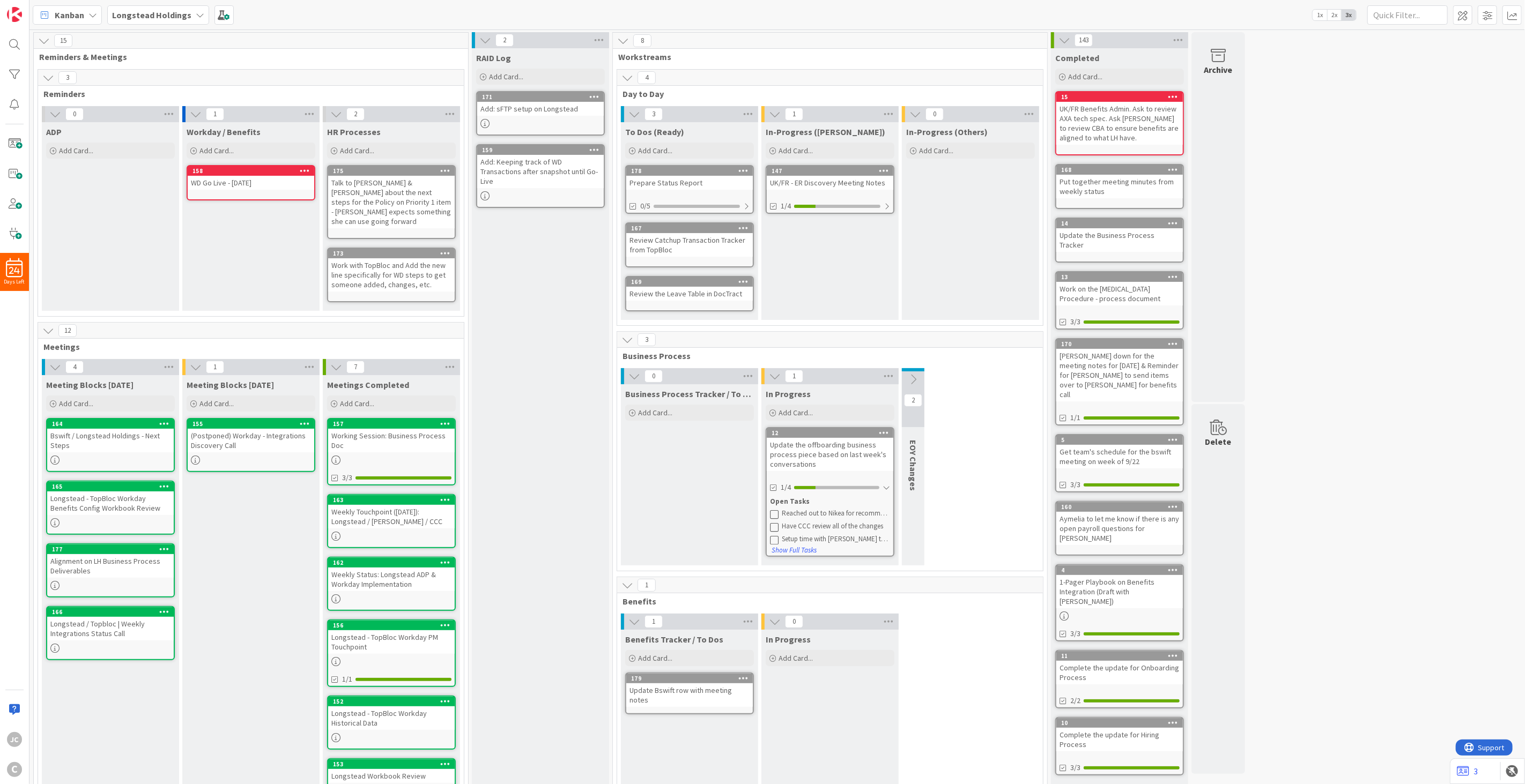
click at [337, 361] on icon at bounding box center [336, 367] width 12 height 12
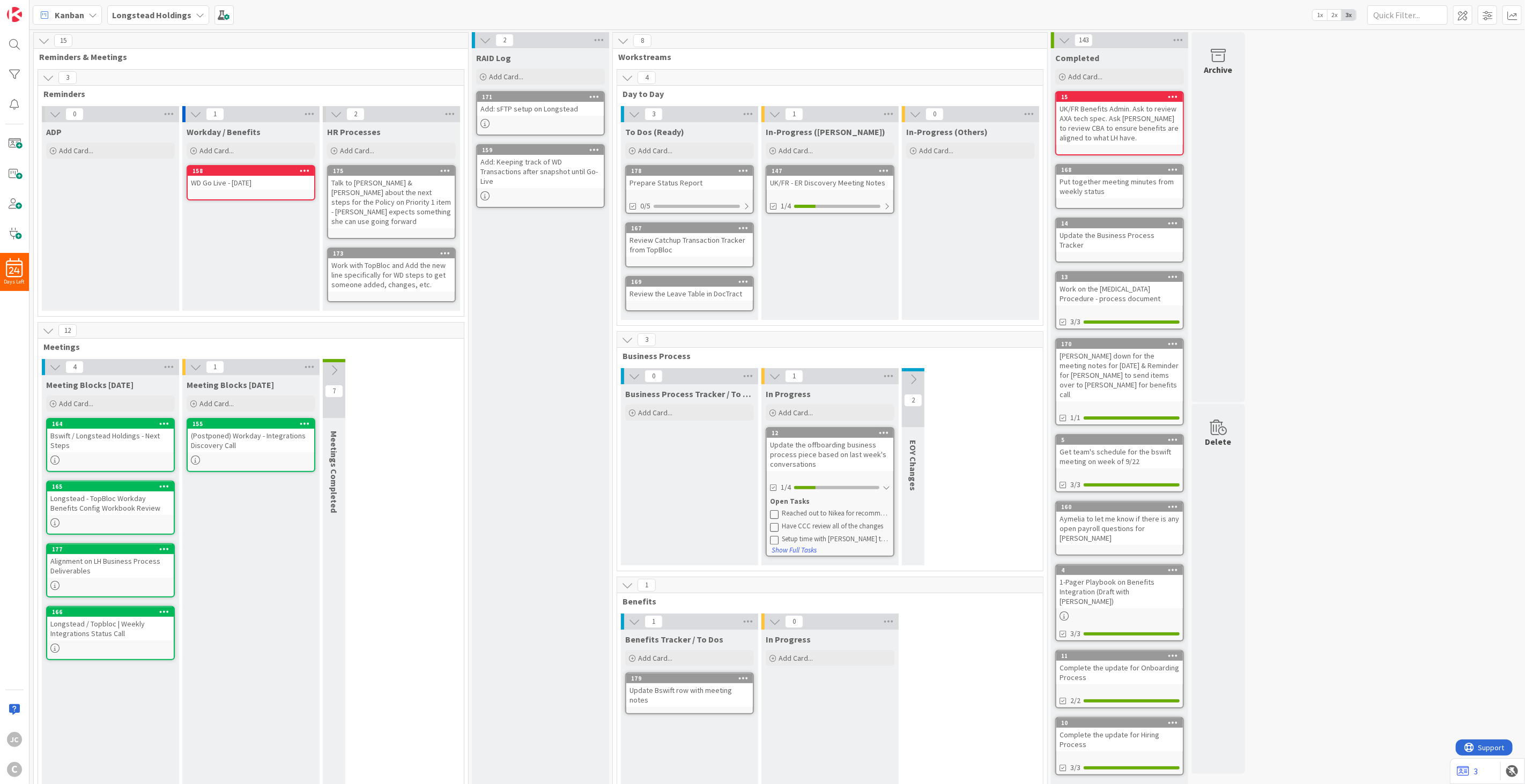
click at [98, 429] on div "Bswift / Longstead Holdings - Next Steps" at bounding box center [110, 441] width 126 height 24
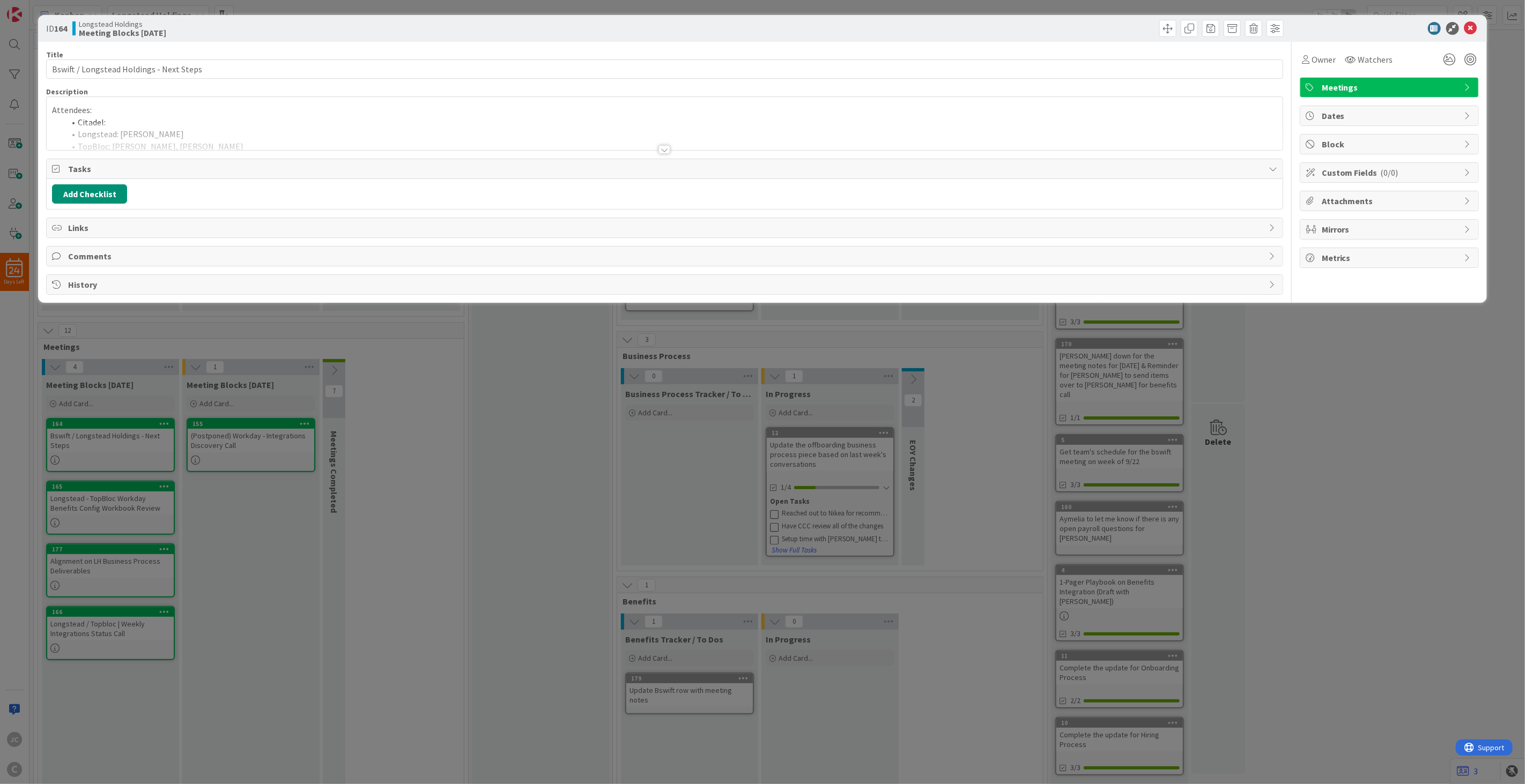
click at [259, 126] on div at bounding box center [664, 136] width 1236 height 27
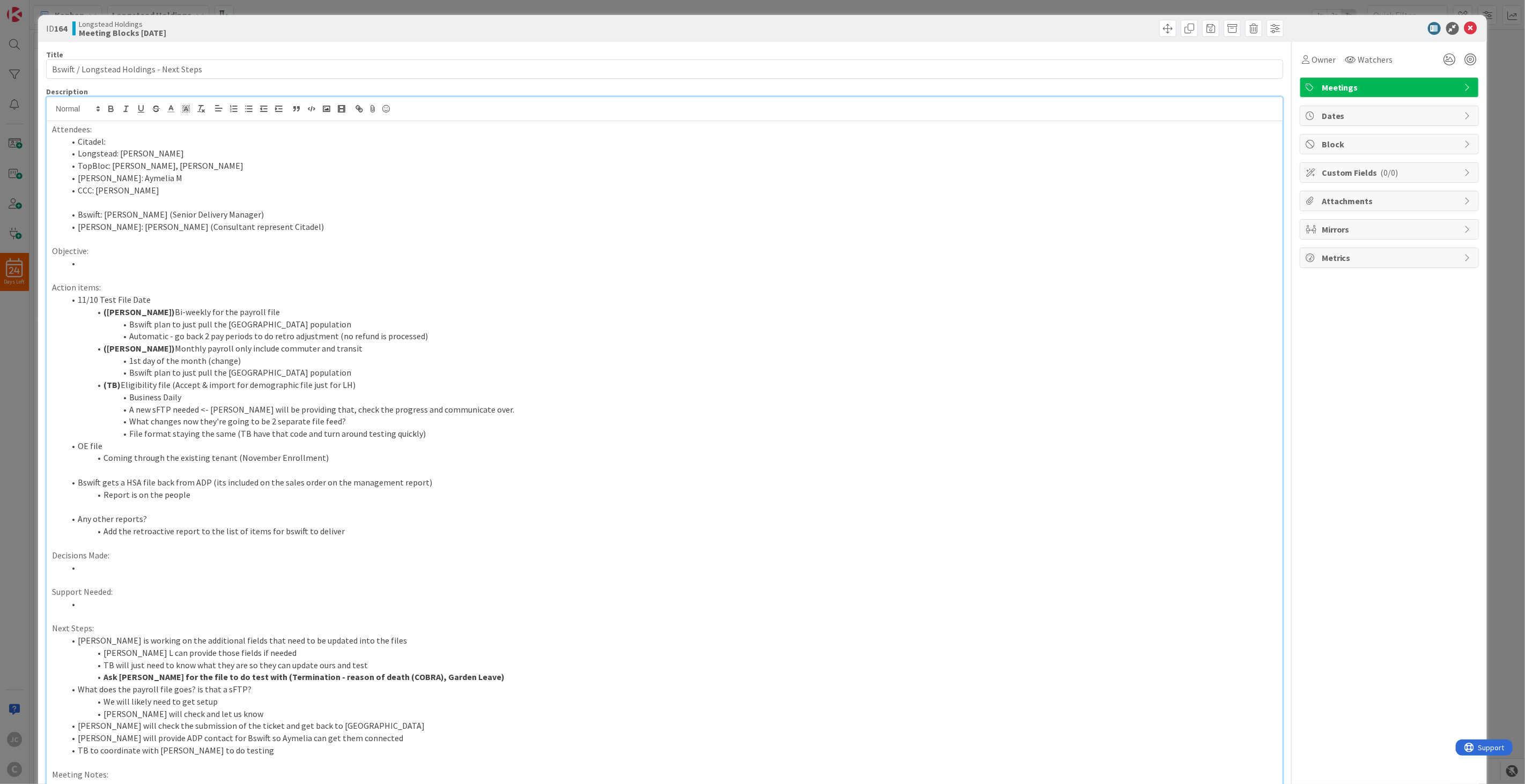
click at [14, 419] on div "ID 164 Longstead Holdings Meeting Blocks [DATE] Title 40 / 128 Bswift / Longste…" at bounding box center [762, 392] width 1525 height 784
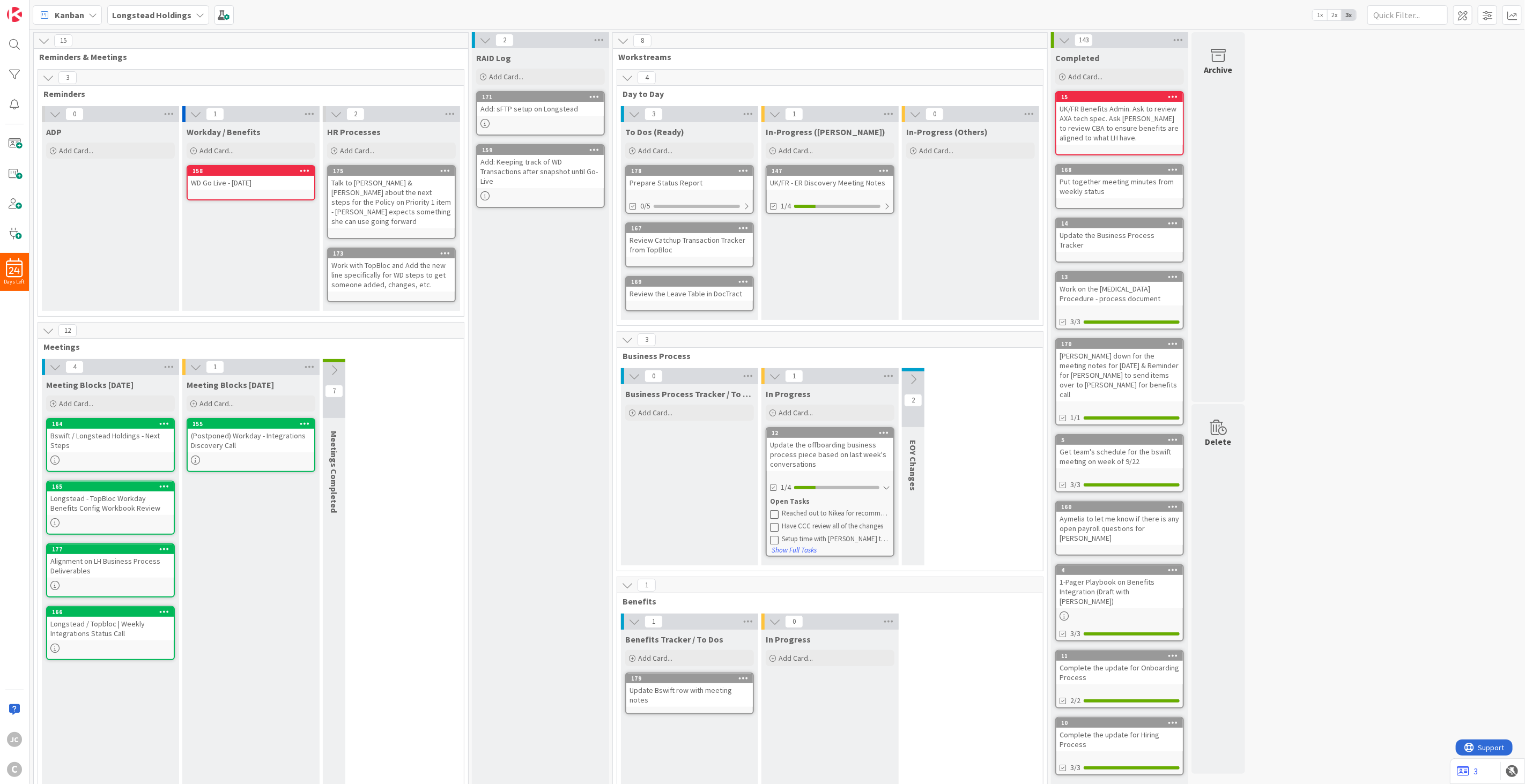
click at [340, 363] on button at bounding box center [334, 370] width 22 height 16
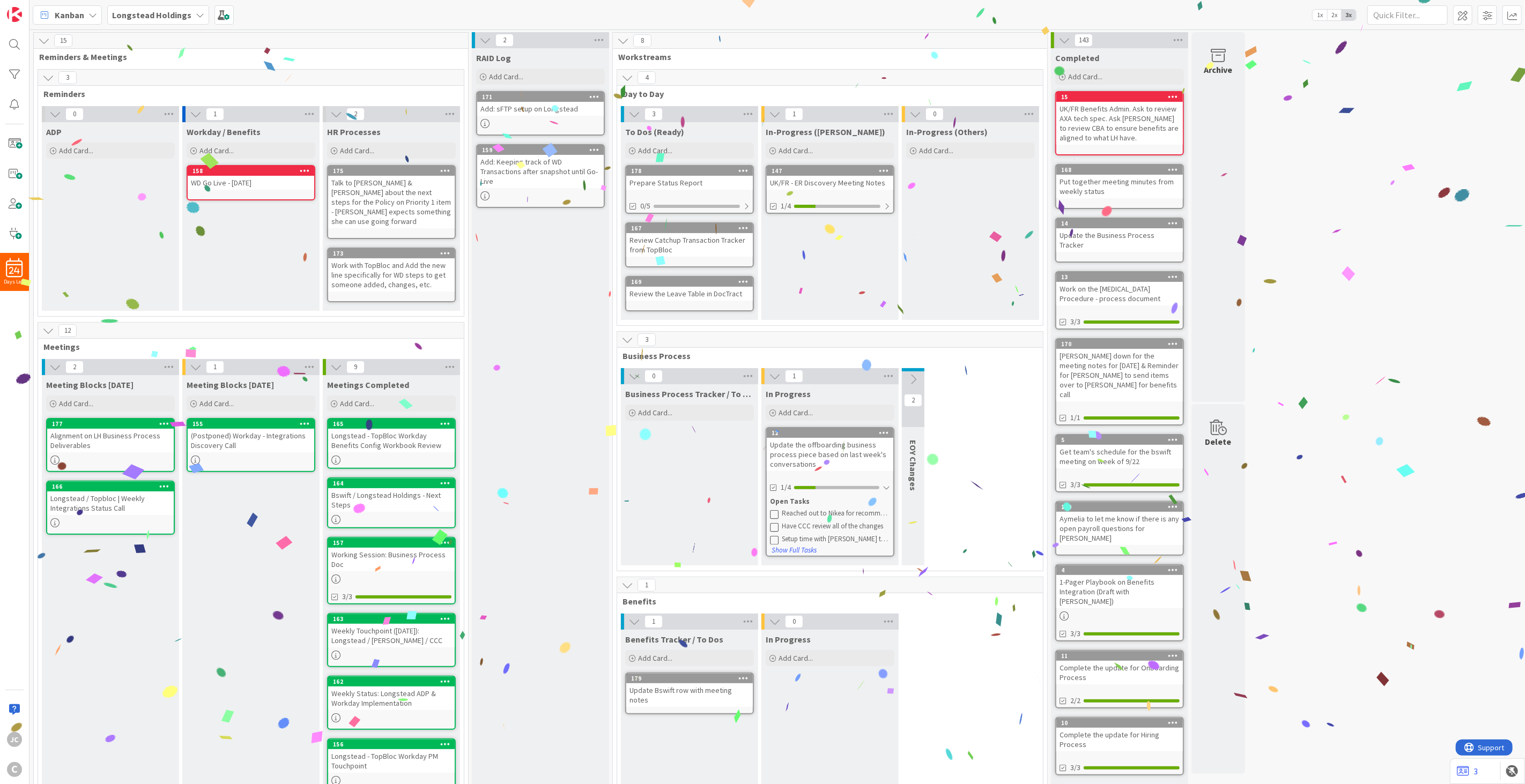
click at [399, 429] on div "Longstead - TopBloc Workday Benefits Config Workbook Review" at bounding box center [391, 441] width 126 height 24
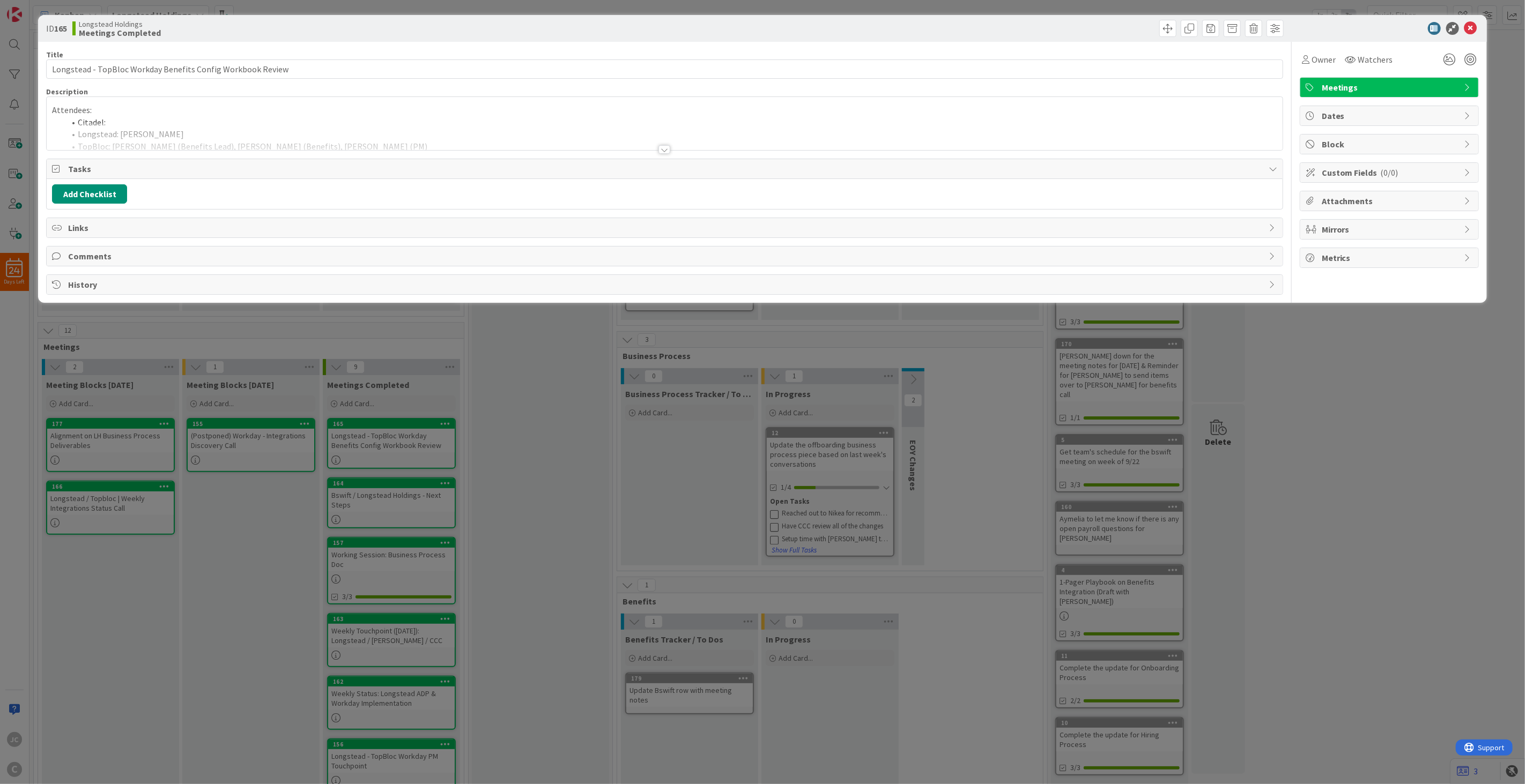
click at [290, 134] on div at bounding box center [664, 136] width 1236 height 27
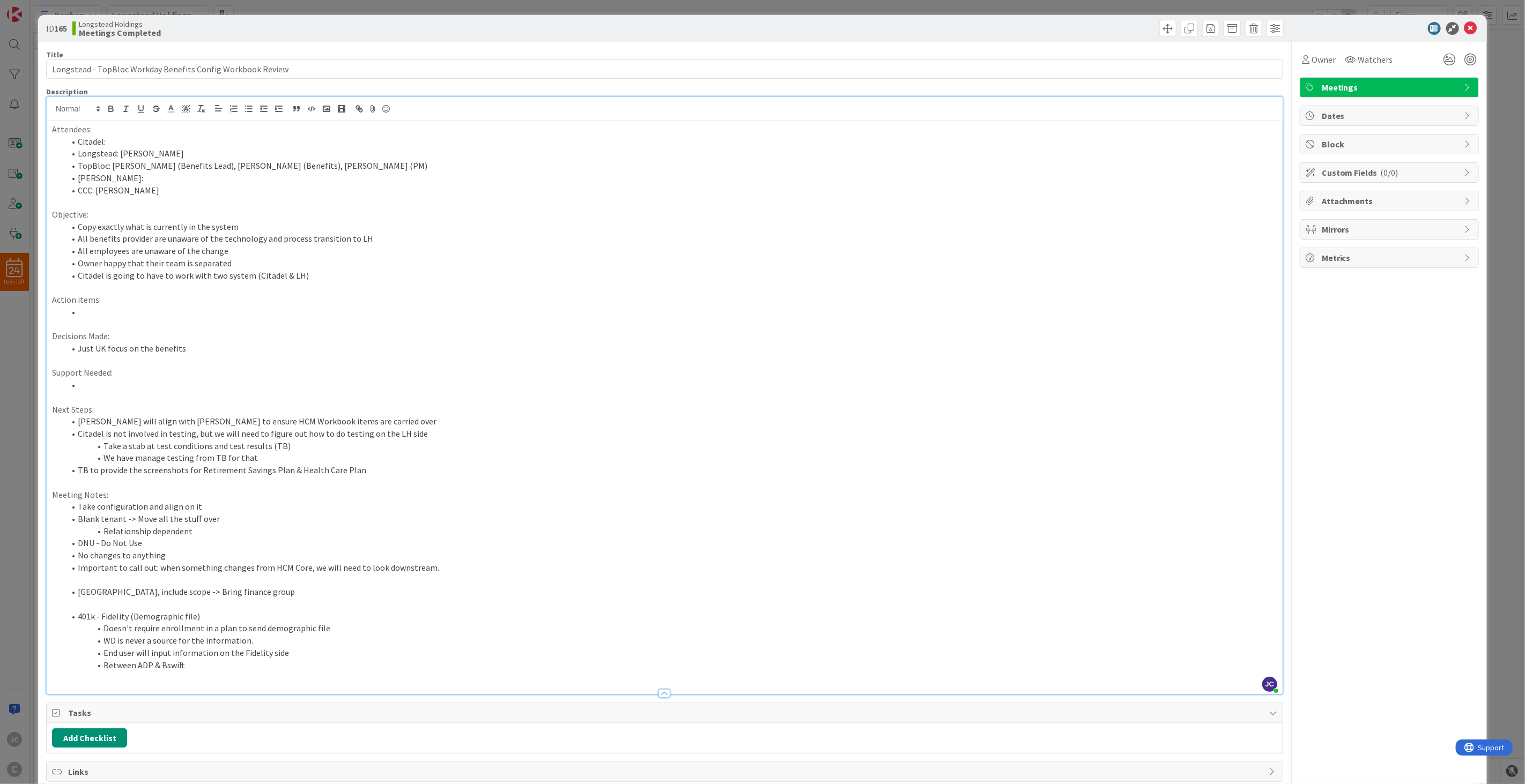
click at [15, 390] on div "ID 165 Longstead Holdings Meetings Completed Title 59 / 128 Longstead - TopBloc…" at bounding box center [762, 392] width 1525 height 784
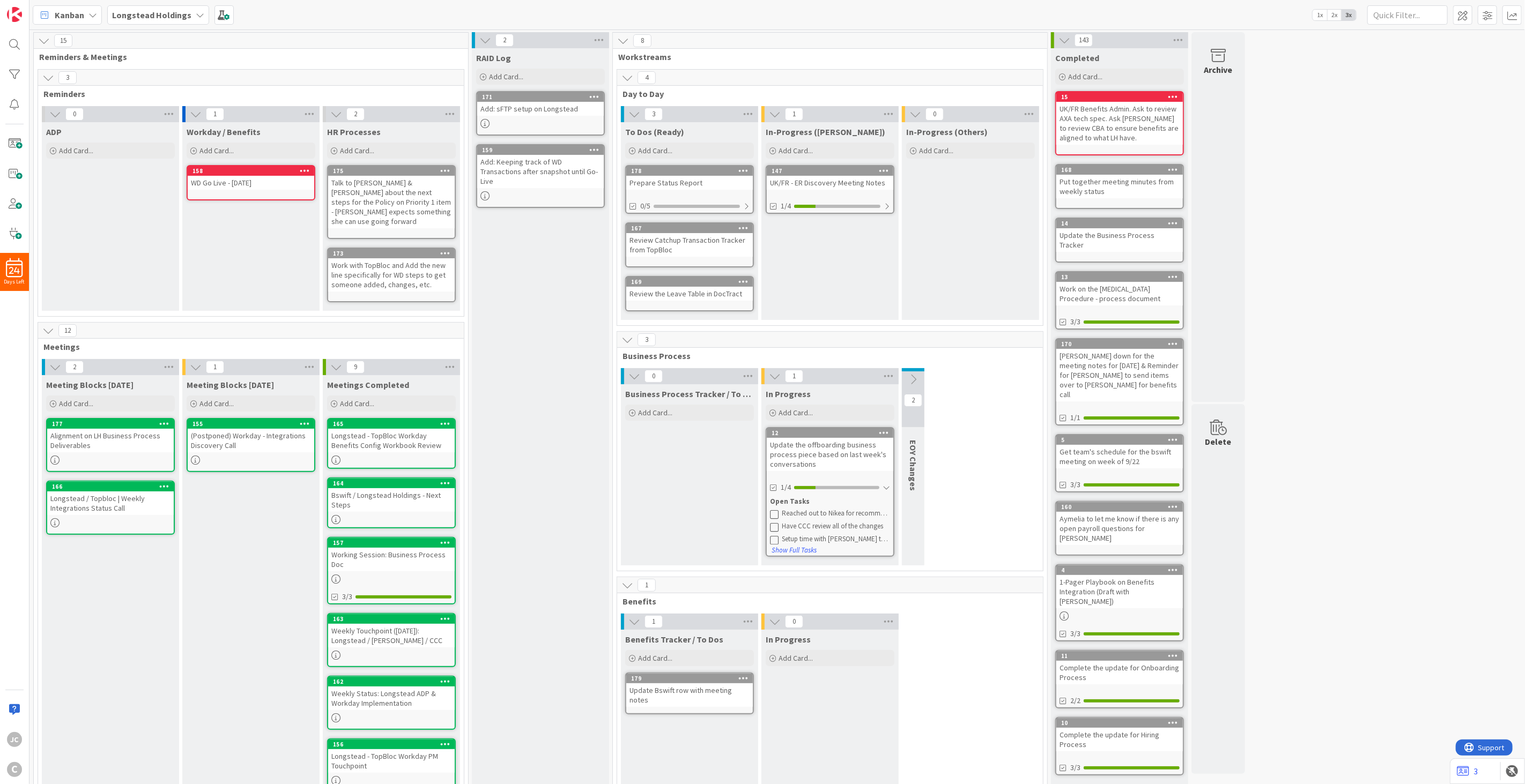
click at [420, 515] on div at bounding box center [391, 519] width 126 height 9
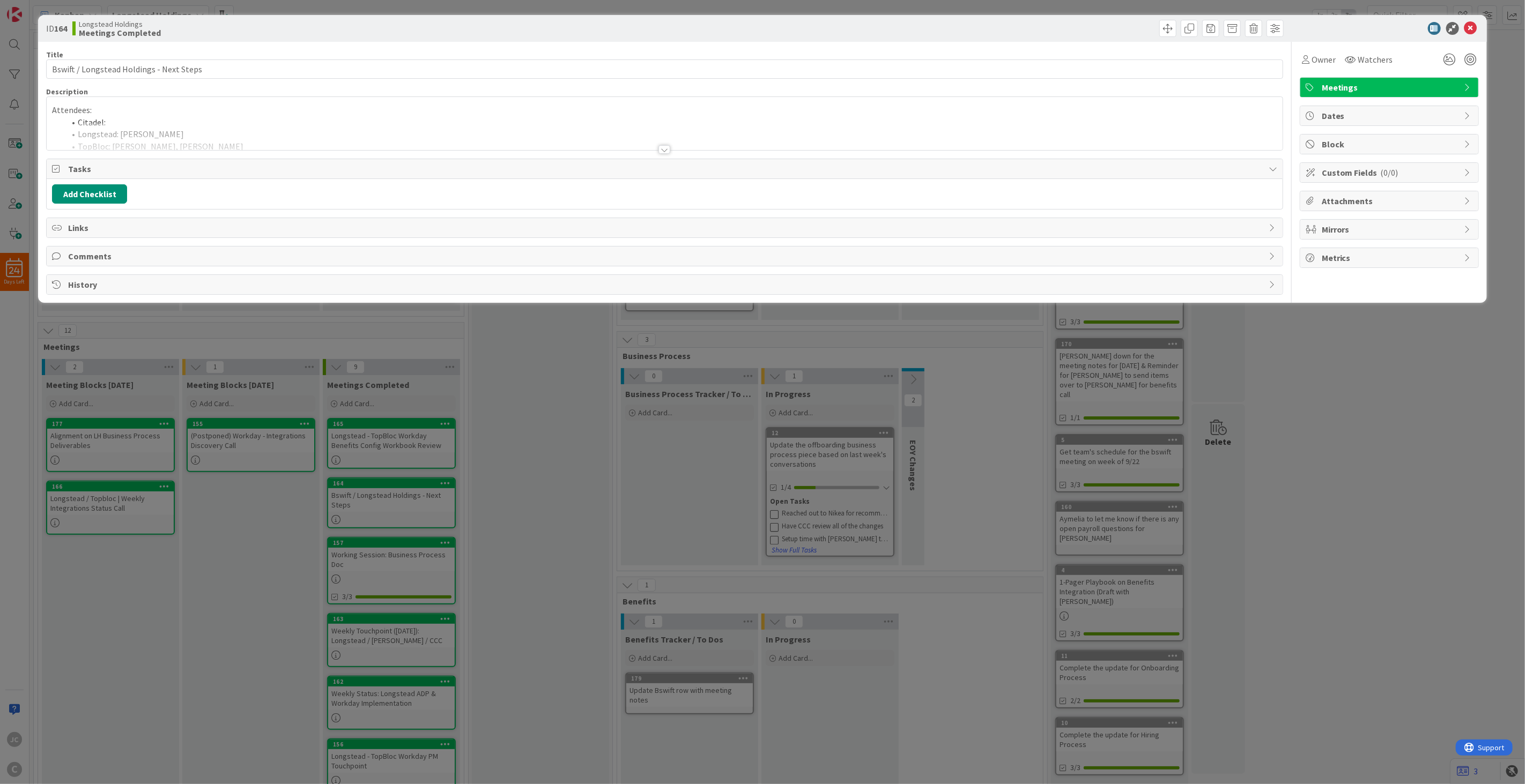
click at [353, 138] on div at bounding box center [664, 136] width 1236 height 27
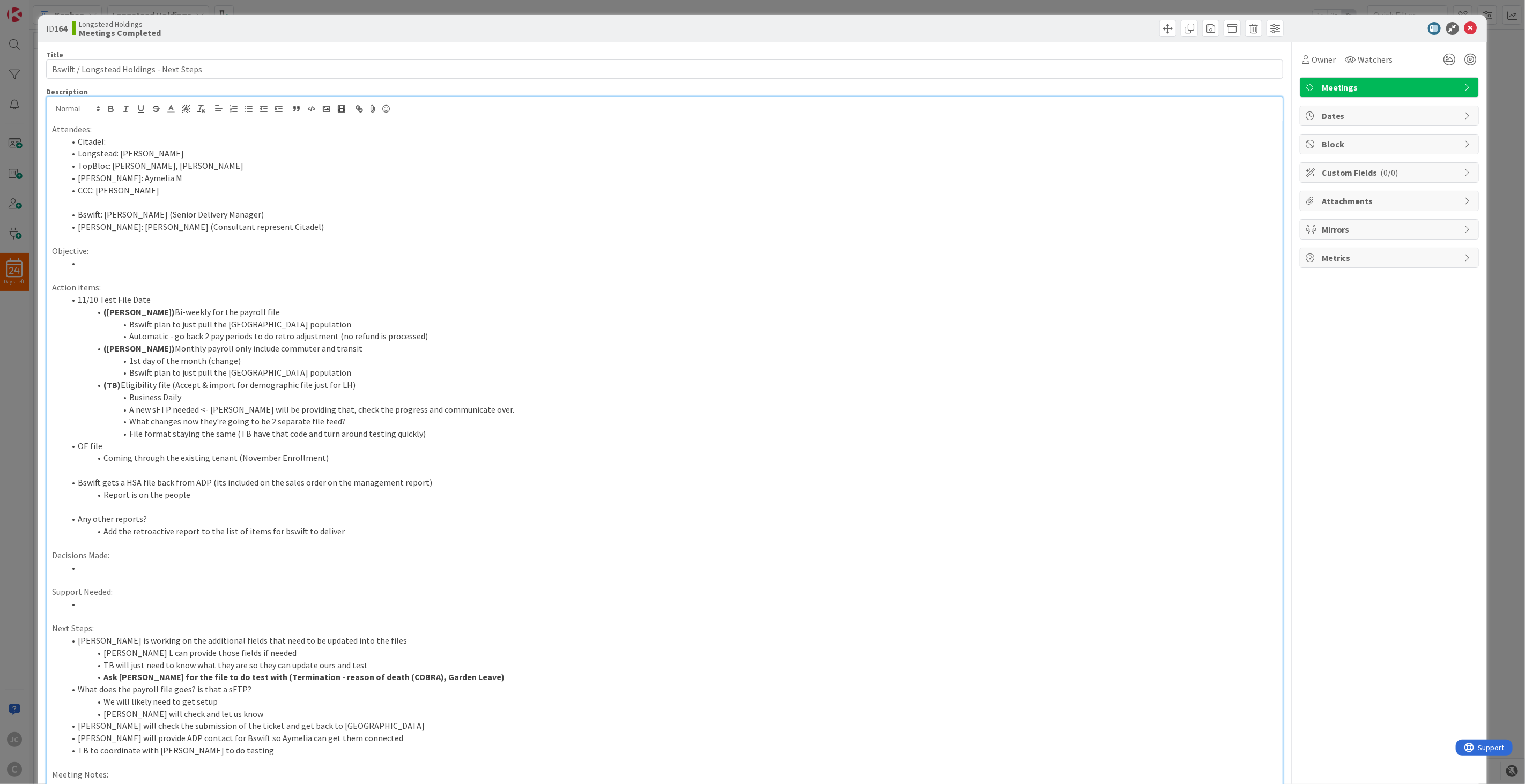
click at [12, 413] on div "ID 164 Longstead Holdings Meetings Completed Title 40 / 128 Bswift / Longstead …" at bounding box center [762, 392] width 1525 height 784
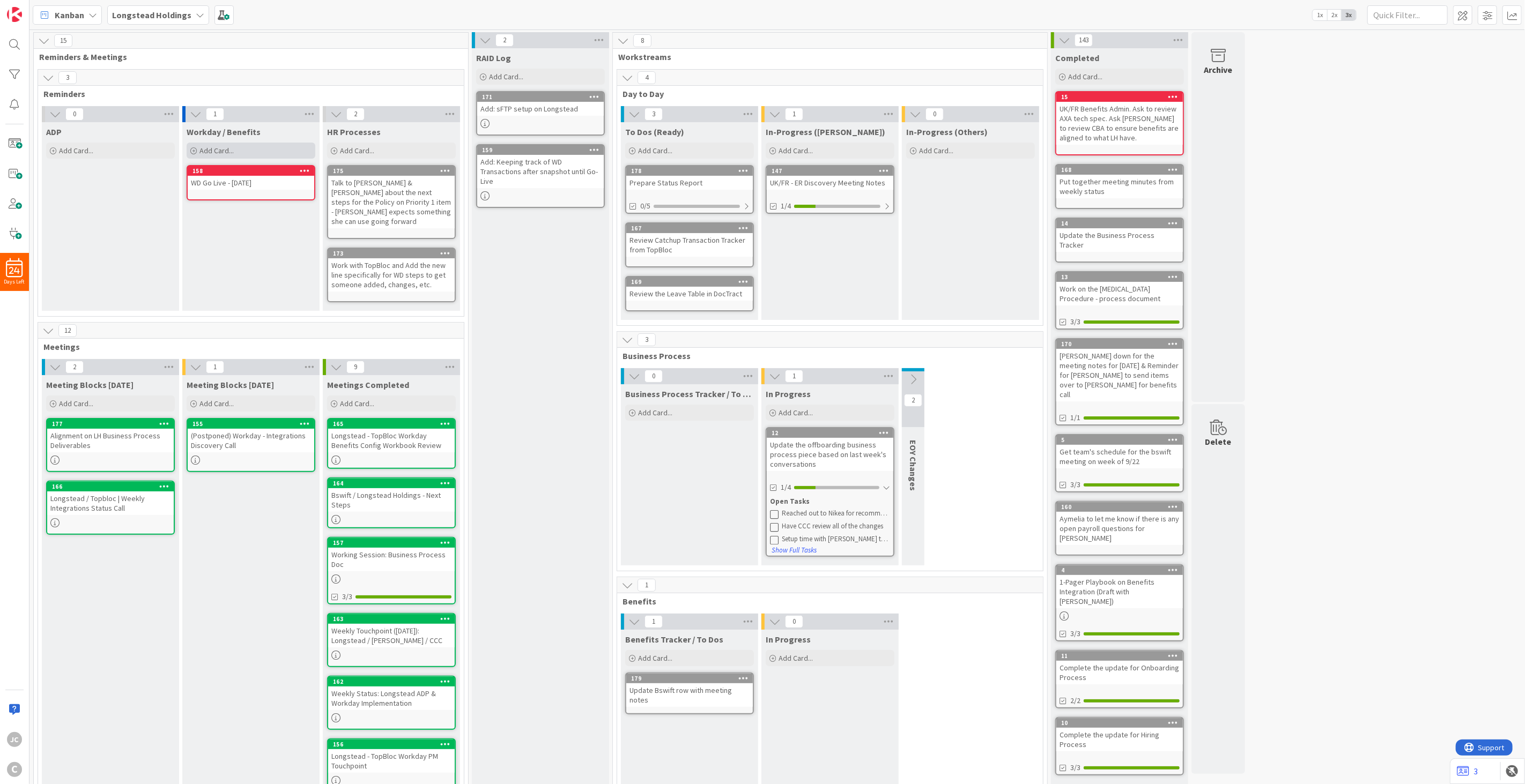
click at [232, 149] on span "Add Card..." at bounding box center [216, 150] width 34 height 10
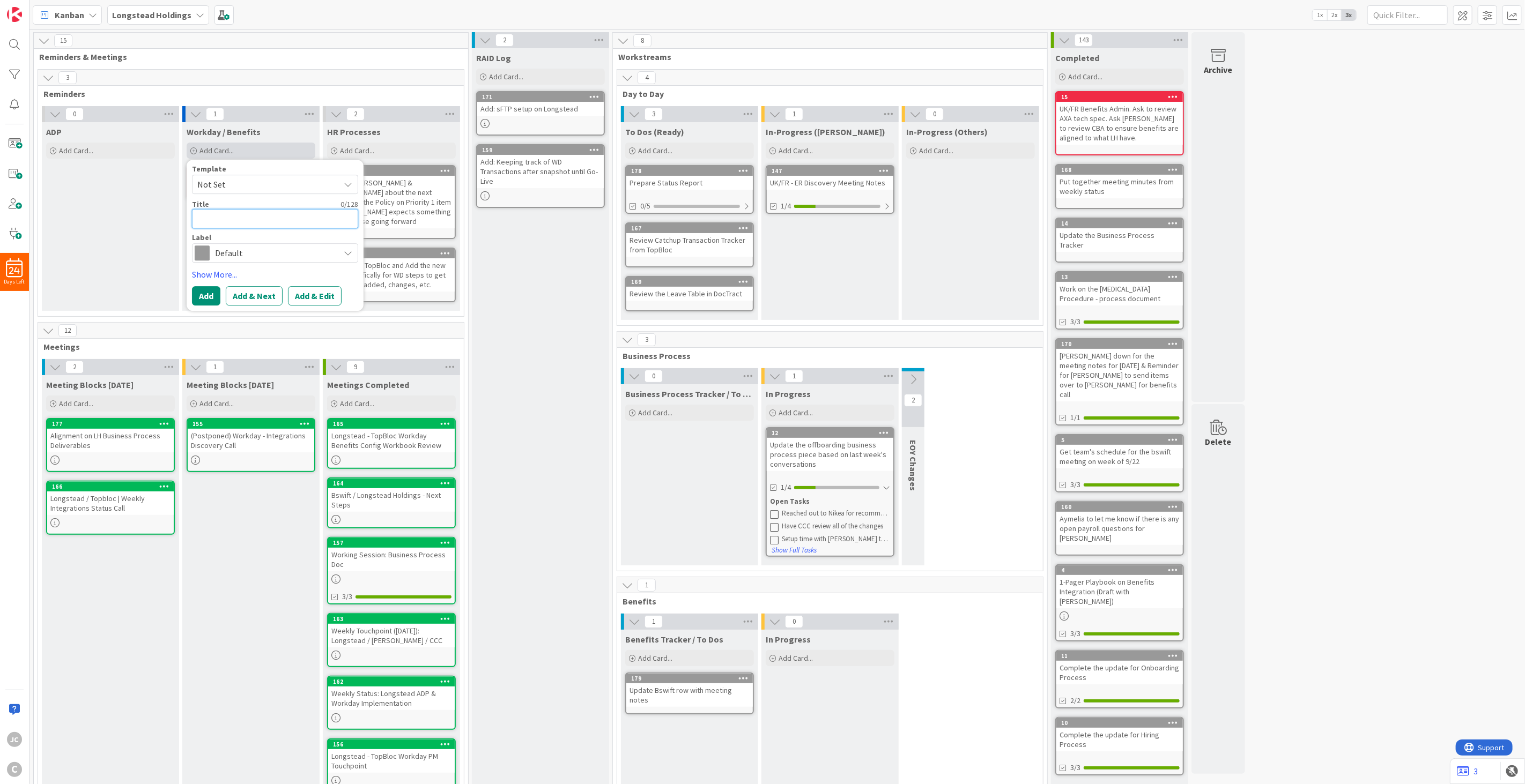
type textarea "x"
type textarea "Q"
type textarea "x"
type textarea "Qu"
type textarea "x"
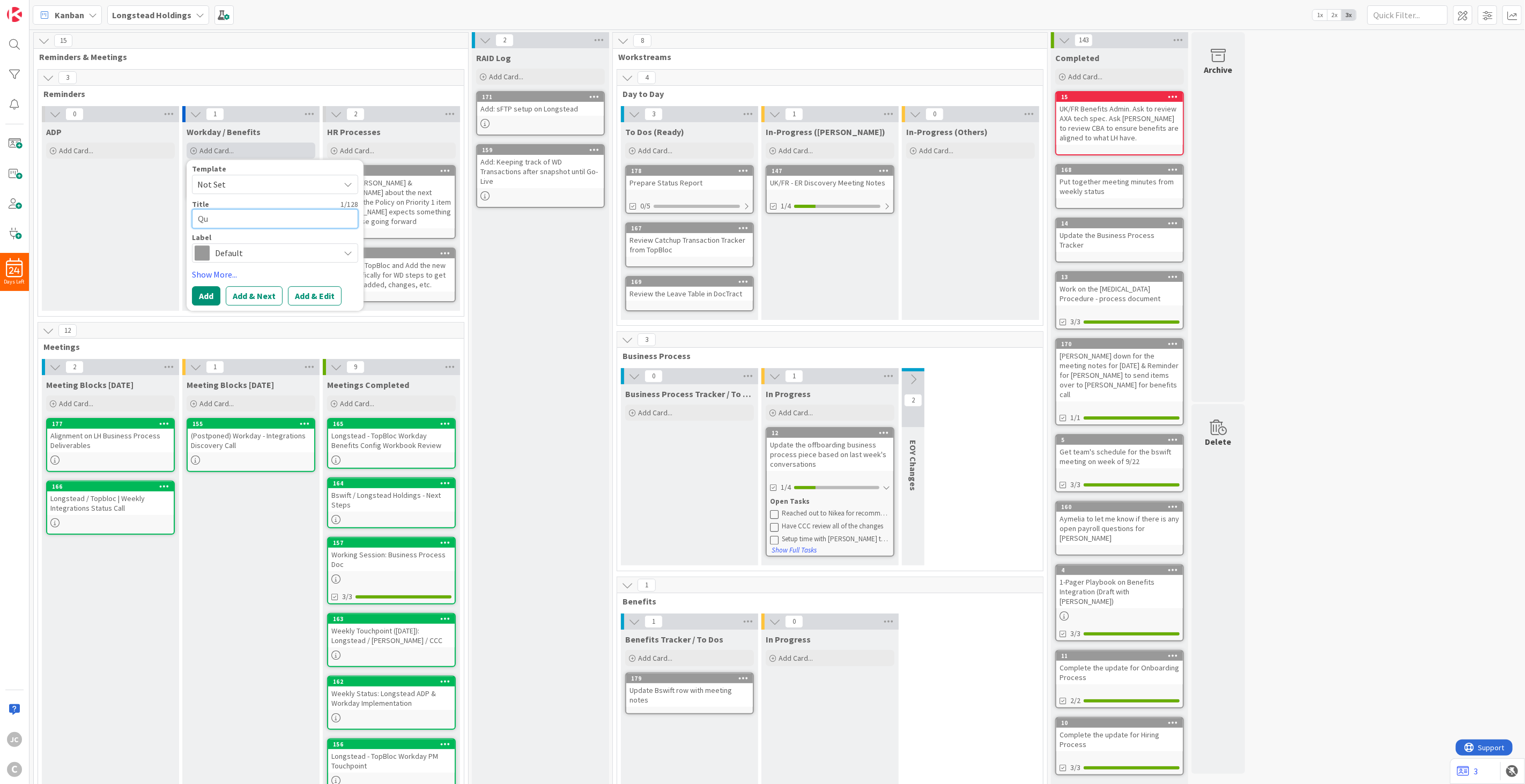
type textarea "Que"
type textarea "x"
type textarea "Ques"
type textarea "x"
type textarea "Quest"
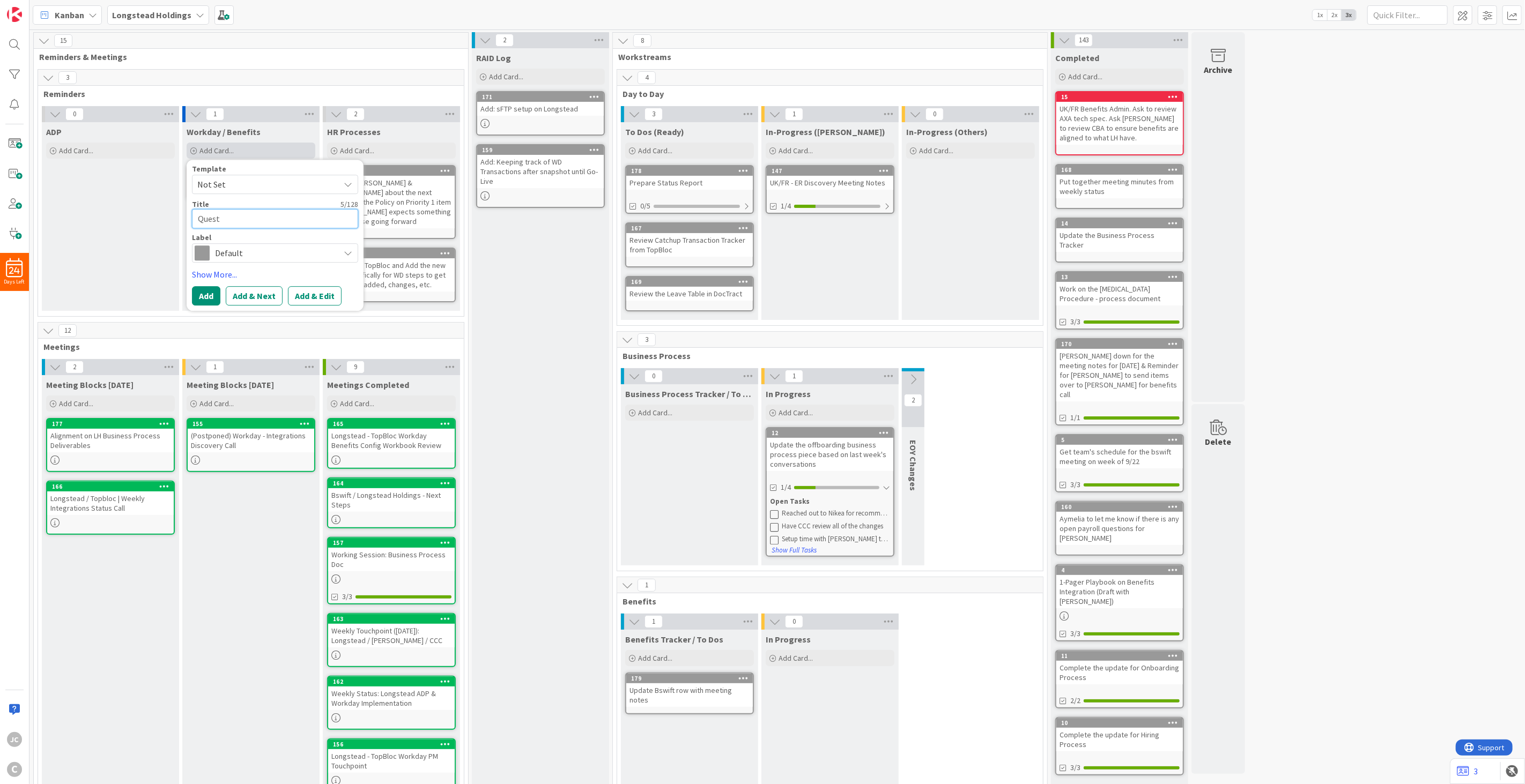
type textarea "x"
type textarea "Questi"
type textarea "x"
type textarea "Questio"
type textarea "x"
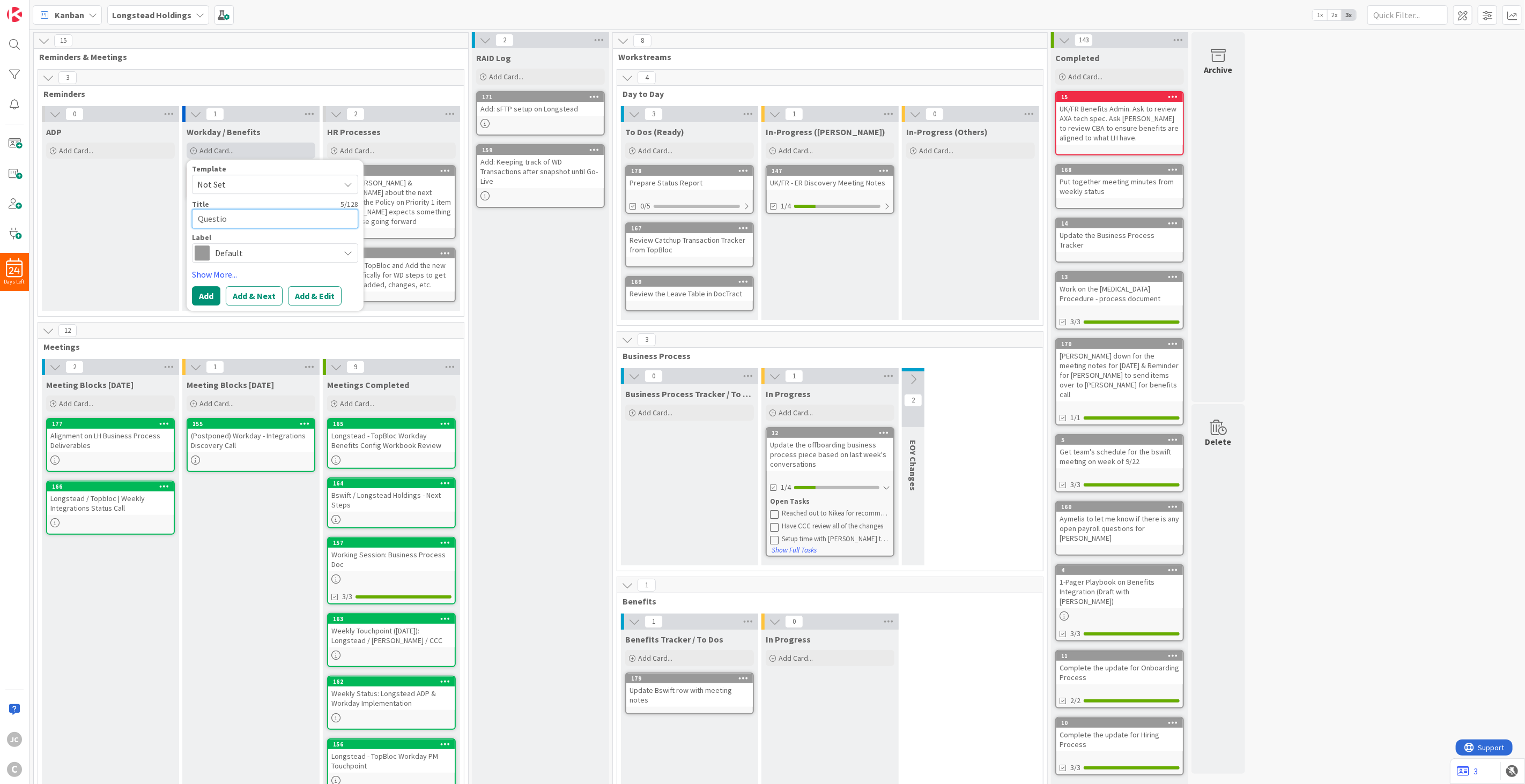
type textarea "Question"
type textarea "x"
type textarea "Questions"
type textarea "x"
type textarea "Questions"
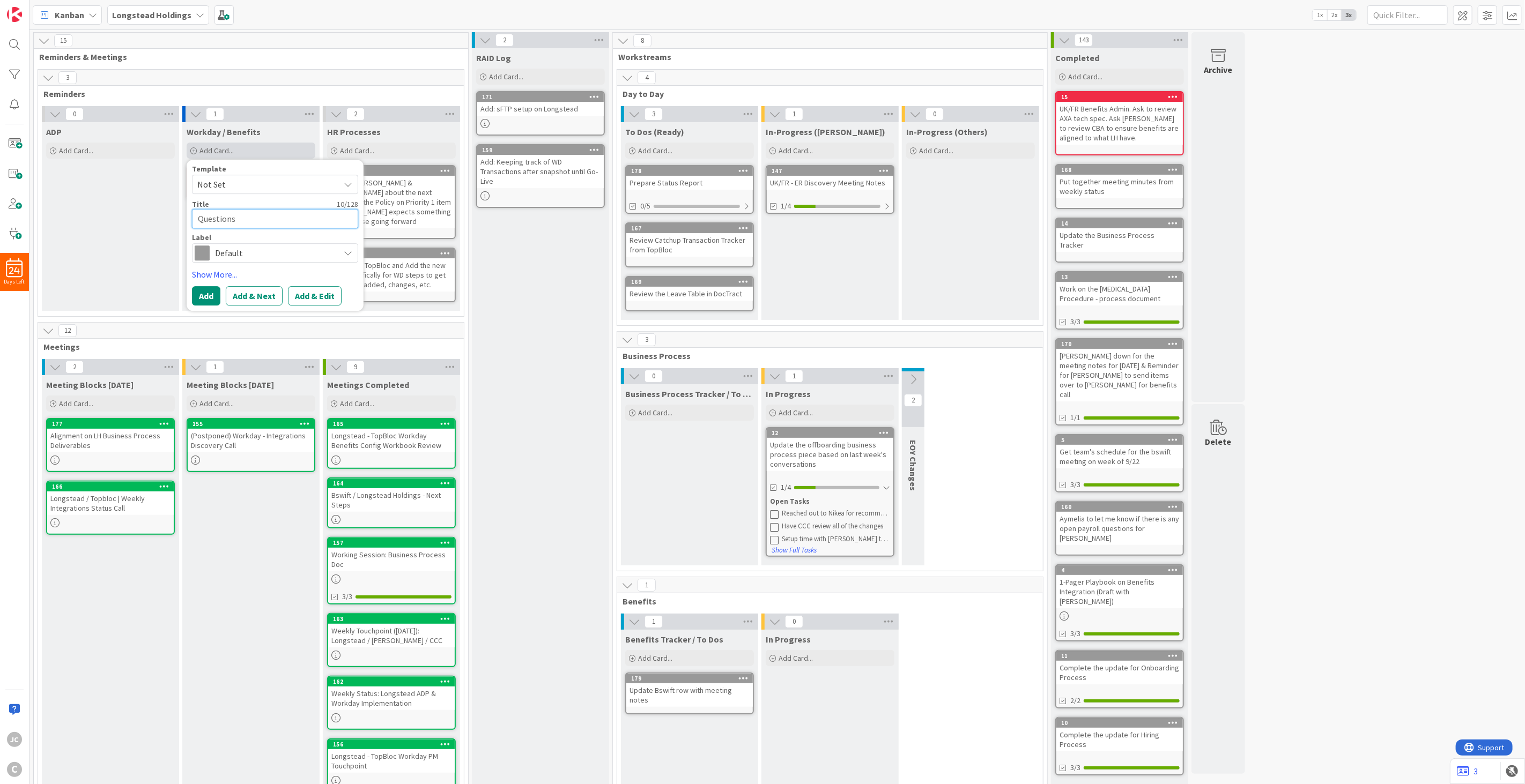
type textarea "x"
type textarea "Questions f"
type textarea "x"
type textarea "Questions for"
type textarea "x"
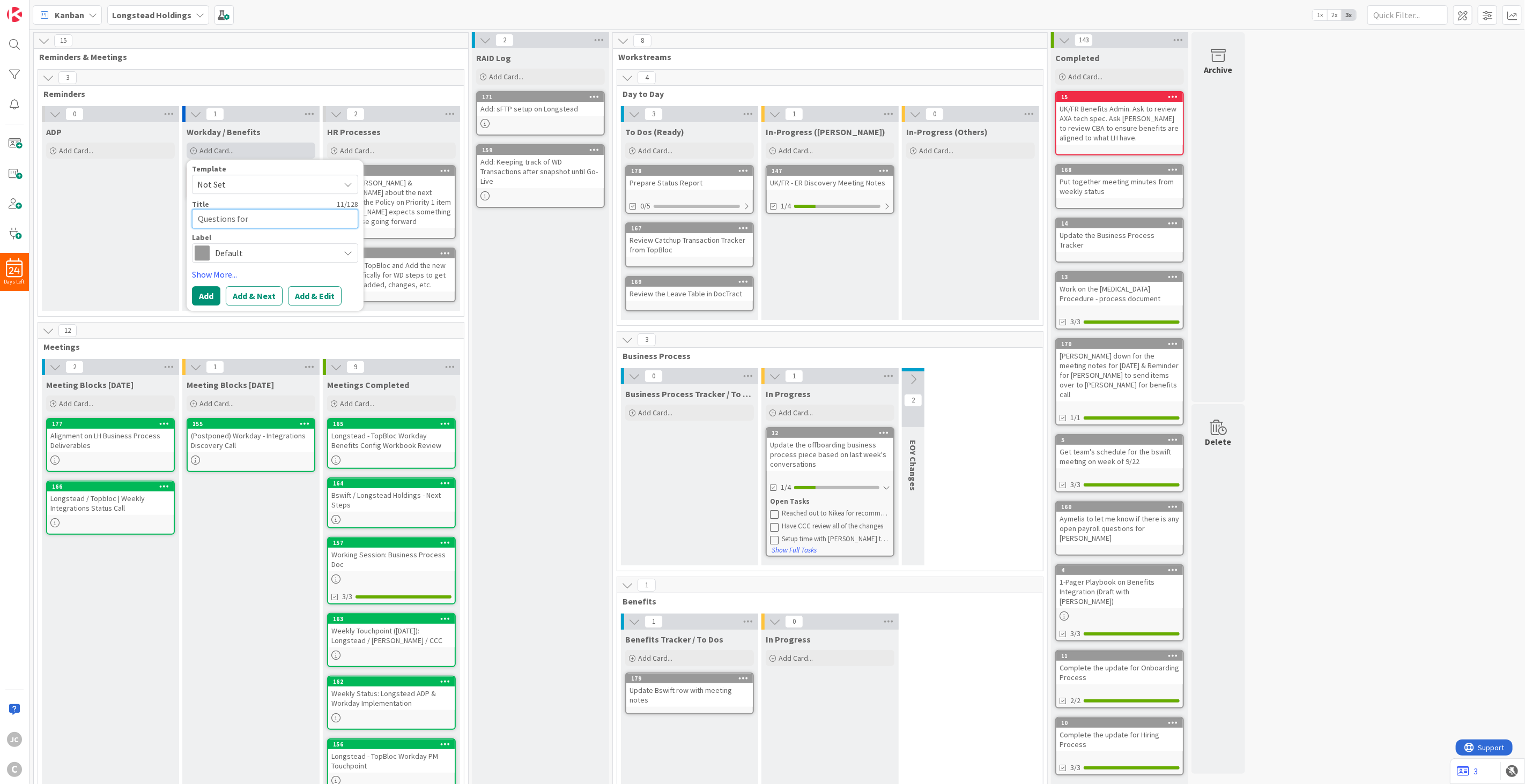
type textarea "Questions for"
type textarea "x"
type textarea "Questions for F"
type textarea "x"
type textarea "Questions for Fr"
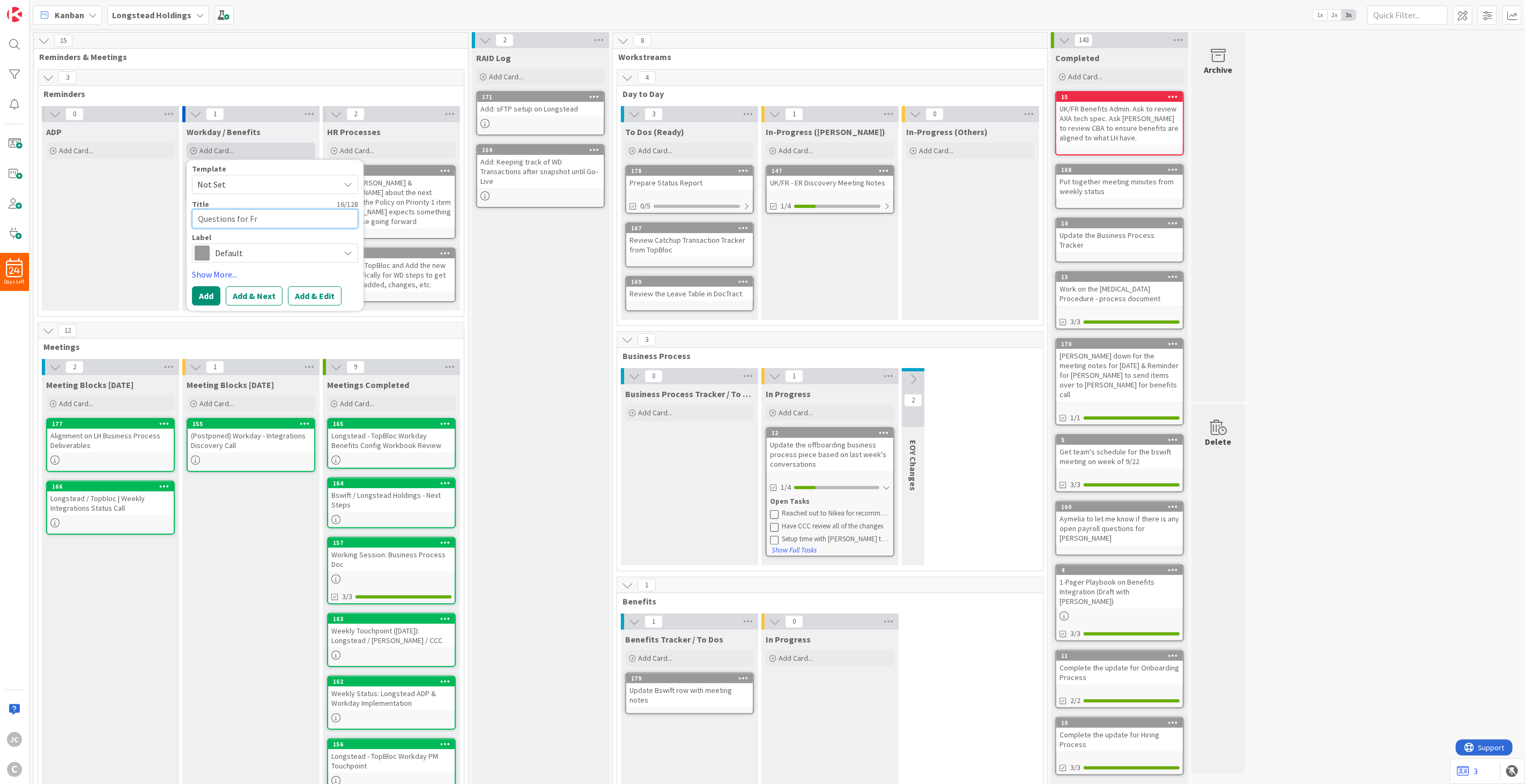
type textarea "x"
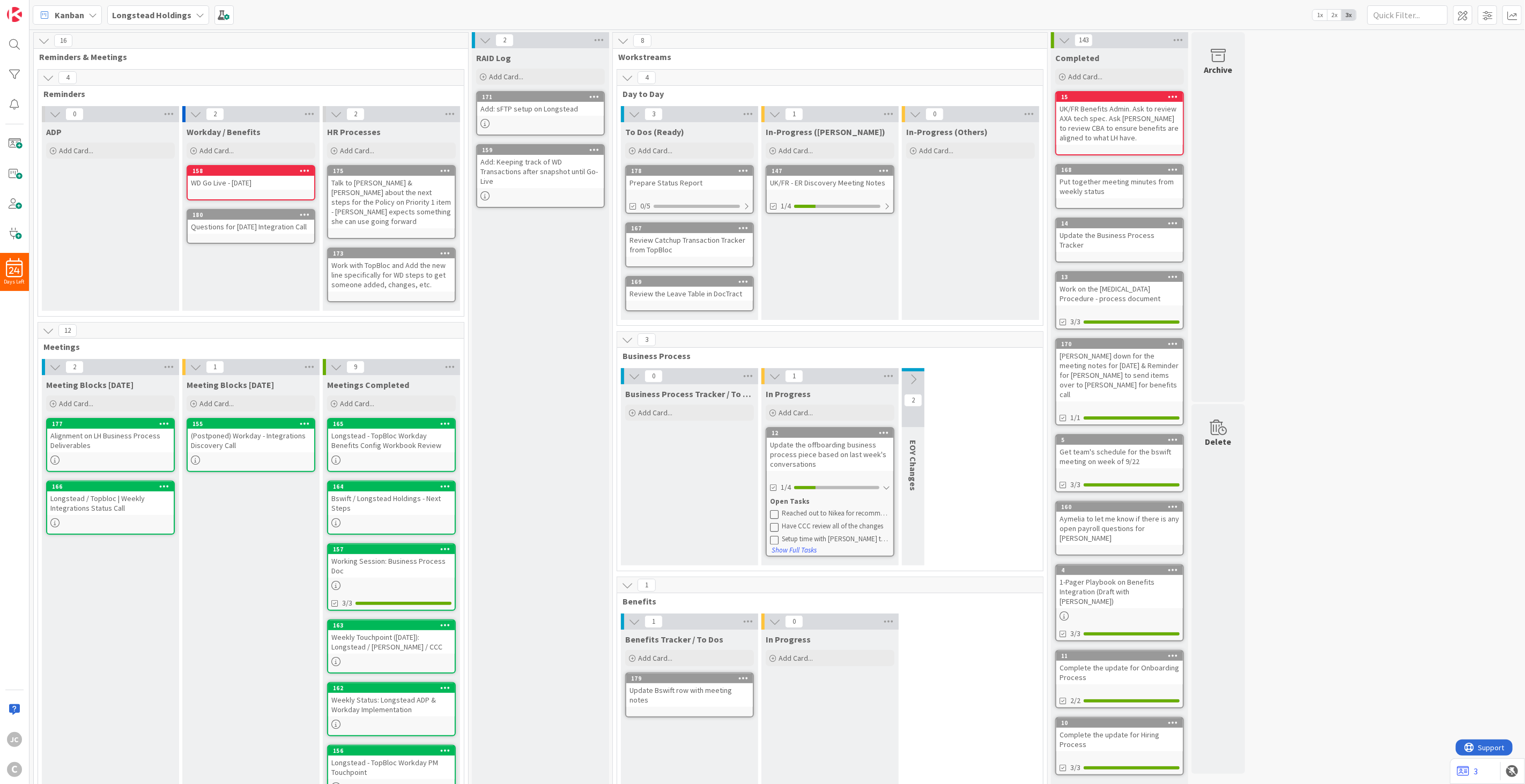
click at [269, 228] on div "Questions for [DATE] Integration Call" at bounding box center [251, 227] width 126 height 14
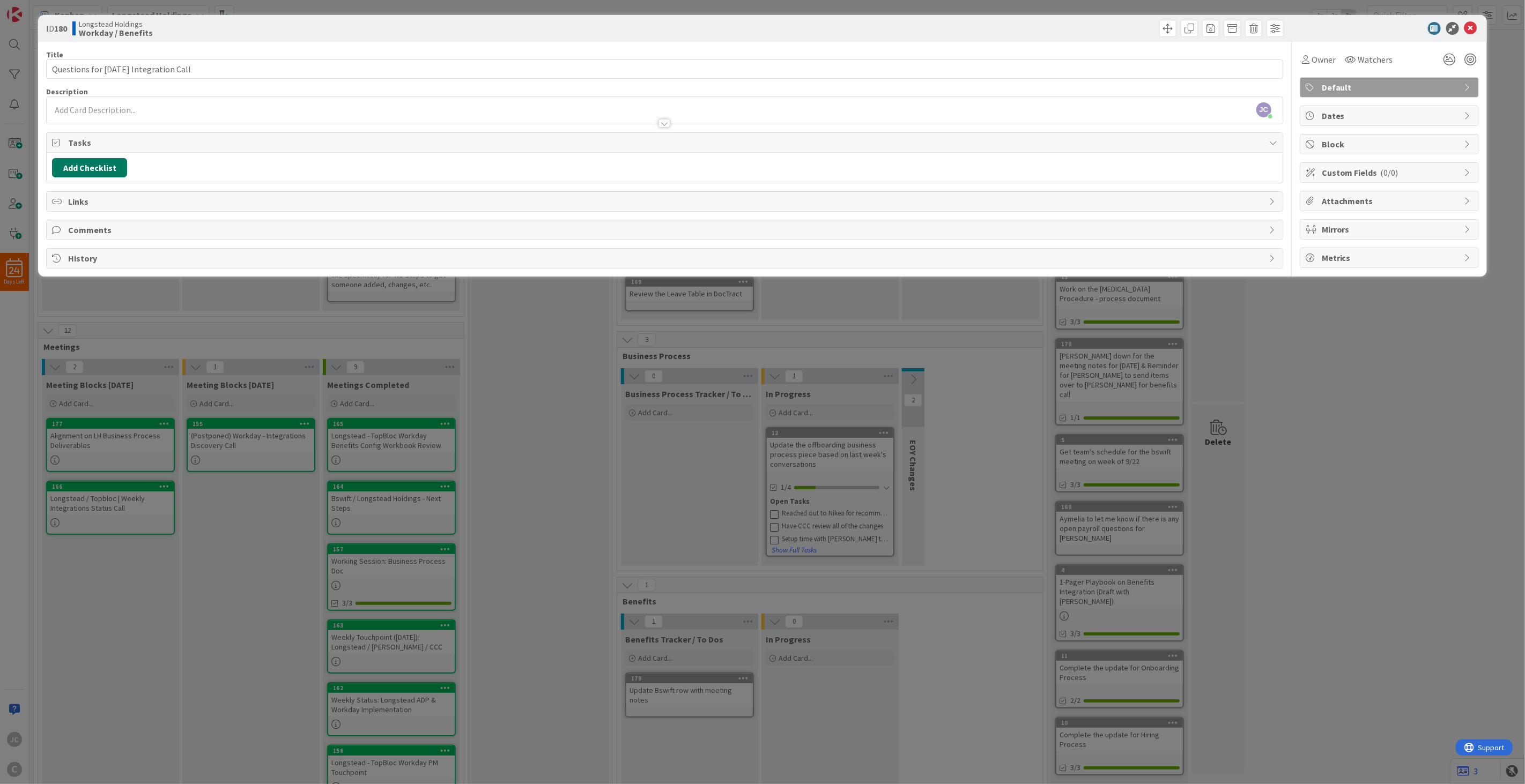
click at [117, 168] on button "Add Checklist" at bounding box center [89, 168] width 75 height 19
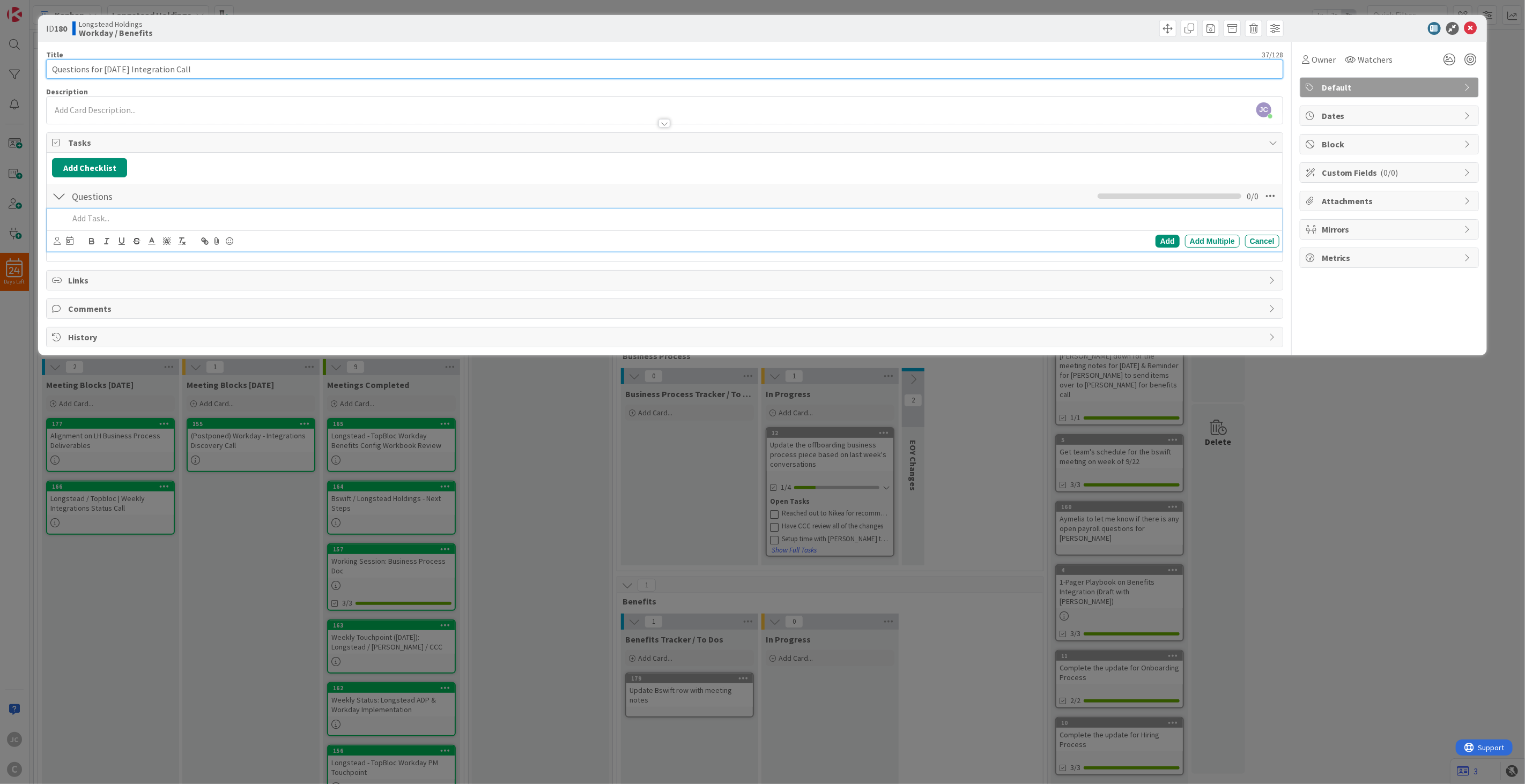
click at [393, 67] on input "Questions for [DATE] Integration Call" at bounding box center [664, 69] width 1237 height 19
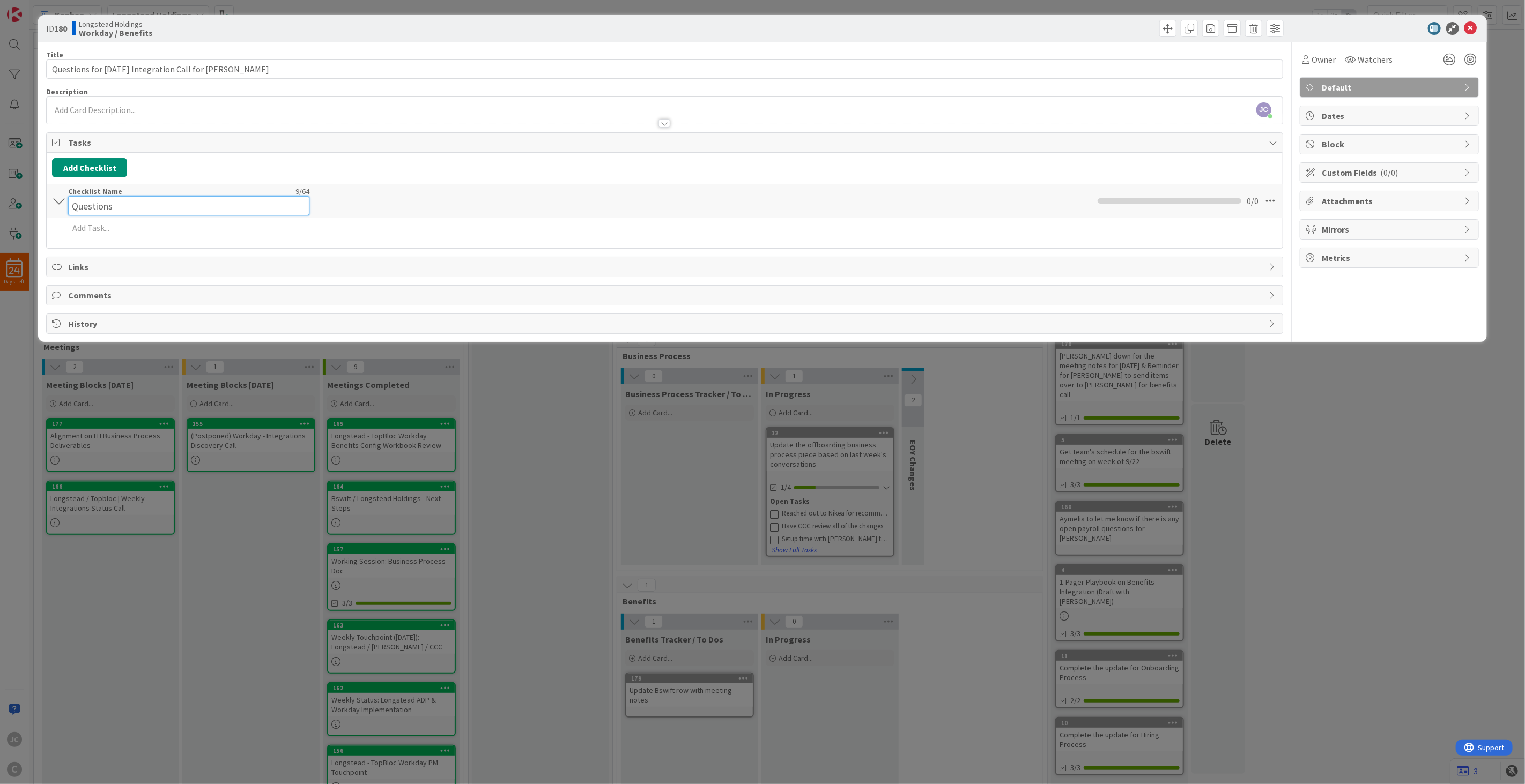
click at [202, 200] on input "Questions" at bounding box center [189, 206] width 241 height 19
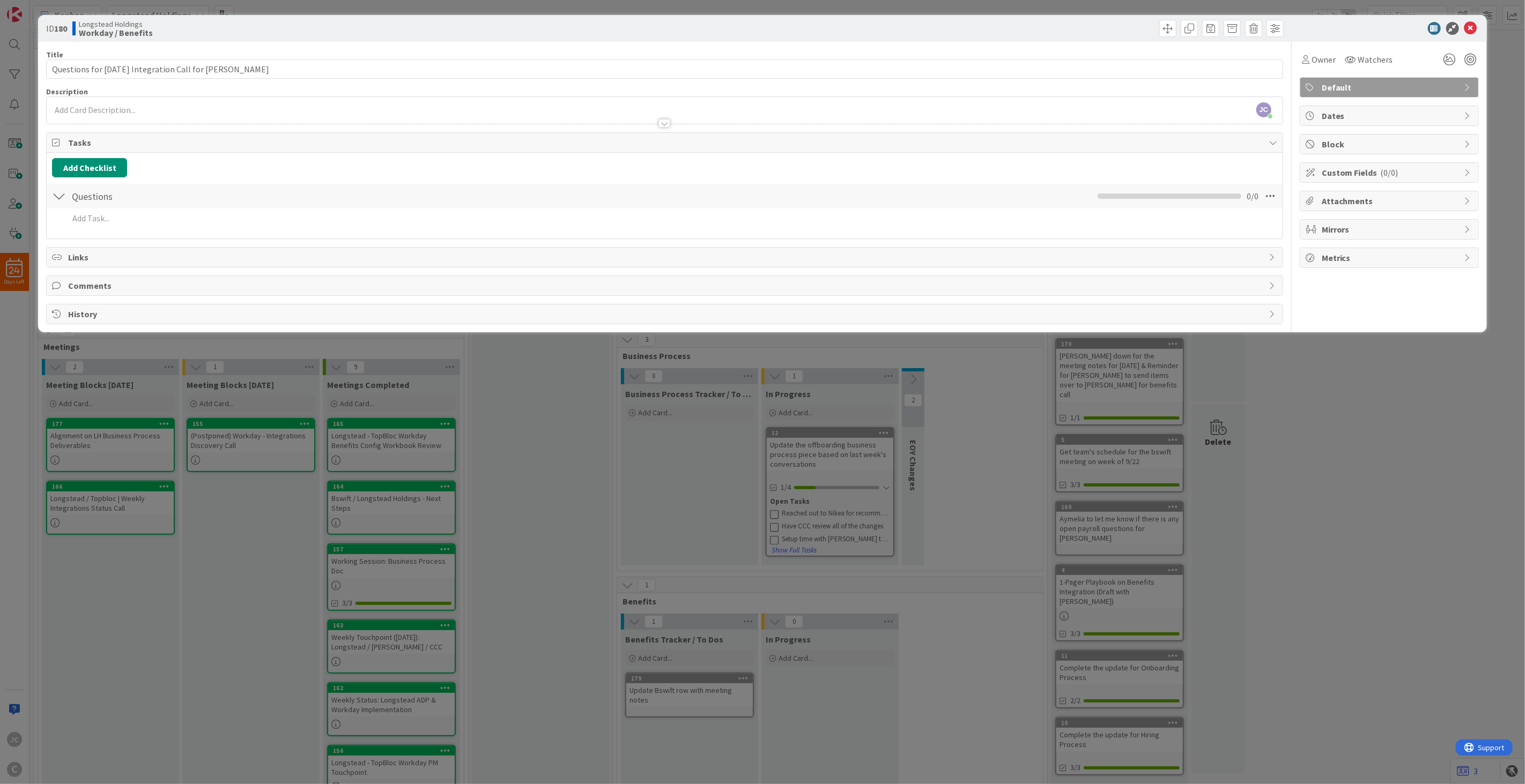
click at [197, 177] on div "Add Checklist Back" at bounding box center [664, 168] width 1225 height 19
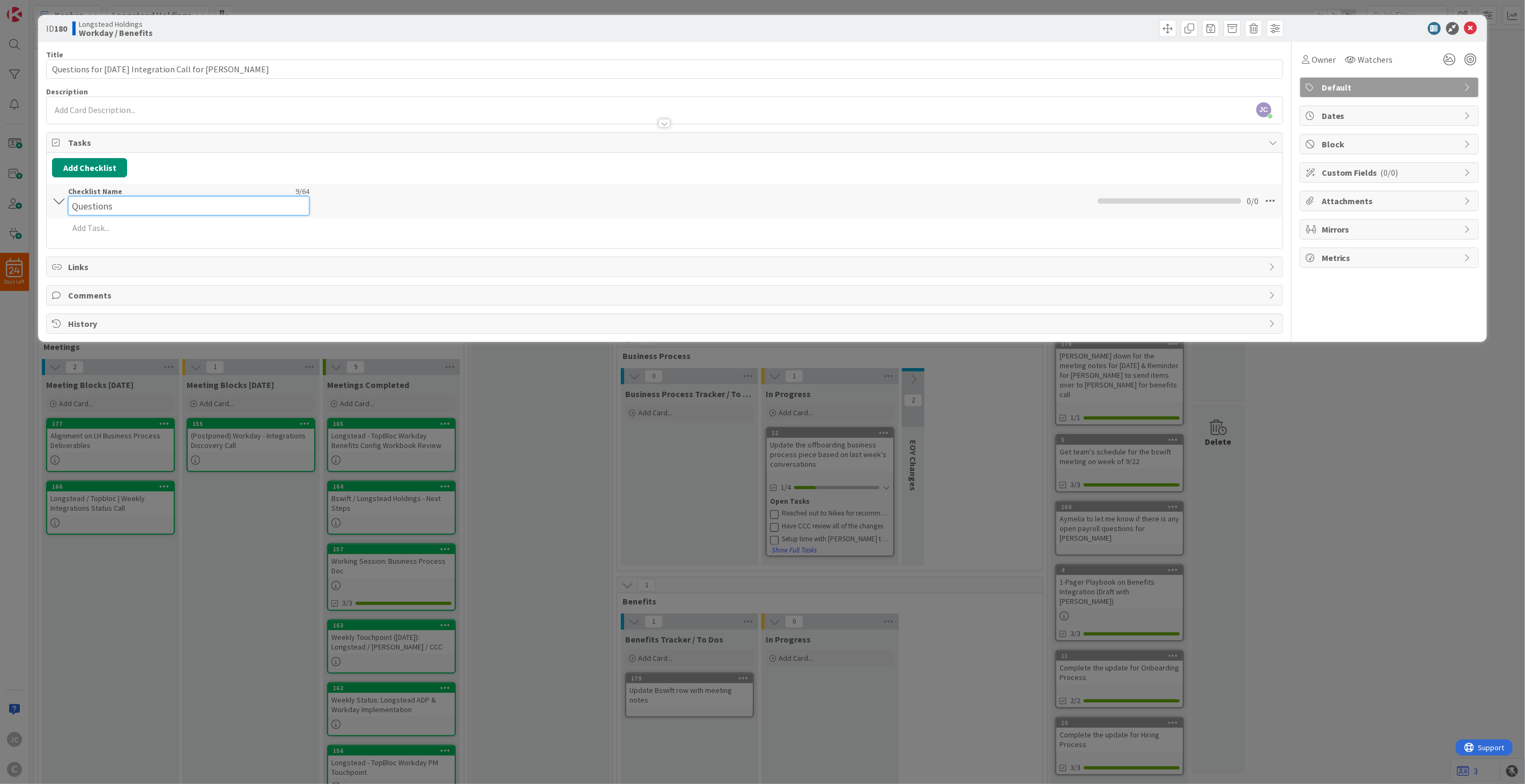
click at [98, 195] on div "Checklist Name 9 / 64 Questions" at bounding box center [189, 201] width 241 height 29
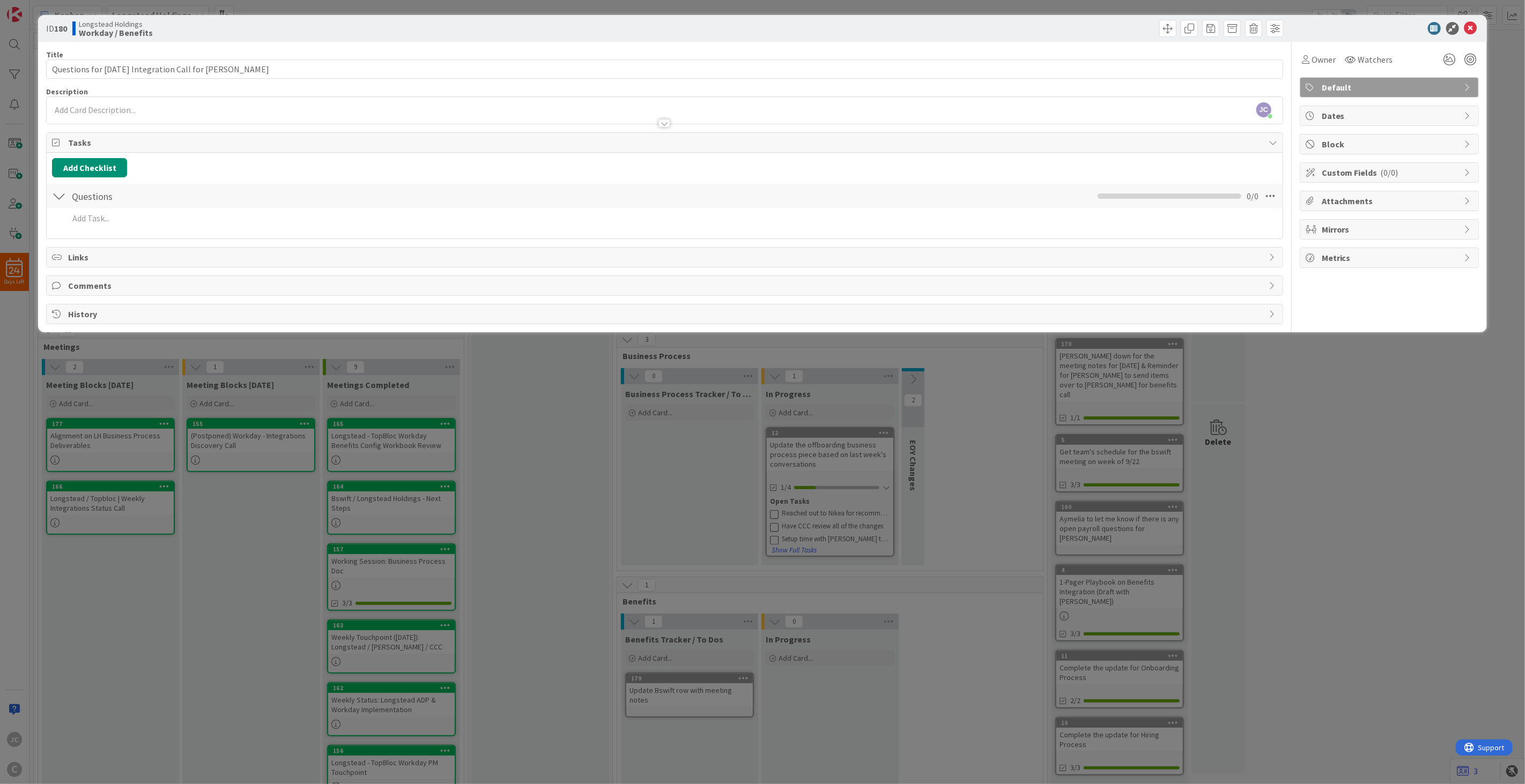
click at [98, 195] on div "Checklist Name 9 / 64 Questions" at bounding box center [189, 196] width 241 height 19
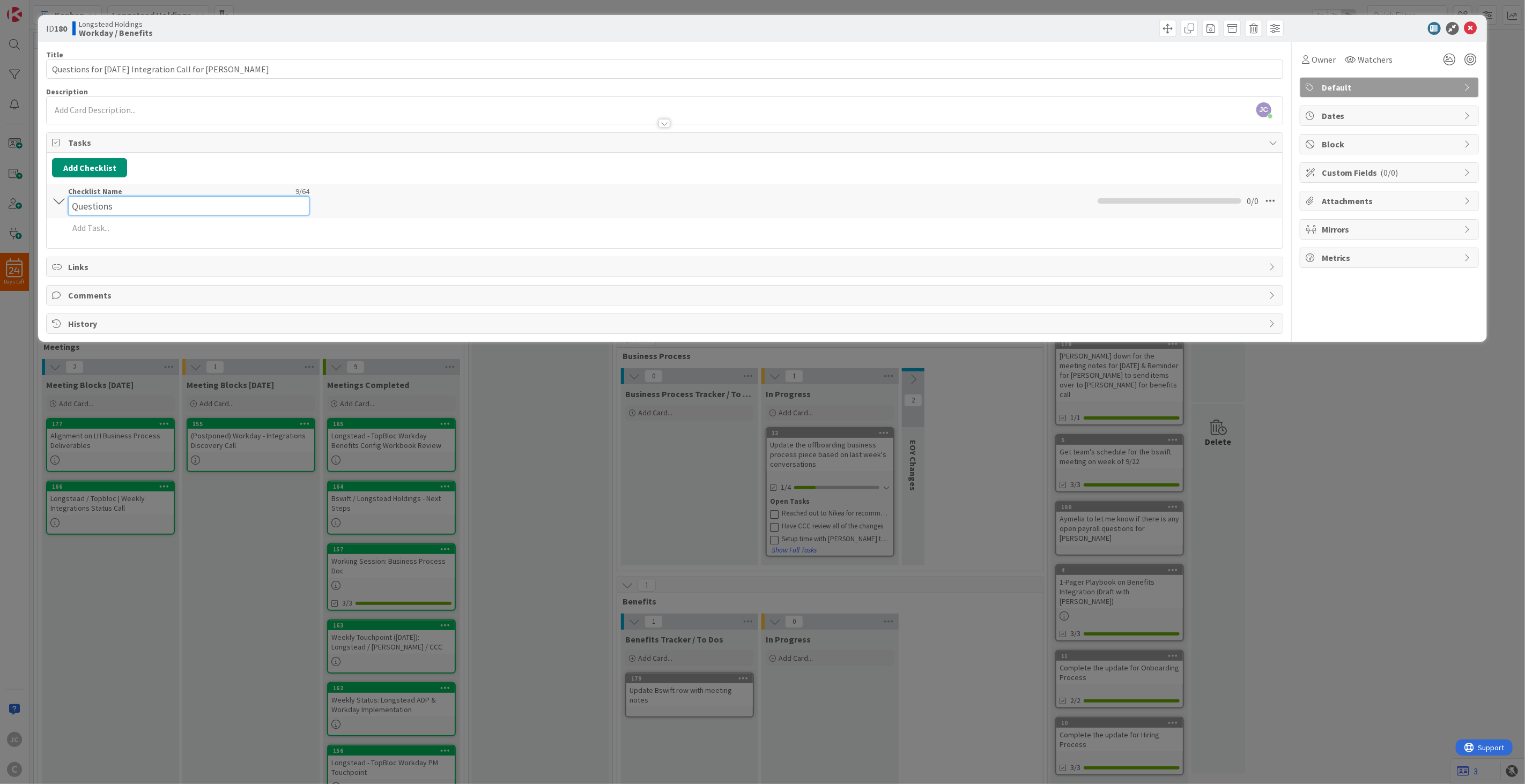
click at [98, 195] on div "Checklist Name 9 / 64 Questions" at bounding box center [189, 201] width 241 height 29
click at [97, 204] on input "Questions" at bounding box center [189, 206] width 241 height 19
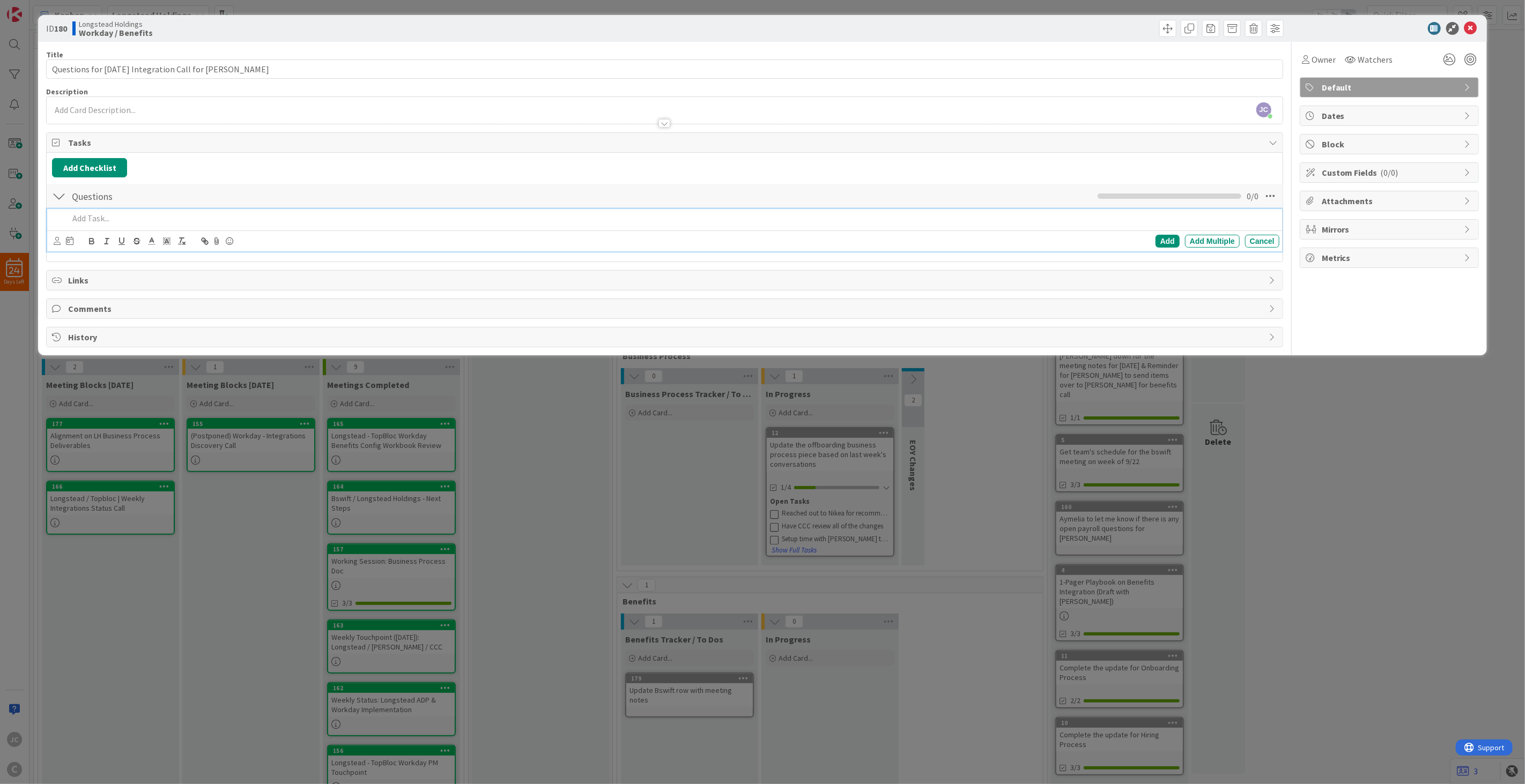
click at [119, 228] on div "Add Add Multiple Cancel" at bounding box center [664, 230] width 1235 height 42
click at [136, 220] on p at bounding box center [672, 218] width 1207 height 12
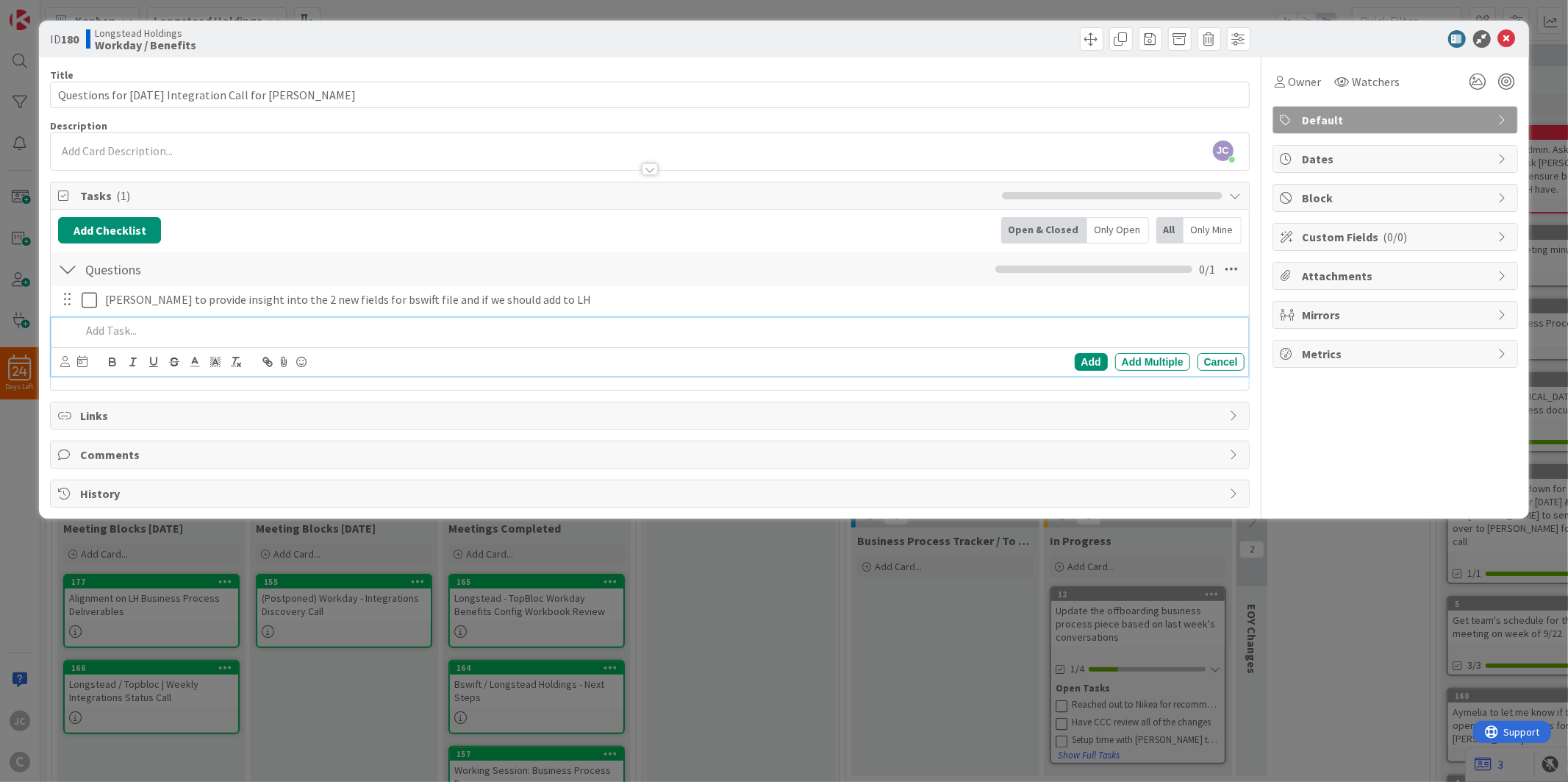
click at [563, 317] on div "[PERSON_NAME] to provide insight into the 2 new fields for bswift file and if w…" at bounding box center [649, 334] width 1183 height 95
click at [563, 327] on p at bounding box center [659, 331] width 1157 height 17
click at [261, 40] on div "Longstead Holdings Workday / Benefits" at bounding box center [365, 39] width 560 height 24
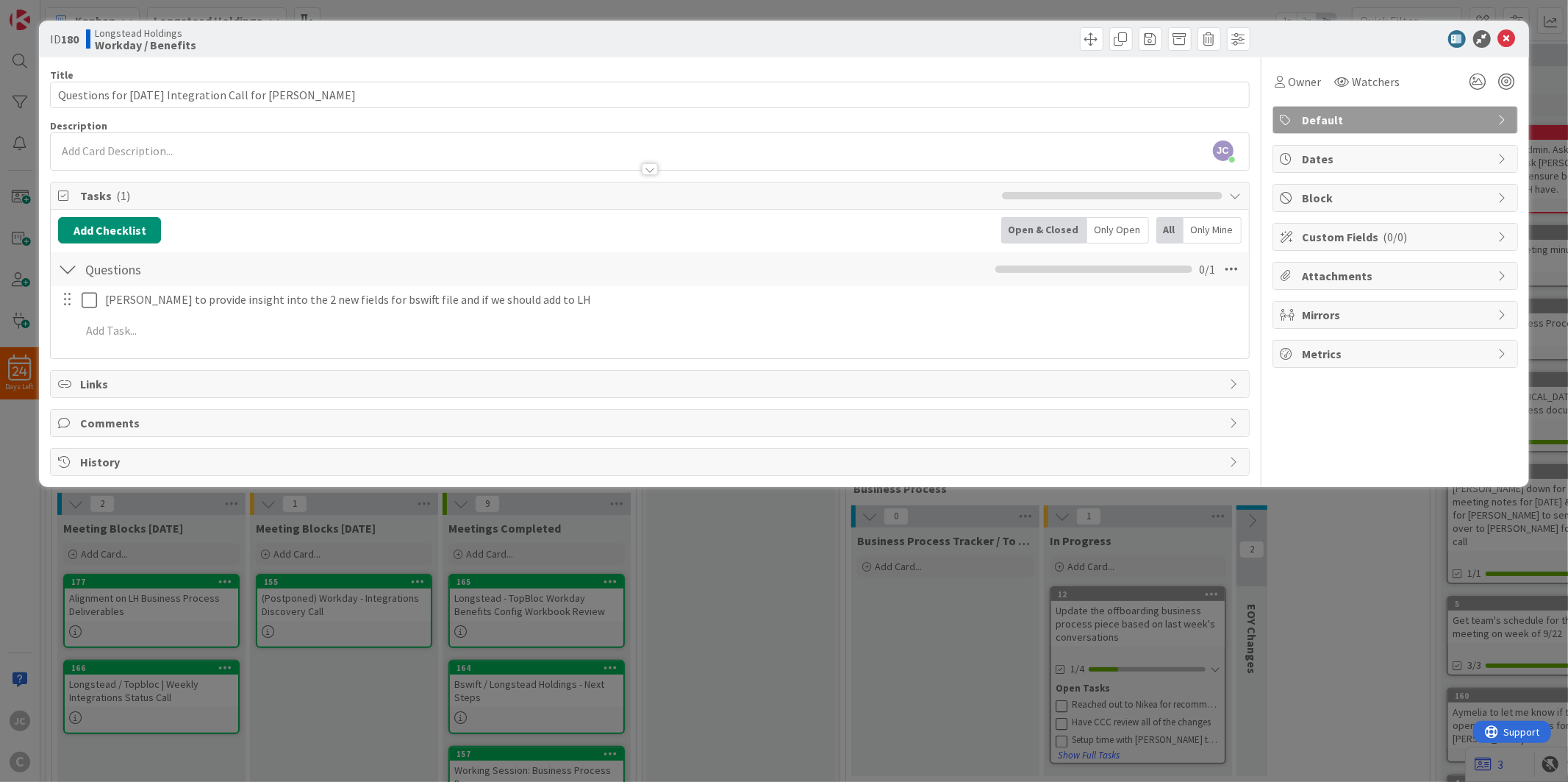
click at [310, 563] on div "ID 180 Longstead Holdings Workday / Benefits Title 46 / 128 Questions for [DATE…" at bounding box center [784, 391] width 1568 height 782
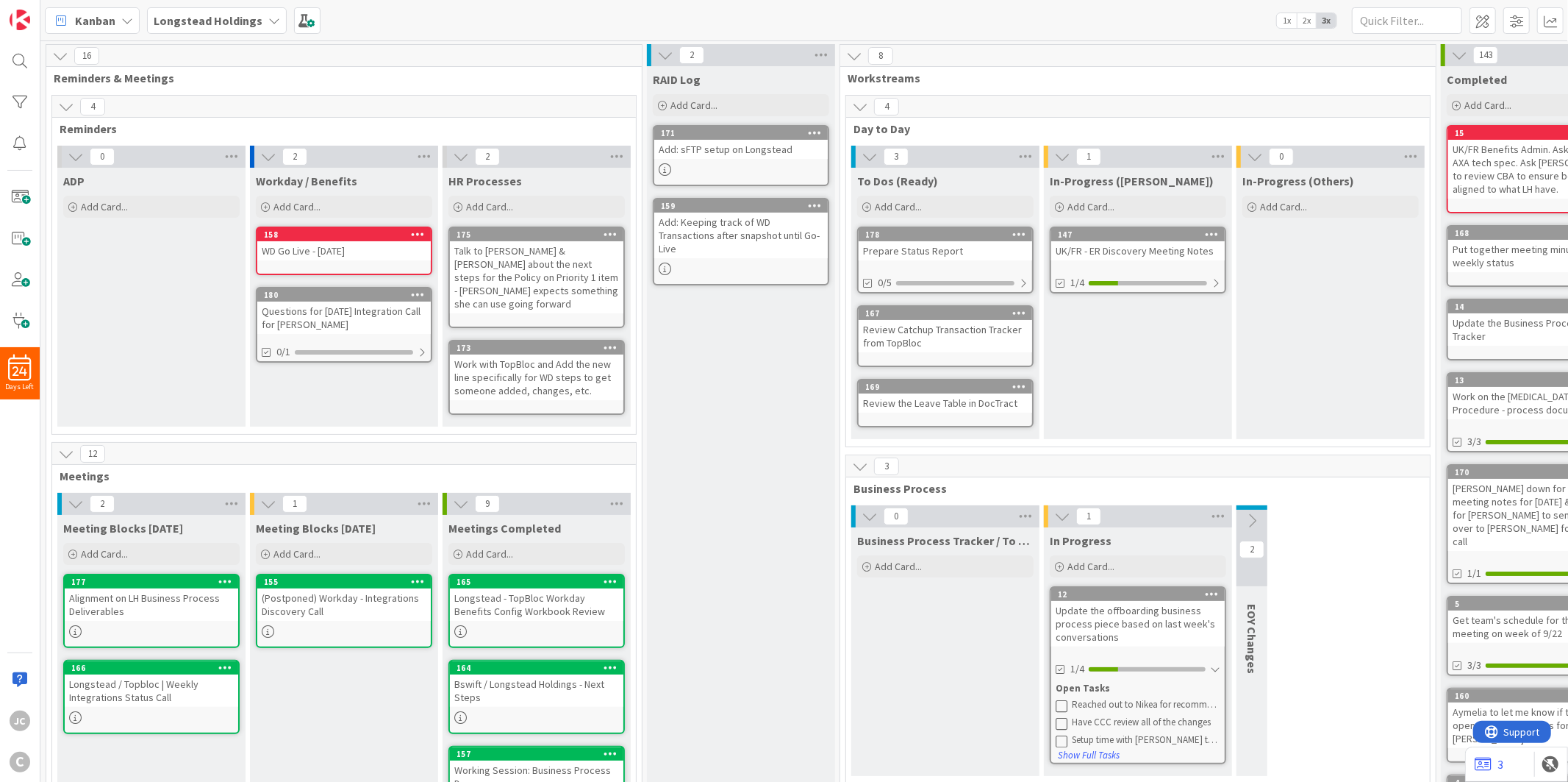
click at [785, 325] on div "RAID Log Add Card... 171 Add: sFTP setup on Longstead 159 Add: Keeping track of…" at bounding box center [741, 736] width 188 height 1340
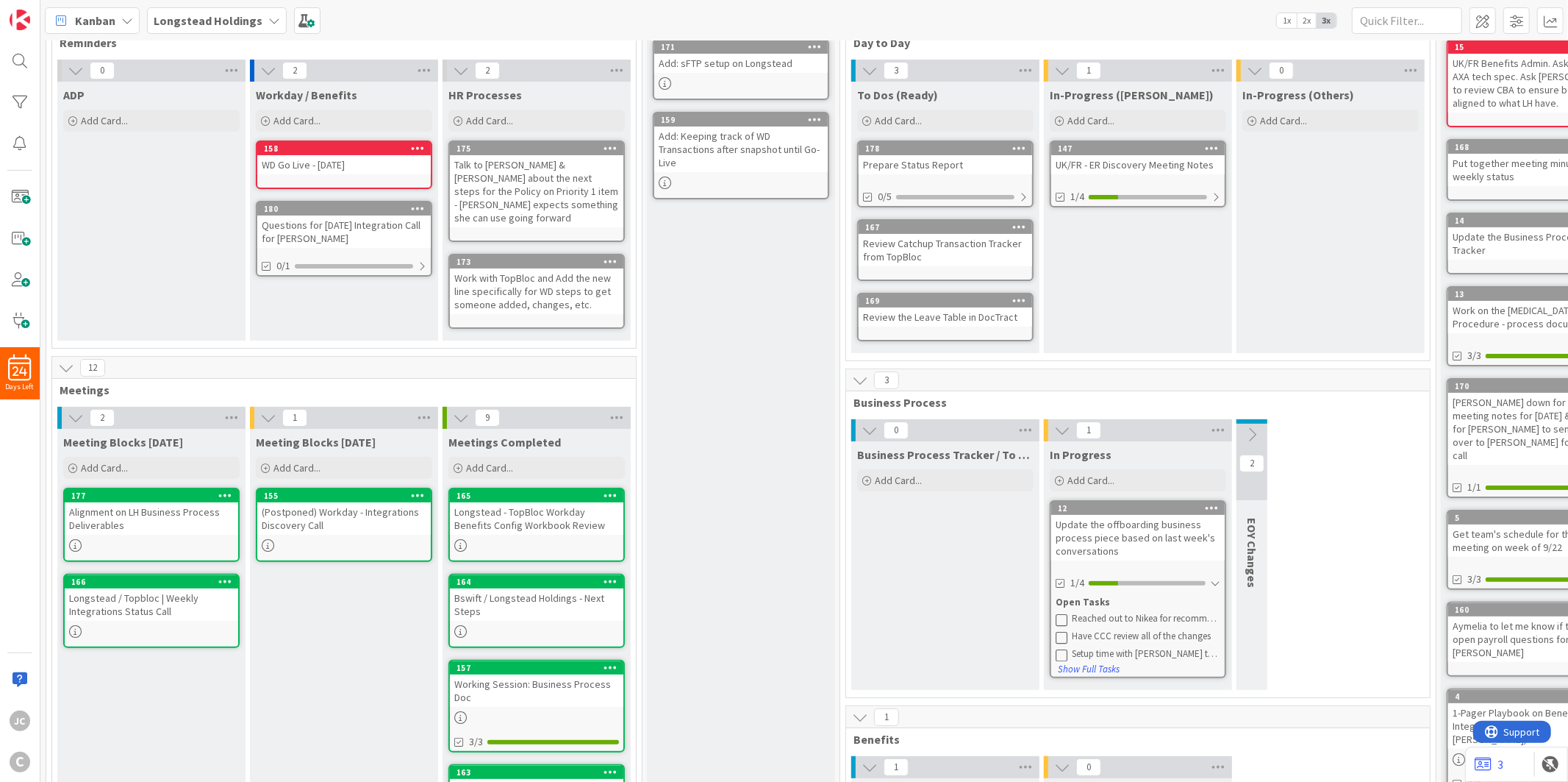
scroll to position [244, 0]
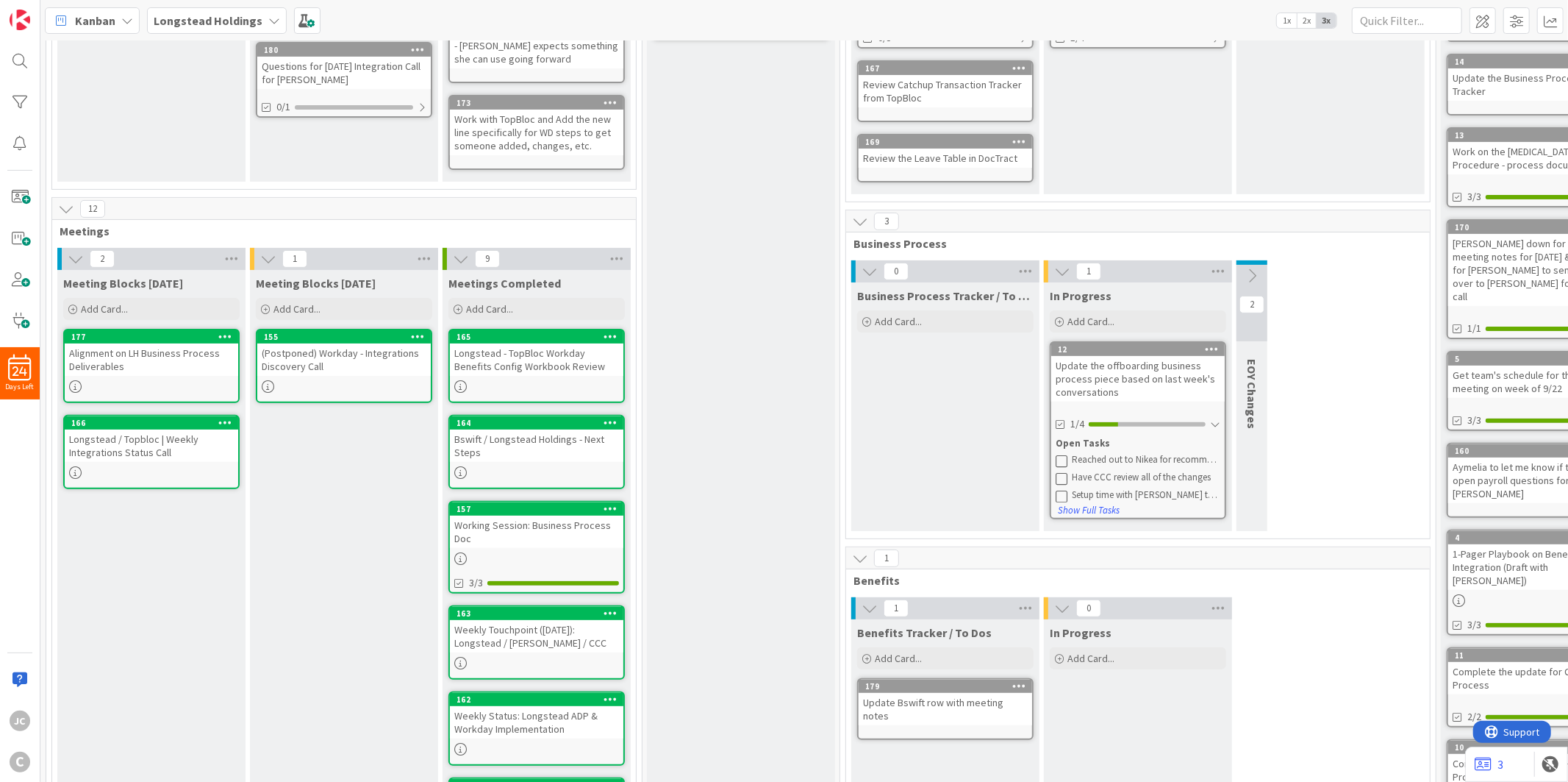
click at [183, 343] on div "Alignment on LH Business Process Deliverables" at bounding box center [151, 360] width 173 height 32
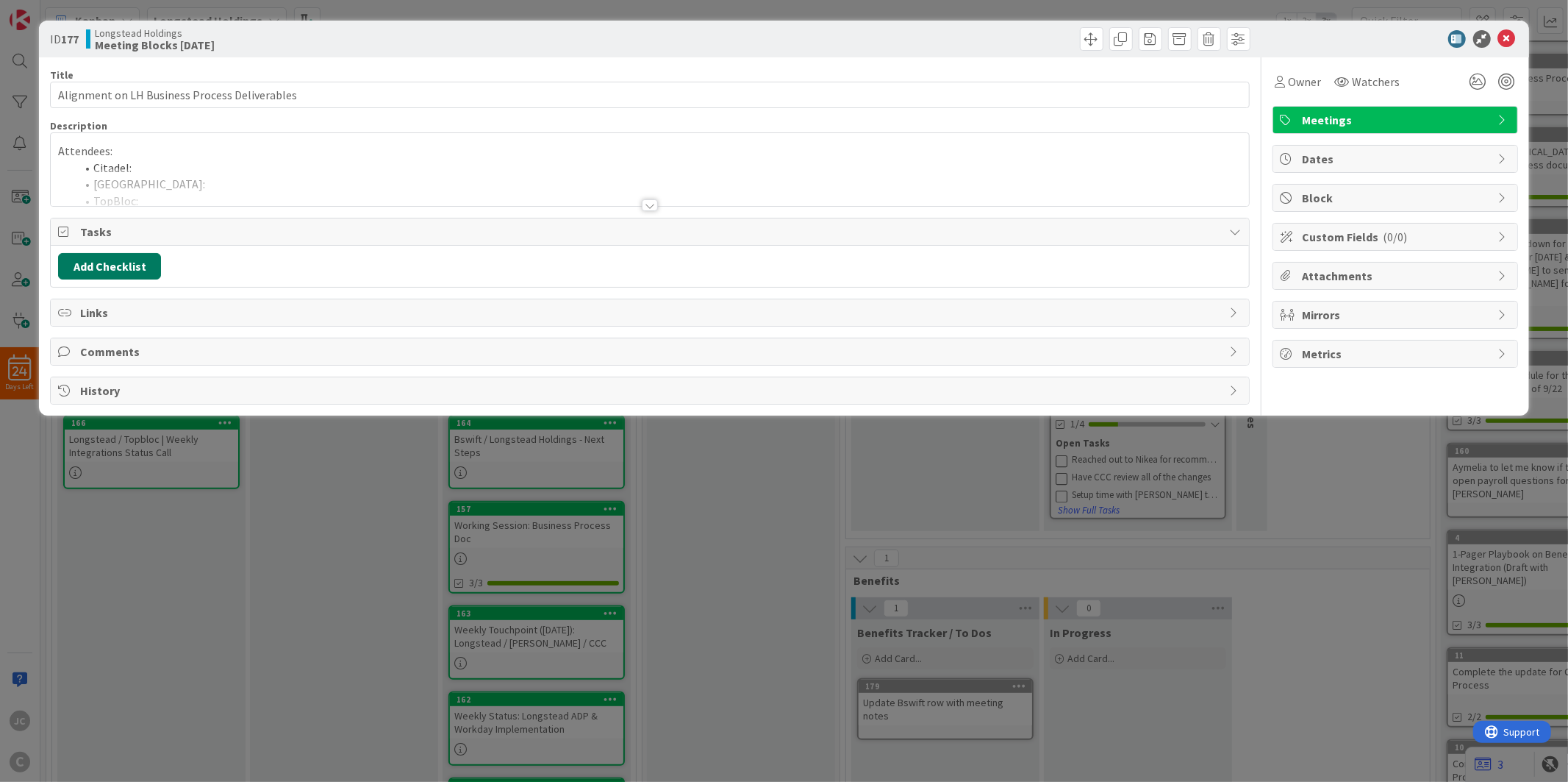
click at [143, 259] on button "Add Checklist" at bounding box center [109, 266] width 103 height 27
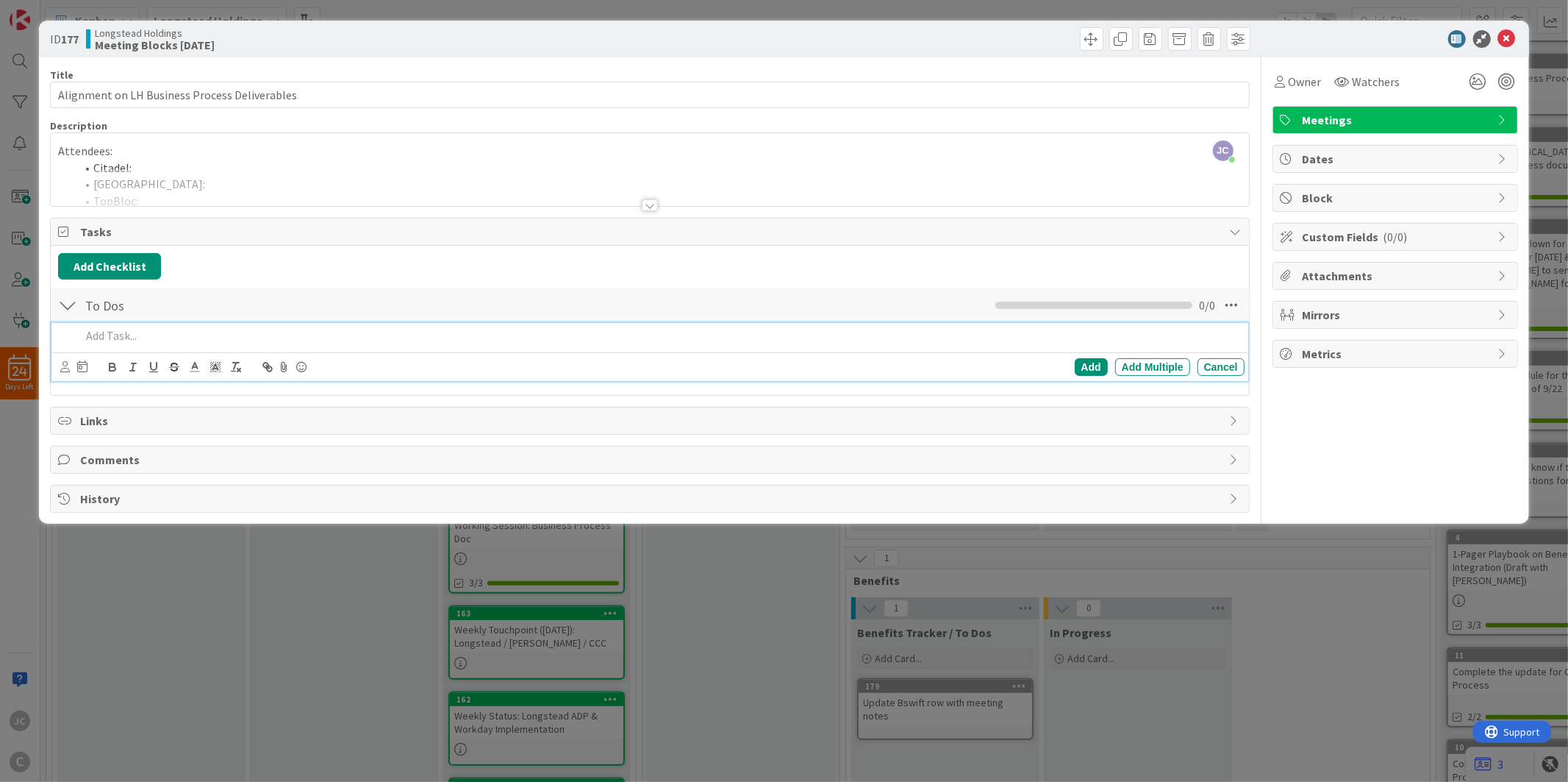
click at [161, 339] on p at bounding box center [659, 336] width 1157 height 17
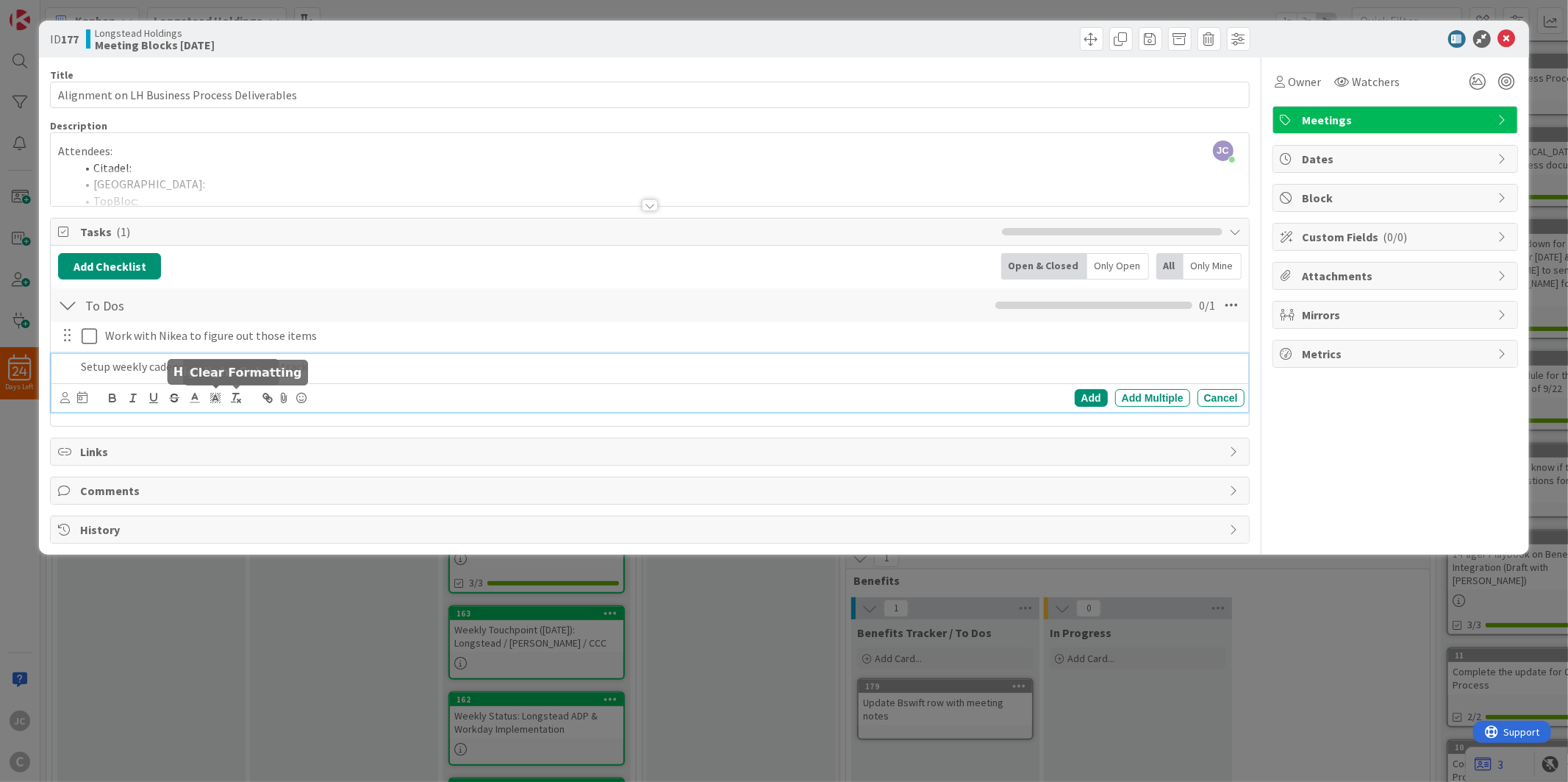
click at [387, 373] on p "Setup weekly cadence internally review track" at bounding box center [659, 367] width 1157 height 17
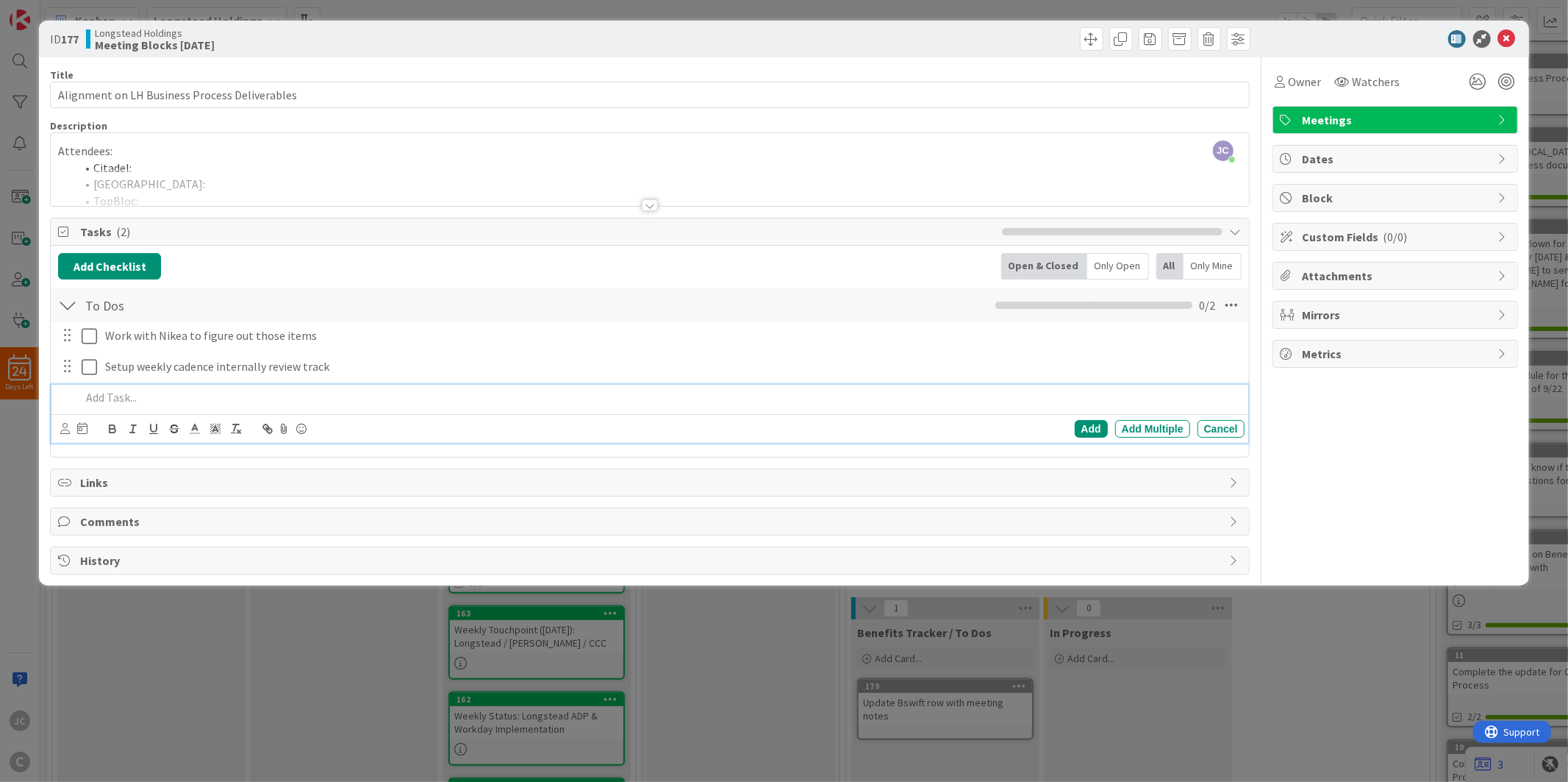
click at [282, 652] on div "ID 177 Longstead Holdings Meeting Blocks [DATE] Title 45 / 128 Alignment on LH …" at bounding box center [784, 391] width 1568 height 782
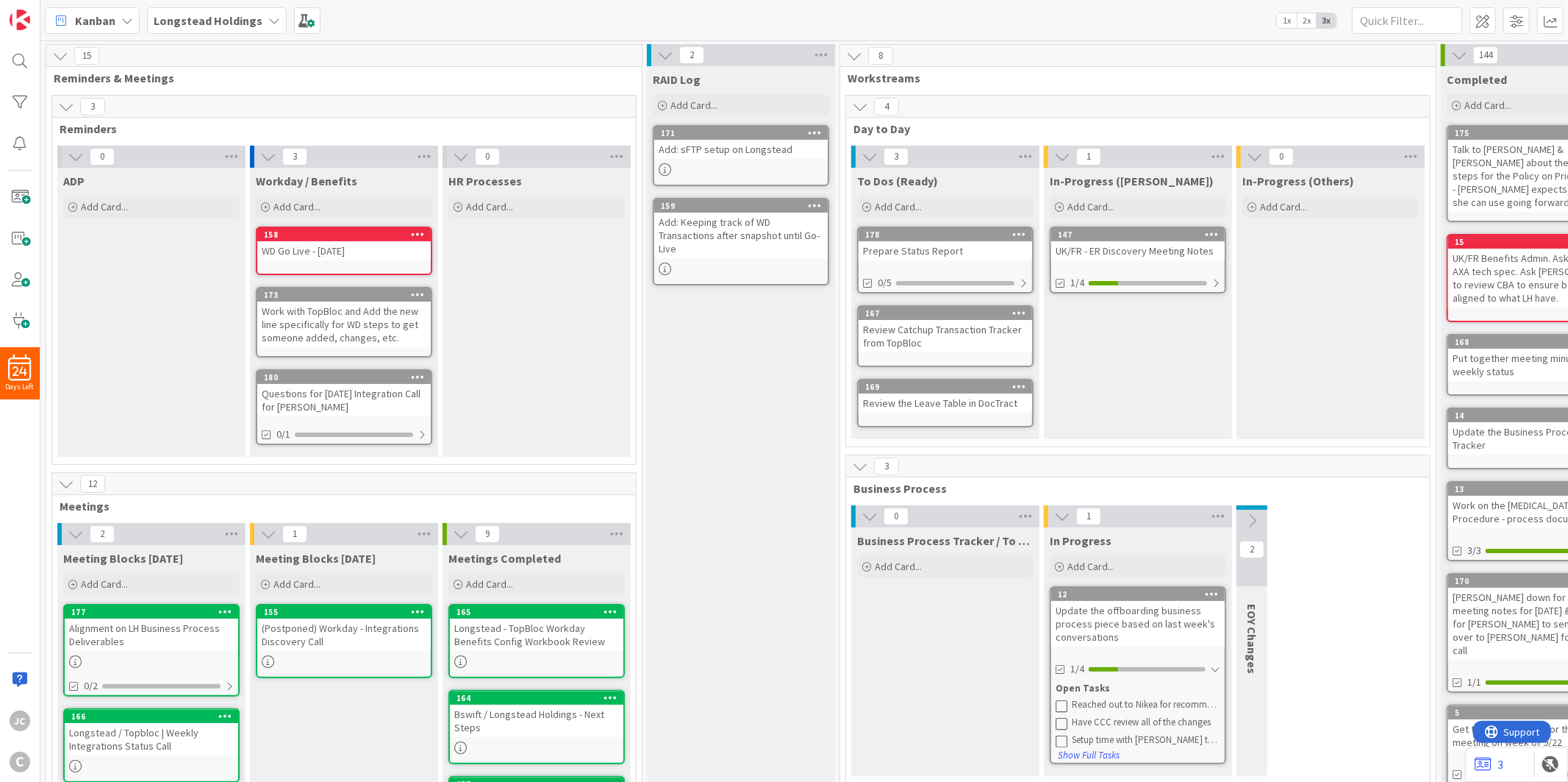
click at [434, 432] on div "Workday / Benefits Add Card... Template Not Set Title 0 / 128 Label Default Sho…" at bounding box center [344, 312] width 188 height 289
click at [425, 433] on div at bounding box center [421, 435] width 9 height 11
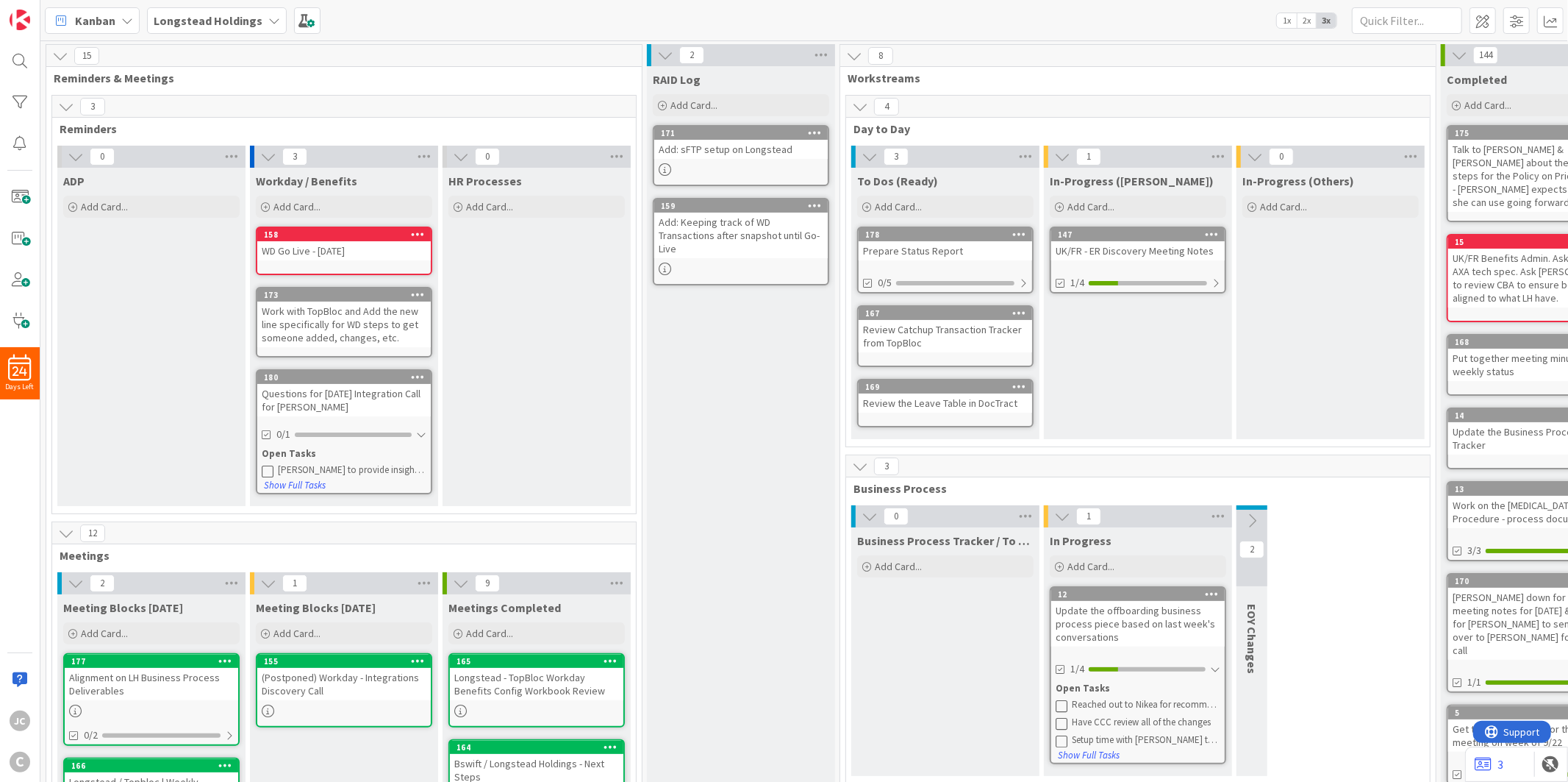
click at [673, 410] on div "RAID Log Add Card... 171 Add: sFTP setup on Longstead 159 Add: Keeping track of…" at bounding box center [741, 776] width 188 height 1419
click at [605, 340] on div "HR Processes Add Card..." at bounding box center [536, 337] width 188 height 339
click at [76, 127] on span "Reminders" at bounding box center [339, 128] width 558 height 14
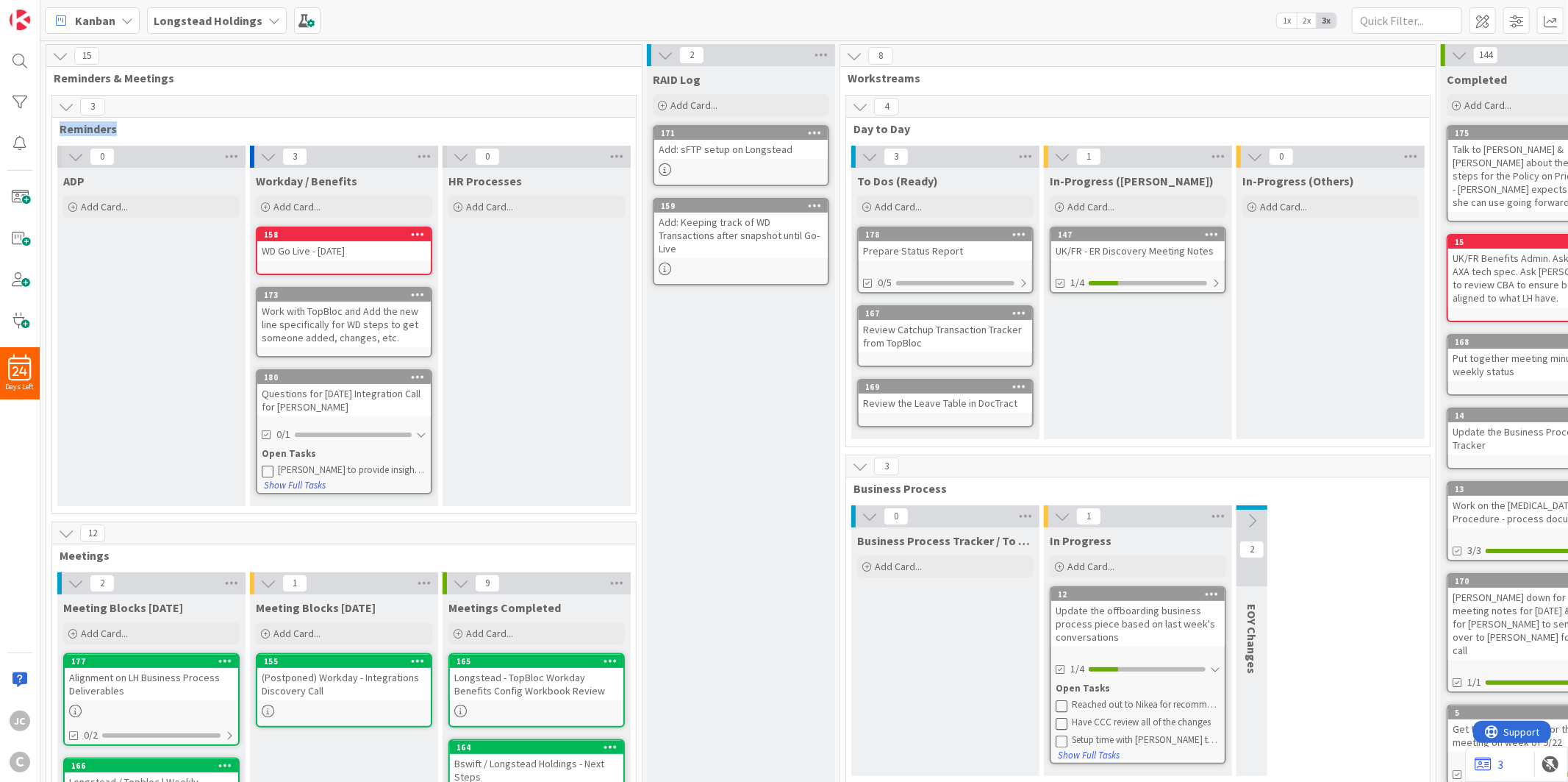
click at [83, 128] on span "Reminders" at bounding box center [339, 128] width 558 height 14
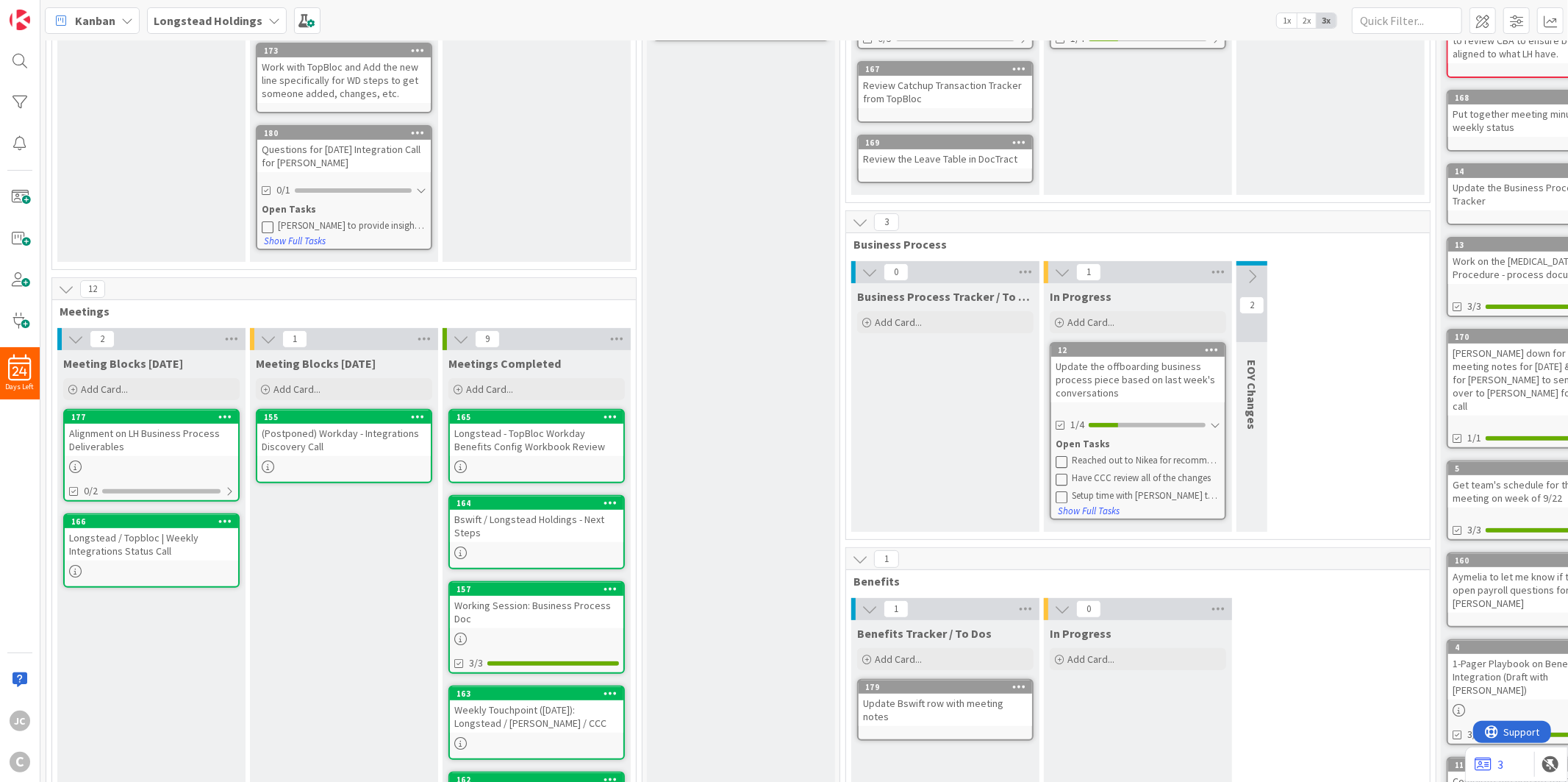
scroll to position [244, 0]
click at [233, 486] on div at bounding box center [229, 491] width 9 height 11
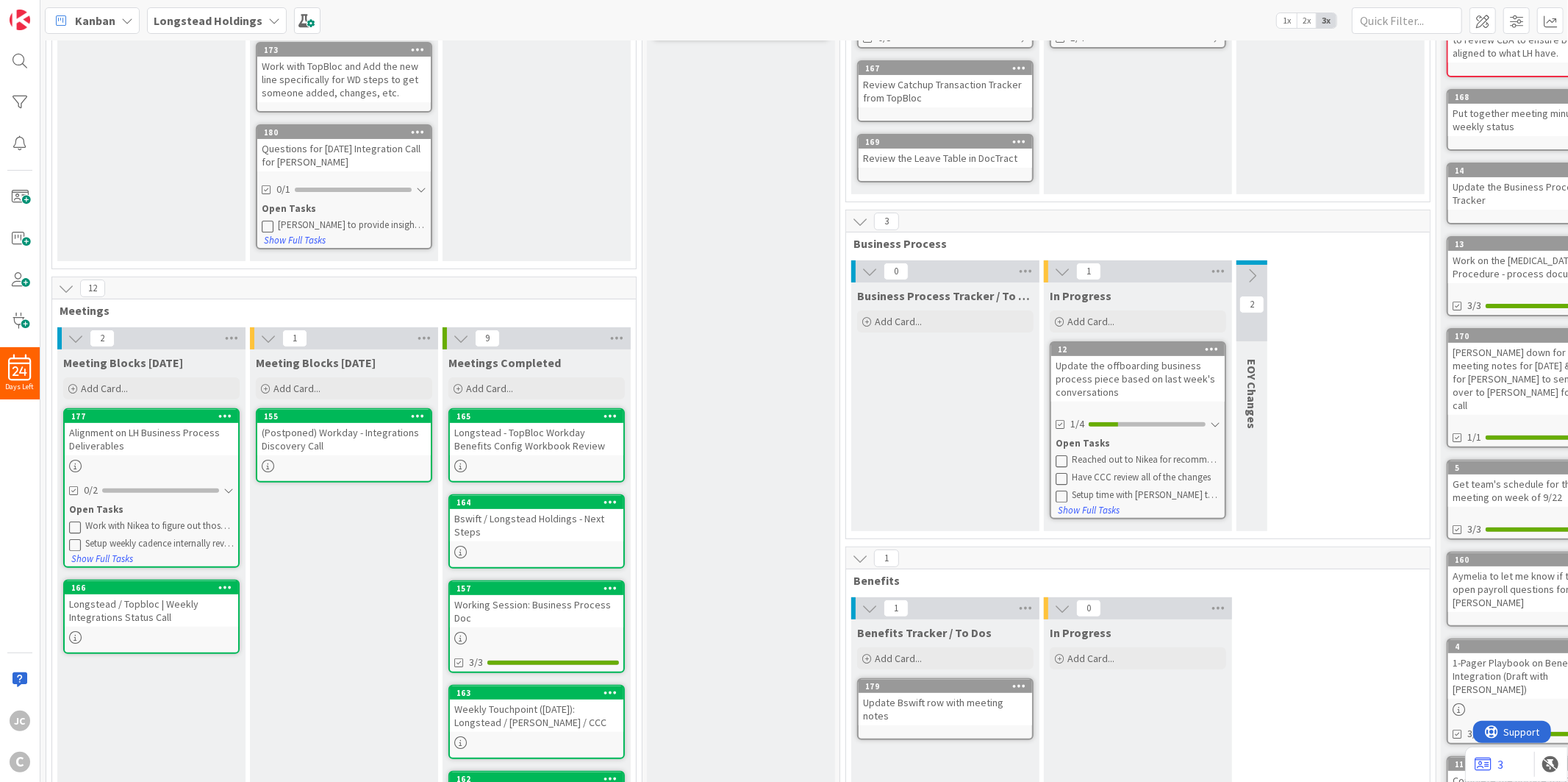
click at [161, 440] on div "Alignment on LH Business Process Deliverables" at bounding box center [151, 440] width 173 height 32
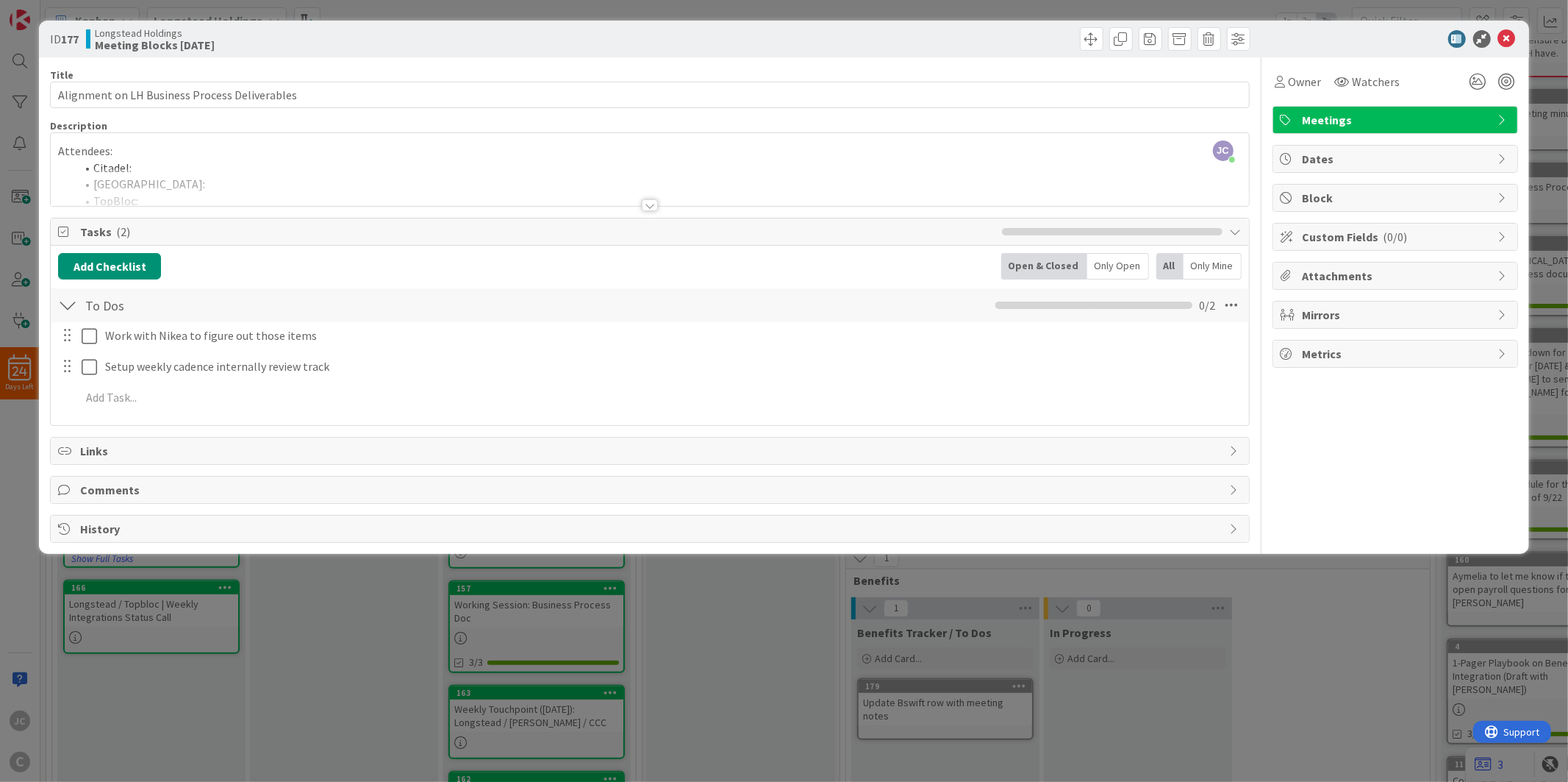
click at [381, 175] on div at bounding box center [649, 186] width 1198 height 37
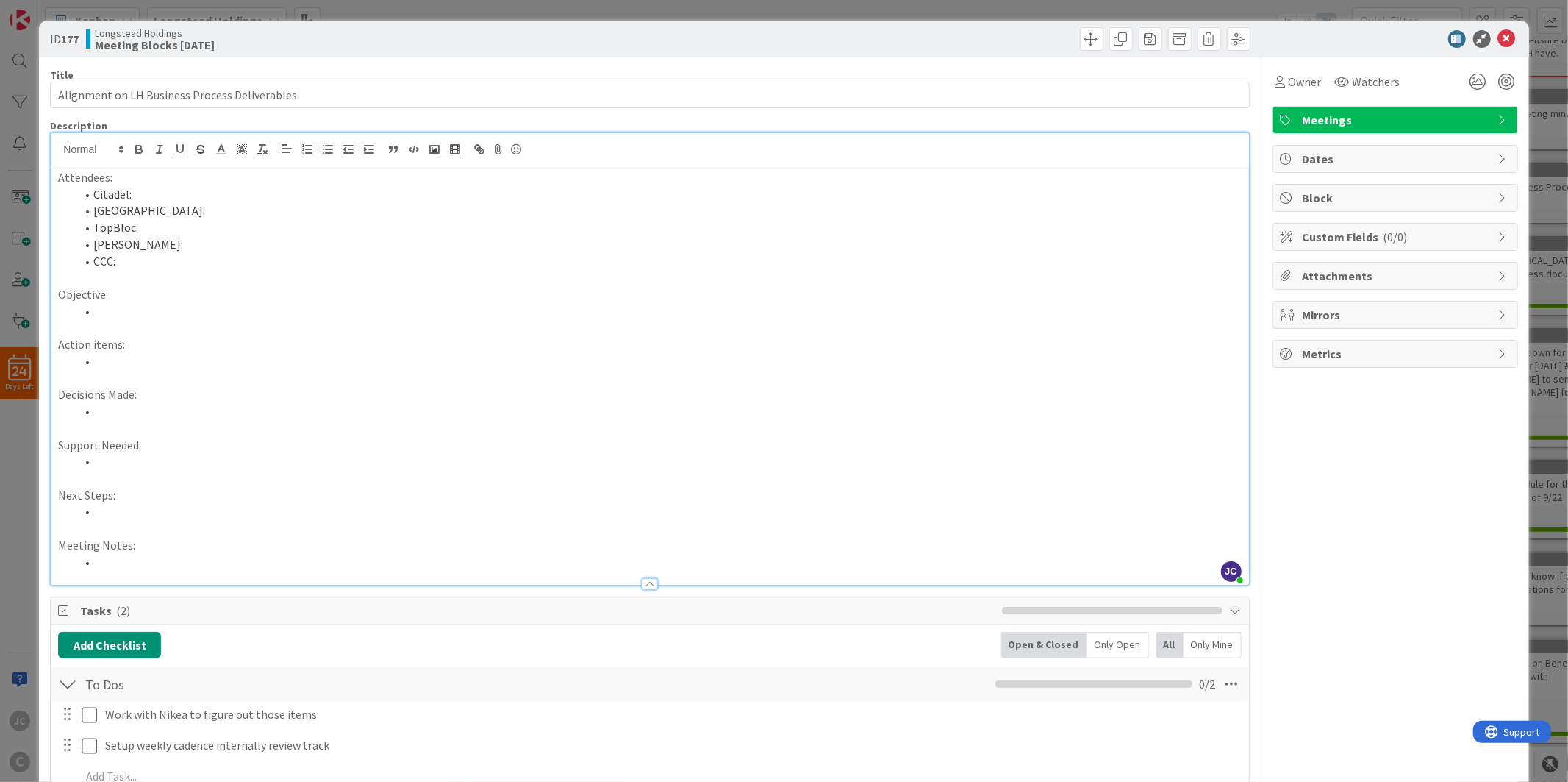
click at [2, 459] on div "ID 177 Longstead Holdings Meeting Blocks [DATE] Title 45 / 128 Alignment on LH …" at bounding box center [784, 391] width 1568 height 782
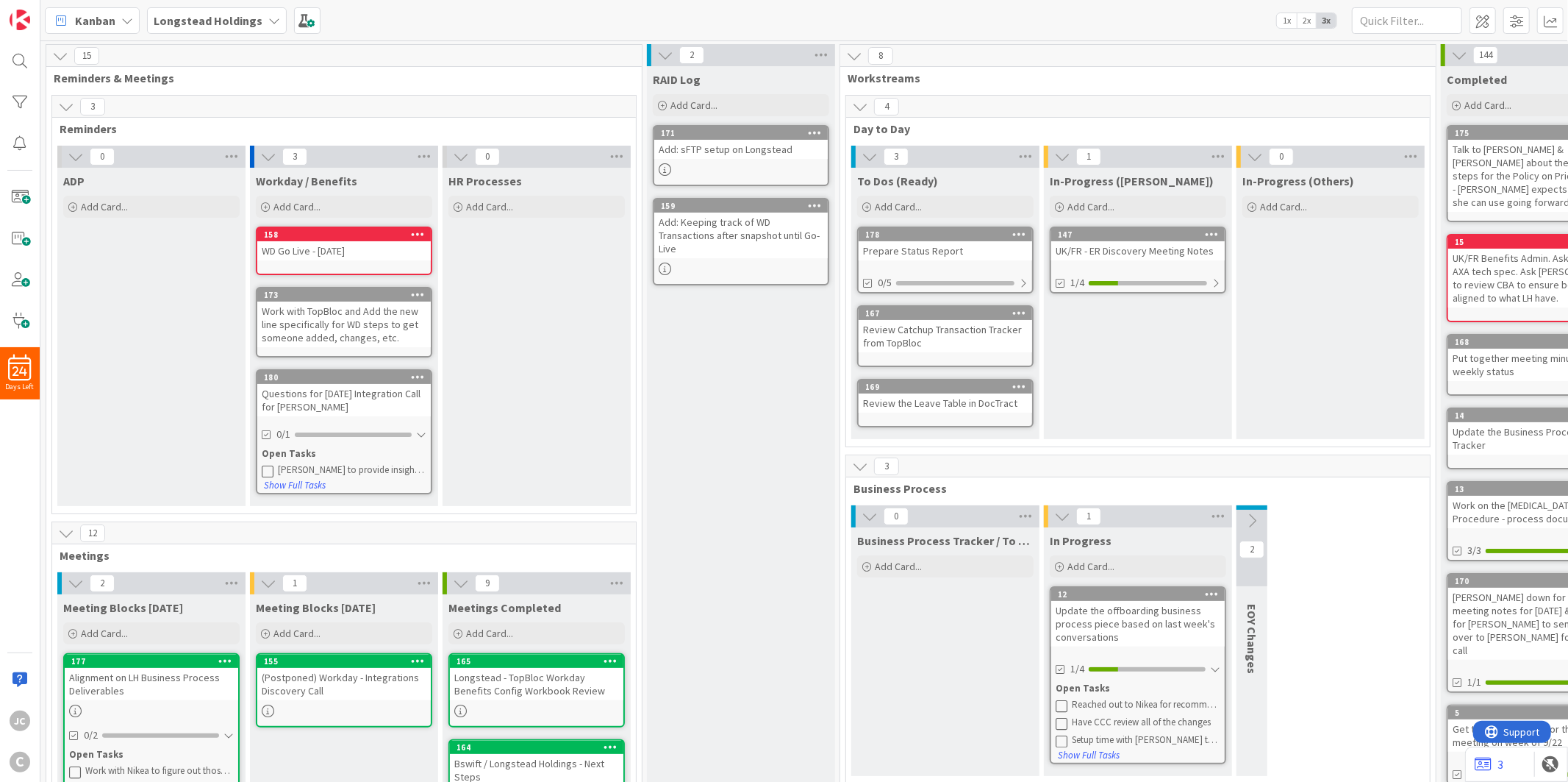
drag, startPoint x: 738, startPoint y: 364, endPoint x: 481, endPoint y: 323, distance: 260.2
click at [738, 364] on div "RAID Log Add Card... 171 Add: sFTP setup on Longstead 159 Add: Keeping track of…" at bounding box center [741, 776] width 188 height 1419
click at [943, 566] on div "Add Card..." at bounding box center [946, 566] width 177 height 22
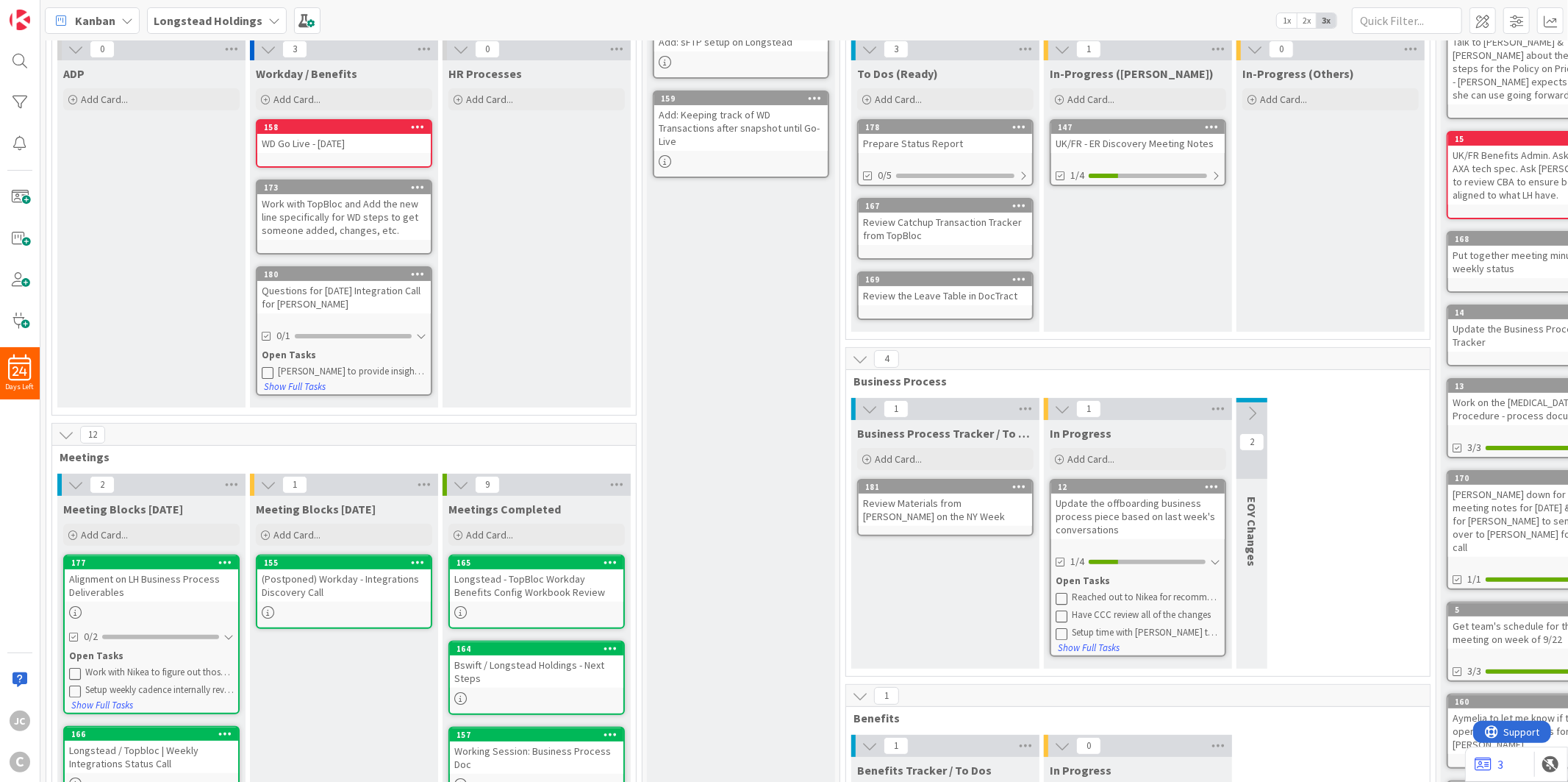
scroll to position [164, 0]
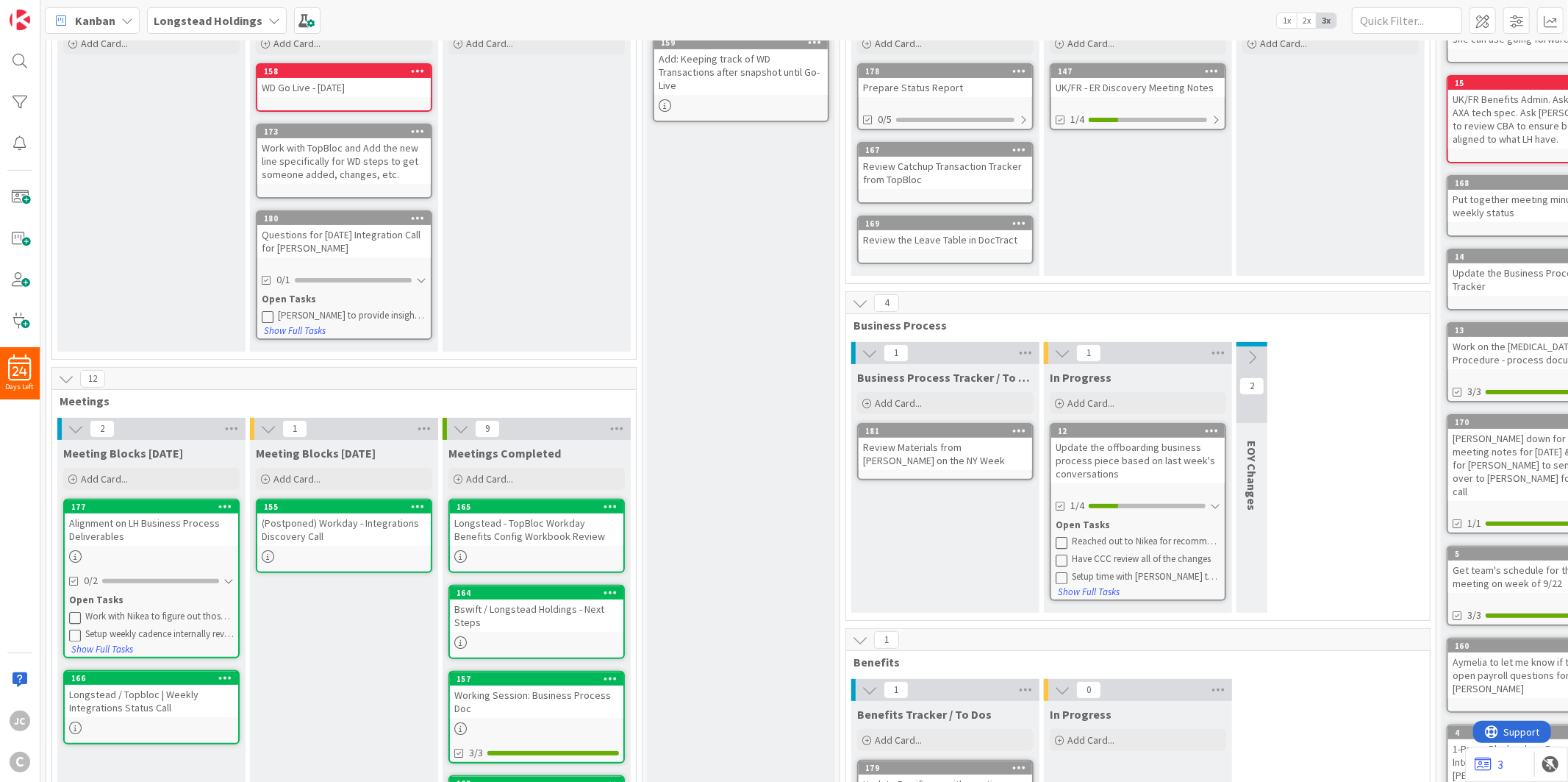
click at [206, 540] on div "Alignment on LH Business Process Deliverables" at bounding box center [151, 530] width 173 height 32
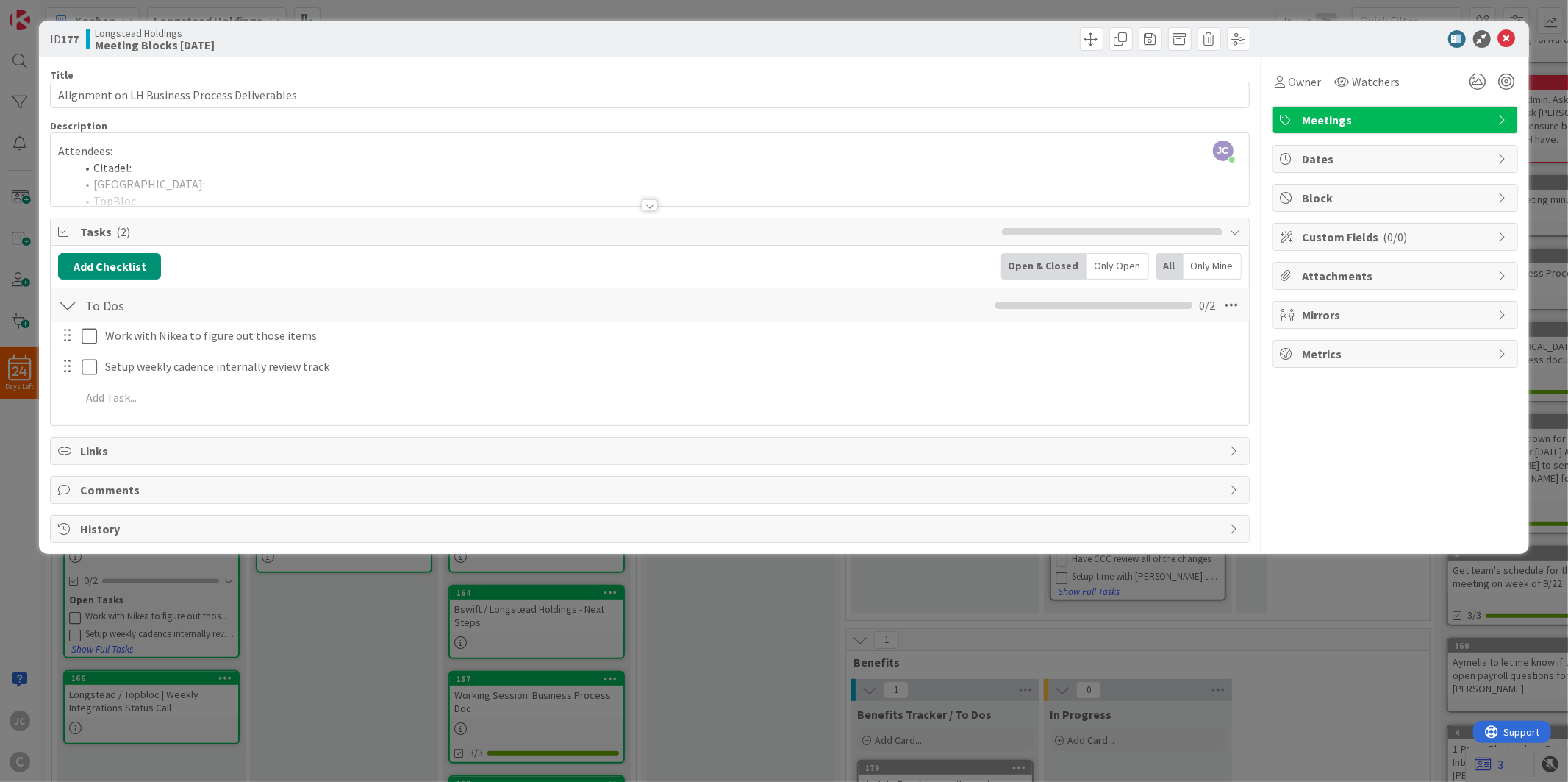
click at [222, 175] on div at bounding box center [649, 186] width 1198 height 37
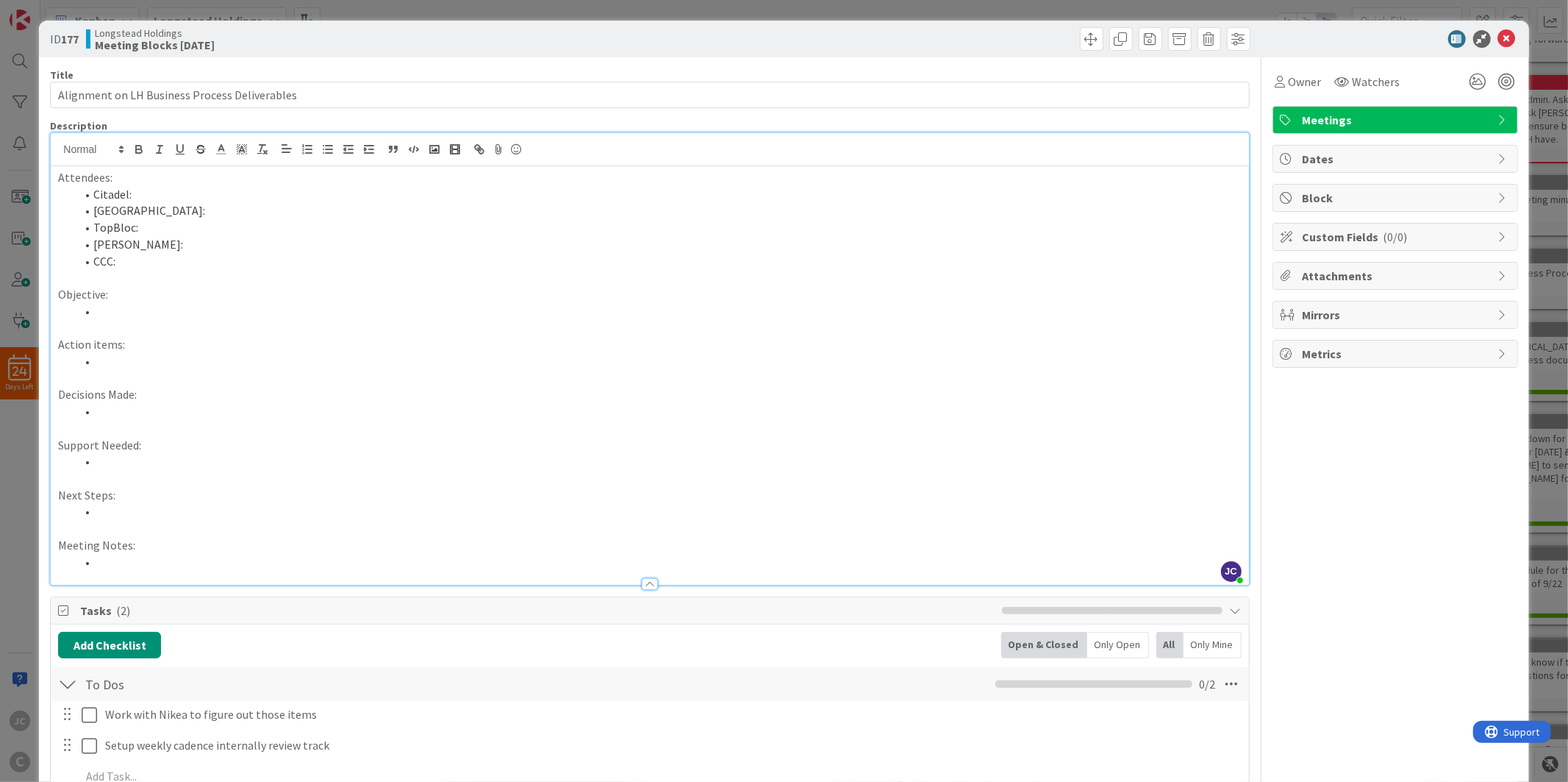
click at [25, 455] on div "ID 177 Longstead Holdings Meeting Blocks [DATE] Title 45 / 128 Alignment on LH …" at bounding box center [784, 391] width 1568 height 782
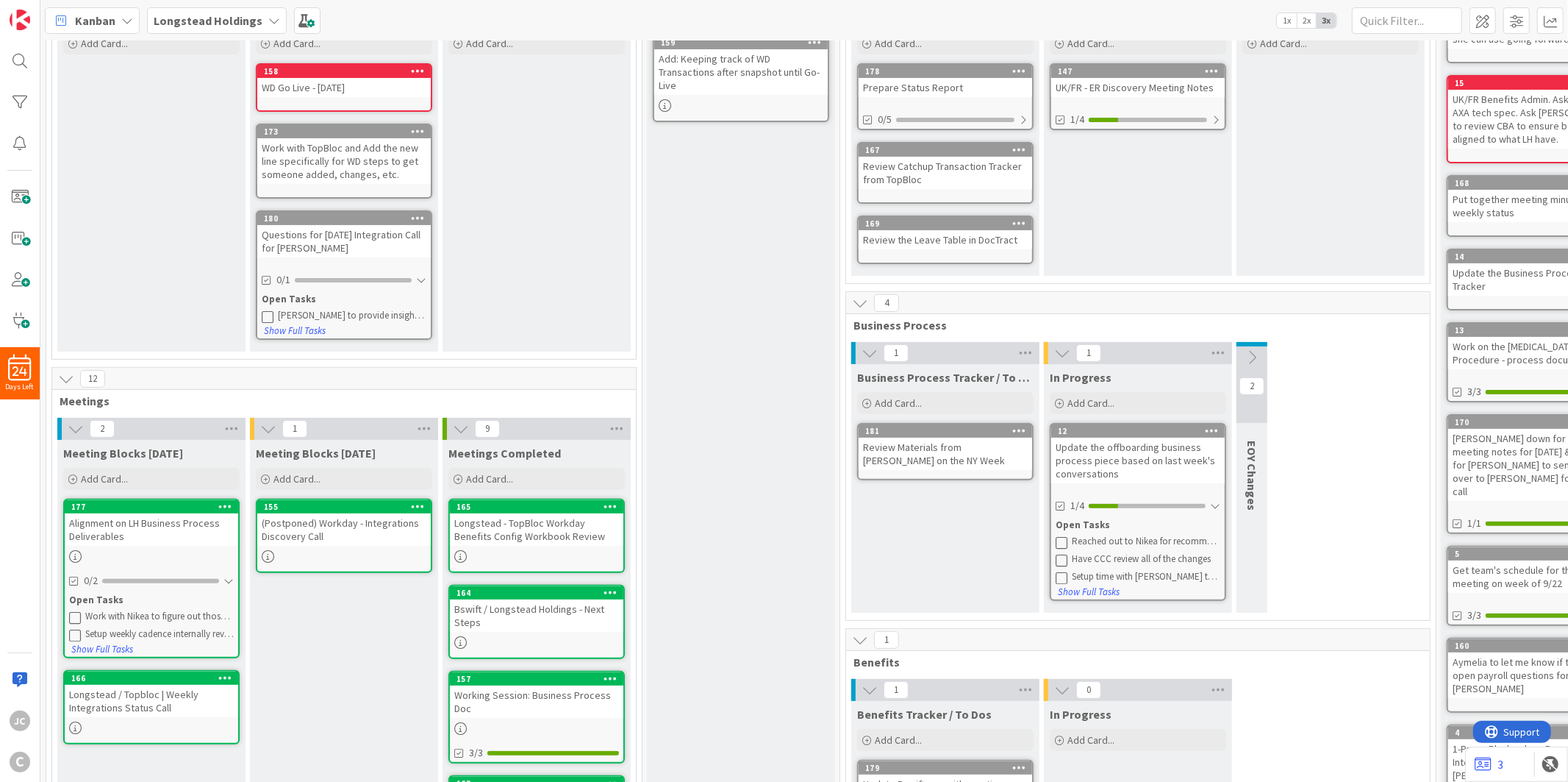
click at [76, 612] on icon at bounding box center [75, 617] width 11 height 11
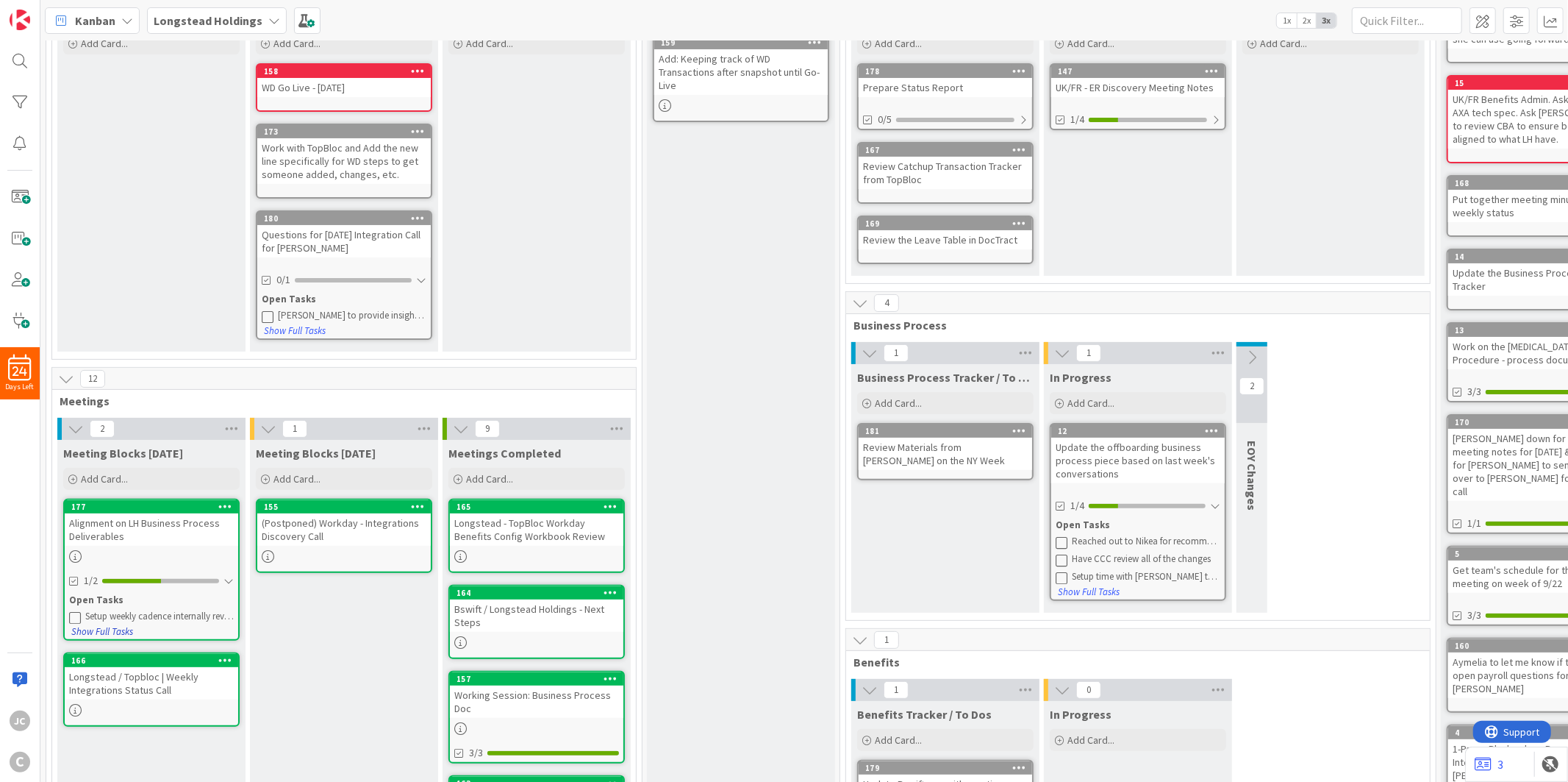
click at [76, 624] on button "Show Full Tasks" at bounding box center [102, 632] width 63 height 16
click at [73, 612] on icon at bounding box center [75, 617] width 11 height 11
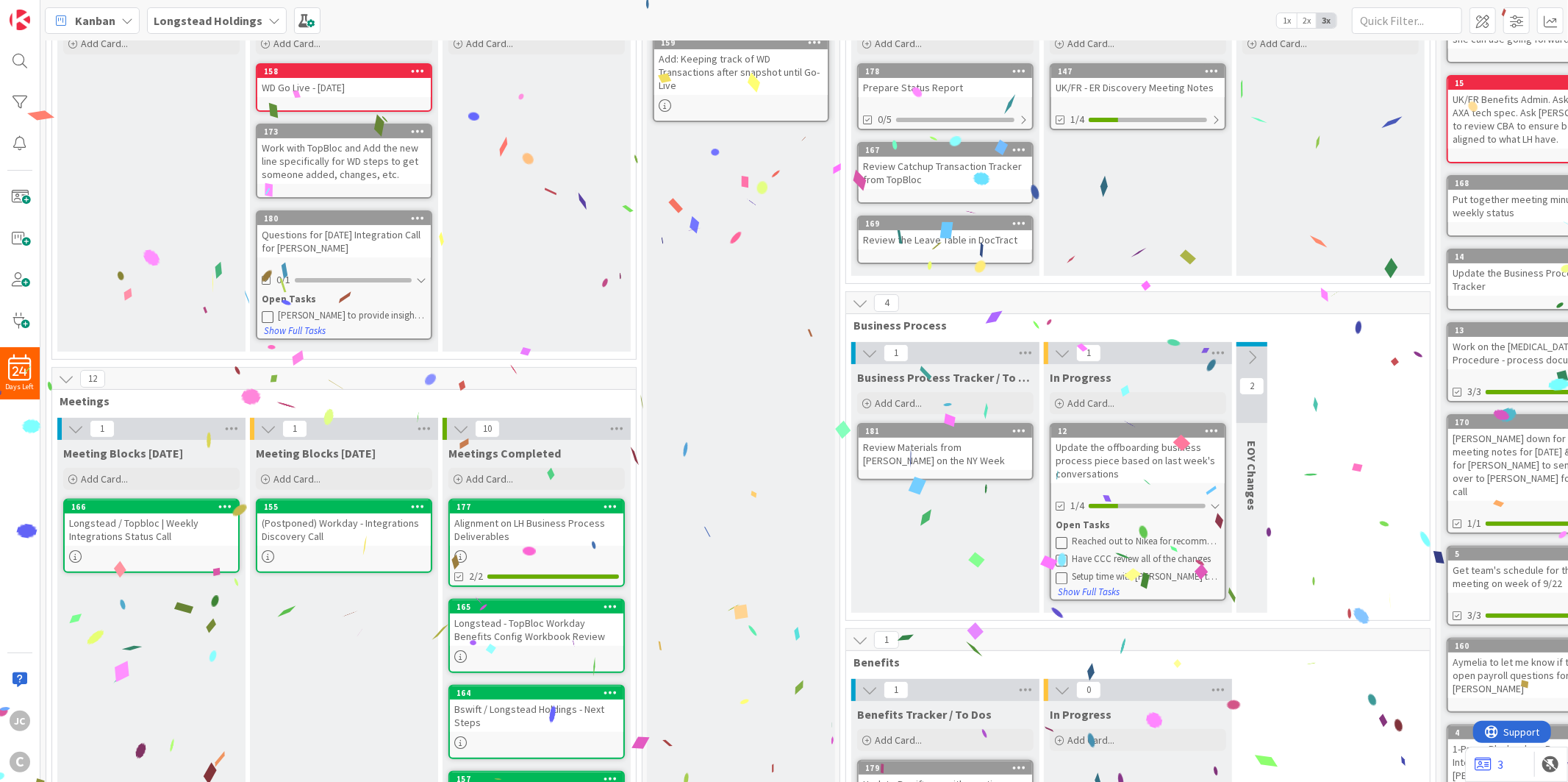
click at [557, 635] on div "Longstead - TopBloc Workday Benefits Config Workbook Review" at bounding box center [536, 630] width 173 height 32
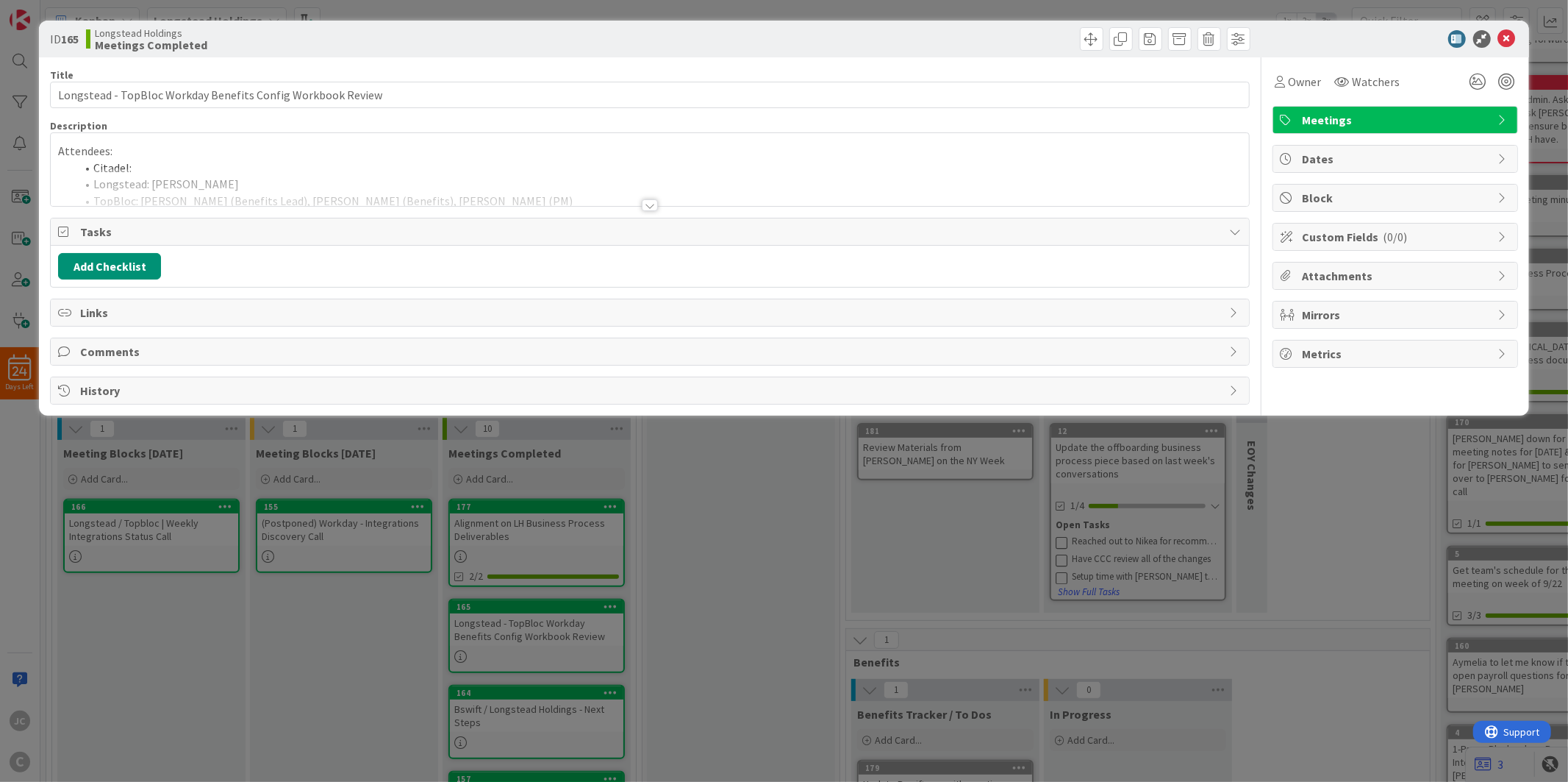
click at [399, 178] on div at bounding box center [649, 186] width 1198 height 37
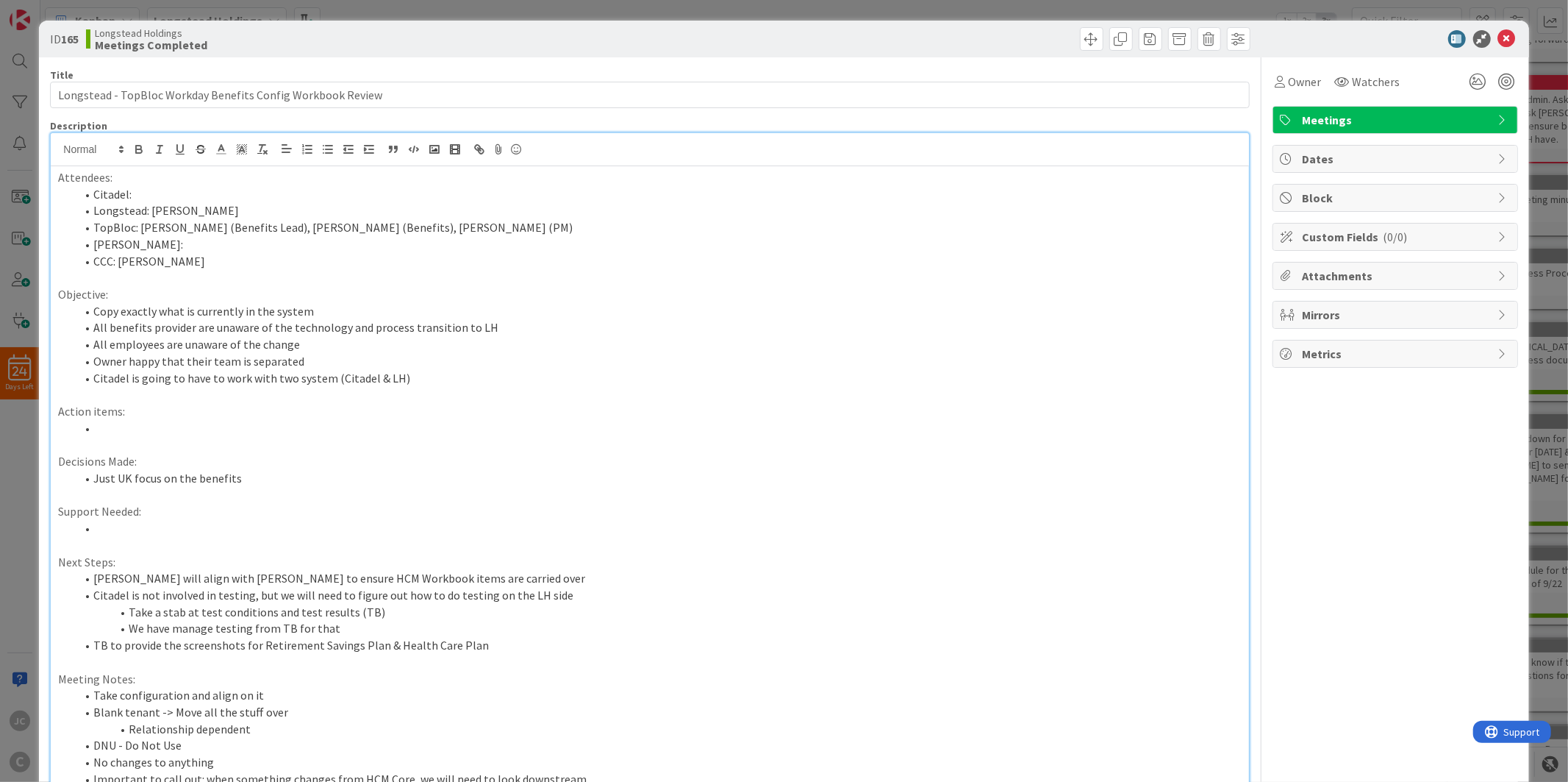
click at [27, 543] on div "ID 165 Longstead Holdings Meetings Completed Title 59 / 128 Longstead - TopBloc…" at bounding box center [784, 391] width 1568 height 782
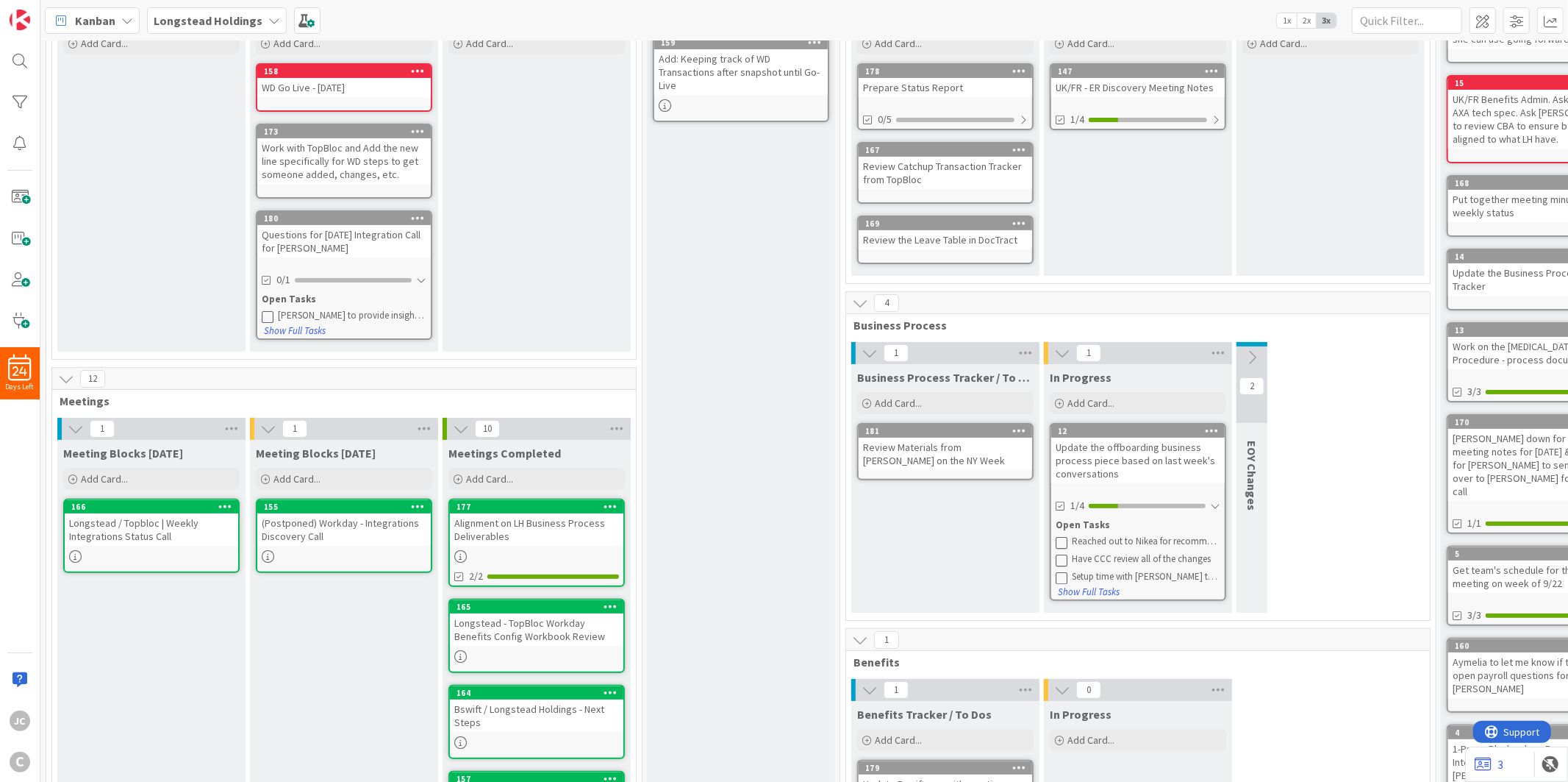
click at [496, 721] on div "Bswift / Longstead Holdings - Next Steps" at bounding box center [536, 715] width 173 height 32
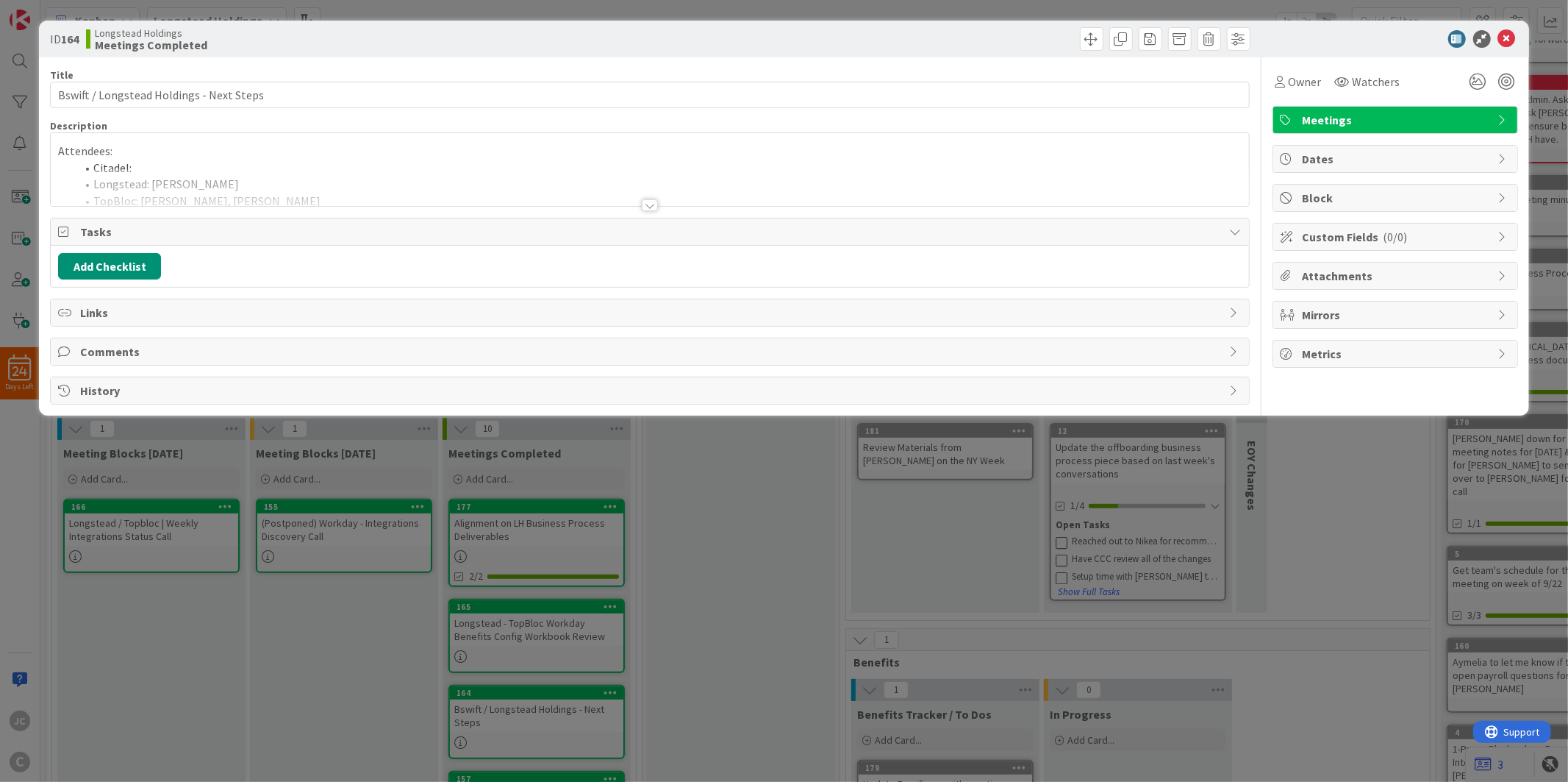
click at [374, 135] on div "Attendees: Citadel: Longstead: [PERSON_NAME]: [PERSON_NAME], [PERSON_NAME]: Aym…" at bounding box center [649, 169] width 1198 height 73
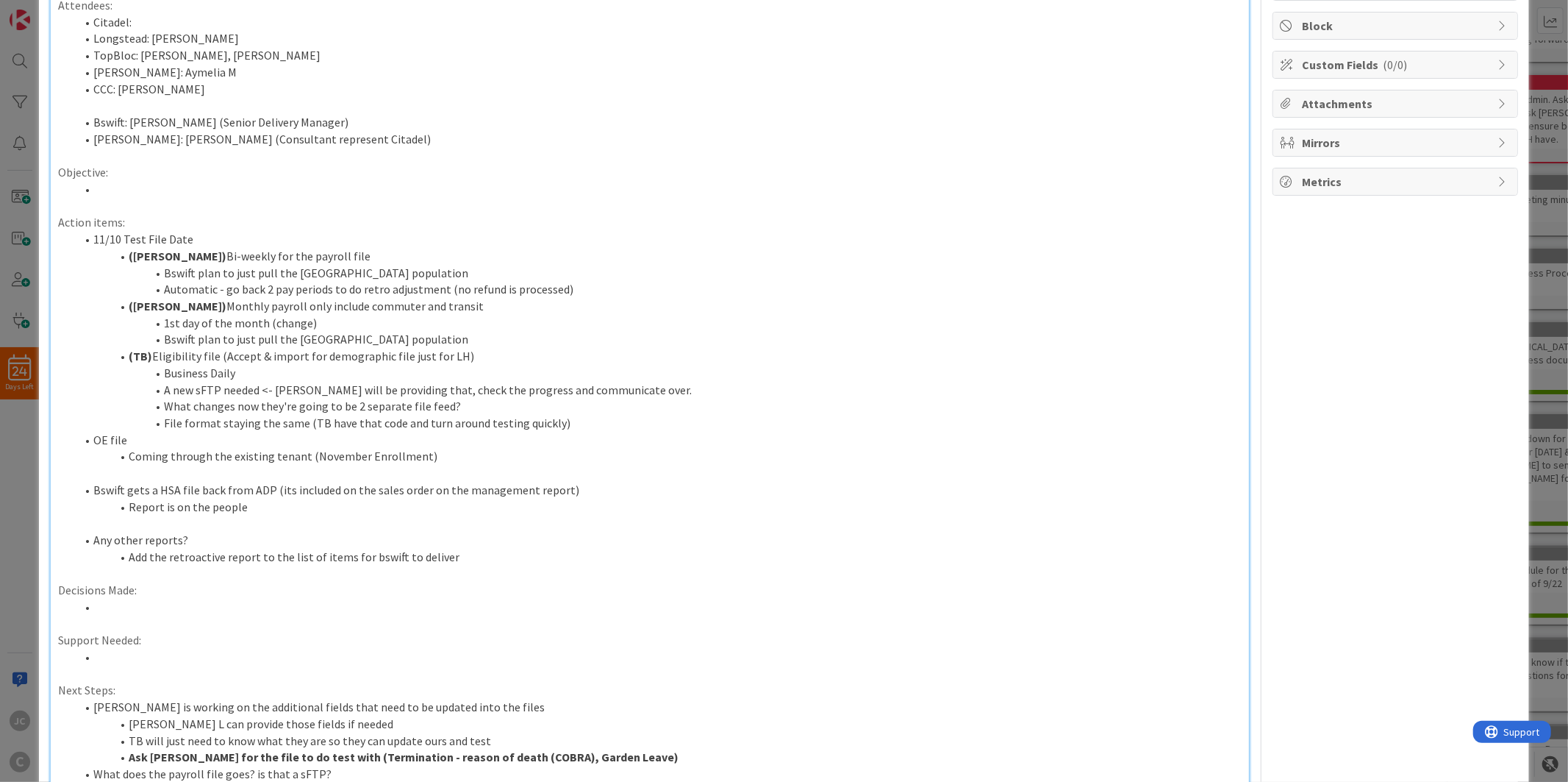
scroll to position [326, 0]
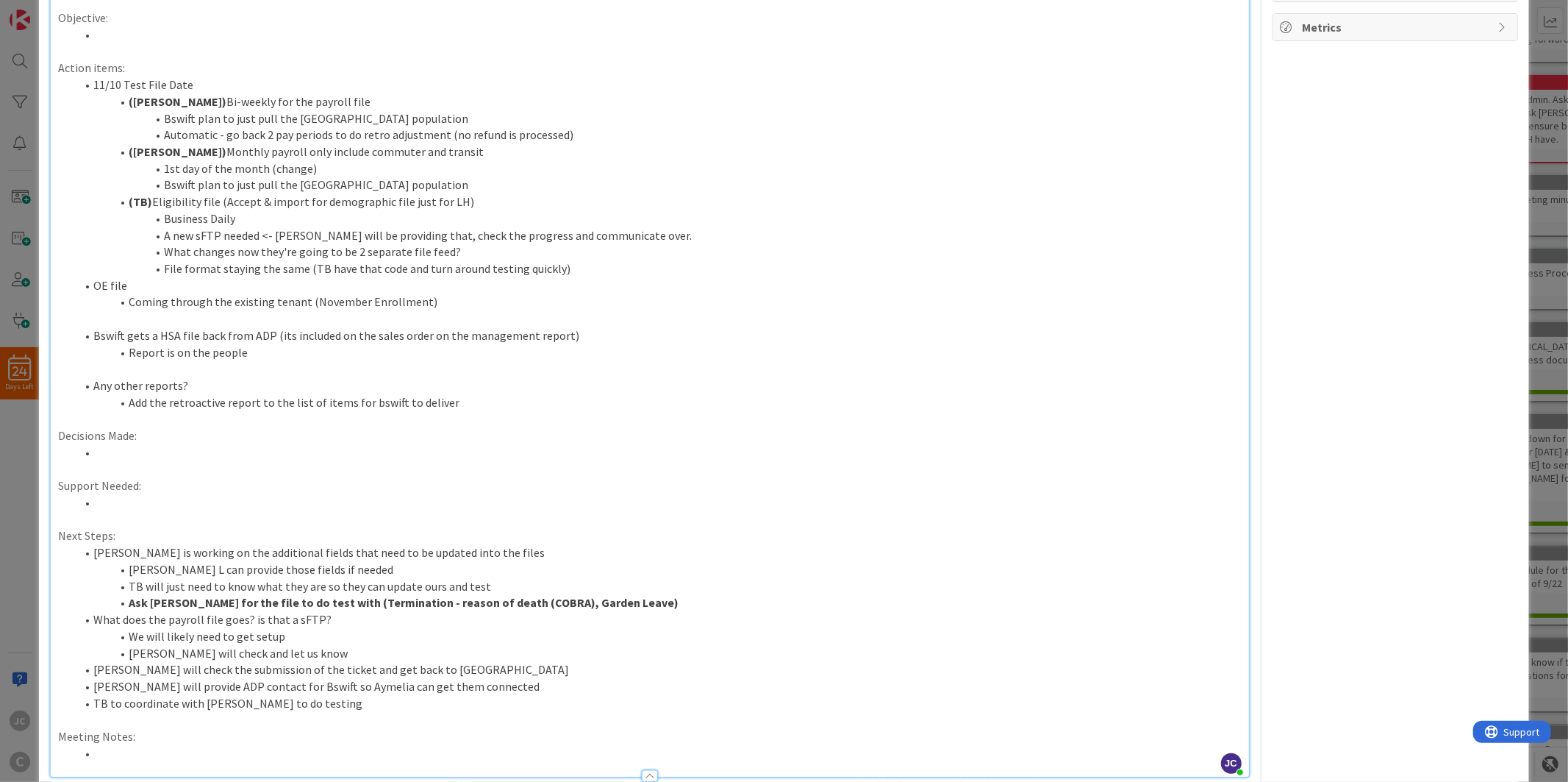
click at [9, 487] on div "ID 164 Longstead Holdings Meetings Completed Title 40 / 128 Bswift / Longstead …" at bounding box center [784, 391] width 1568 height 782
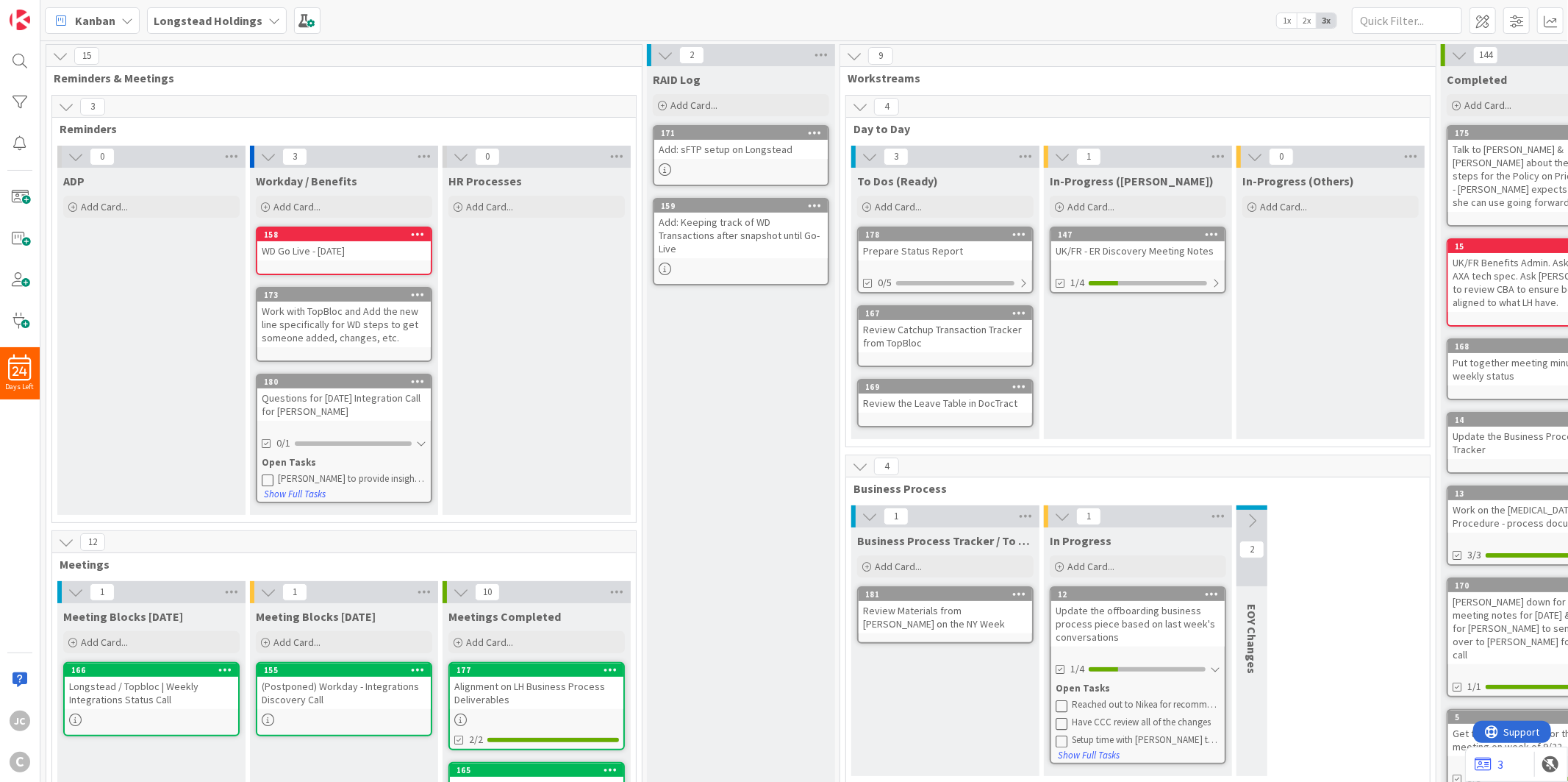
click at [460, 591] on icon at bounding box center [460, 592] width 16 height 16
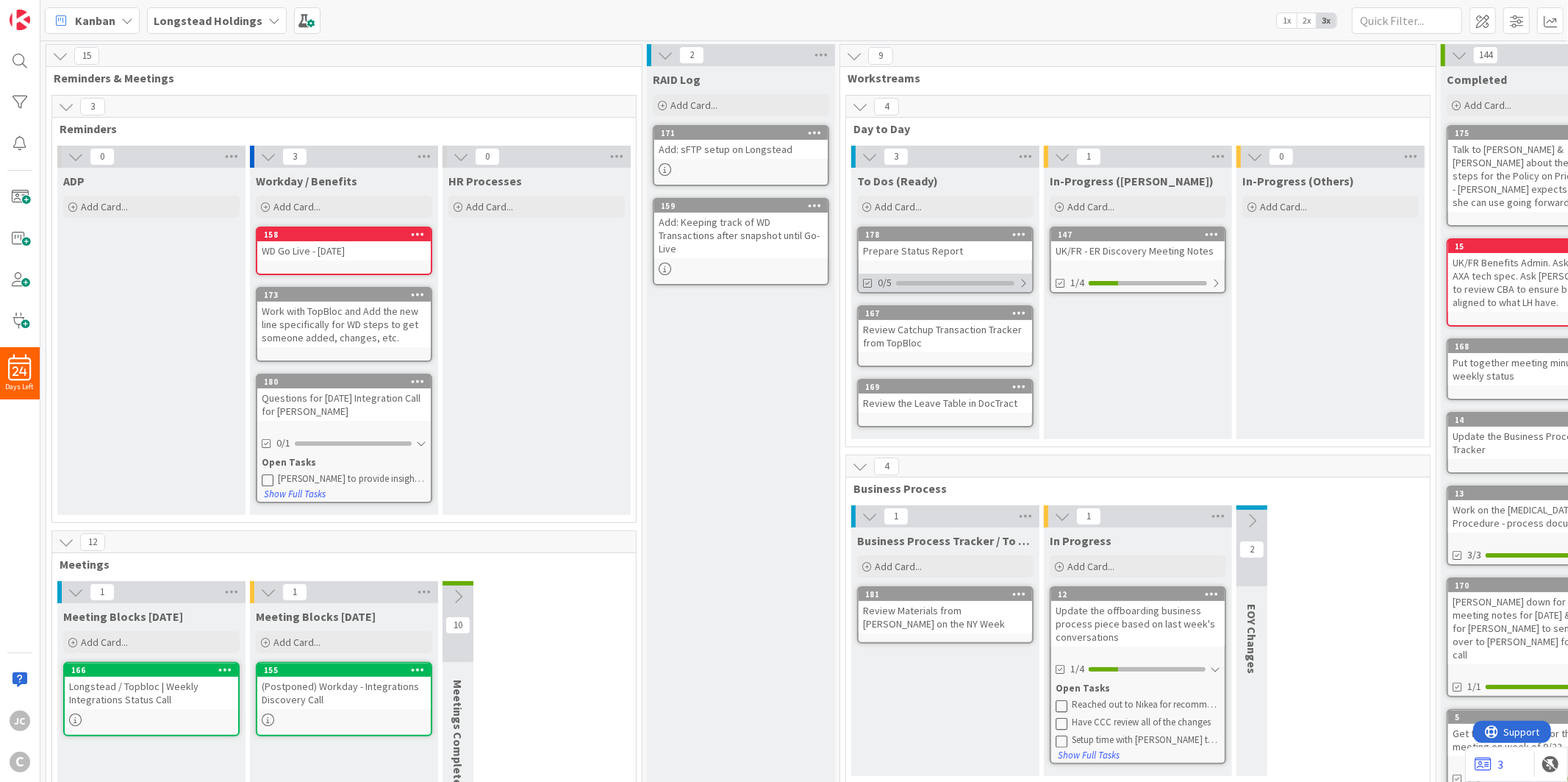
click at [1026, 284] on div at bounding box center [1023, 283] width 9 height 11
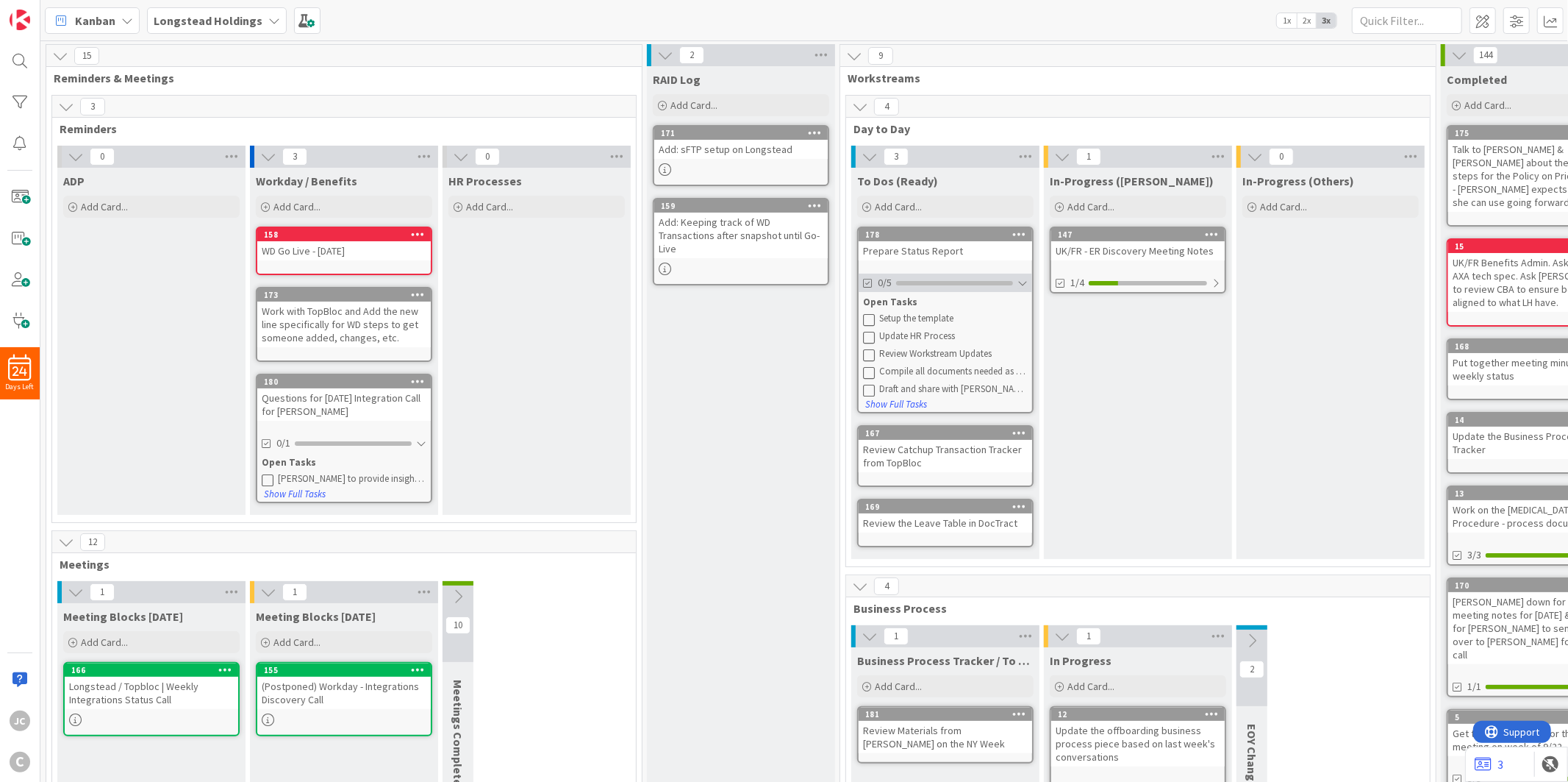
click at [1026, 284] on div at bounding box center [1022, 283] width 10 height 11
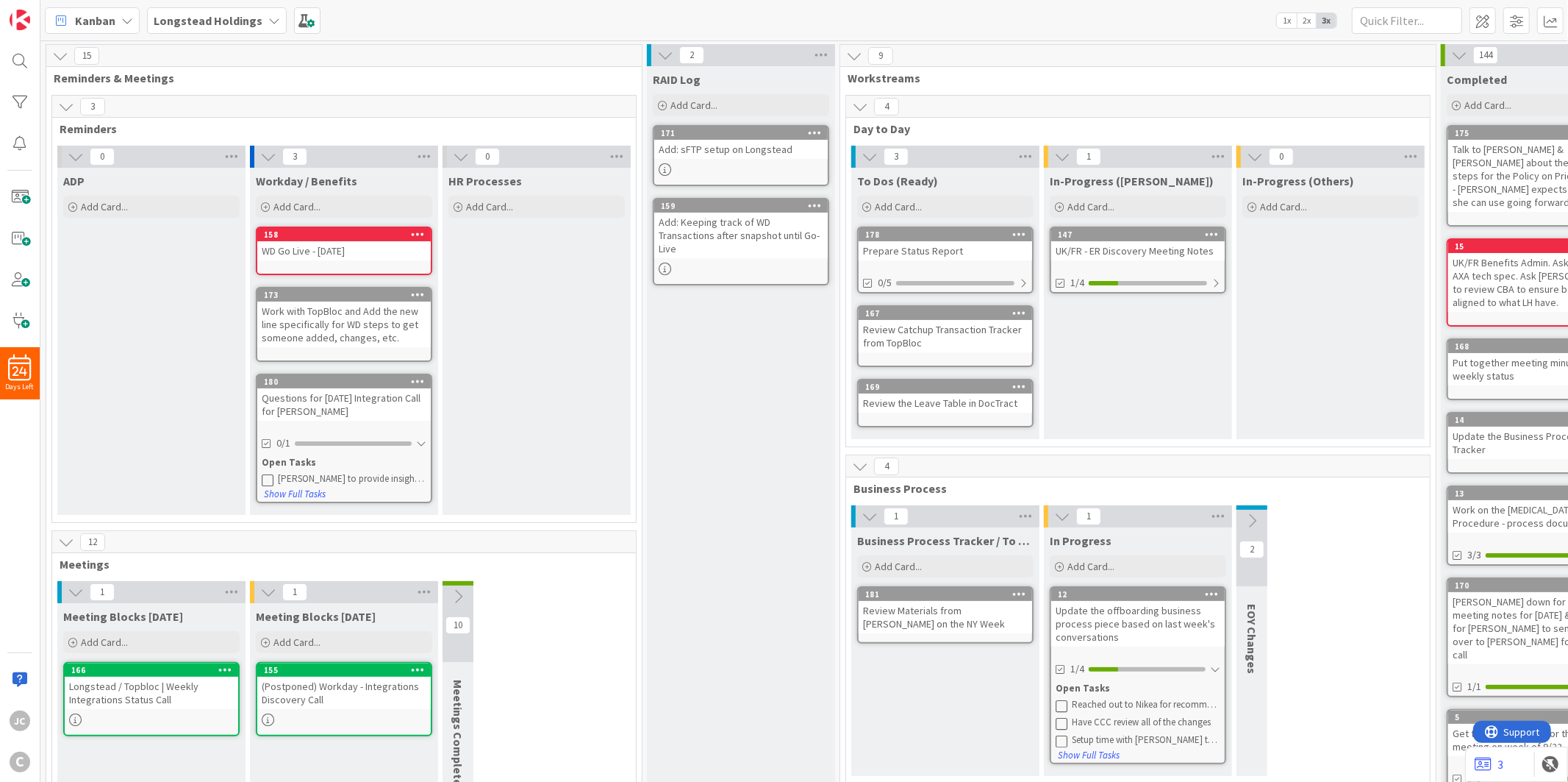
click at [792, 349] on div "RAID Log Add Card... 171 Add: sFTP setup on Longstead 159 Add: Keeping track of…" at bounding box center [741, 599] width 188 height 1066
click at [1023, 282] on div at bounding box center [1023, 283] width 9 height 11
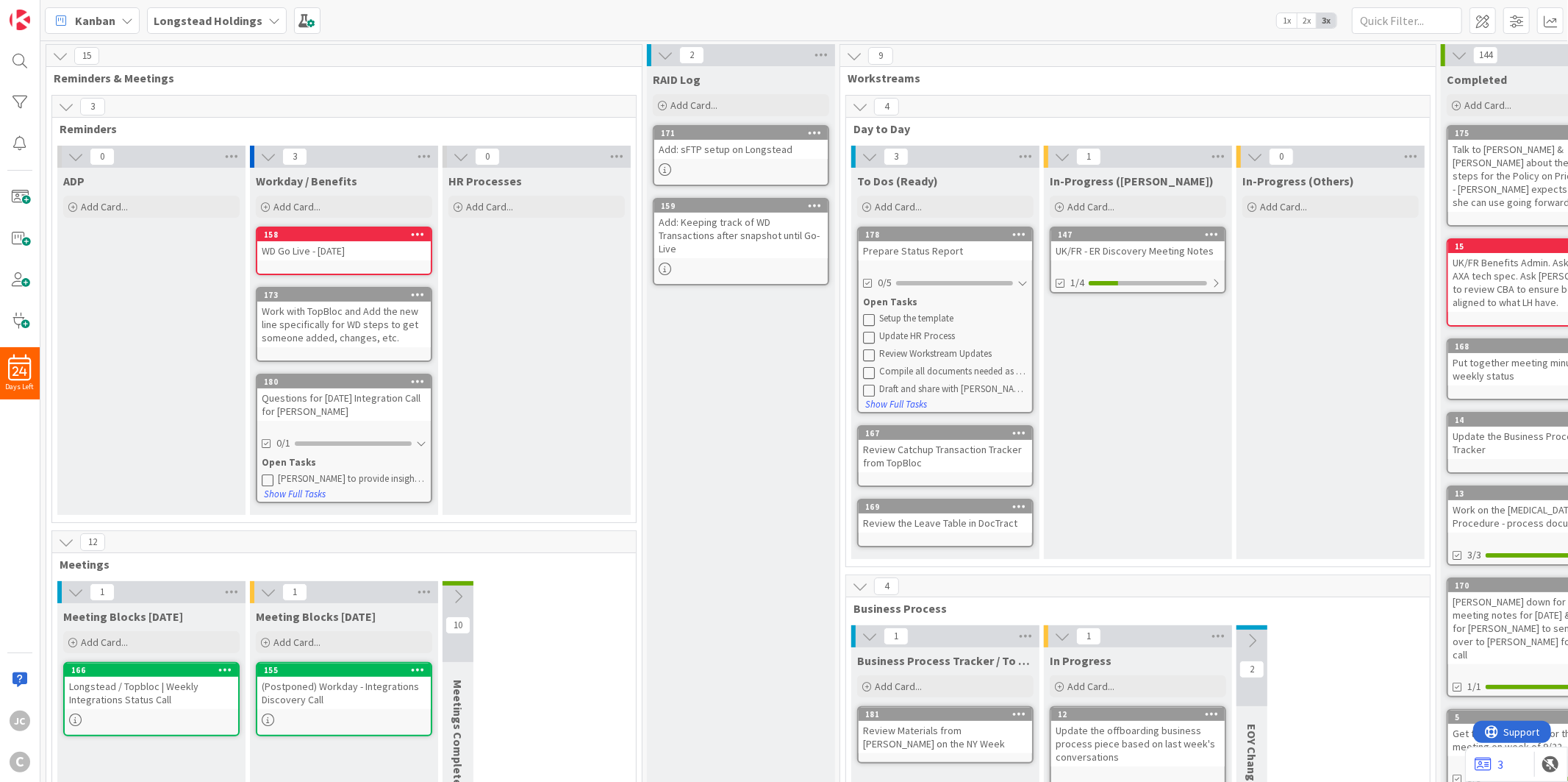
click at [866, 316] on icon at bounding box center [869, 319] width 11 height 11
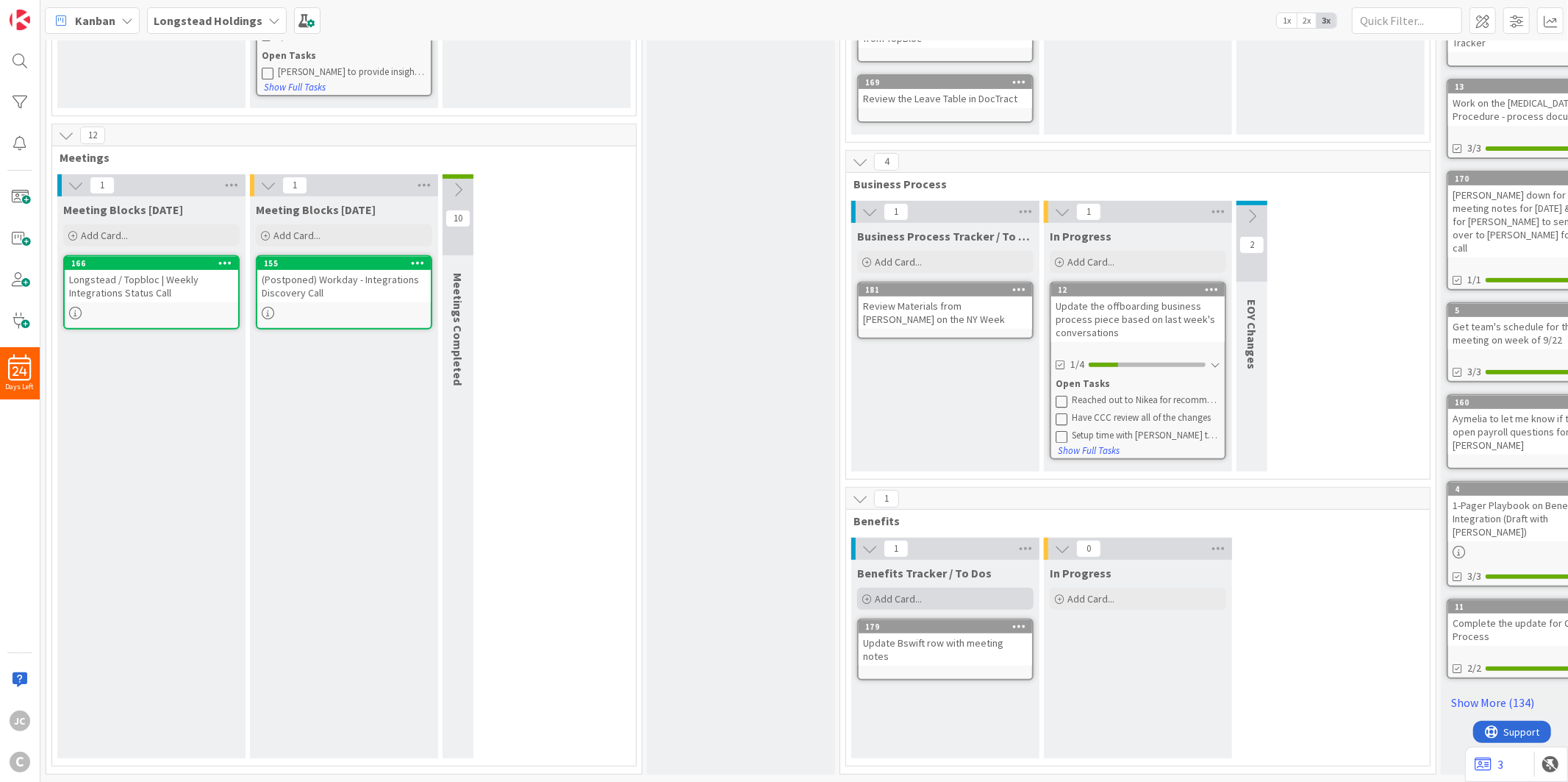
scroll to position [414, 0]
click at [908, 592] on span "Add Card..." at bounding box center [898, 598] width 47 height 13
click at [941, 635] on div "Reschedule the WellHub Meeting" at bounding box center [945, 643] width 173 height 19
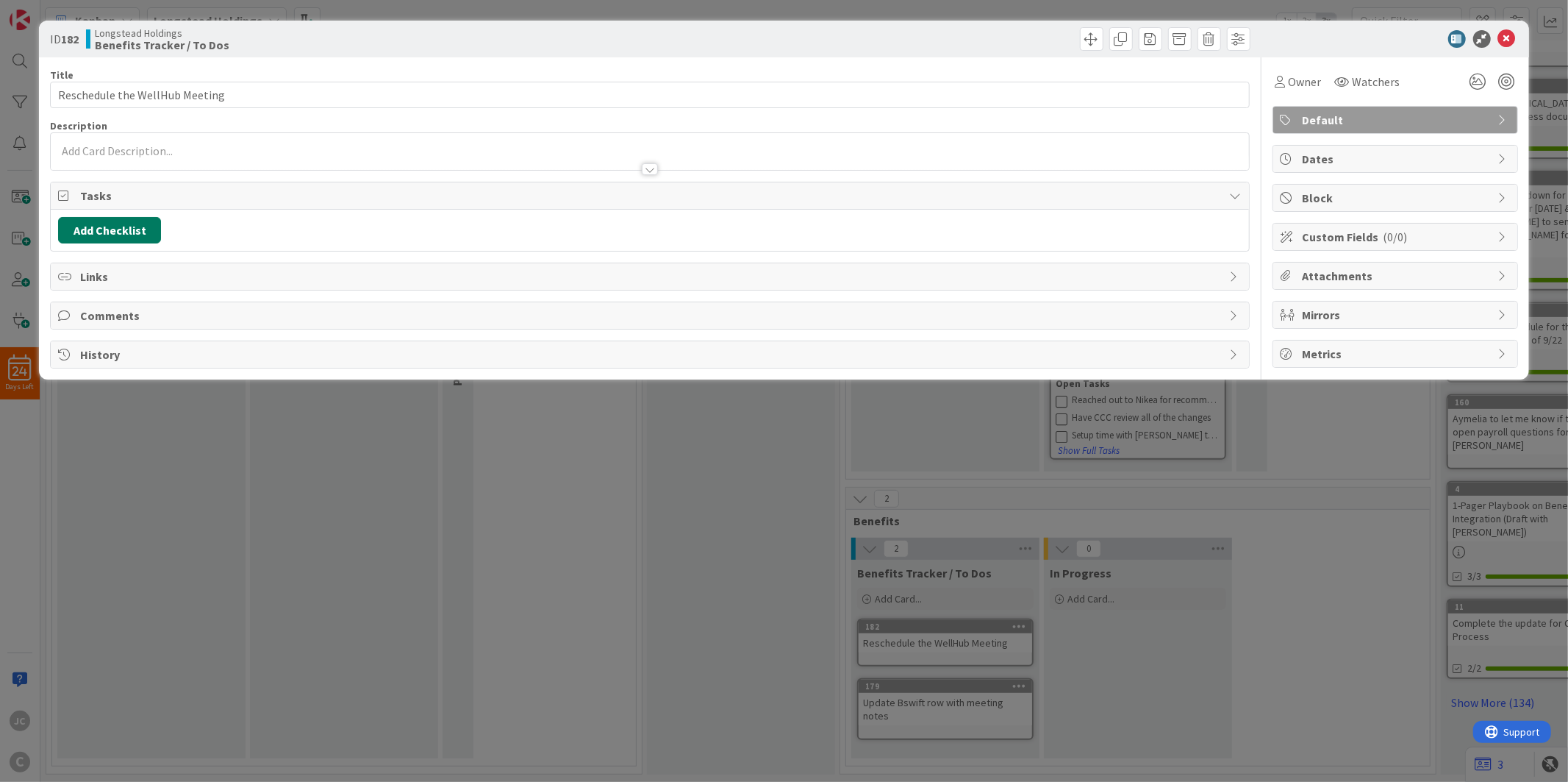
click at [138, 232] on button "Add Checklist" at bounding box center [109, 230] width 103 height 27
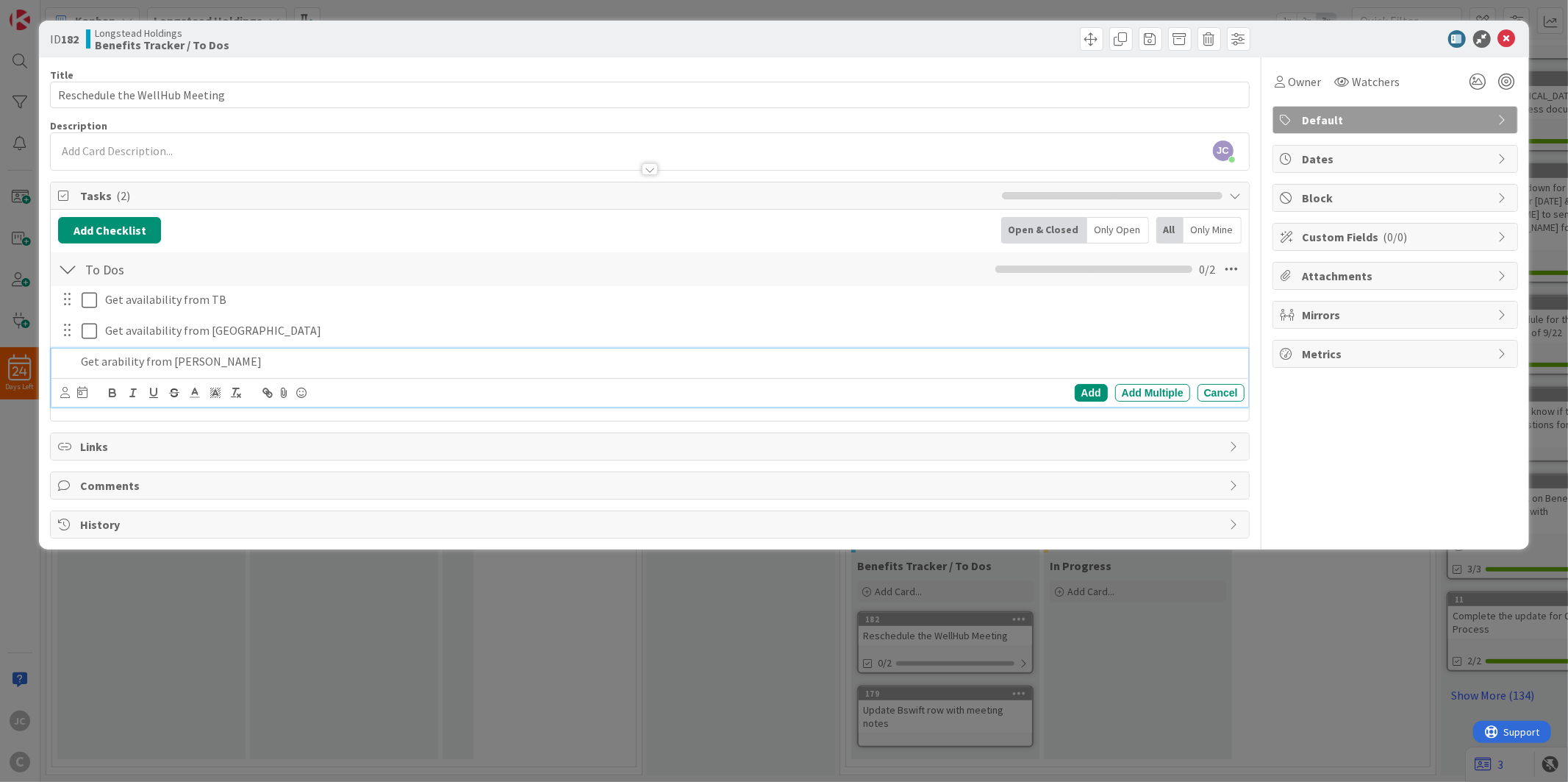
click at [87, 354] on p "Get arability from [PERSON_NAME]" at bounding box center [659, 362] width 1157 height 17
click at [108, 358] on p "Get arability from [PERSON_NAME]" at bounding box center [659, 362] width 1157 height 17
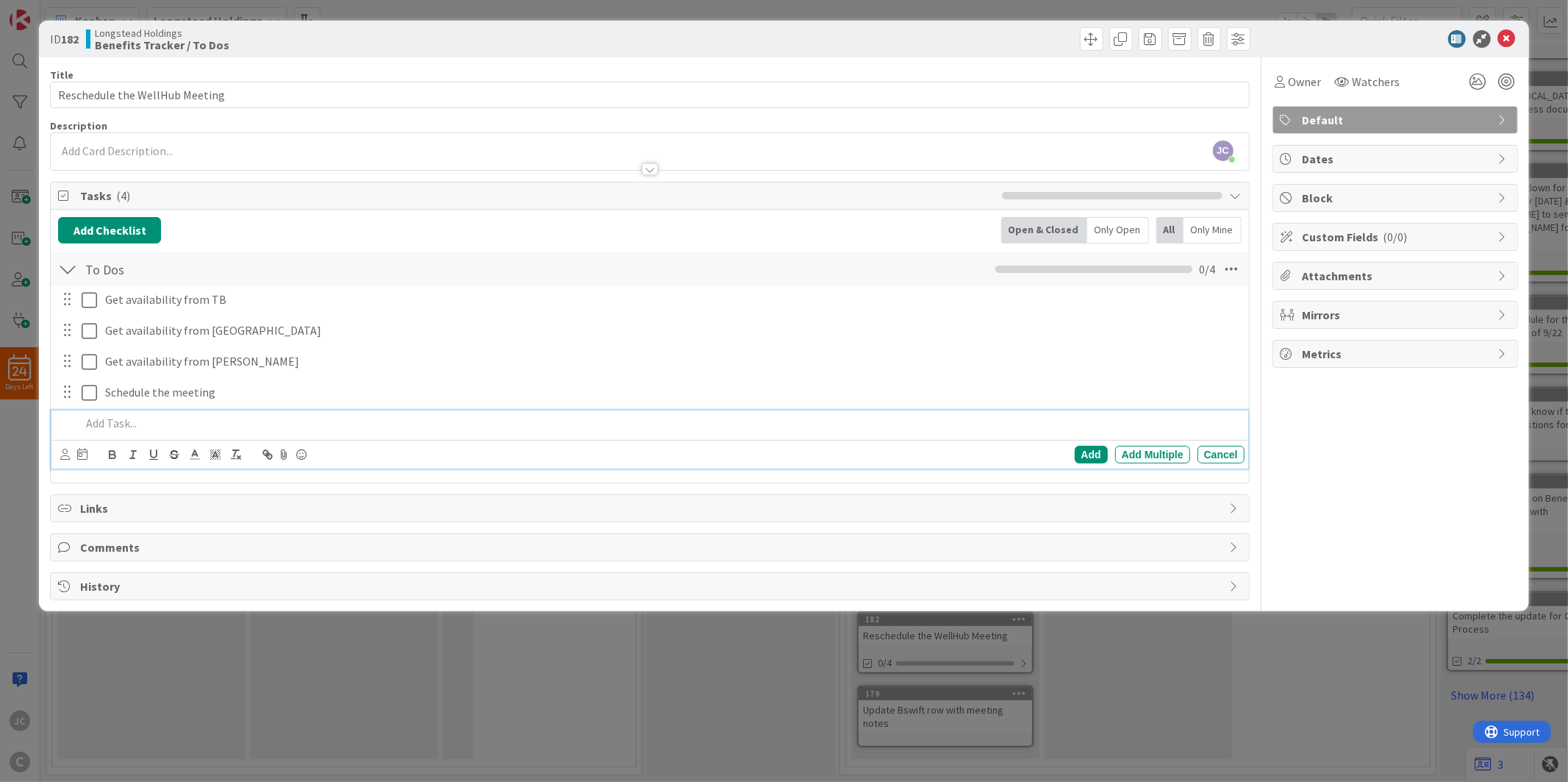
click at [550, 710] on div "ID 182 Longstead Holdings Benefits Tracker / To Dos Title 30 / 128 Reschedule t…" at bounding box center [784, 391] width 1568 height 782
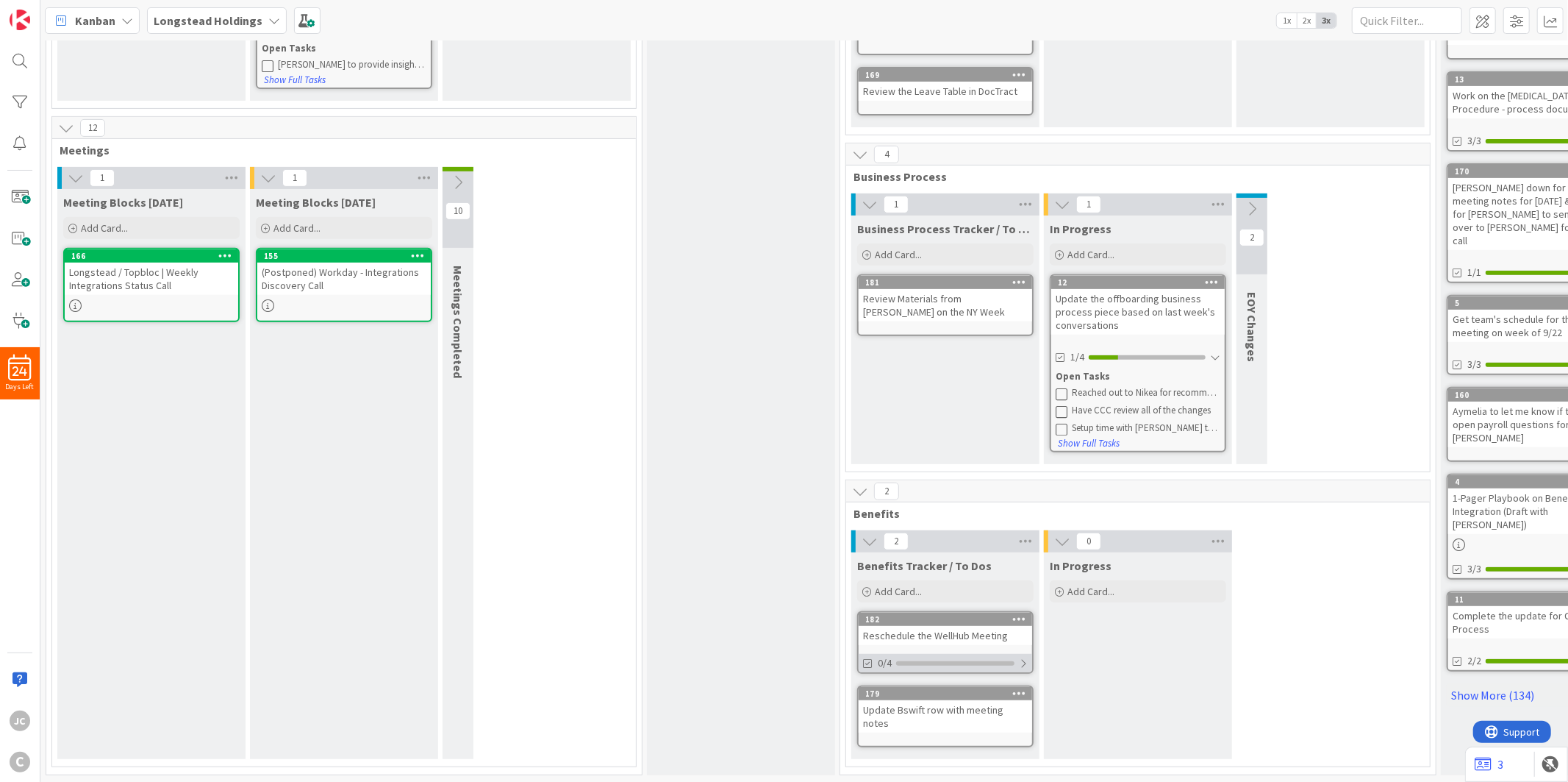
click at [1023, 657] on div at bounding box center [1023, 663] width 9 height 11
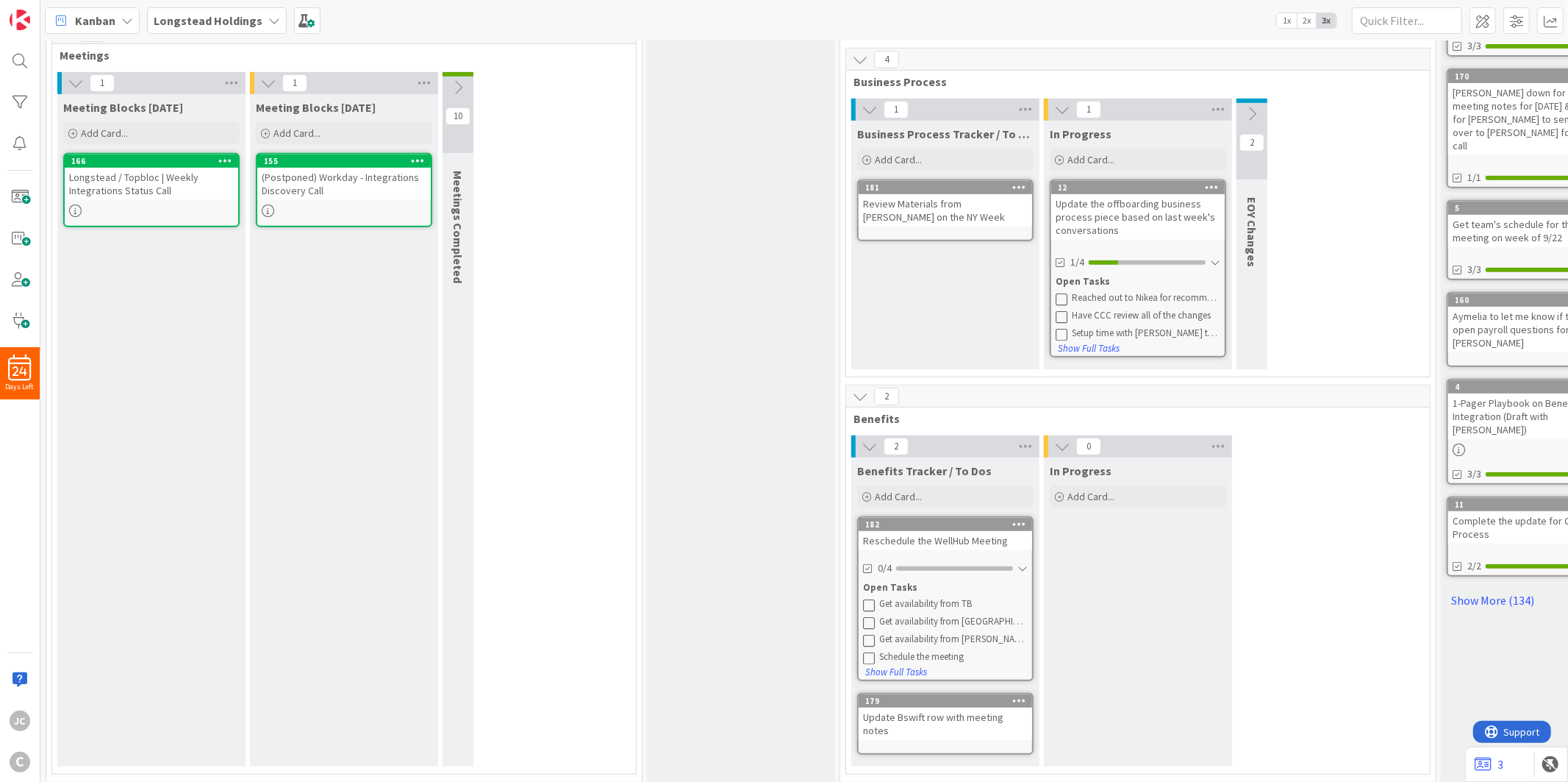
click at [873, 598] on icon at bounding box center [869, 604] width 11 height 11
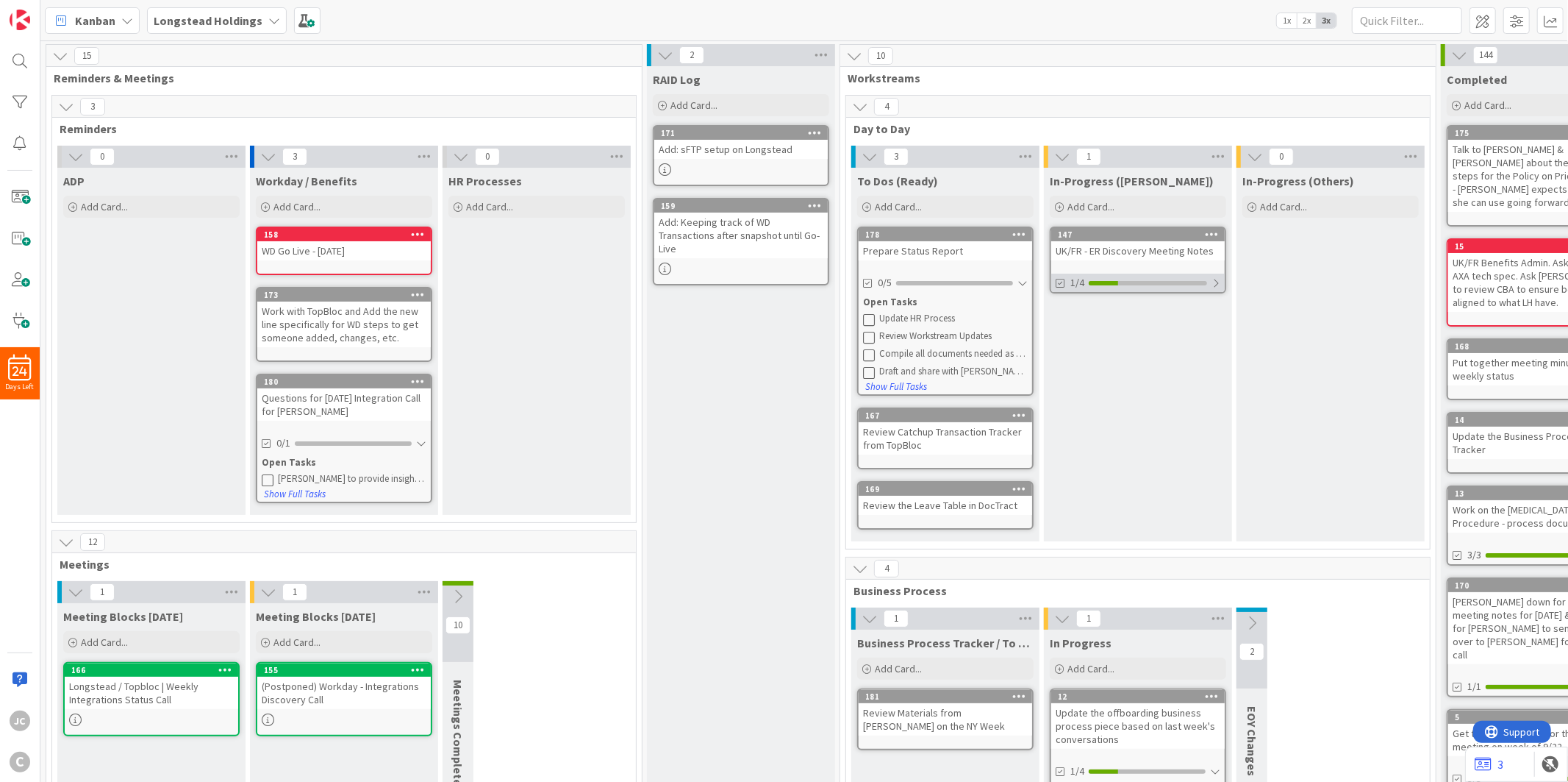
click at [1224, 283] on div "1/4" at bounding box center [1138, 283] width 173 height 18
click at [1063, 317] on icon at bounding box center [1061, 319] width 11 height 11
click at [1064, 315] on icon at bounding box center [1061, 319] width 11 height 11
click at [1062, 314] on icon at bounding box center [1061, 319] width 11 height 11
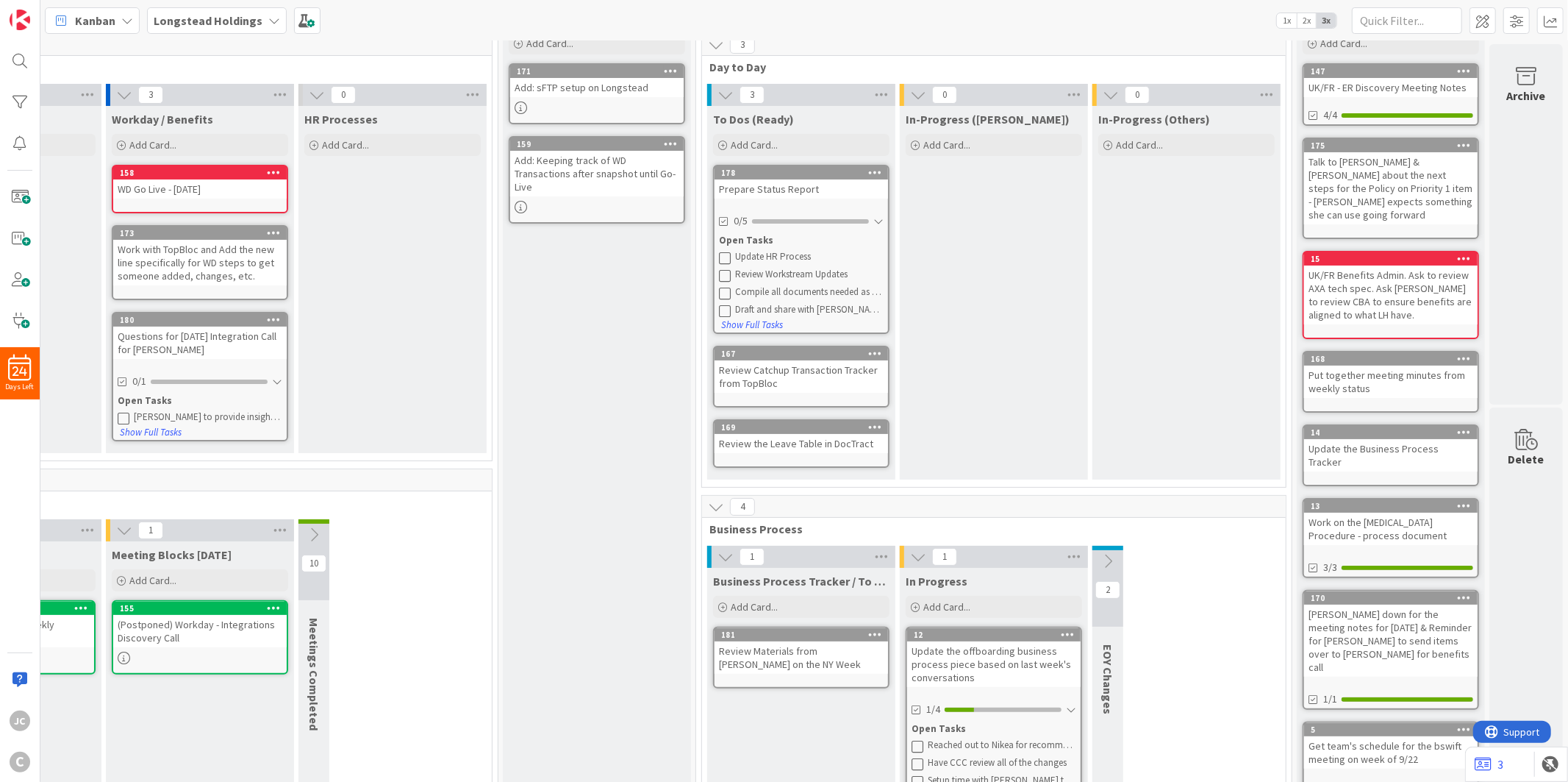
scroll to position [0, 156]
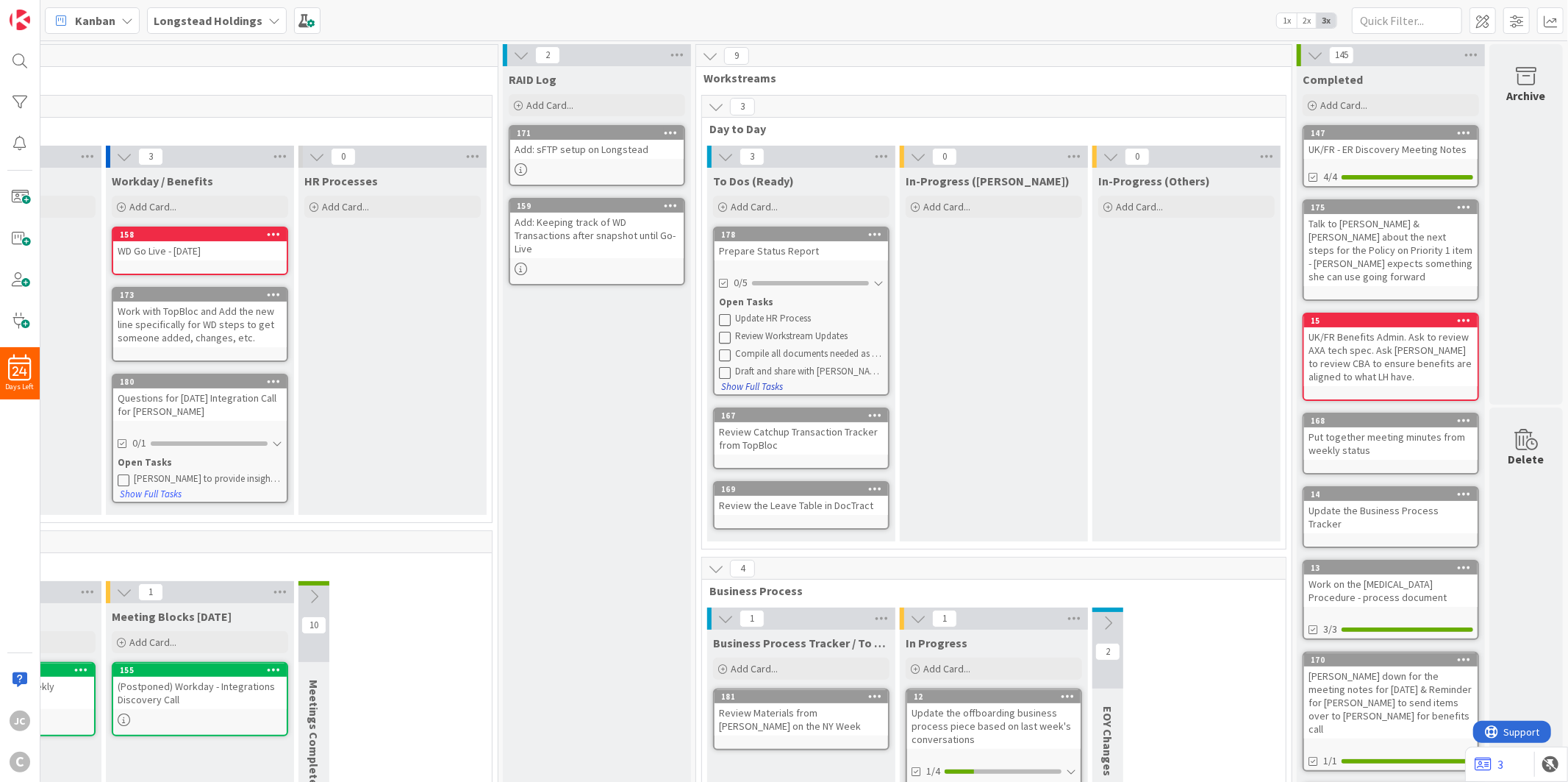
click at [732, 383] on button "Show Full Tasks" at bounding box center [752, 386] width 63 height 16
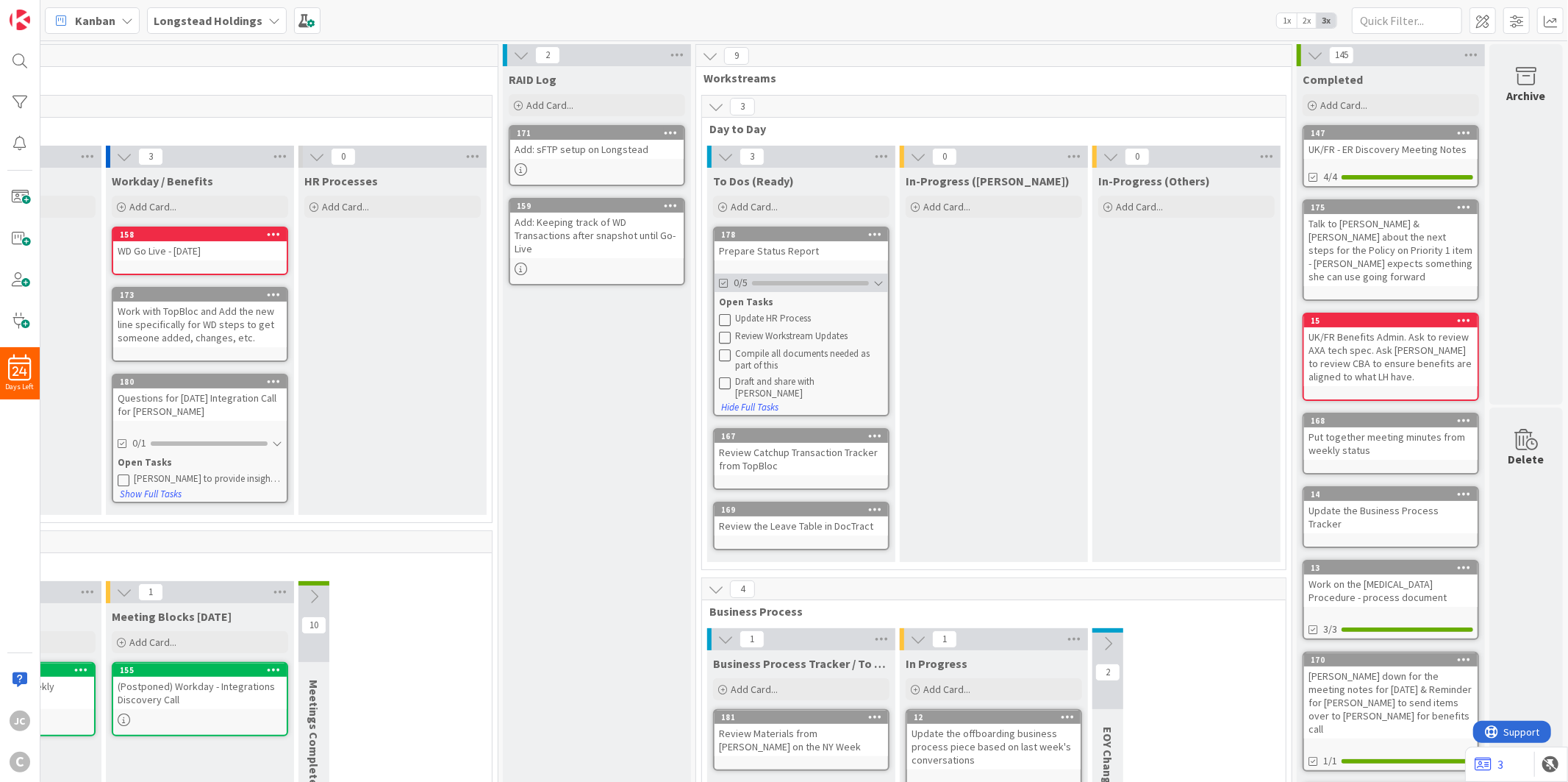
click at [792, 274] on div "0/5" at bounding box center [802, 283] width 173 height 18
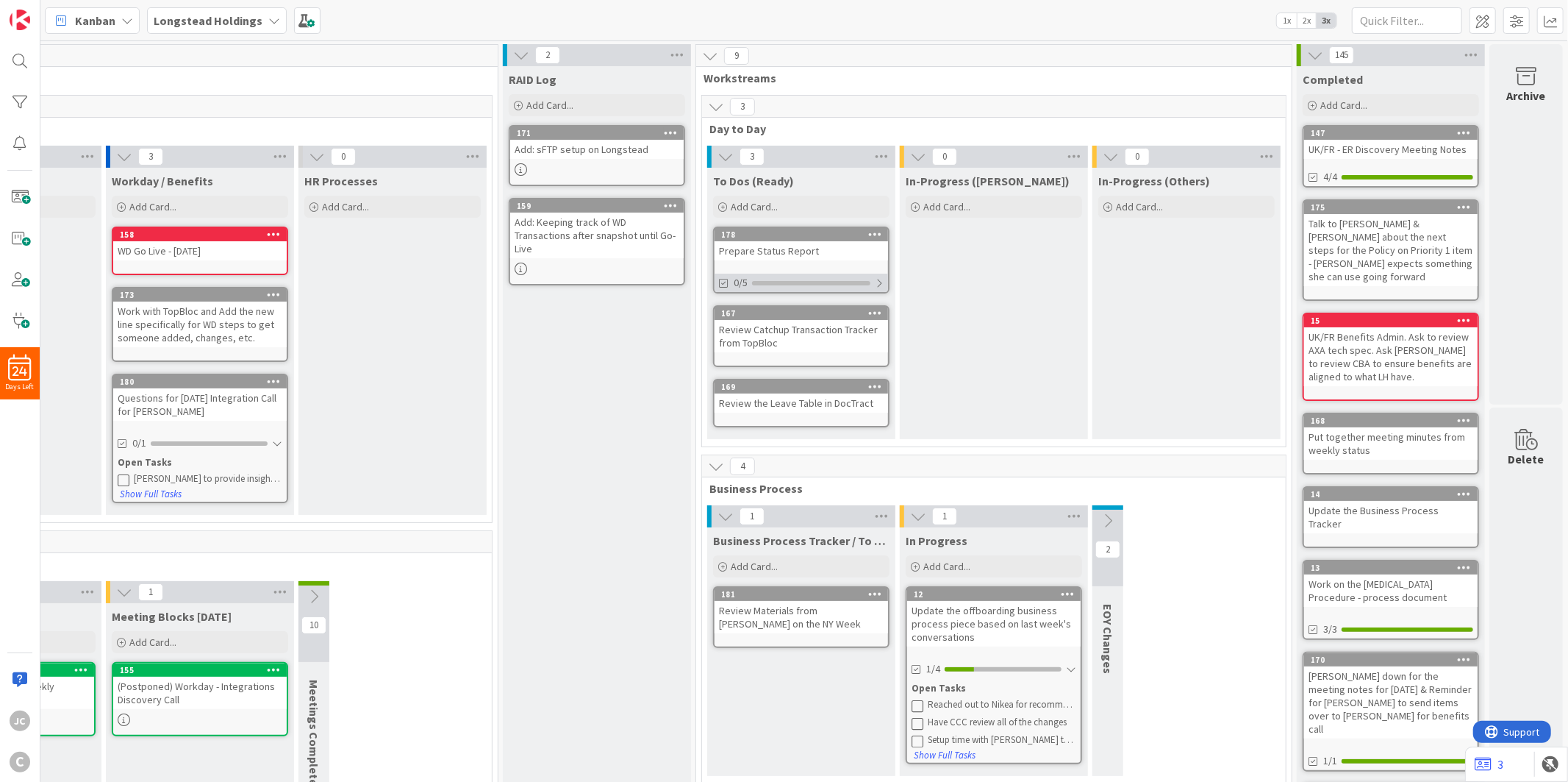
click at [792, 274] on div "0/5" at bounding box center [802, 283] width 173 height 18
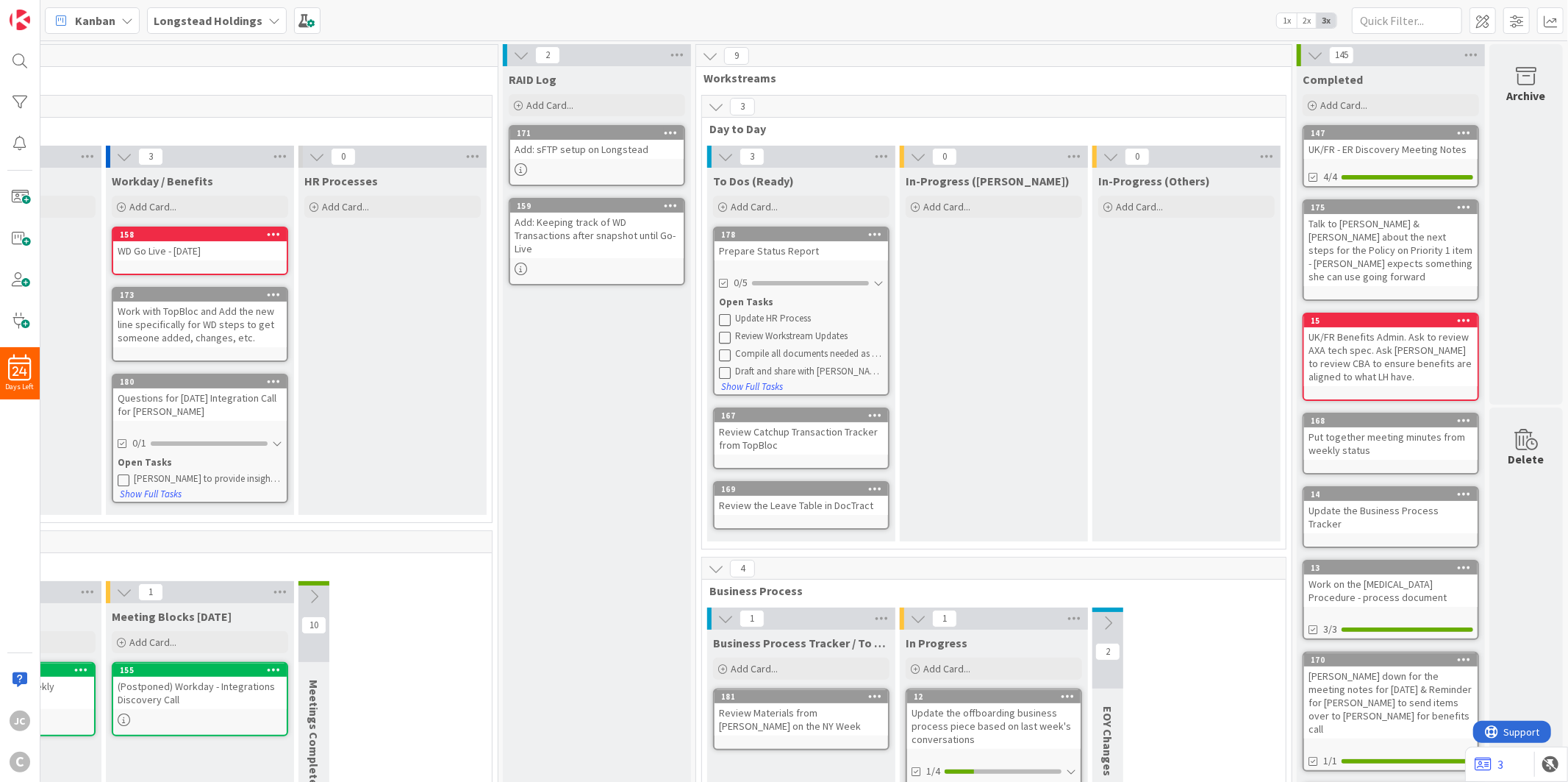
click at [754, 244] on div "Prepare Status Report" at bounding box center [802, 251] width 173 height 19
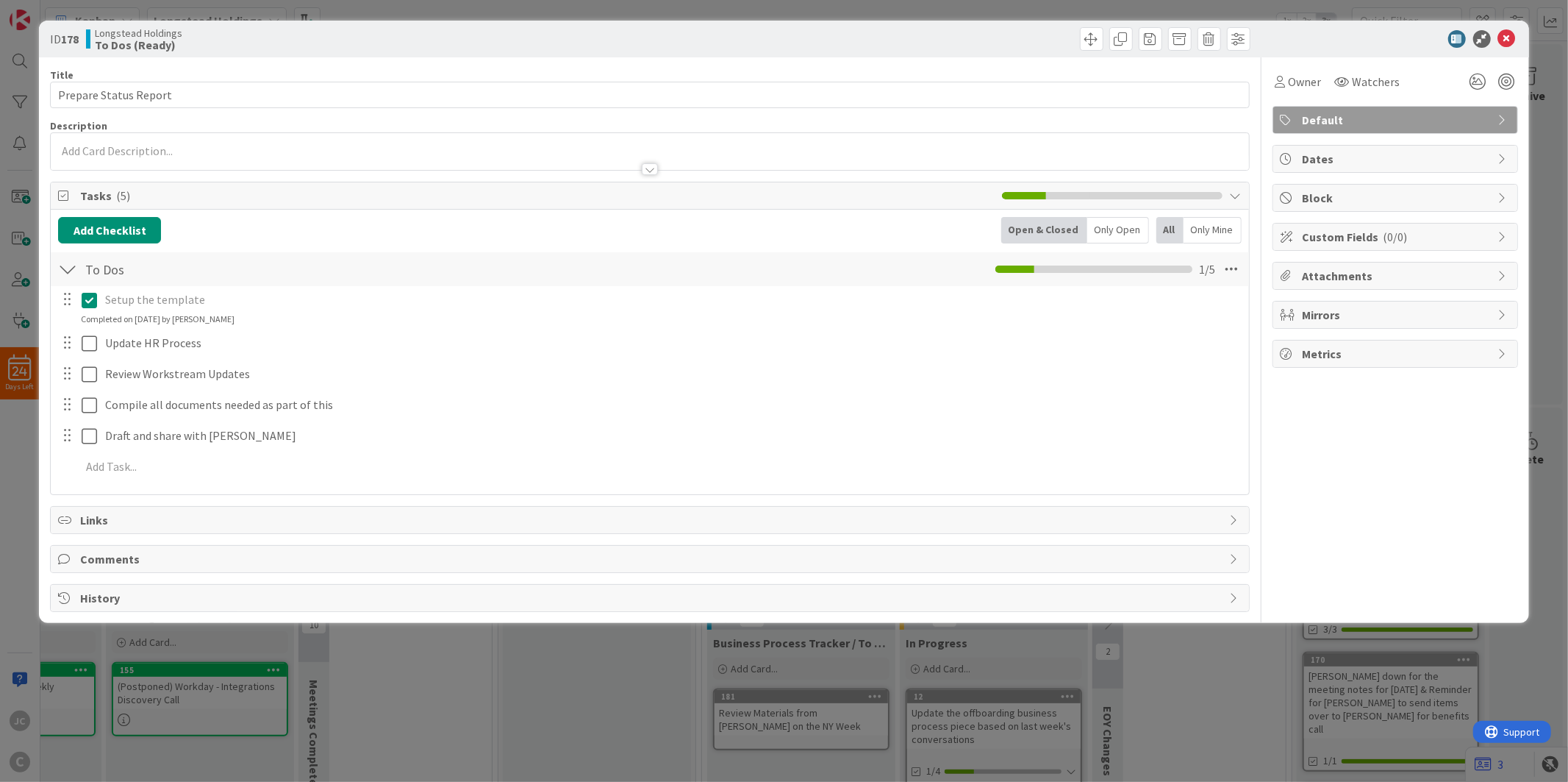
click at [476, 667] on div "ID 178 Longstead Holdings To Dos (Ready) Title 21 / 128 Prepare Status Report D…" at bounding box center [784, 391] width 1568 height 782
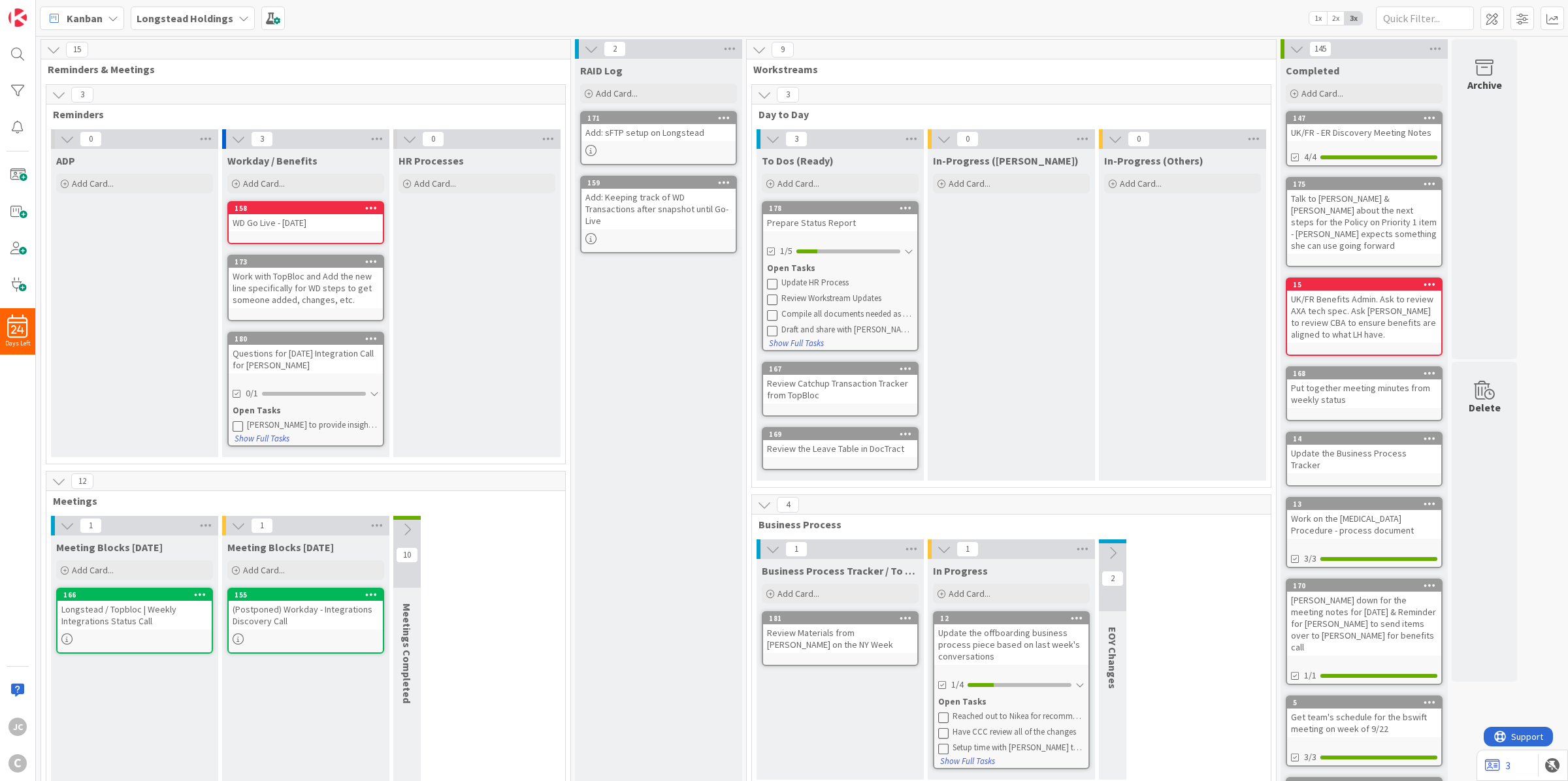
click at [482, 252] on div "HR Processes Add Card..." at bounding box center [476, 302] width 167 height 308
click at [975, 290] on div "In-Progress ([PERSON_NAME]) Add Card..." at bounding box center [1011, 314] width 167 height 332
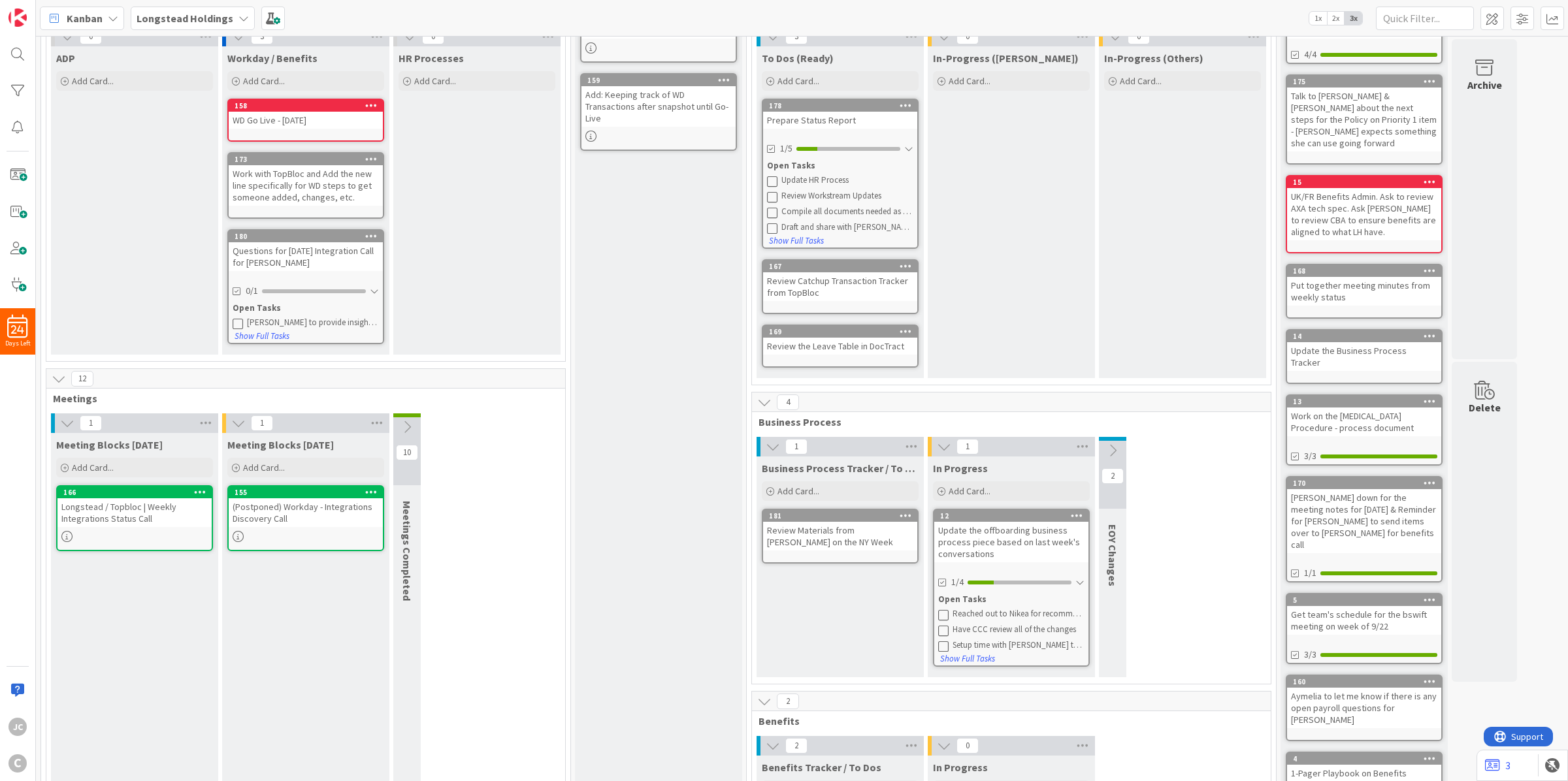
scroll to position [163, 0]
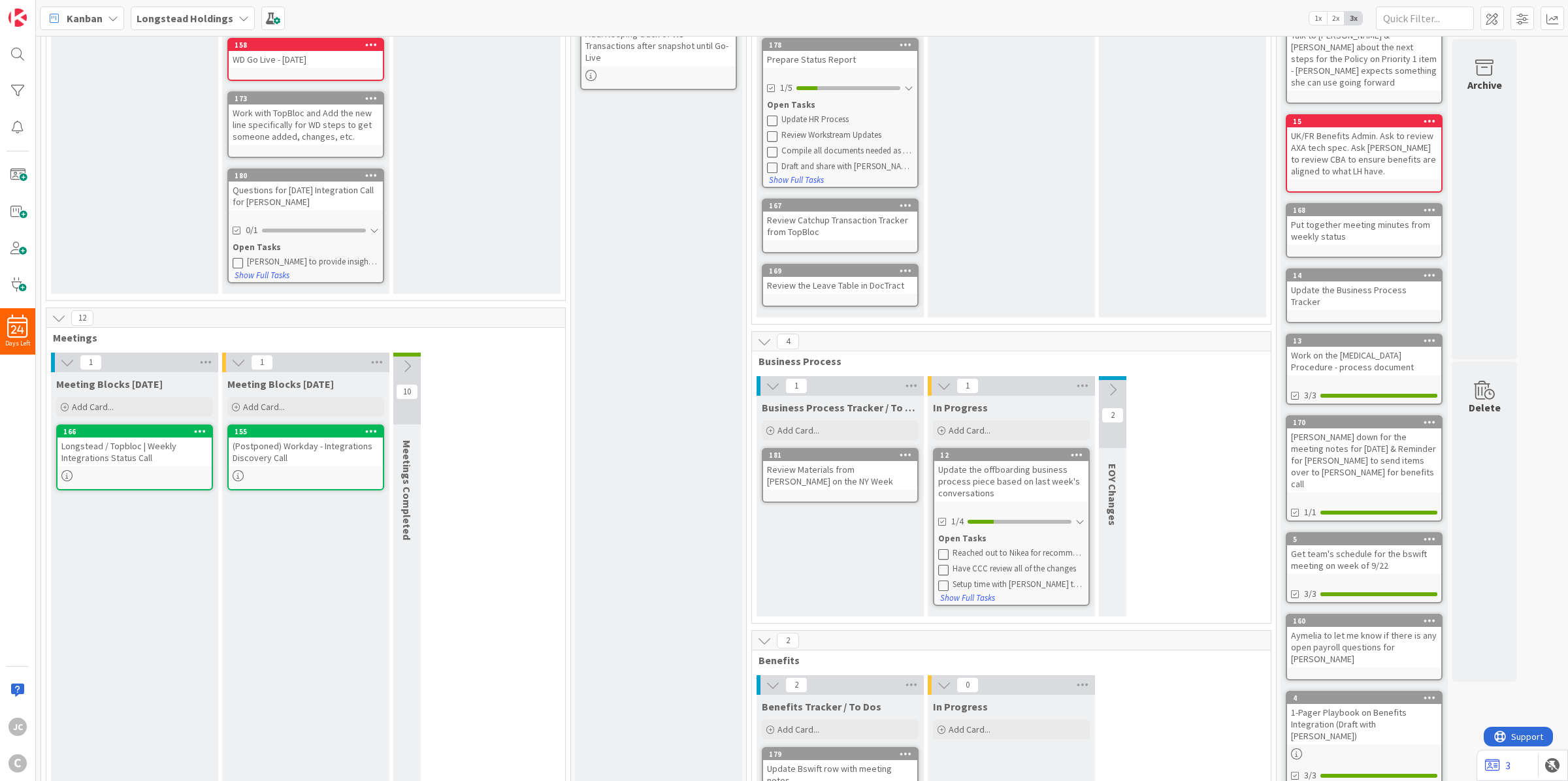
click at [946, 552] on icon at bounding box center [943, 554] width 10 height 10
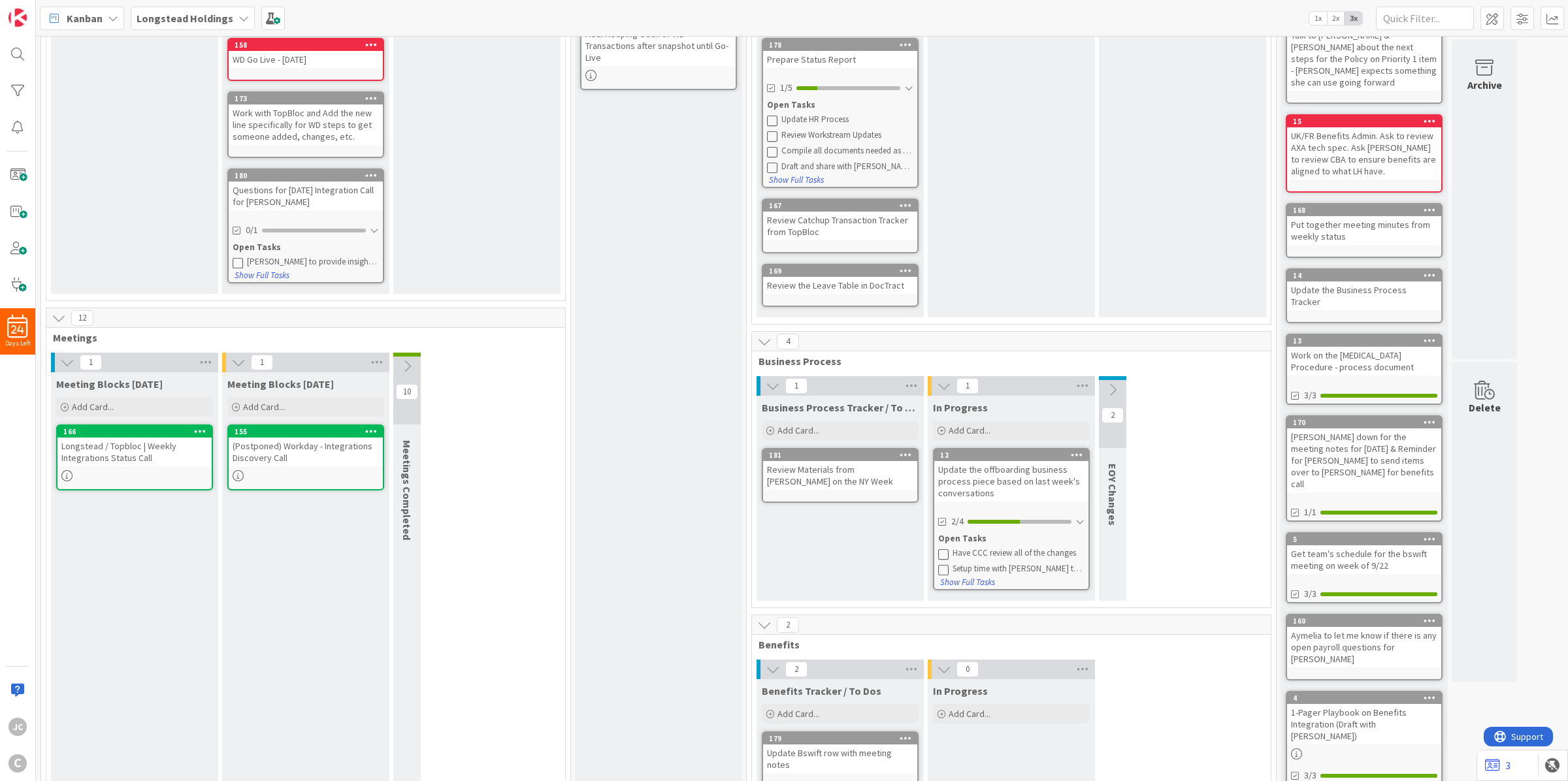
click at [1010, 470] on div "Update the offboarding business process piece based on last week's conversations" at bounding box center [1011, 481] width 154 height 41
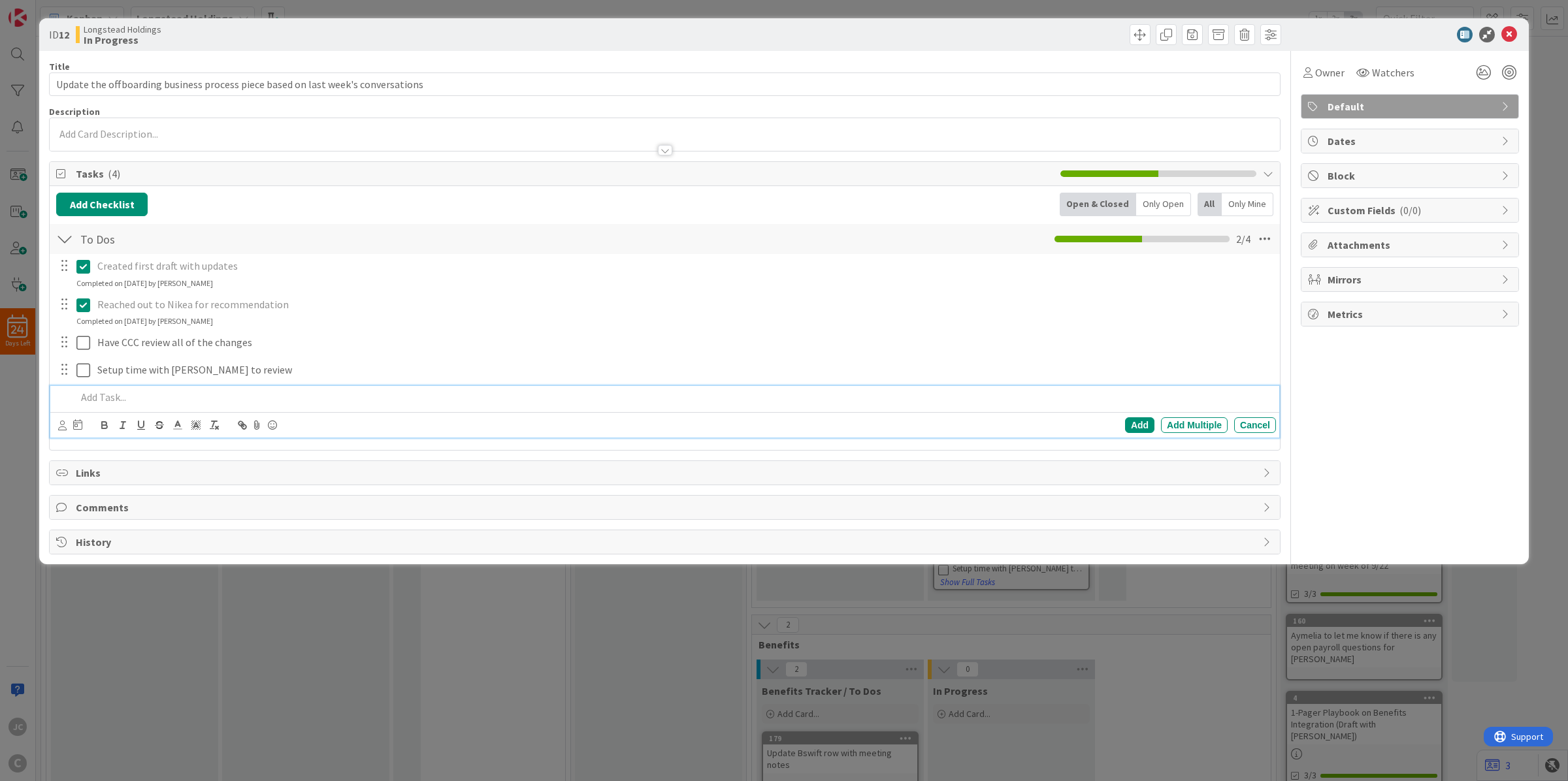
click at [106, 408] on div at bounding box center [673, 397] width 1205 height 23
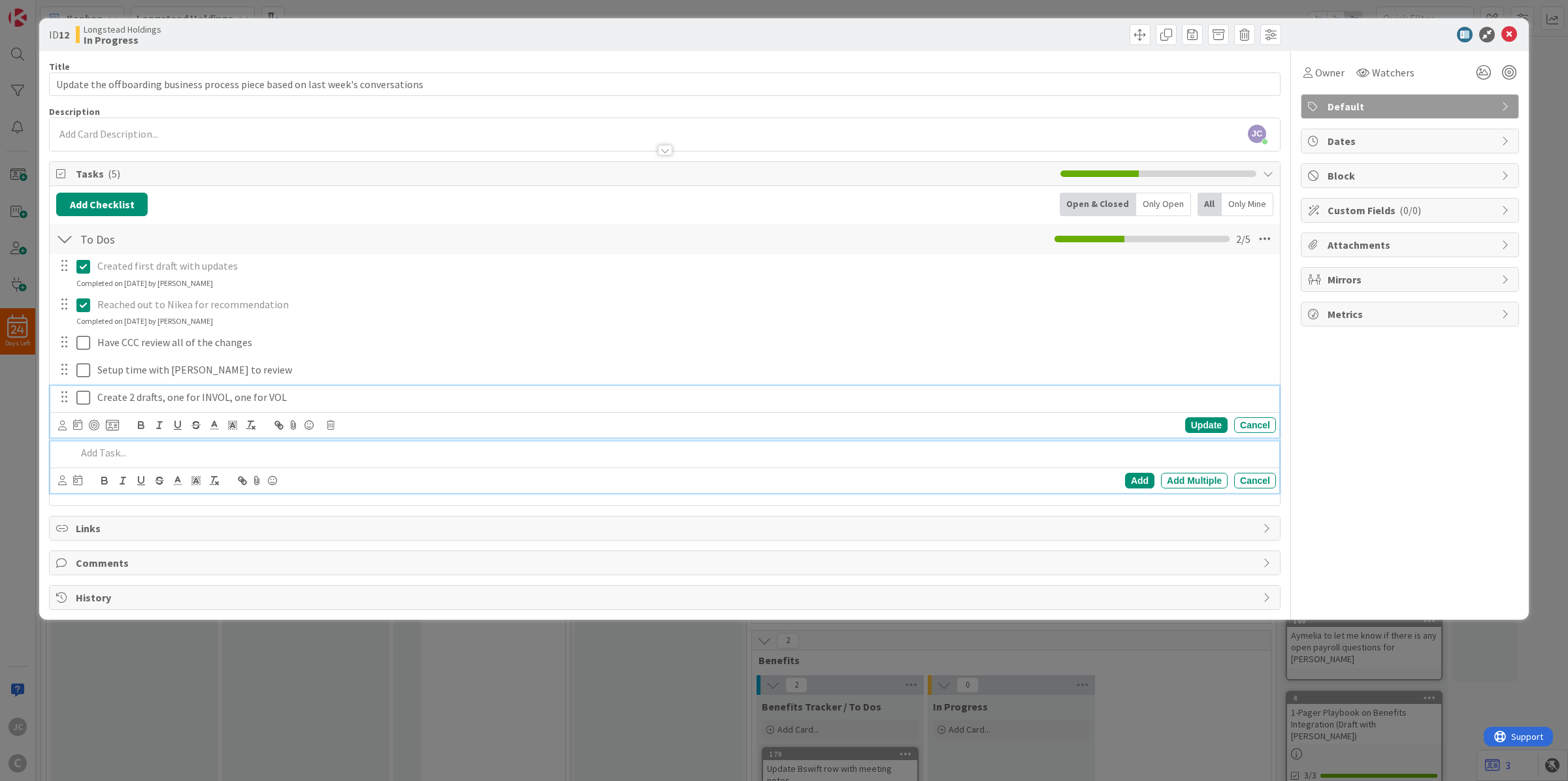
click at [370, 393] on p "Create 2 drafts, one for INVOL, one for VOL" at bounding box center [683, 398] width 1173 height 15
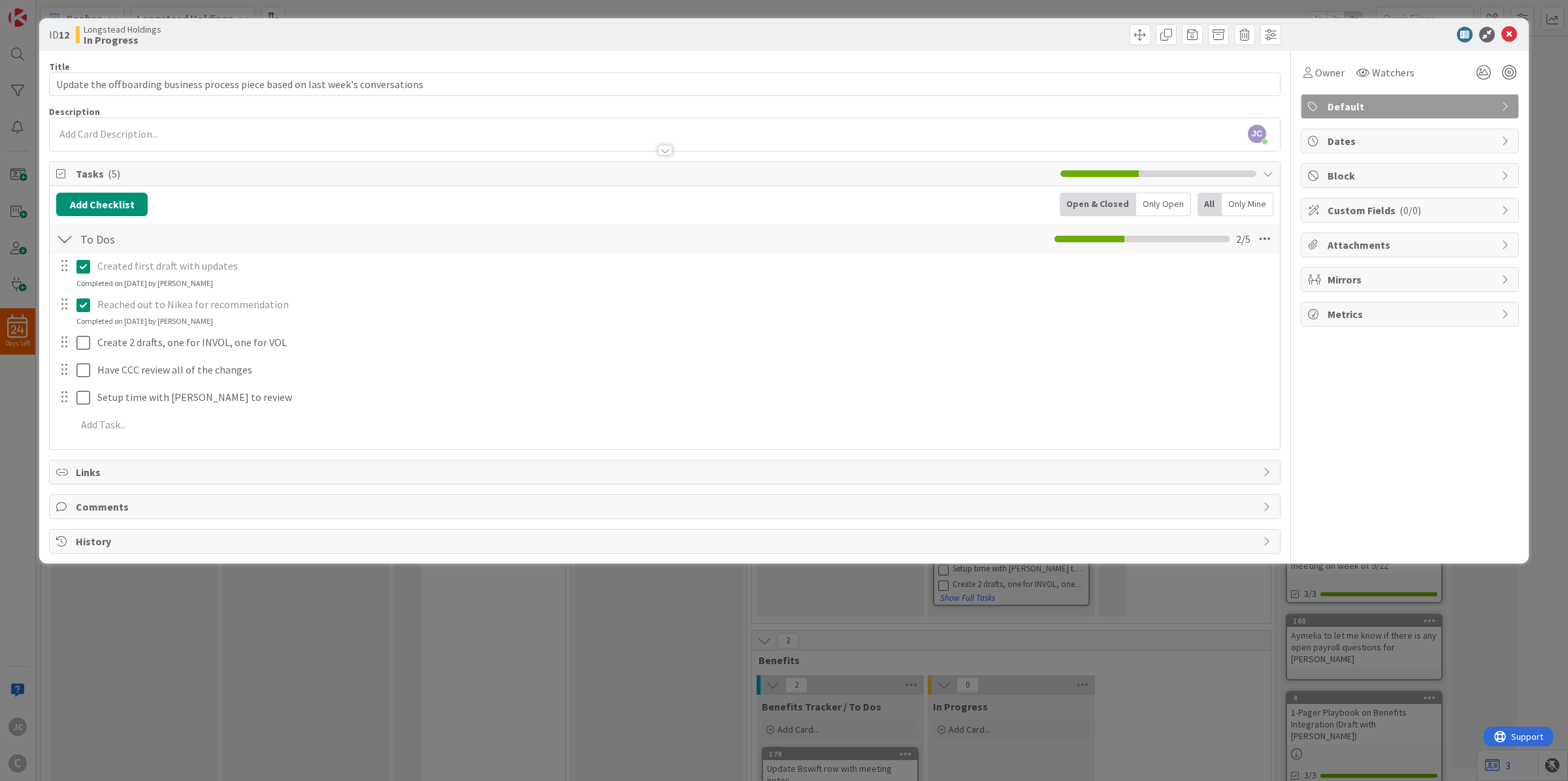
click at [413, 632] on div "ID 12 Longstead Holdings In Progress Title 80 / 128 Update the offboarding busi…" at bounding box center [784, 390] width 1568 height 781
click at [1393, 34] on icon at bounding box center [1509, 35] width 16 height 16
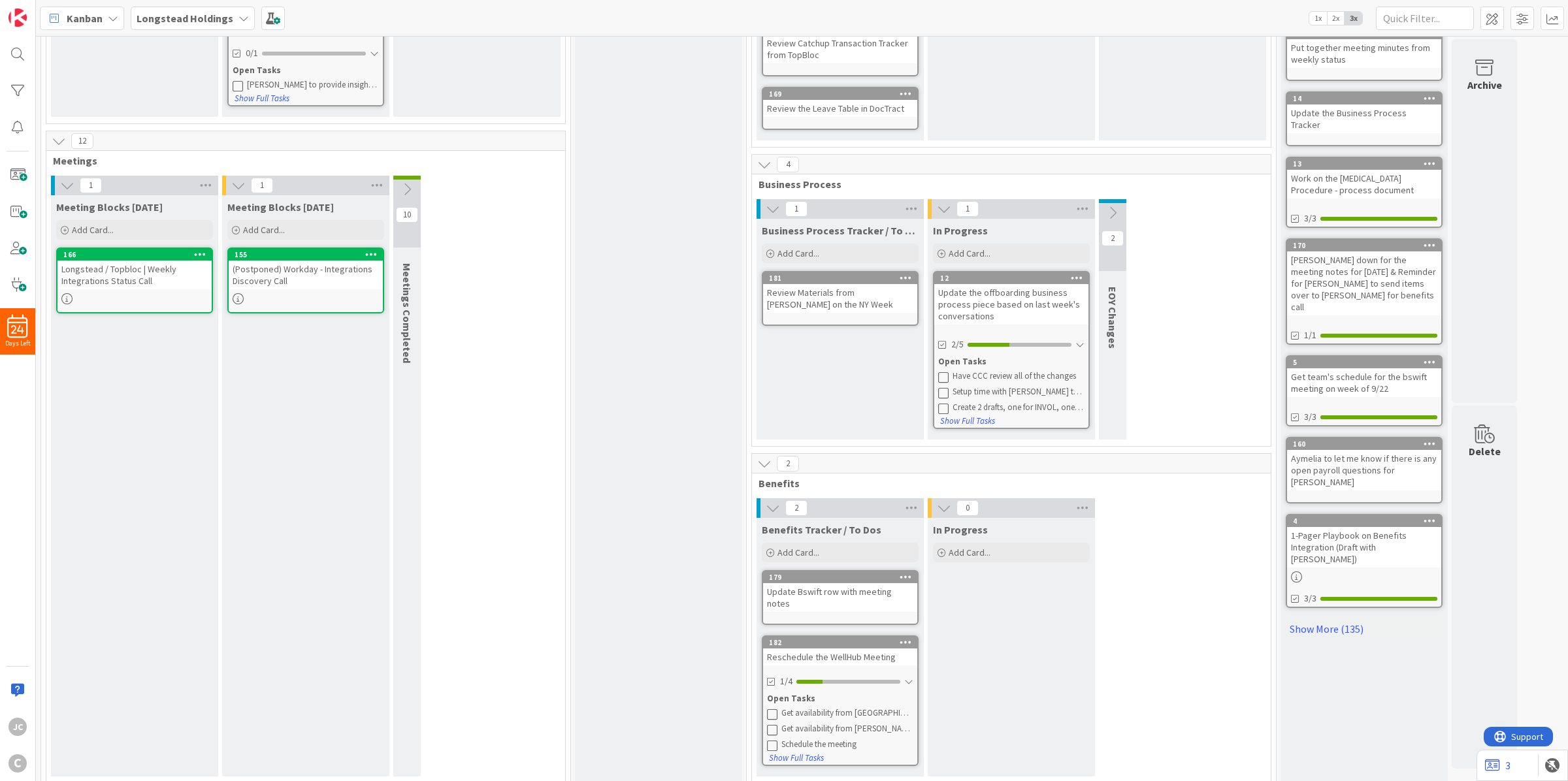
scroll to position [341, 0]
click at [133, 272] on div "Longstead / Topbloc | Weekly Integrations Status Call" at bounding box center [134, 274] width 154 height 29
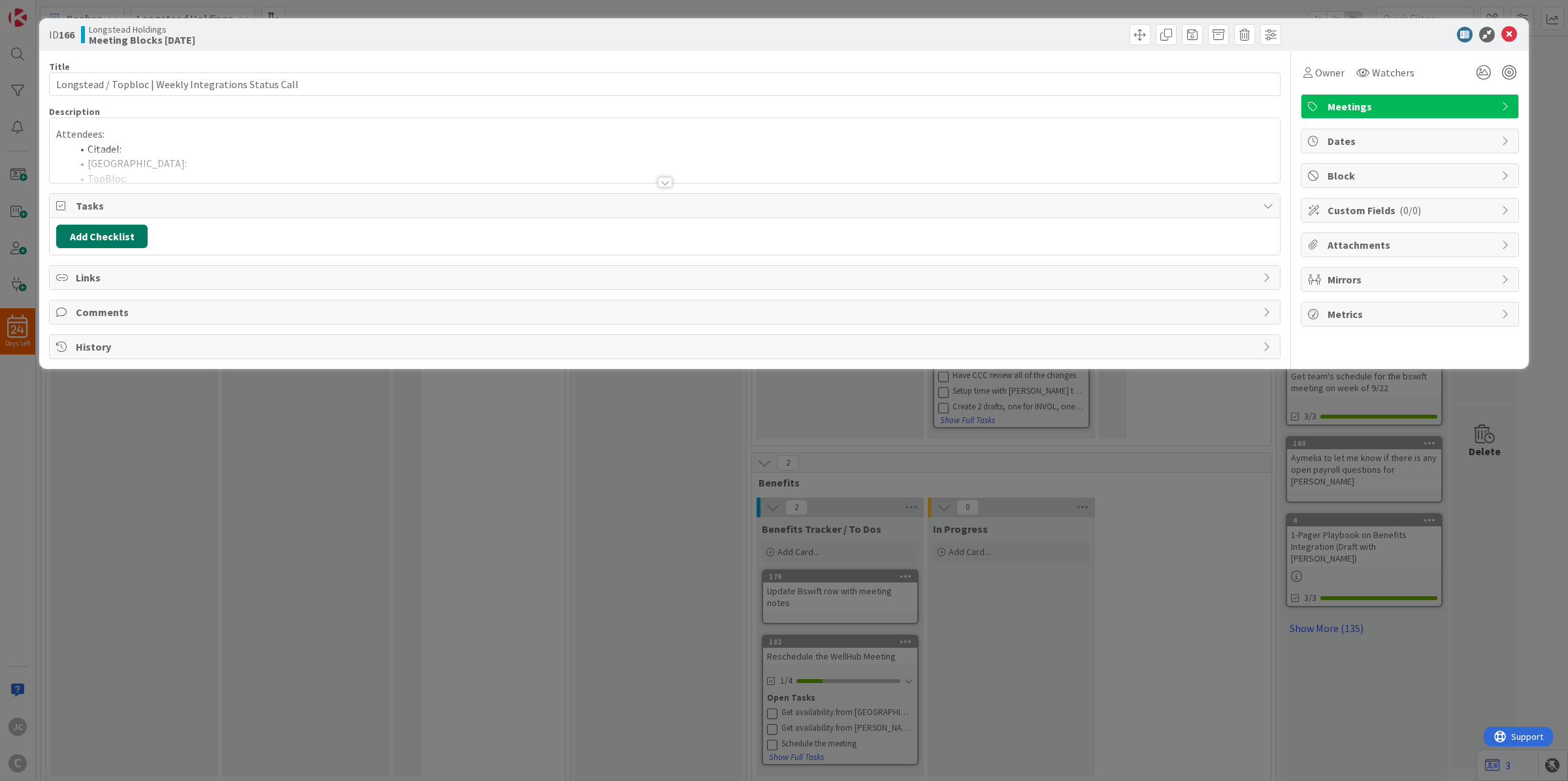
click at [131, 227] on button "Add Checklist" at bounding box center [101, 236] width 91 height 24
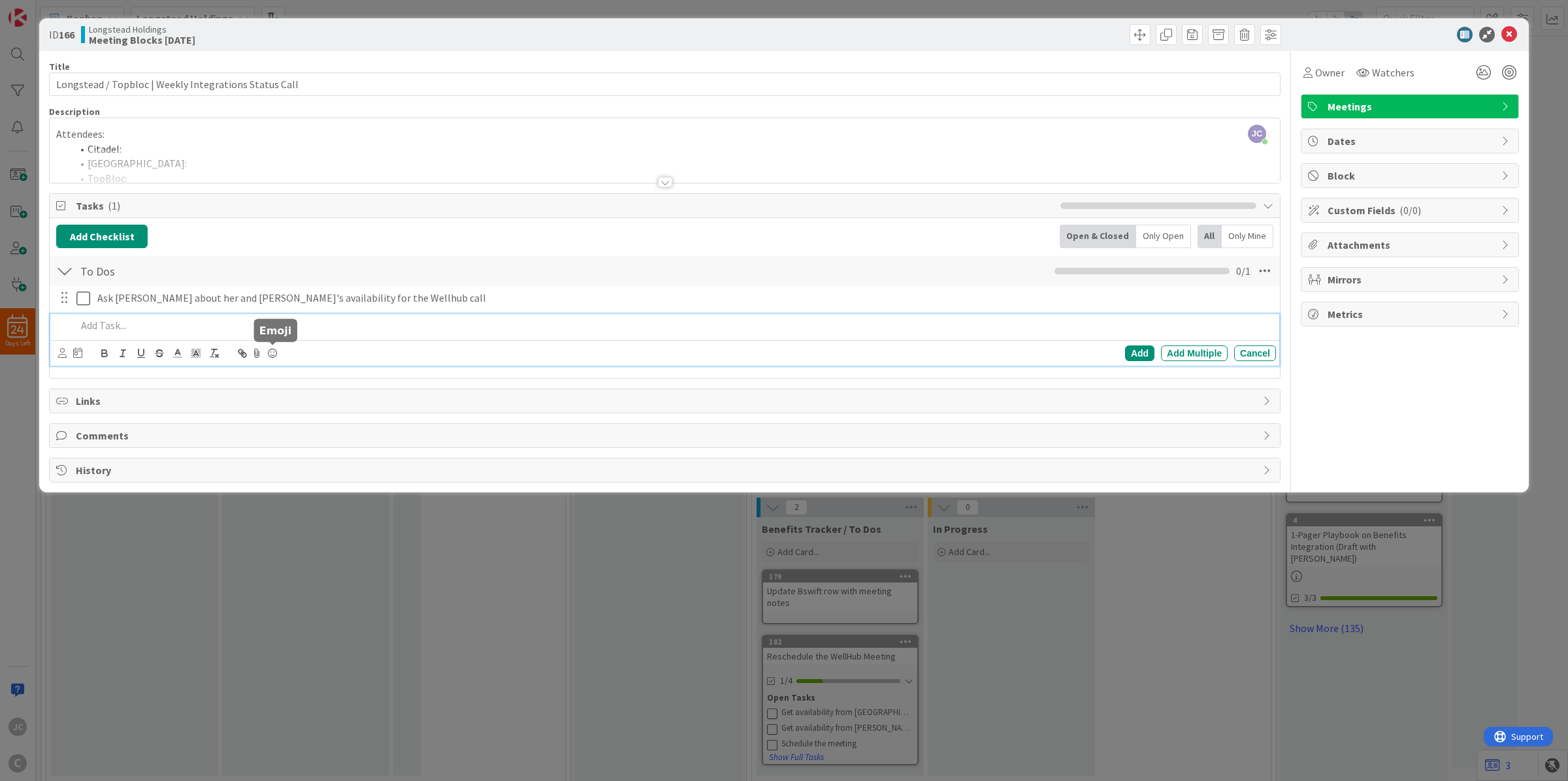
click at [543, 693] on div "ID 166 Longstead Holdings Meeting Blocks [DATE] Title 53 / 128 Longstead / Topb…" at bounding box center [784, 390] width 1568 height 781
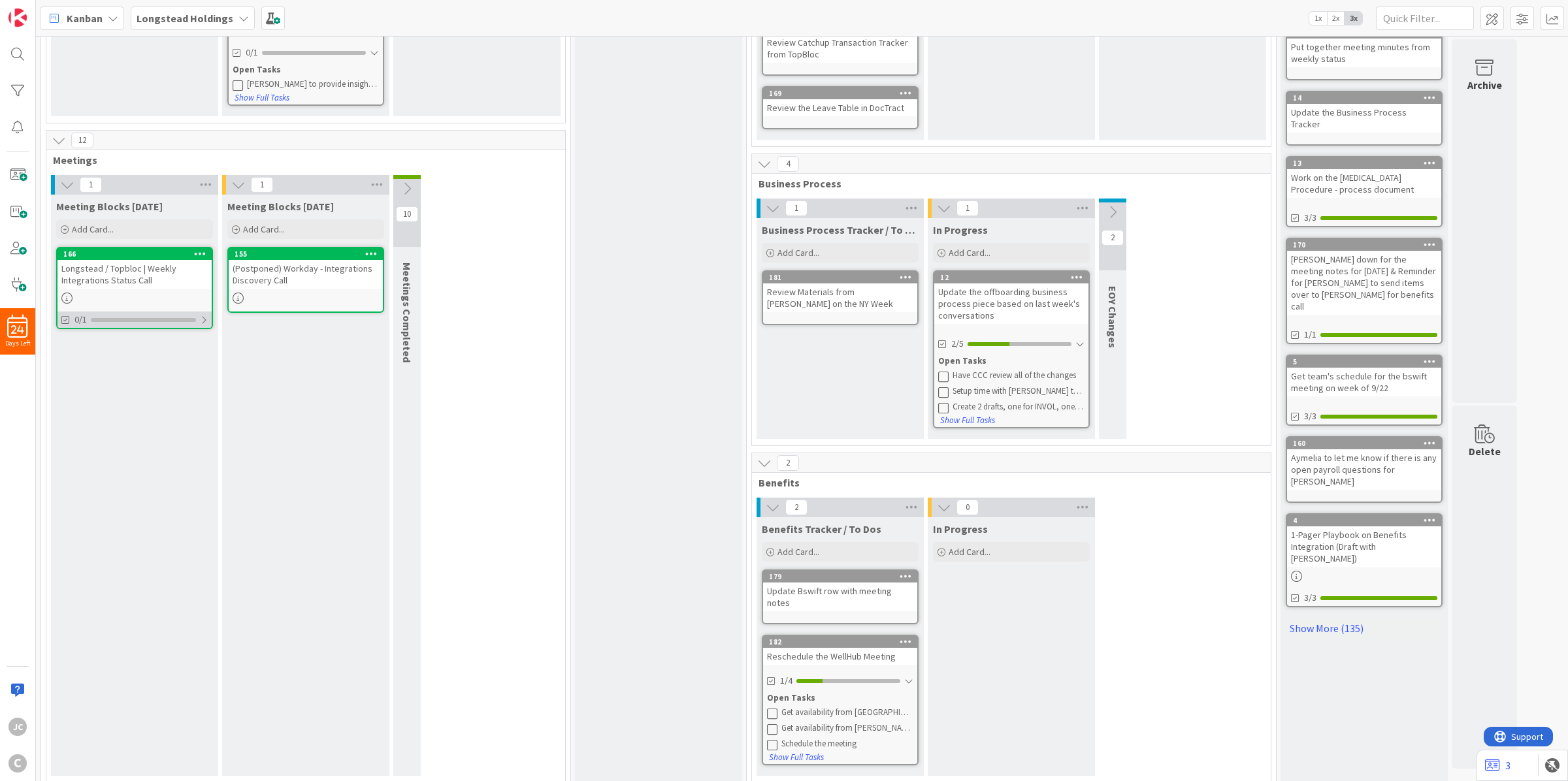
click at [206, 318] on div at bounding box center [204, 320] width 8 height 10
click at [131, 361] on link "166 Longstead / Topbloc | Weekly Integrations Status Call 0/1 Open Tasks Ask [P…" at bounding box center [134, 309] width 157 height 126
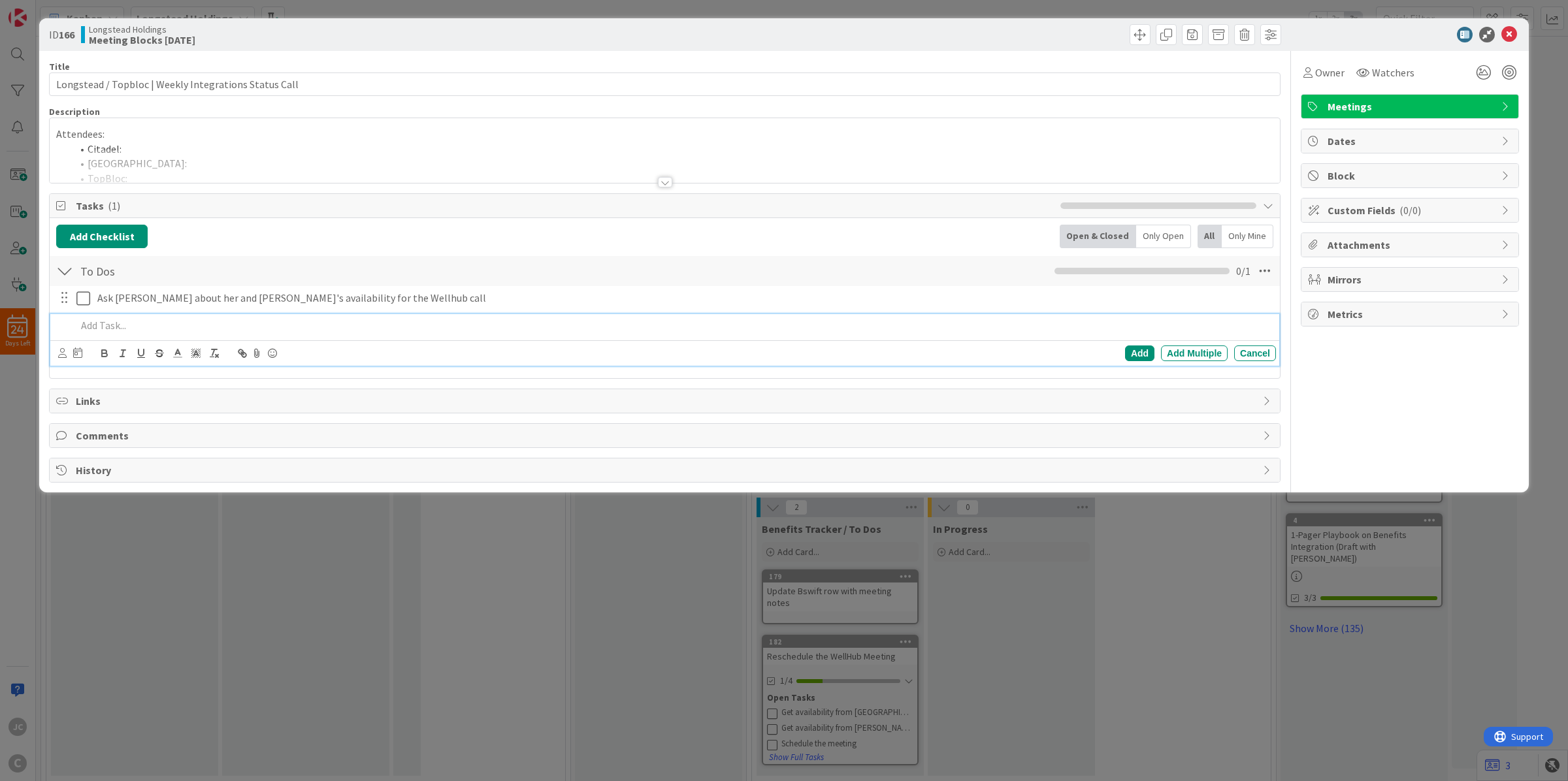
click at [210, 324] on p at bounding box center [672, 326] width 1194 height 15
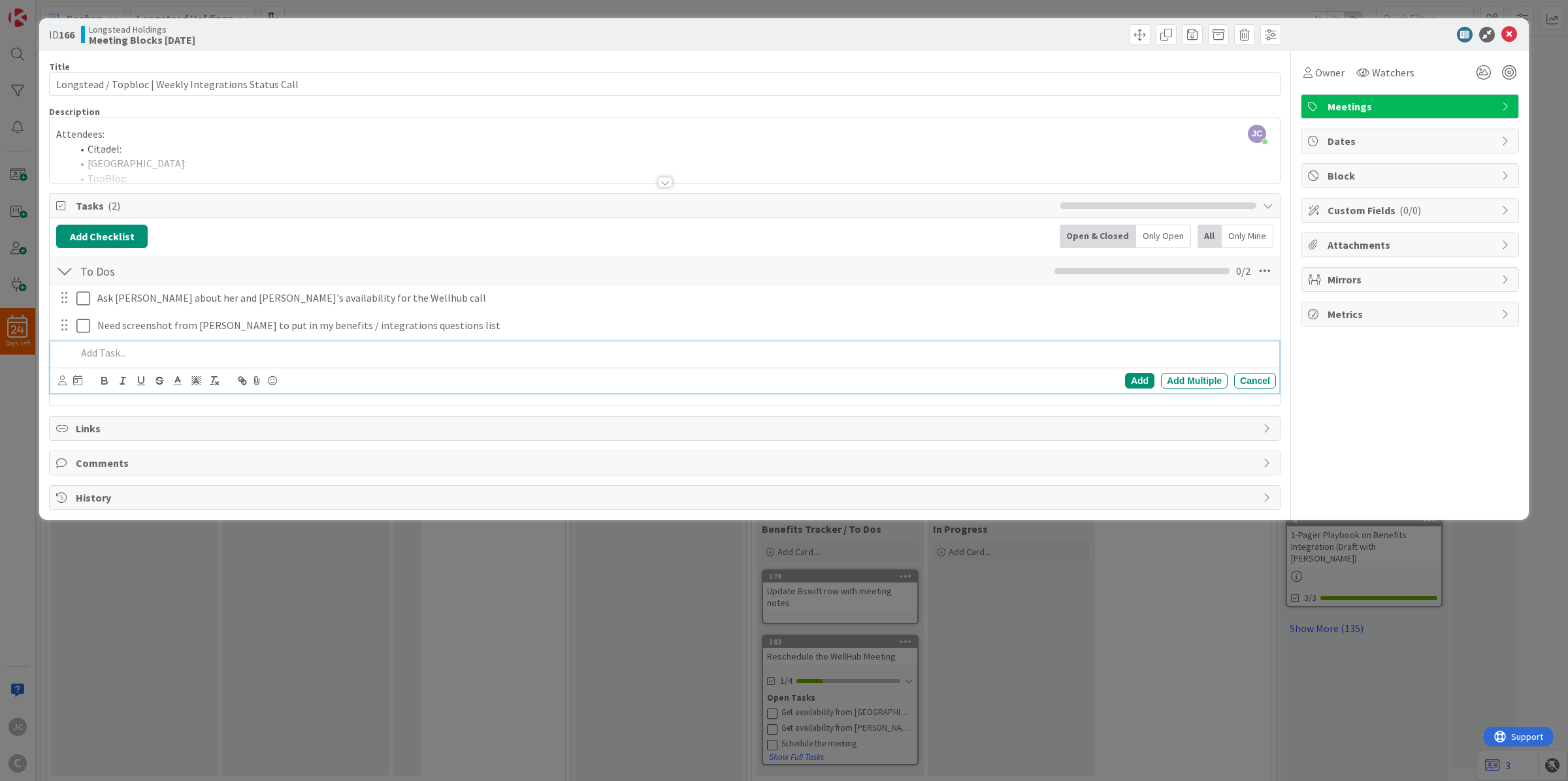
click at [420, 531] on div "ID 166 Longstead Holdings Meeting Blocks [DATE] Title 53 / 128 Longstead / Topb…" at bounding box center [784, 390] width 1568 height 781
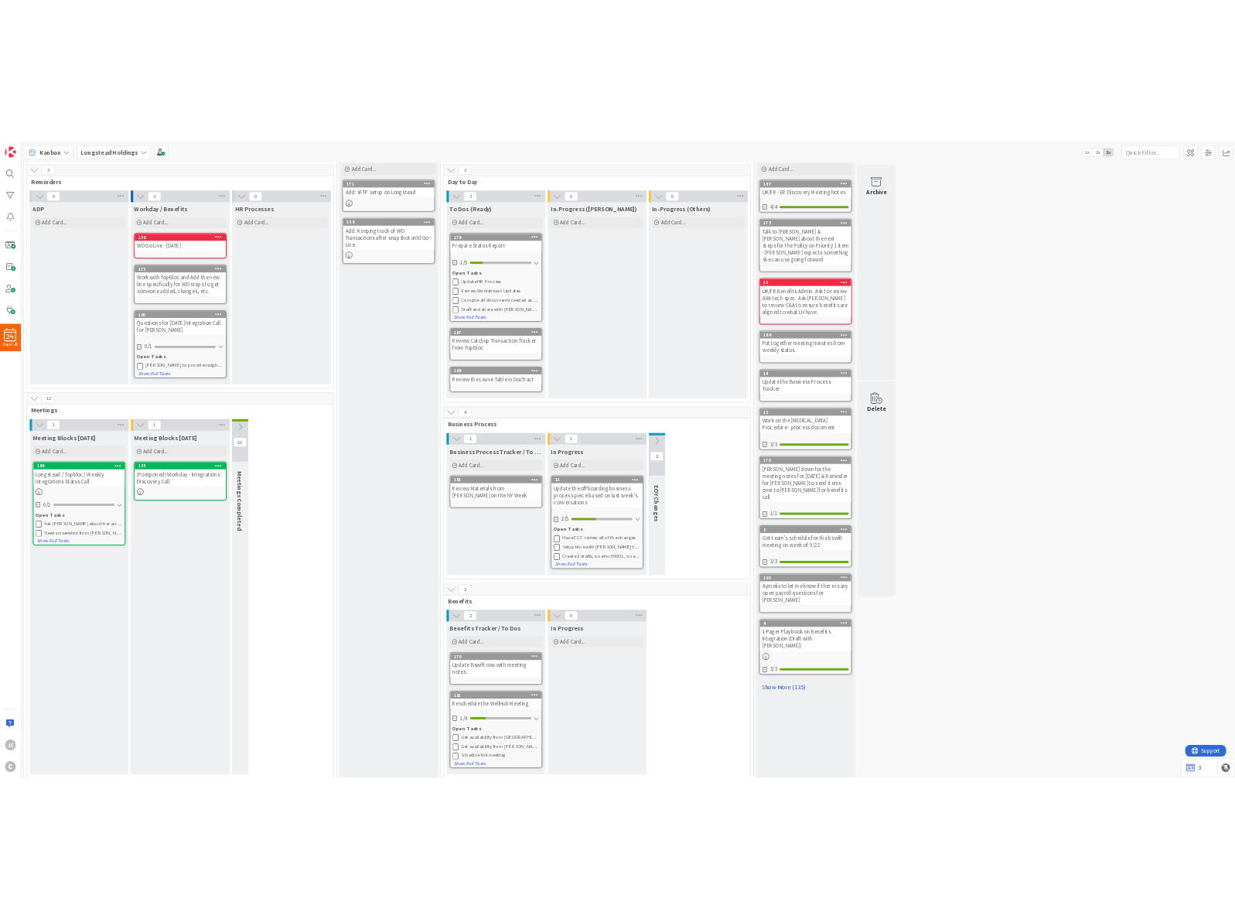
scroll to position [404, 0]
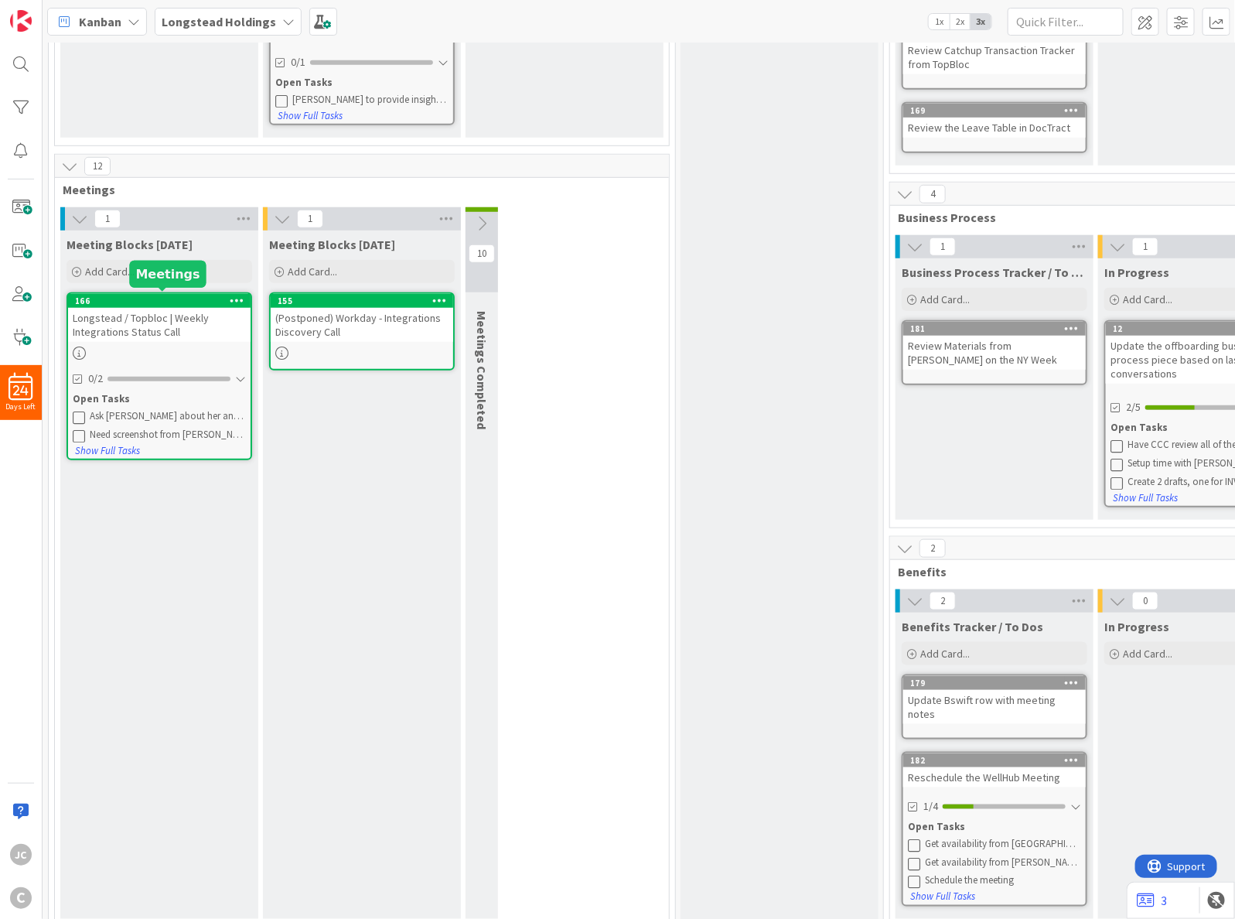
click at [167, 298] on div "166" at bounding box center [163, 300] width 176 height 11
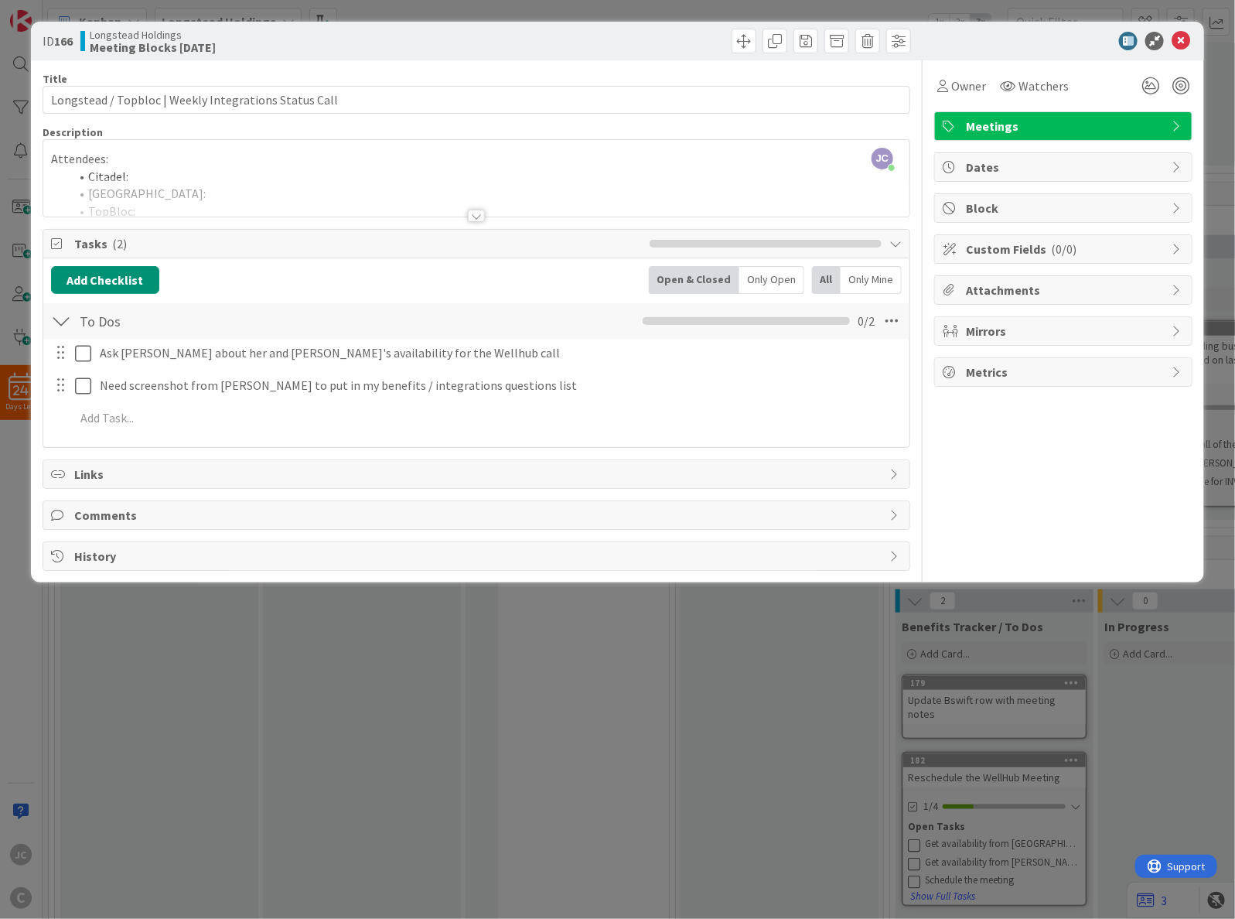
click at [349, 196] on div at bounding box center [476, 196] width 866 height 39
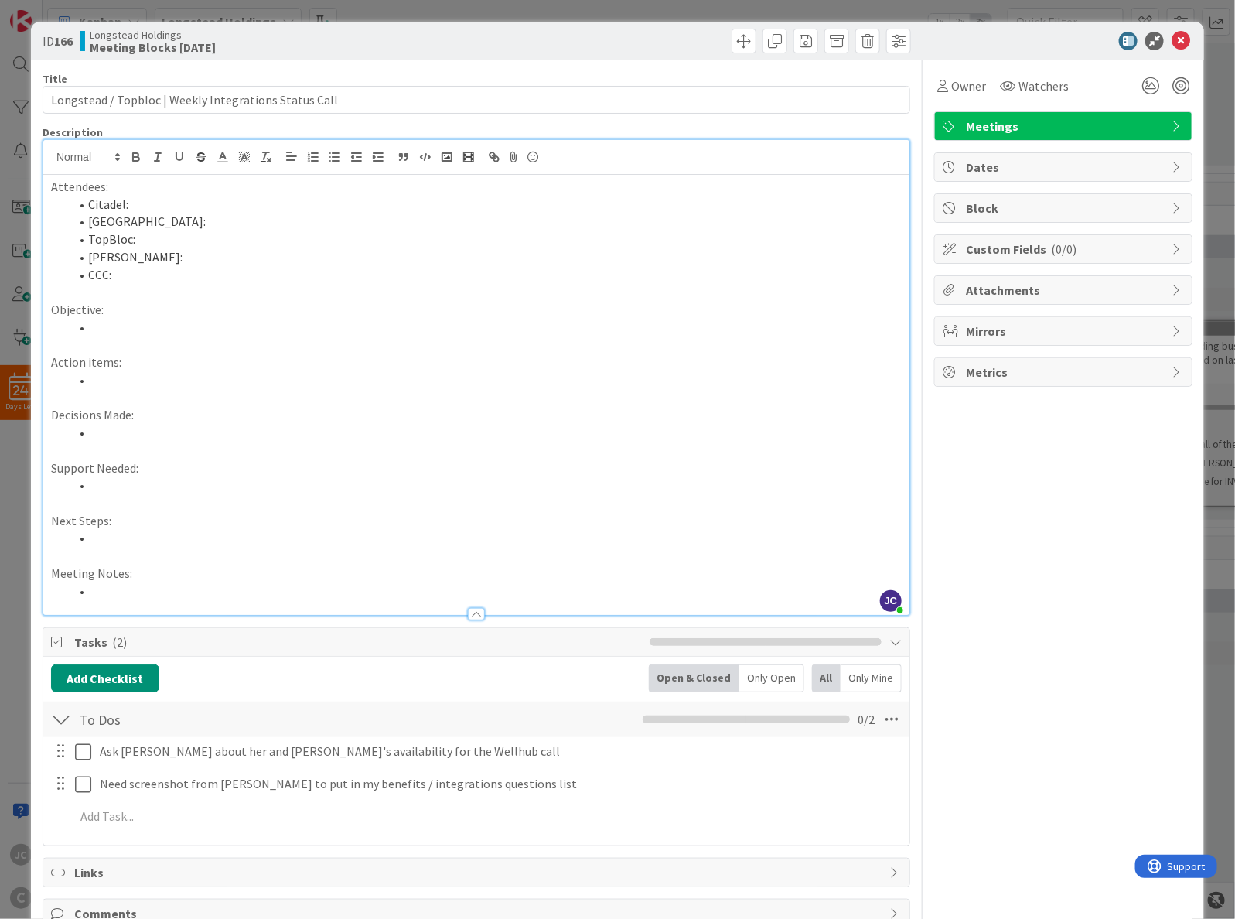
click at [295, 221] on li "[GEOGRAPHIC_DATA]:" at bounding box center [486, 222] width 832 height 18
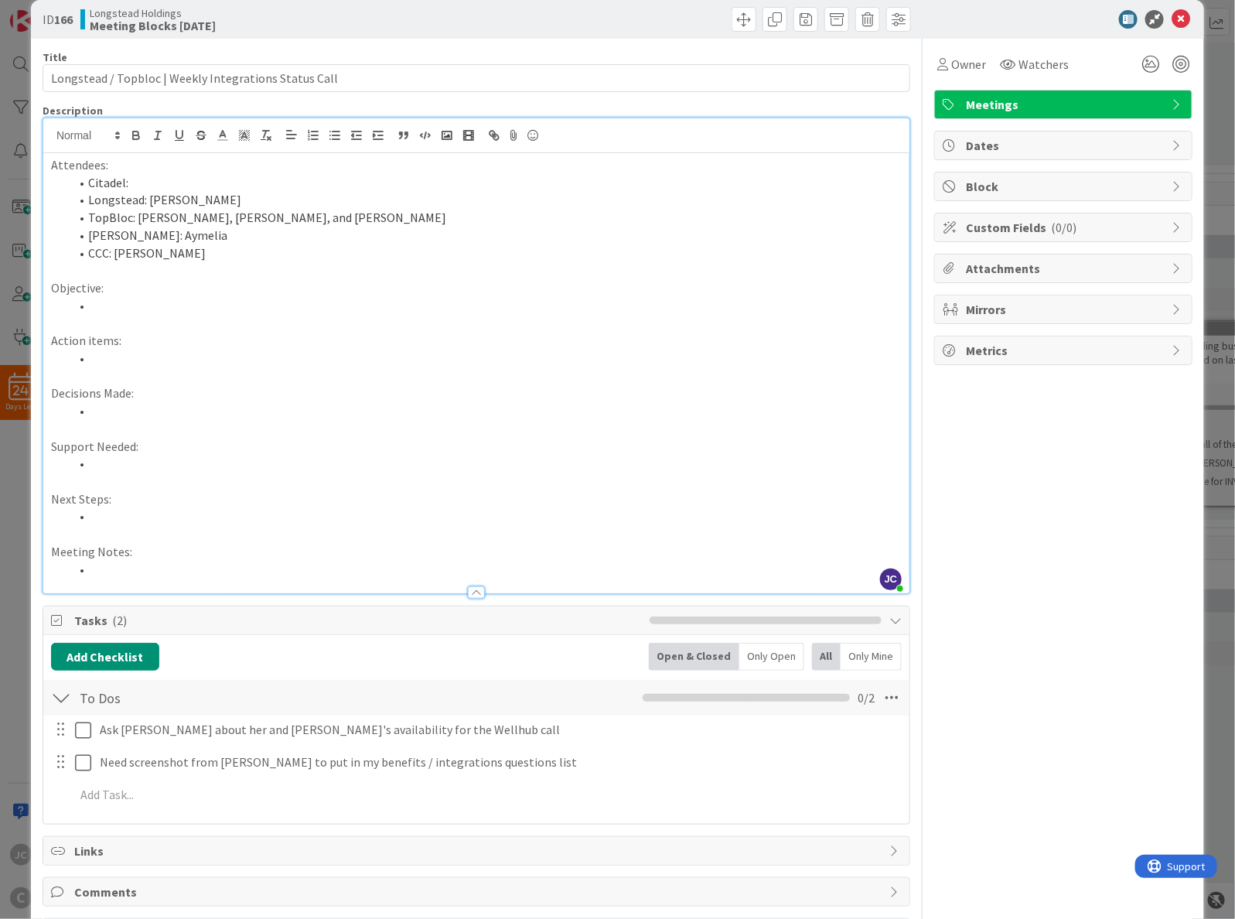
scroll to position [86, 0]
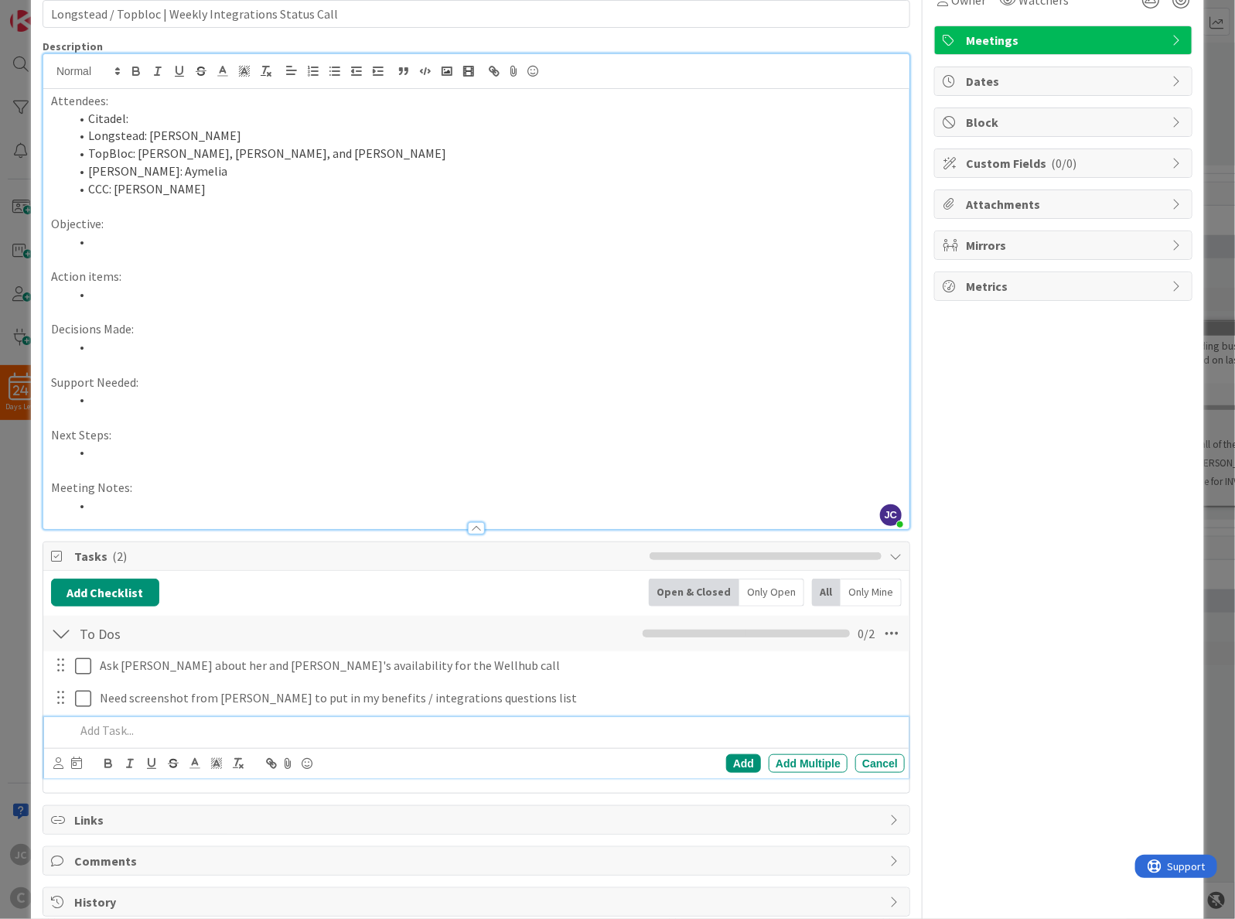
click at [346, 736] on p at bounding box center [487, 730] width 824 height 18
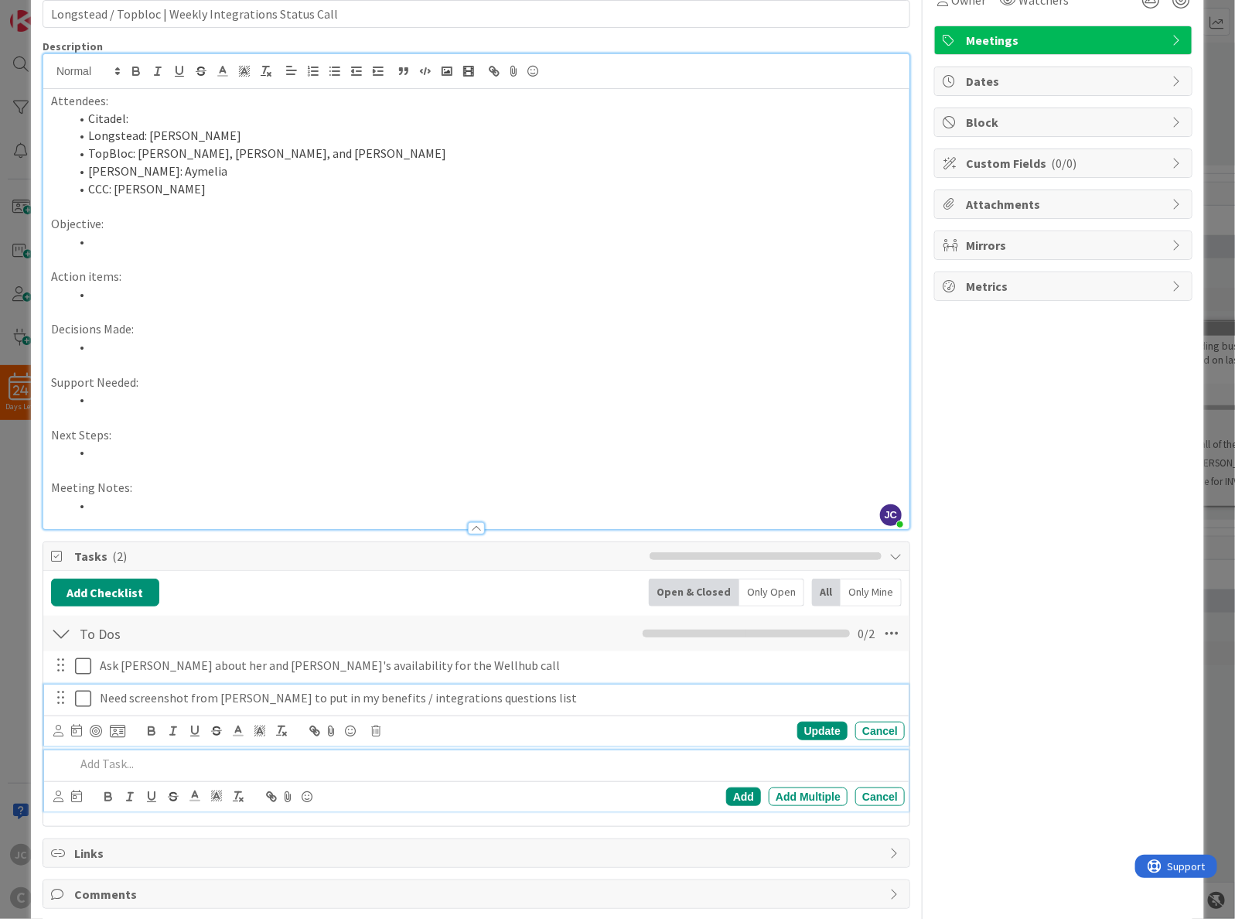
click at [564, 700] on div "Need screenshot from [PERSON_NAME] to put in my benefits / integrations questio…" at bounding box center [476, 714] width 864 height 61
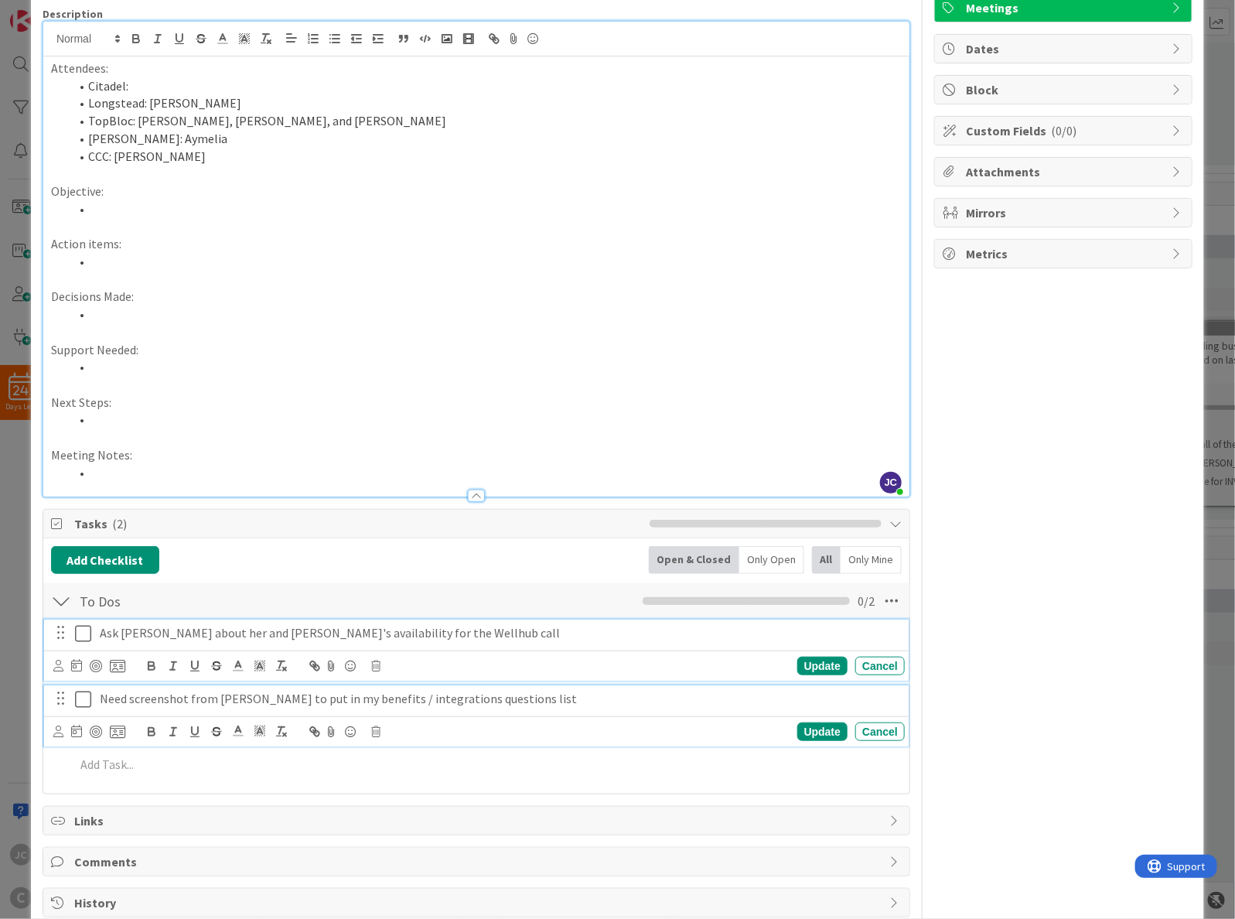
click at [457, 632] on div "Ask [PERSON_NAME] about her and Citadel's availability for the Wellhub call Upd…" at bounding box center [476, 649] width 864 height 61
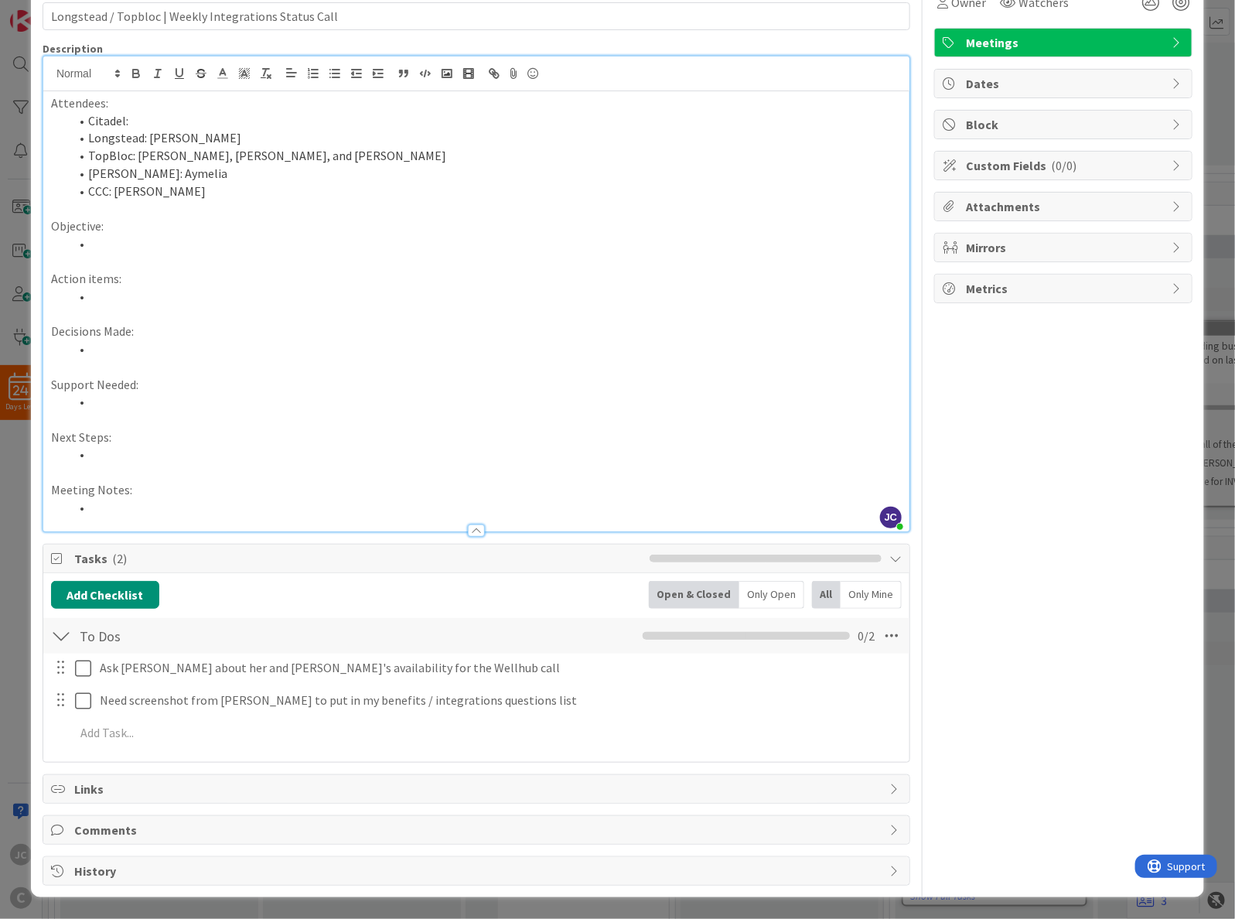
scroll to position [86, 0]
click at [429, 558] on div "Tasks ( 2 ) Add Checklist Open & Closed Only Open All Only Mine To Dos Checklis…" at bounding box center [477, 653] width 868 height 219
click at [1208, 497] on div "ID 166 Longstead Holdings Meeting Blocks [DATE] Title 53 / 128 Longstead / Topb…" at bounding box center [617, 459] width 1235 height 919
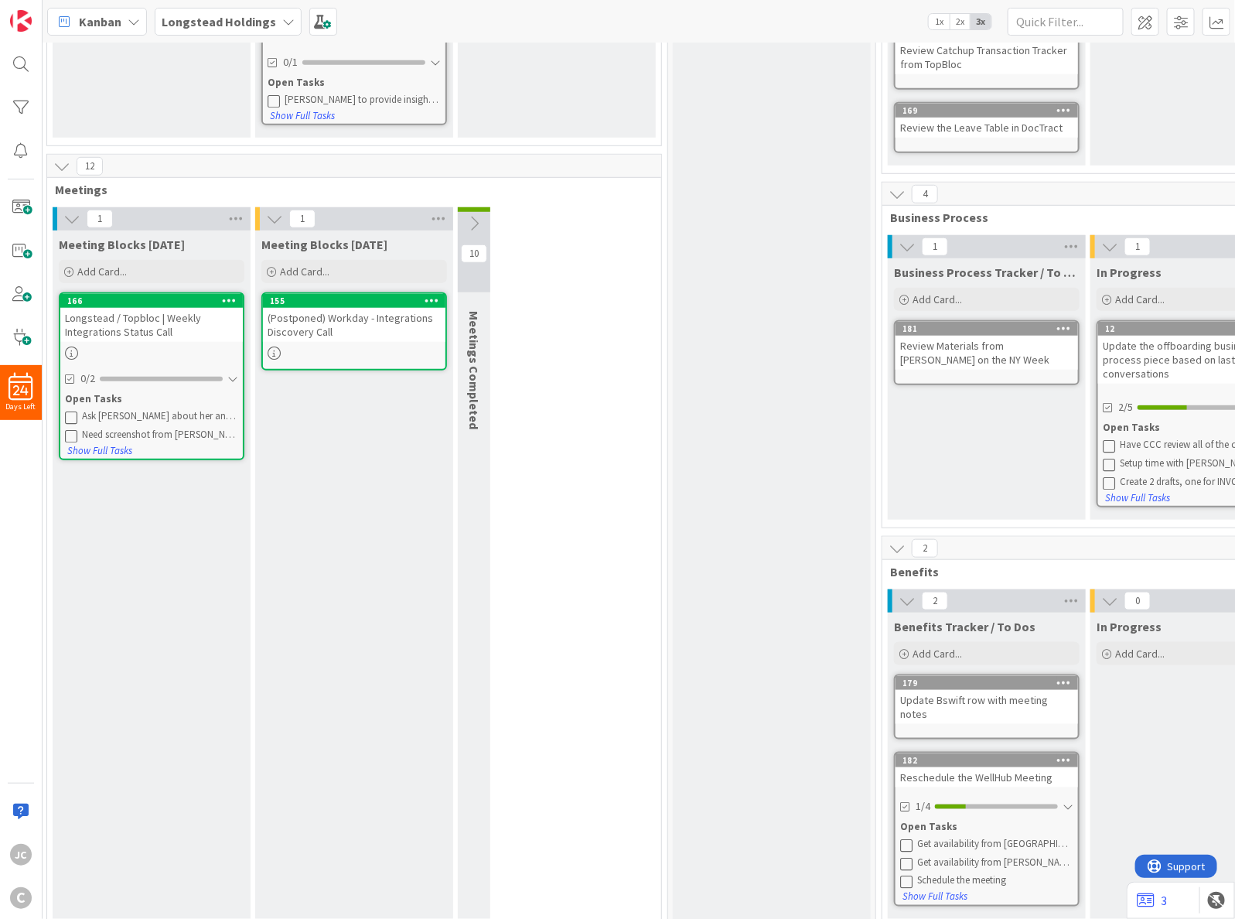
scroll to position [404, 0]
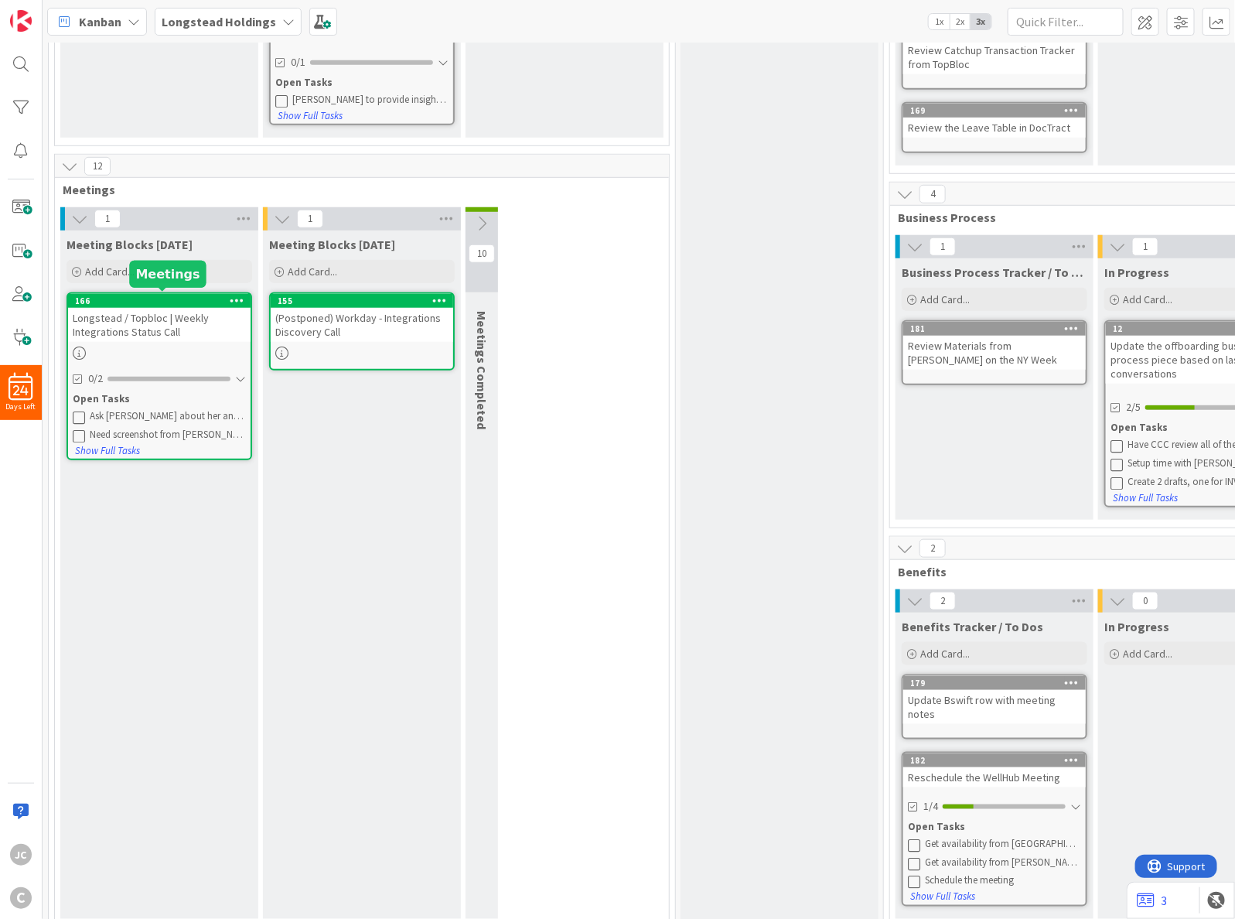
click at [155, 296] on div "166" at bounding box center [163, 300] width 176 height 11
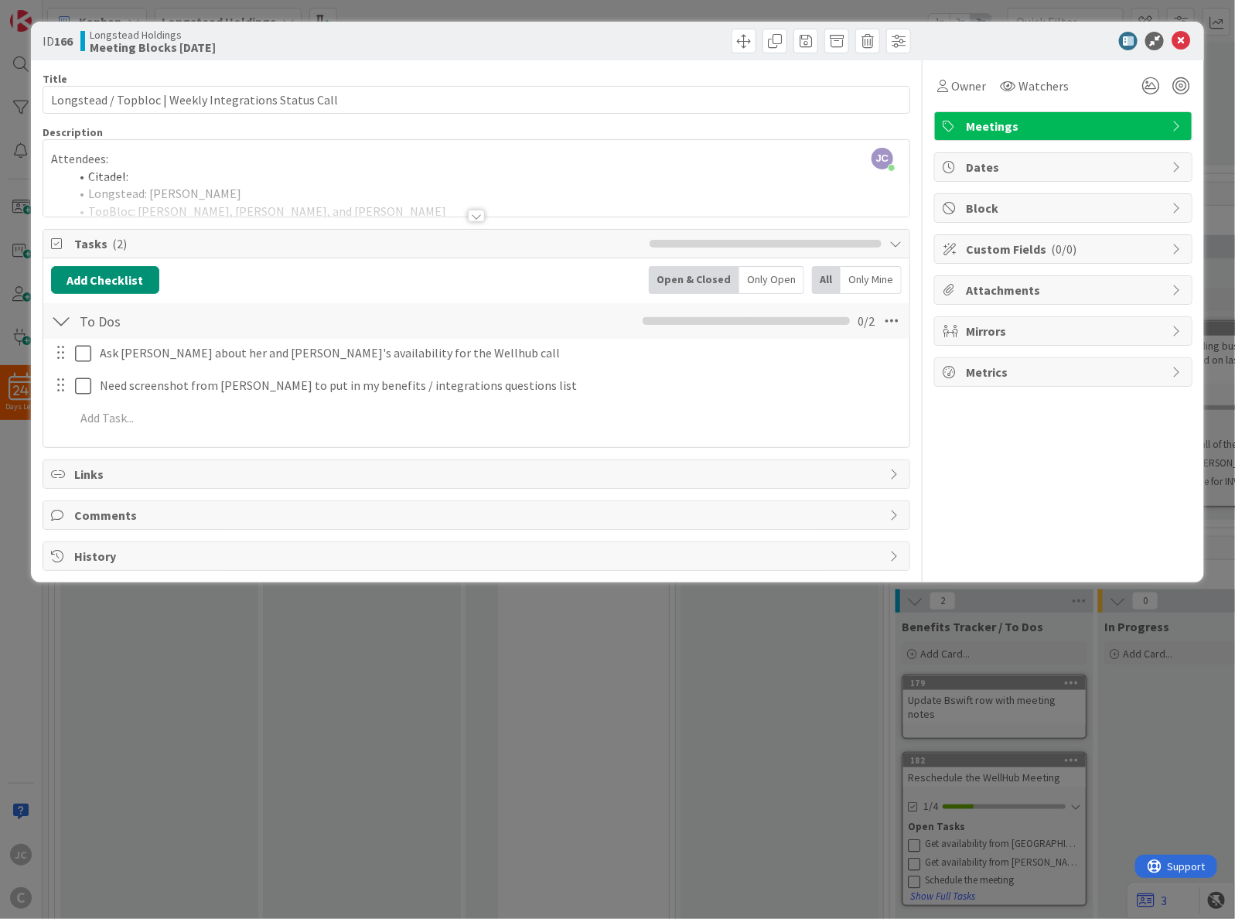
click at [482, 187] on div at bounding box center [476, 196] width 866 height 39
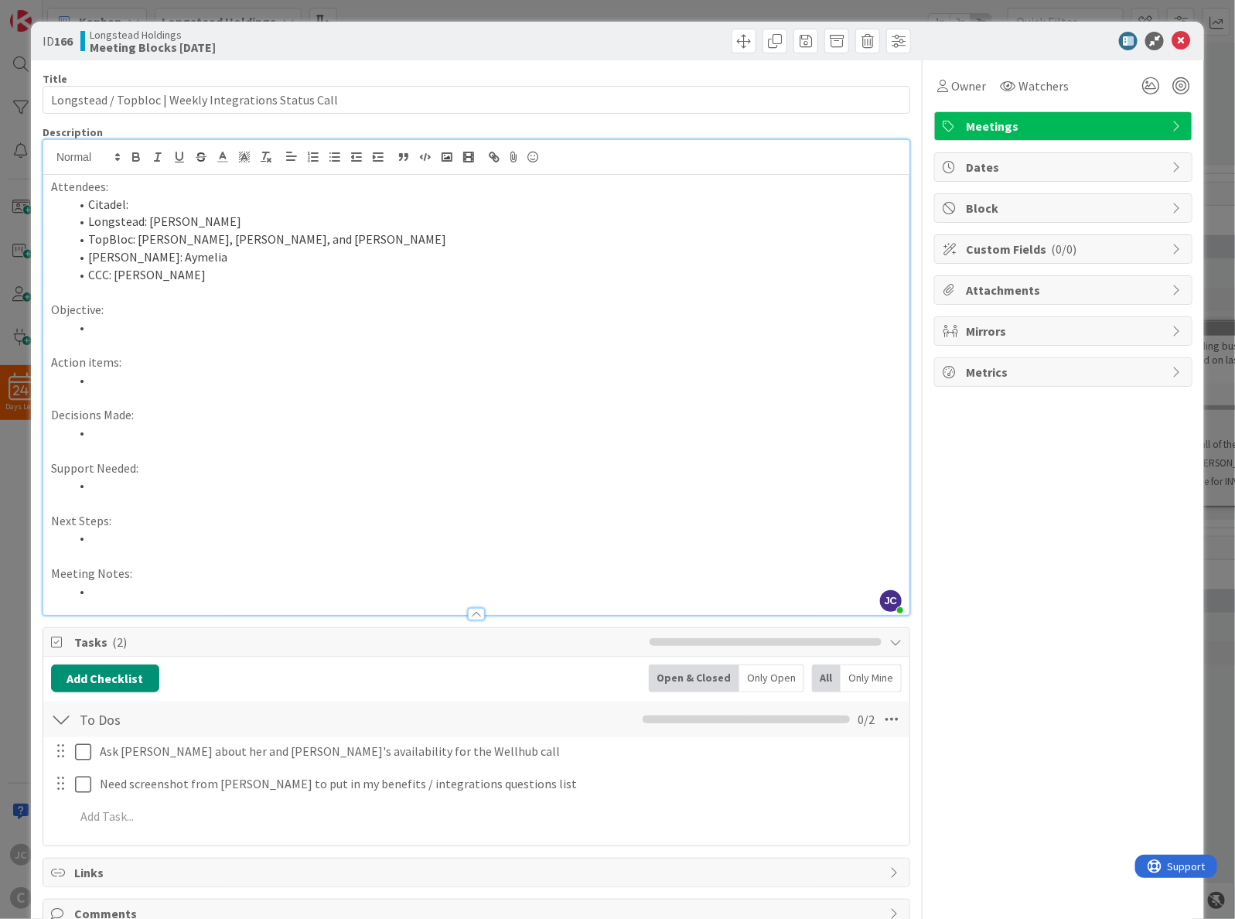
click at [516, 480] on li at bounding box center [486, 485] width 832 height 18
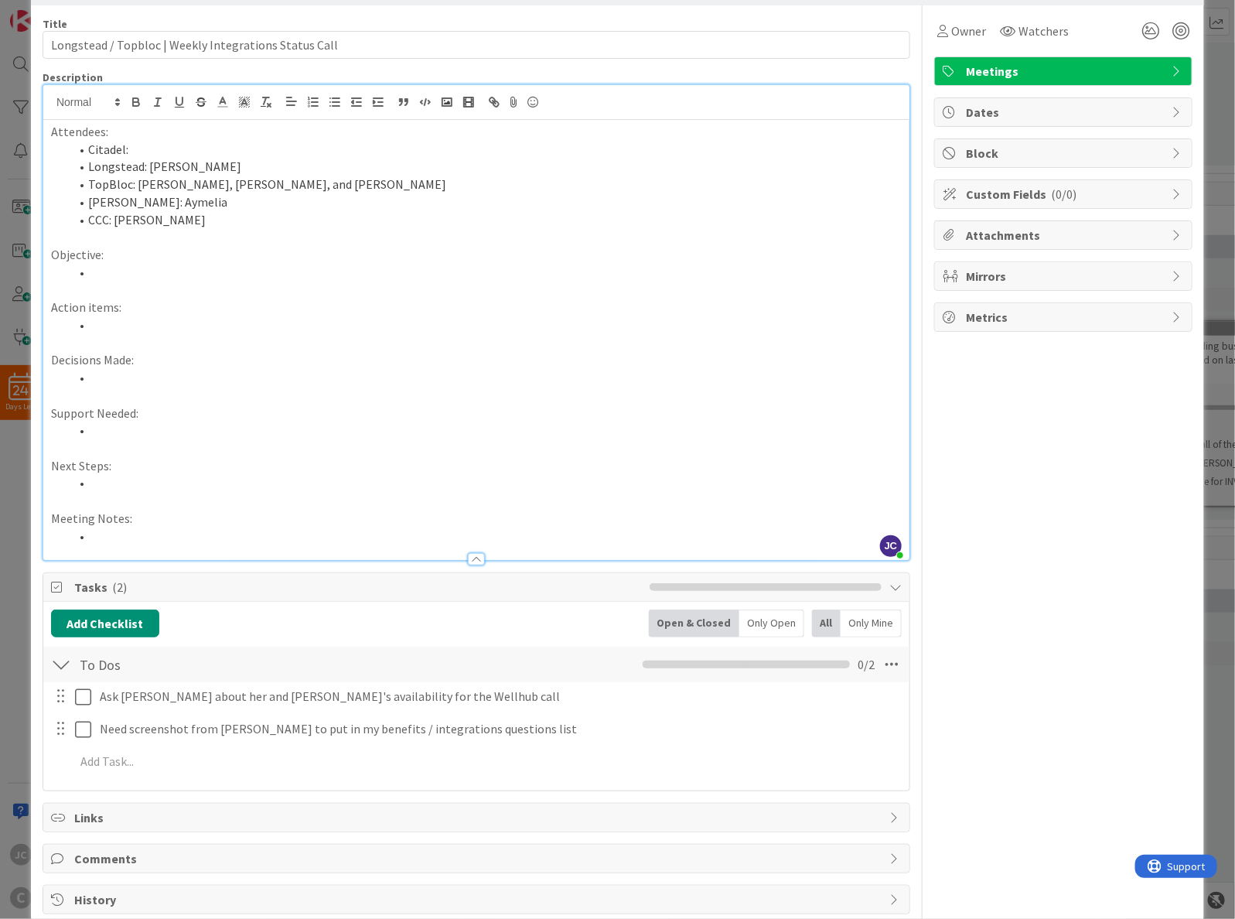
scroll to position [86, 0]
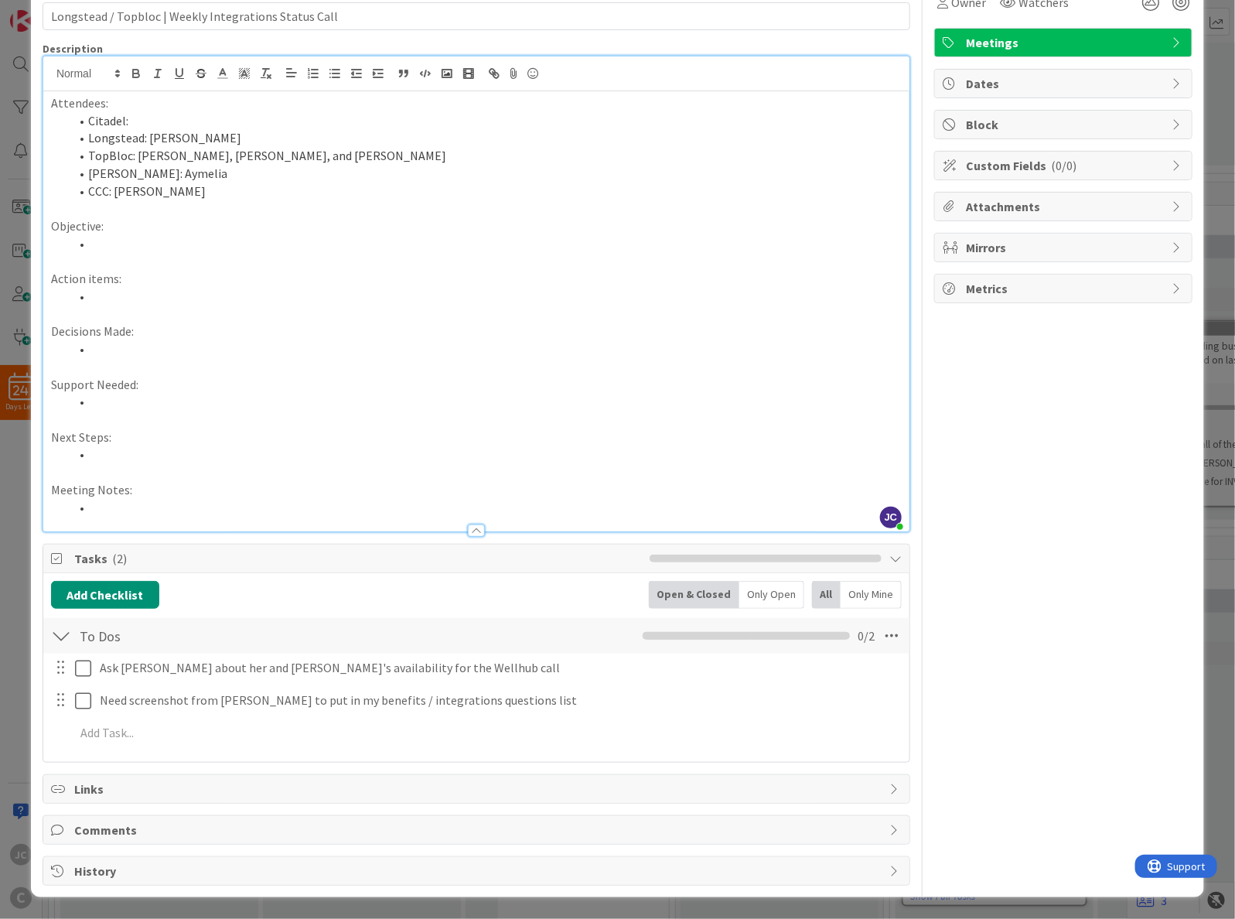
click at [520, 716] on div "Ask [PERSON_NAME] about her and [PERSON_NAME]'s availability for the Wellhub ca…" at bounding box center [476, 702] width 851 height 99
click at [437, 487] on p "Meeting Notes:" at bounding box center [476, 490] width 851 height 18
click at [453, 532] on div "Title 53 / 128 Longstead / Topbloc | Weekly Integrations Status Call Descriptio…" at bounding box center [477, 431] width 868 height 909
click at [468, 534] on div at bounding box center [476, 530] width 17 height 12
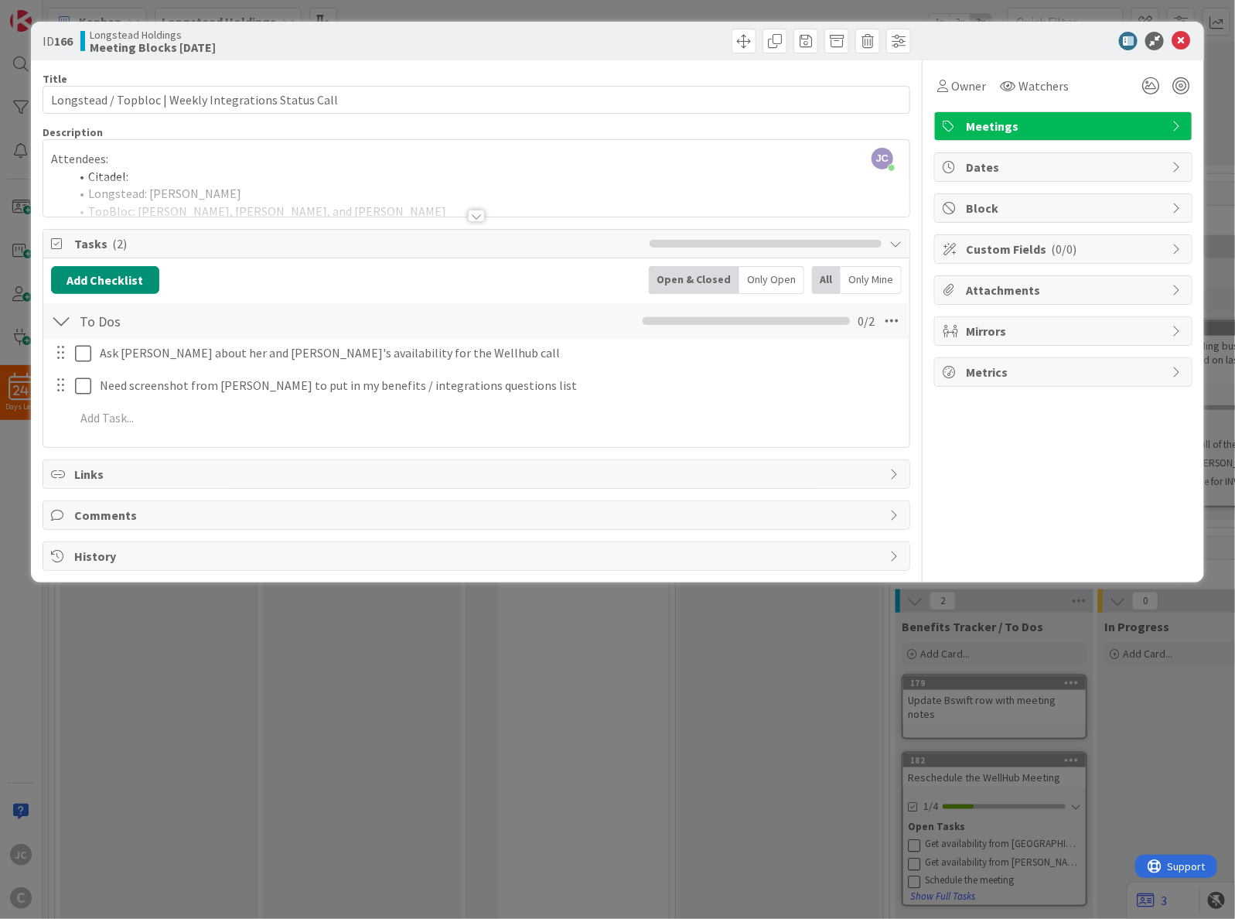
click at [760, 627] on div "ID 166 Longstead Holdings Meeting Blocks [DATE] Title 53 / 128 Longstead / Topb…" at bounding box center [617, 459] width 1235 height 919
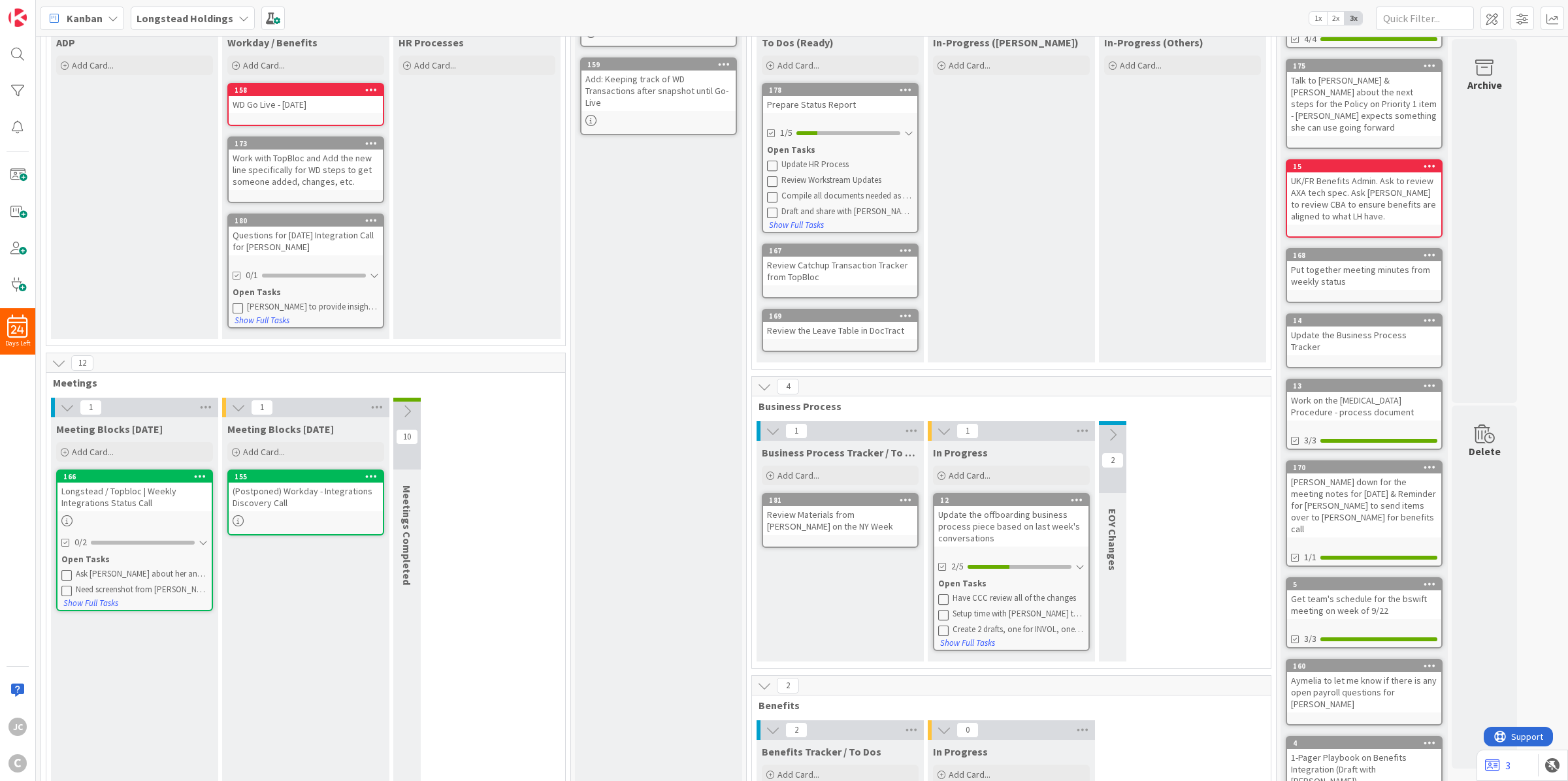
scroll to position [245, 0]
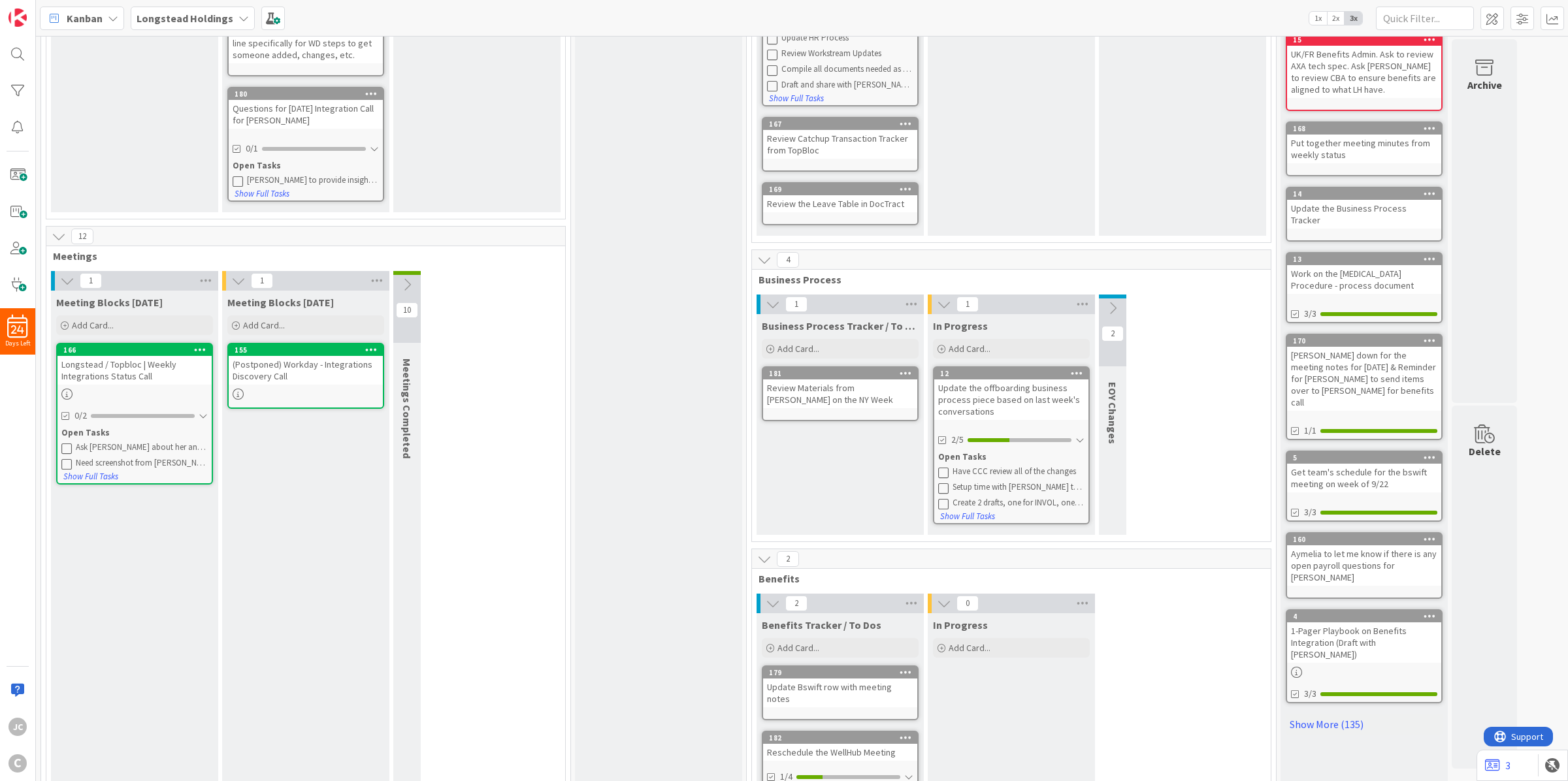
click at [63, 445] on icon at bounding box center [67, 447] width 10 height 10
click at [67, 442] on icon at bounding box center [67, 447] width 10 height 10
click at [409, 283] on icon at bounding box center [406, 285] width 14 height 14
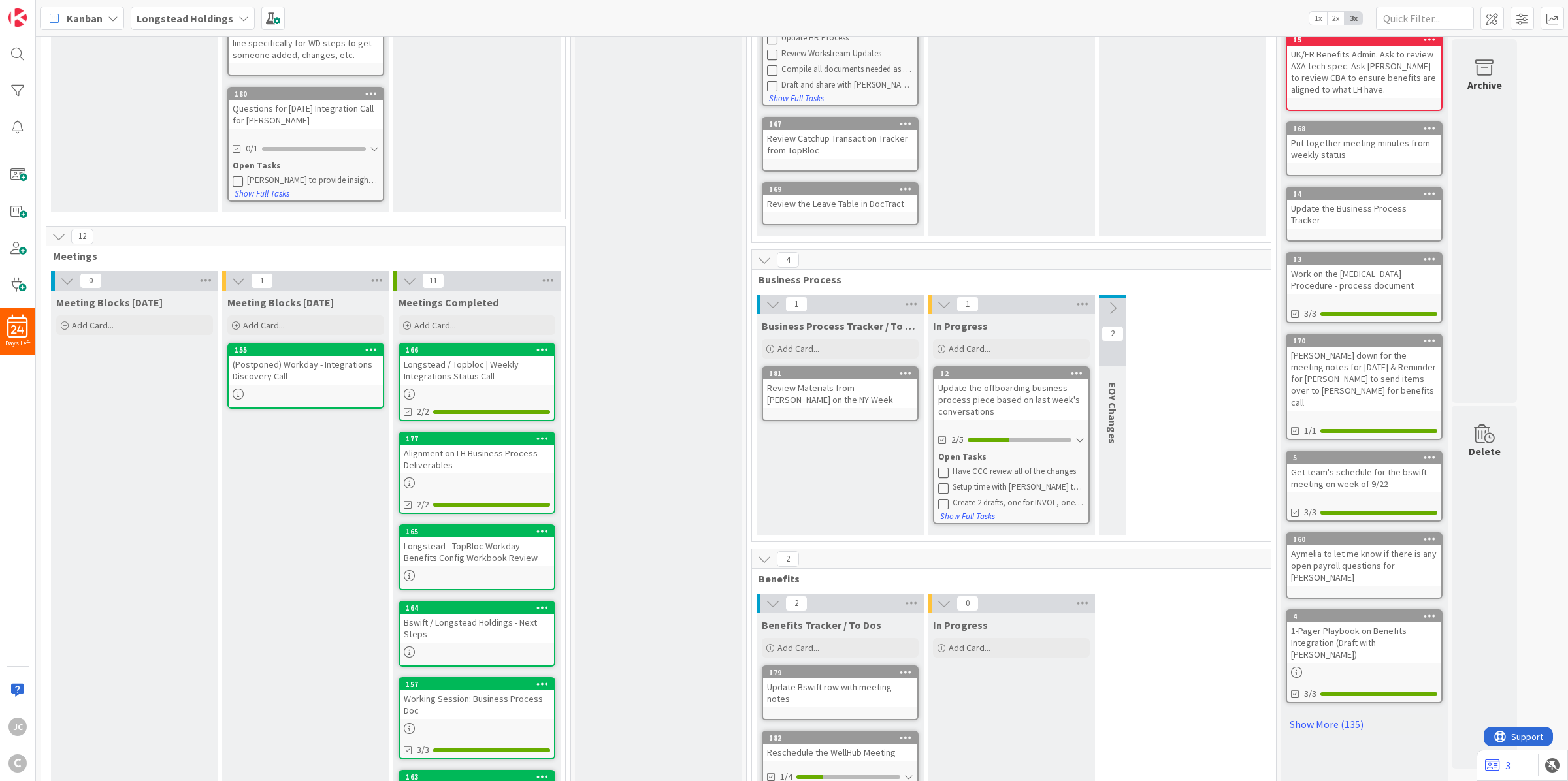
click at [402, 282] on button at bounding box center [410, 280] width 17 height 17
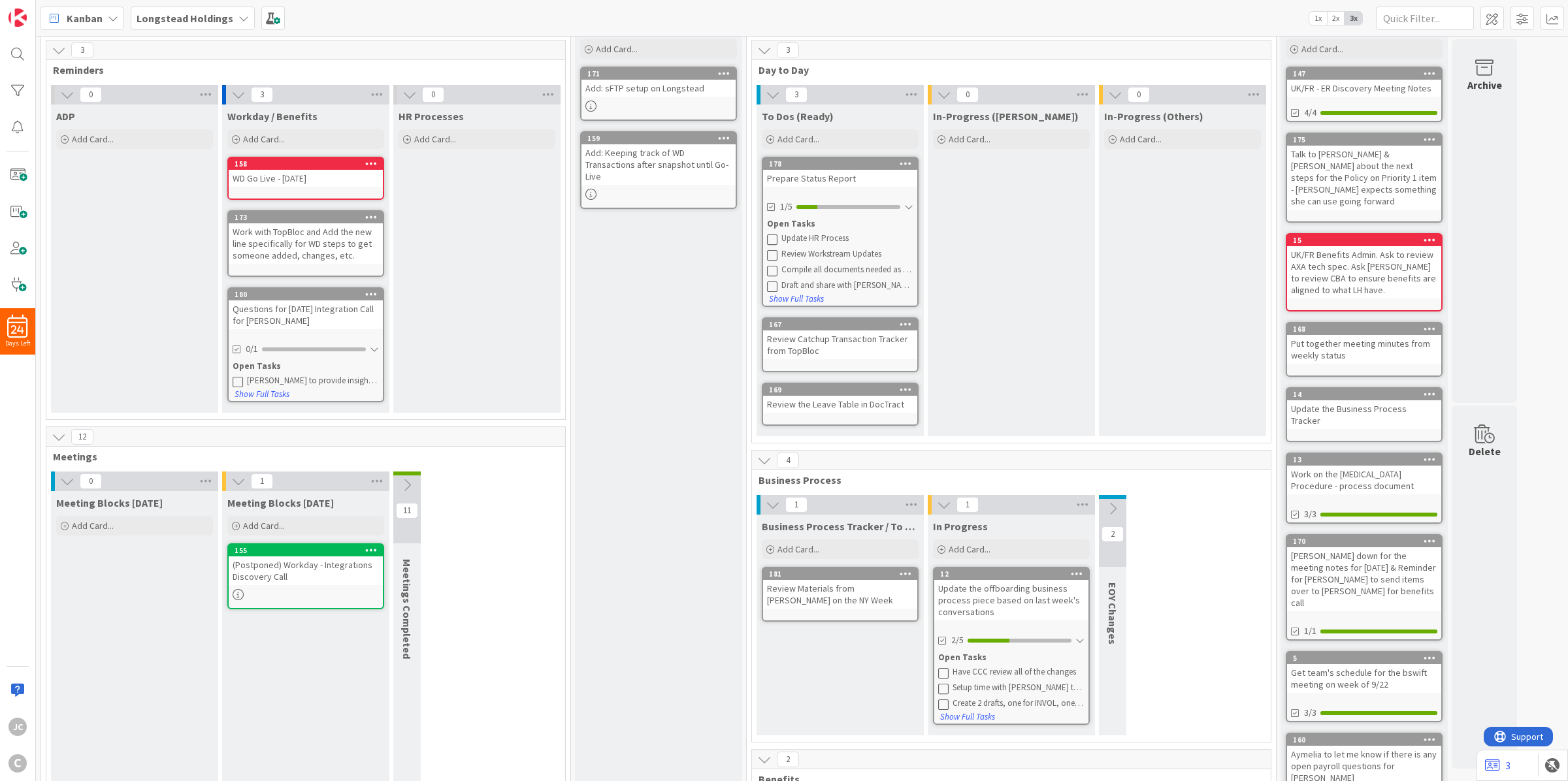
scroll to position [0, 0]
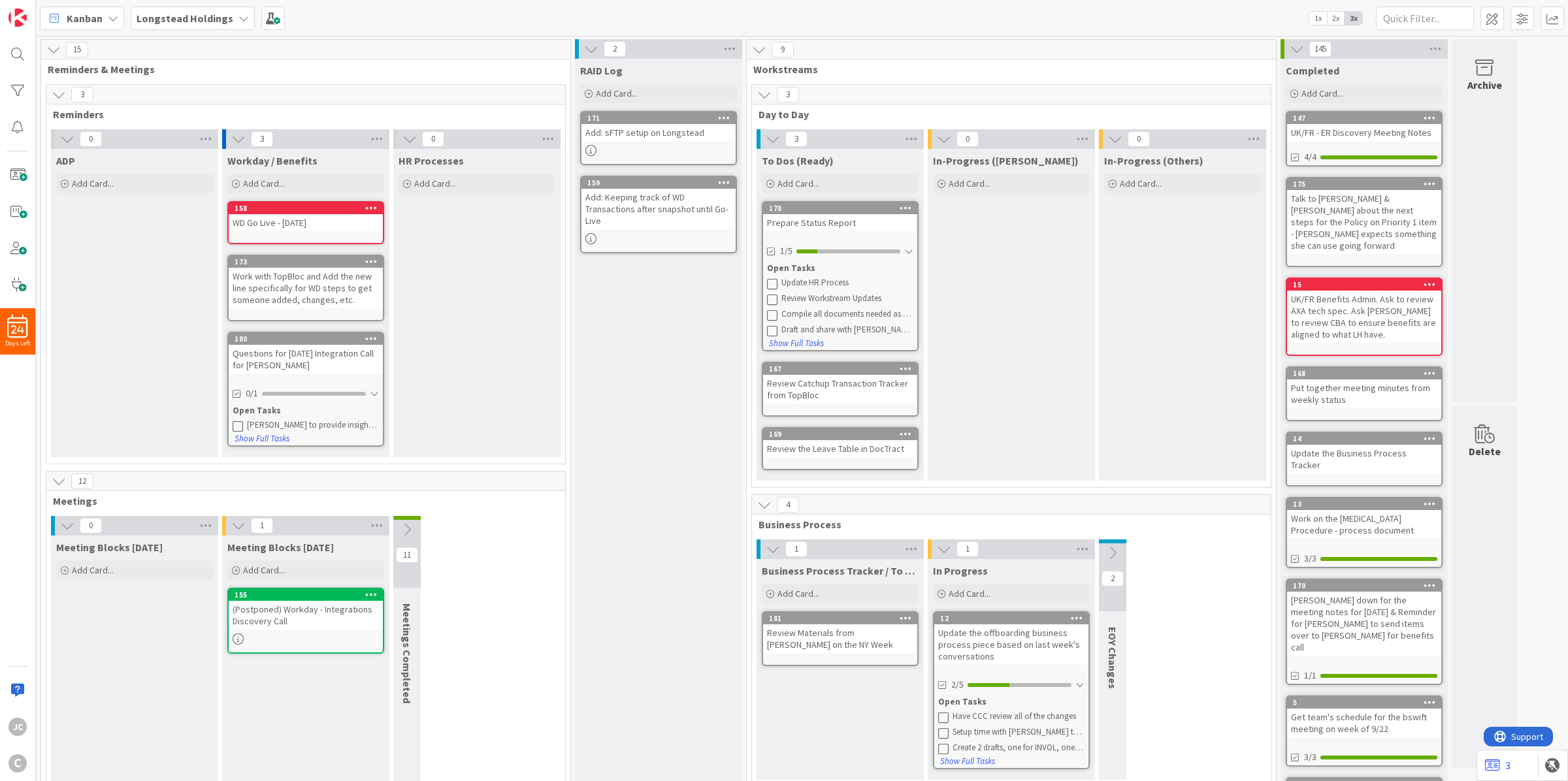
click at [611, 591] on div "RAID Log Add Card... 171 Add: sFTP setup on Longstead 159 Add: Keeping track of…" at bounding box center [658, 595] width 167 height 1072
click at [1295, 54] on icon at bounding box center [1296, 48] width 14 height 14
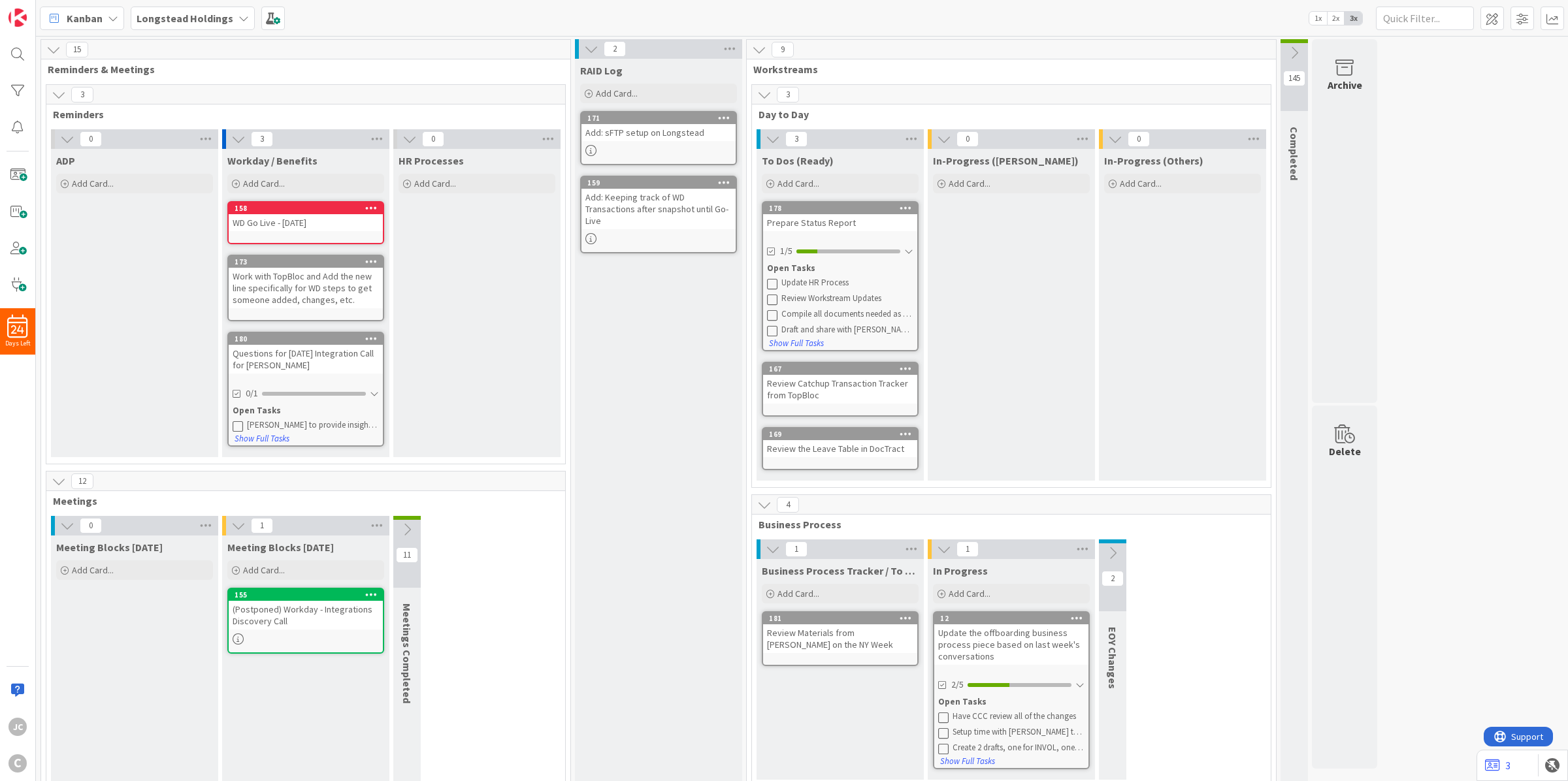
click at [330, 420] on div "[PERSON_NAME] to provide insight into the 2 new fields for bswift file and if w…" at bounding box center [313, 425] width 132 height 10
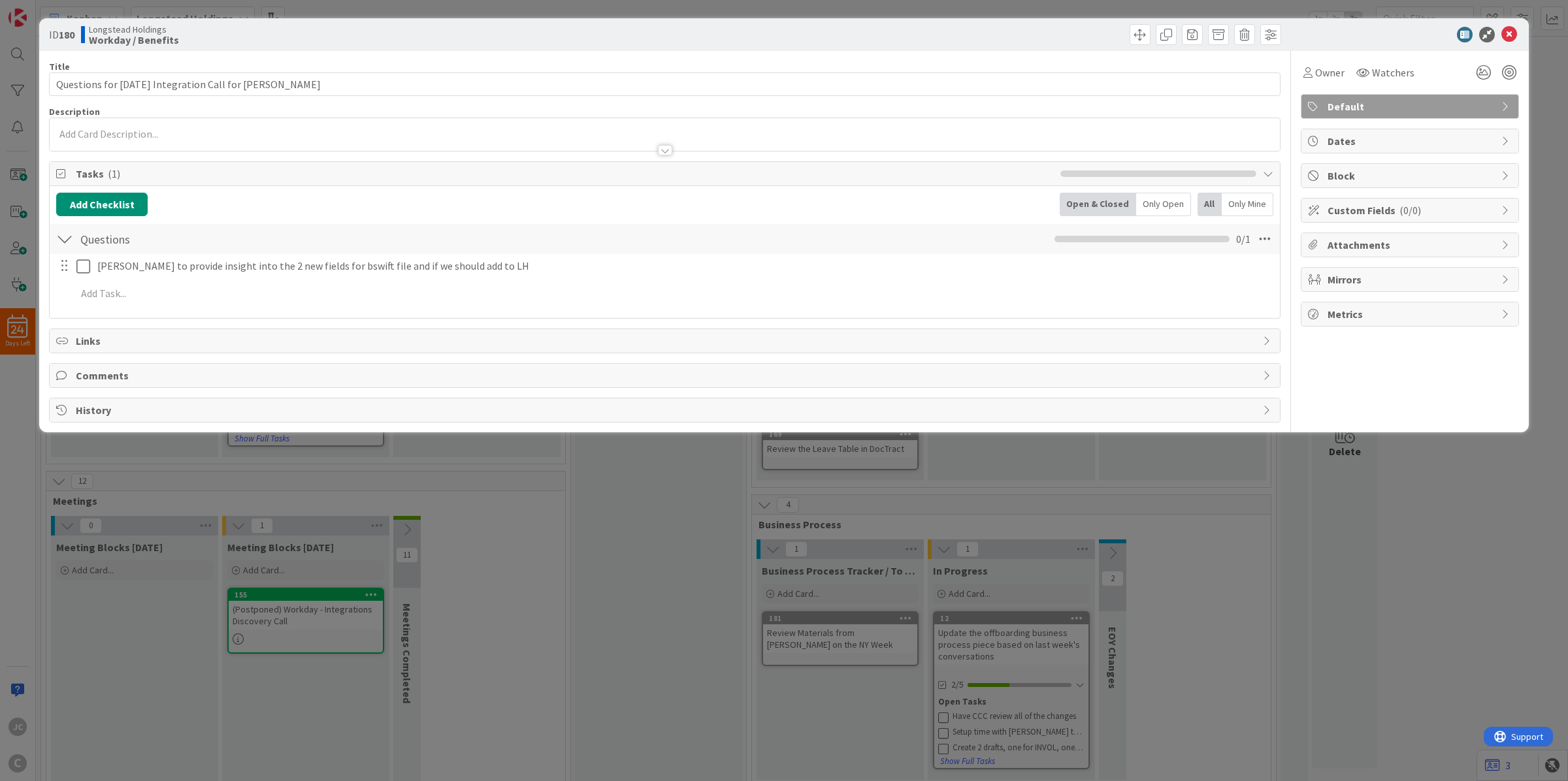
click at [599, 491] on div "ID 180 Longstead Holdings Workday / Benefits Title 46 / 128 Questions for [DATE…" at bounding box center [784, 390] width 1568 height 781
